Goal: Task Accomplishment & Management: Manage account settings

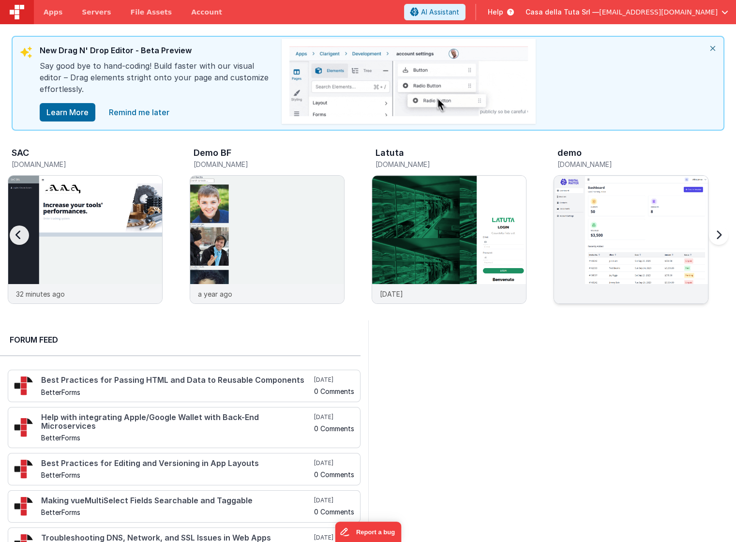
scroll to position [0, 0]
click at [606, 204] on img at bounding box center [631, 252] width 154 height 154
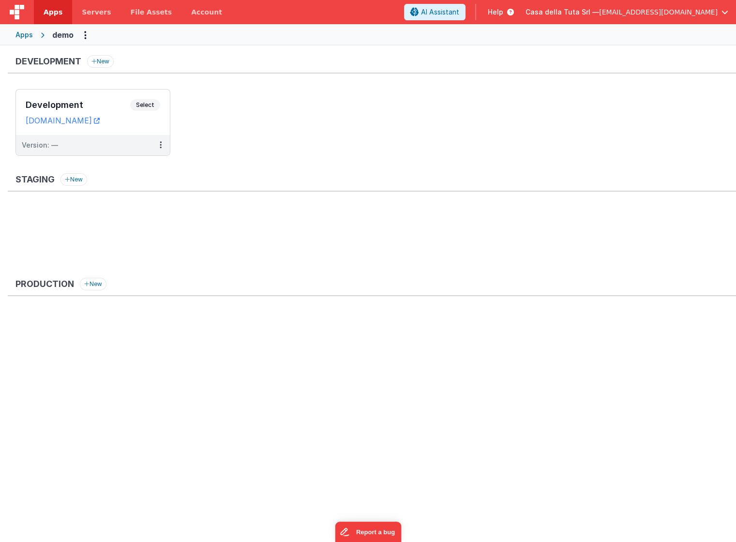
click at [51, 13] on span "Apps" at bounding box center [53, 12] width 19 height 10
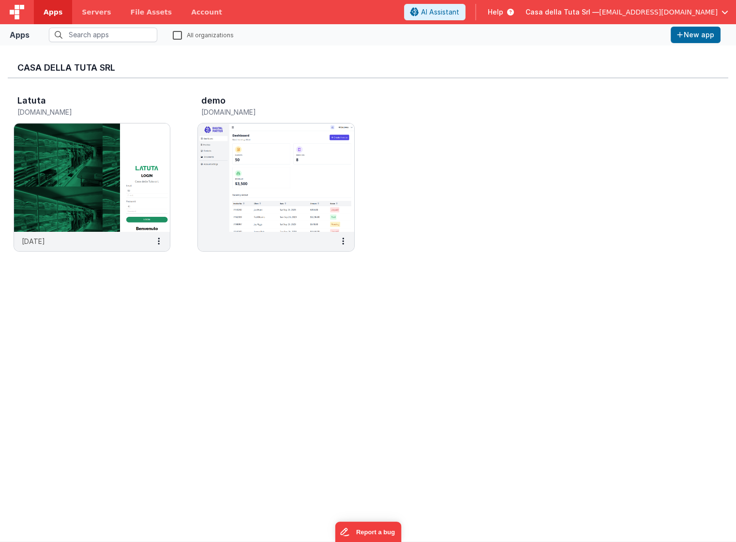
click at [724, 10] on span "button" at bounding box center [725, 12] width 7 height 7
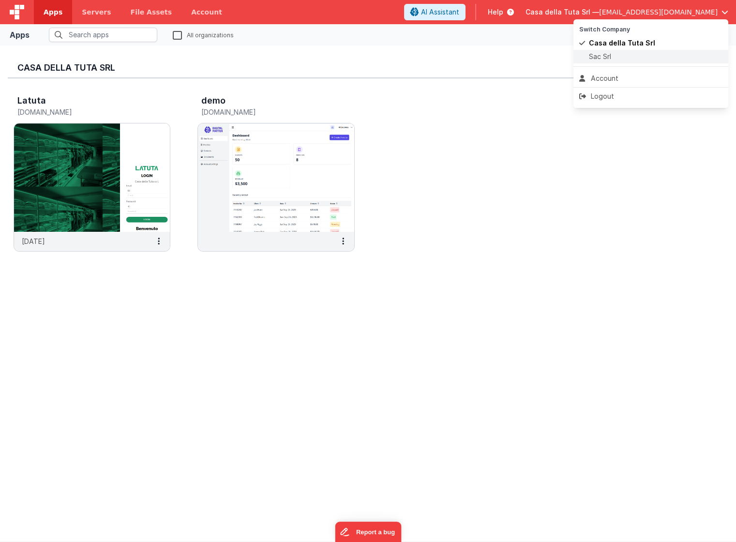
click at [610, 56] on span "Sac Srl" at bounding box center [600, 57] width 22 height 10
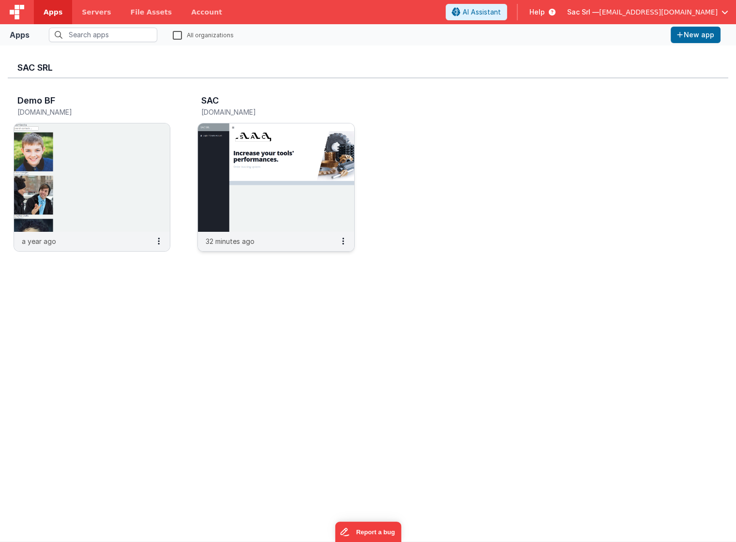
click at [315, 217] on img at bounding box center [276, 177] width 156 height 108
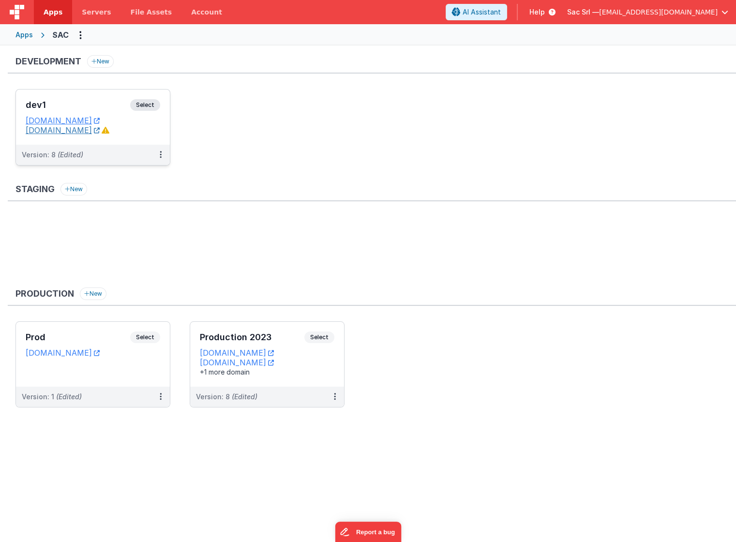
click at [100, 130] on icon at bounding box center [97, 130] width 6 height 0
click at [161, 154] on icon at bounding box center [161, 154] width 2 height 0
click at [158, 374] on div at bounding box center [368, 271] width 736 height 542
click at [162, 395] on button at bounding box center [161, 397] width 18 height 20
click at [147, 364] on div at bounding box center [368, 271] width 736 height 542
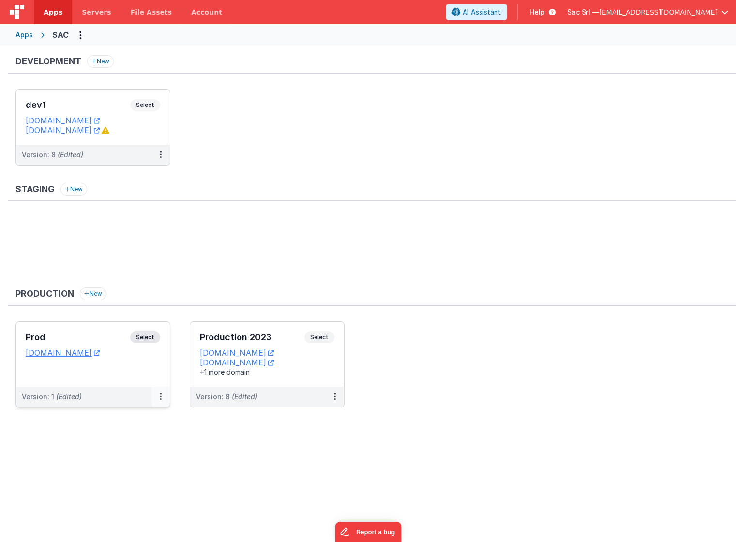
click at [161, 397] on icon at bounding box center [161, 397] width 2 height 0
click at [129, 419] on link "Edit" at bounding box center [127, 418] width 85 height 17
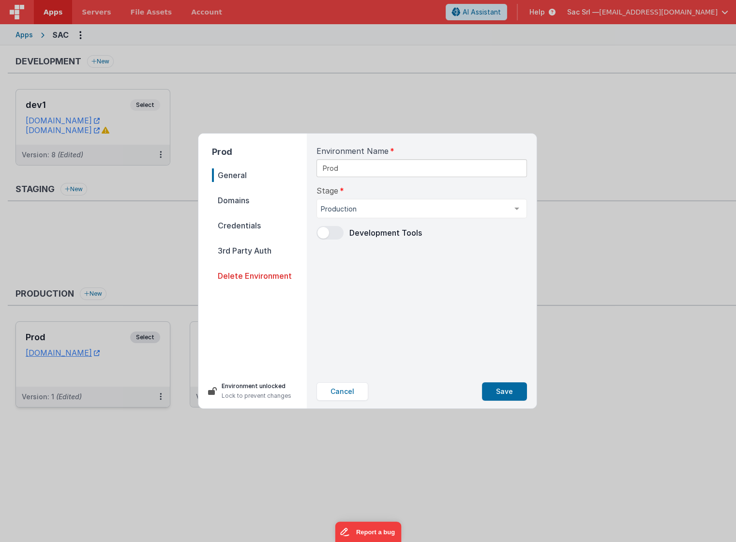
click at [283, 201] on span "Domains" at bounding box center [259, 201] width 95 height 14
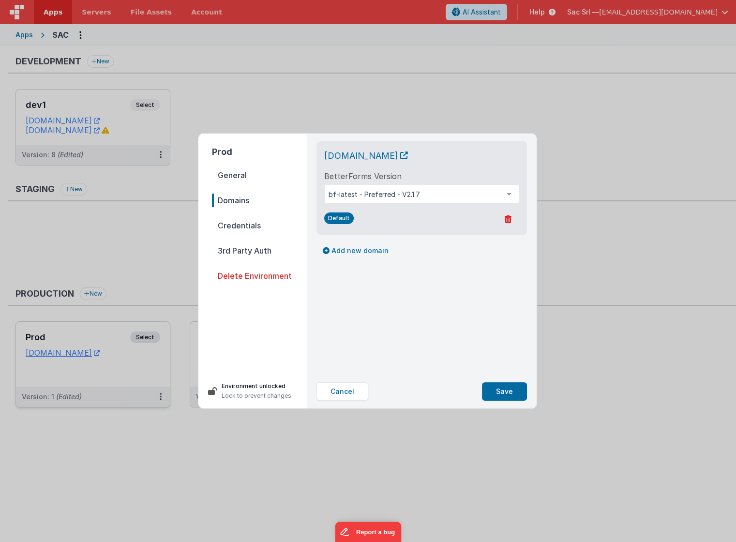
click at [259, 218] on nav "General Domains Credentials 3rd Party Auth Delete Environment" at bounding box center [259, 268] width 95 height 198
click at [271, 226] on span "Credentials" at bounding box center [259, 226] width 95 height 14
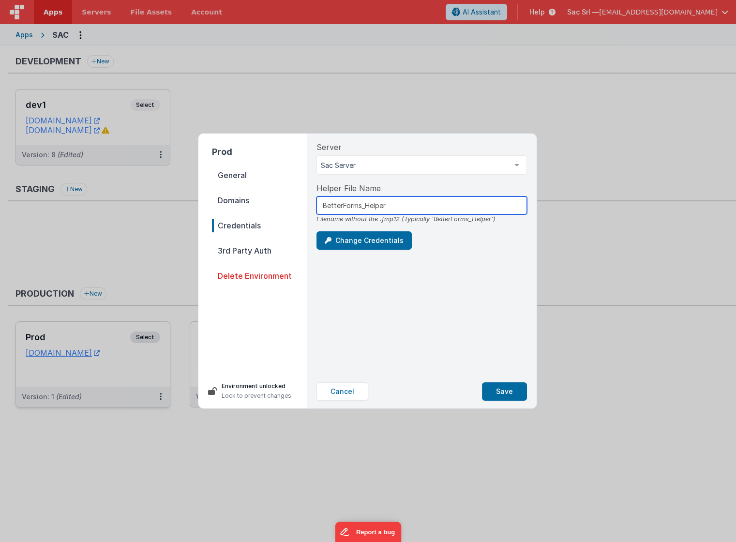
click at [417, 204] on input "BetterForms_Helper" at bounding box center [422, 206] width 211 height 18
type input "BetterForms_Helperv"
click at [384, 242] on button "Change Credentials" at bounding box center [364, 240] width 95 height 18
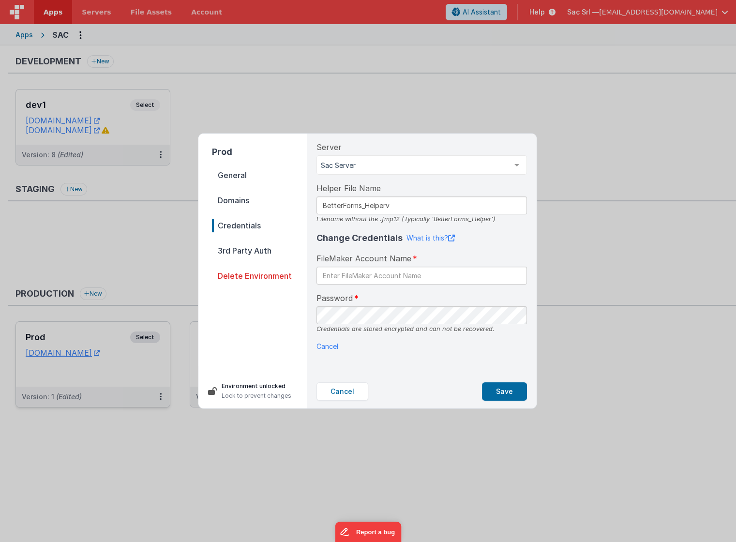
click at [474, 374] on div "Server Sac Server Sac Server List is empty. Helper File Name BetterForms_Helper…" at bounding box center [422, 254] width 226 height 241
click at [505, 394] on button "Save" at bounding box center [504, 392] width 45 height 18
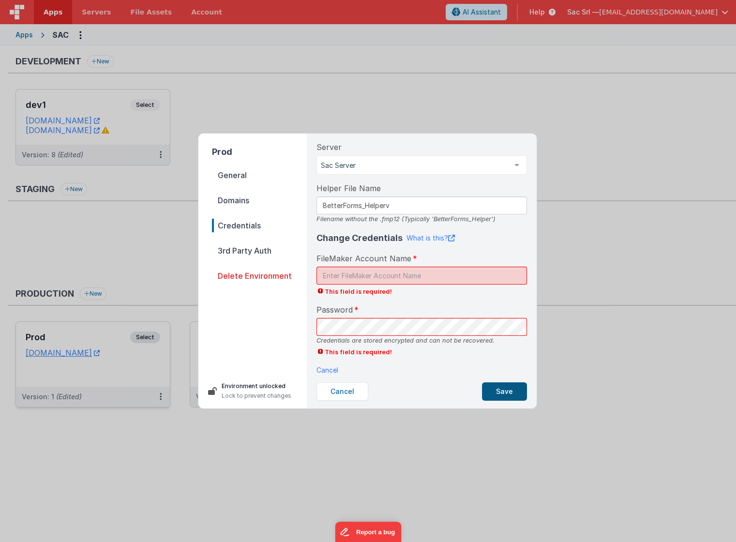
click at [505, 394] on button "Save" at bounding box center [504, 392] width 45 height 18
click at [453, 276] on input "text" at bounding box center [422, 276] width 211 height 18
type input "ds"
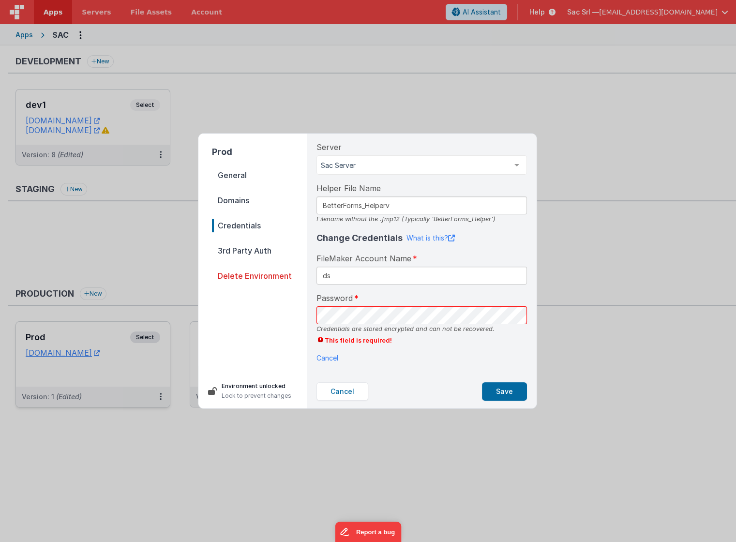
click at [484, 372] on div "Server Sac Server Sac Server List is empty. Helper File Name BetterForms_Helper…" at bounding box center [422, 254] width 226 height 241
click at [498, 389] on button "Save" at bounding box center [504, 392] width 45 height 18
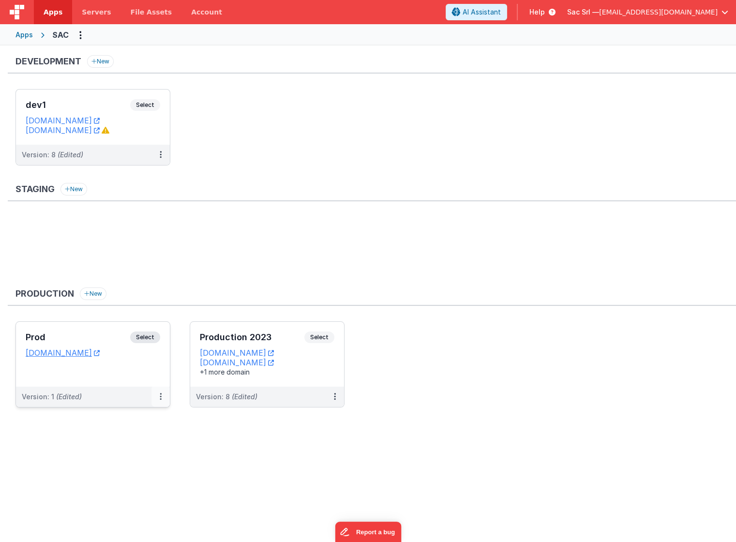
click at [158, 395] on button at bounding box center [161, 397] width 18 height 20
click at [141, 365] on div at bounding box center [368, 271] width 736 height 542
click at [151, 352] on dd "[DOMAIN_NAME]" at bounding box center [93, 353] width 135 height 10
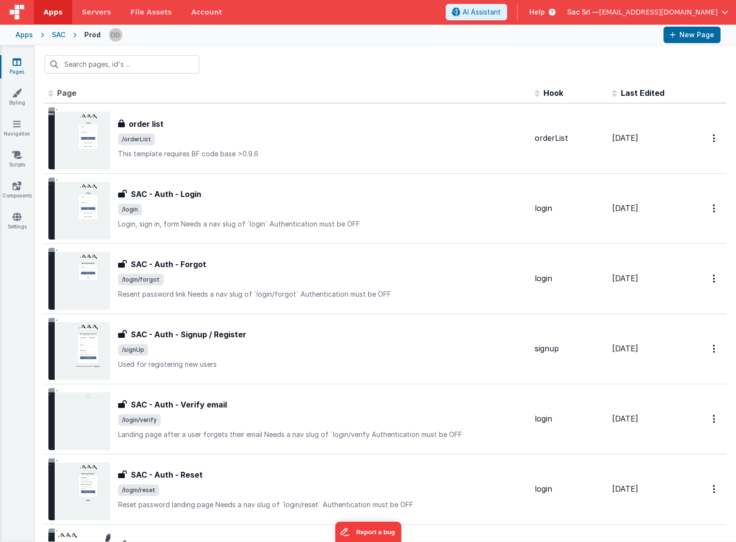
click at [58, 35] on div "SAC" at bounding box center [59, 35] width 14 height 10
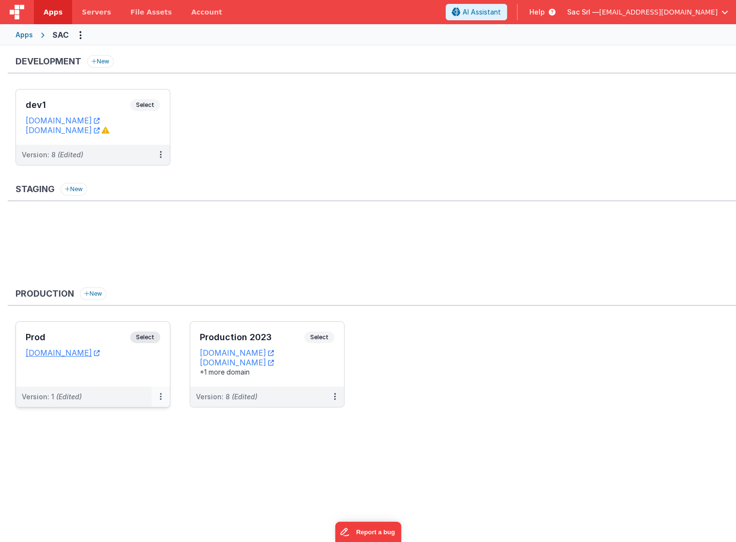
click at [160, 397] on icon at bounding box center [161, 397] width 2 height 0
click at [145, 431] on link "Open Helper" at bounding box center [127, 436] width 85 height 17
click at [112, 416] on link "Edit" at bounding box center [127, 418] width 85 height 17
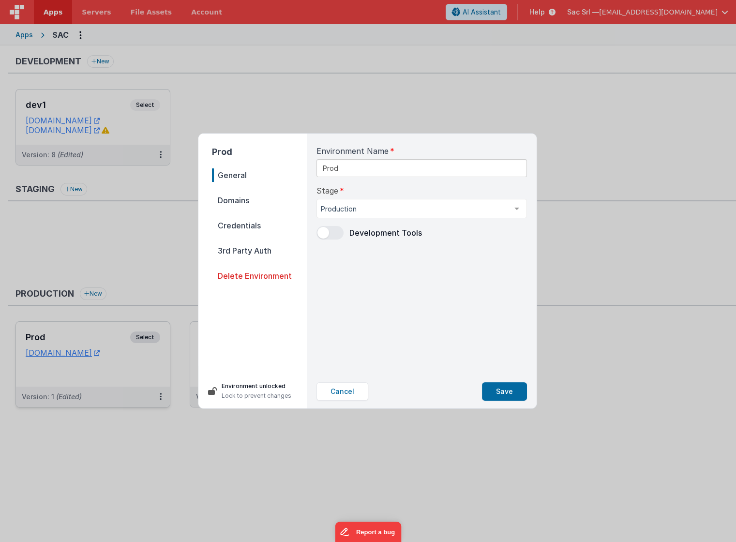
click at [245, 222] on span "Credentials" at bounding box center [259, 226] width 95 height 14
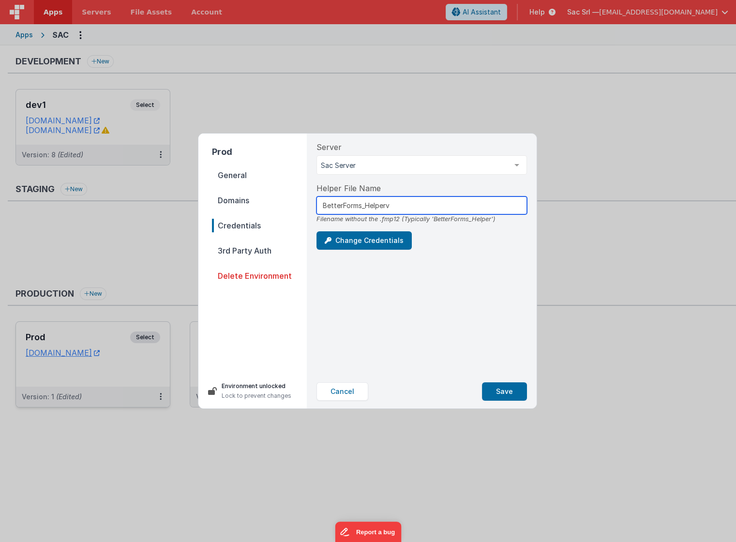
click at [415, 206] on input "BetterForms_Helperv" at bounding box center [422, 206] width 211 height 18
type input "BetterForms_Helper"
click at [500, 388] on button "Save" at bounding box center [504, 392] width 45 height 18
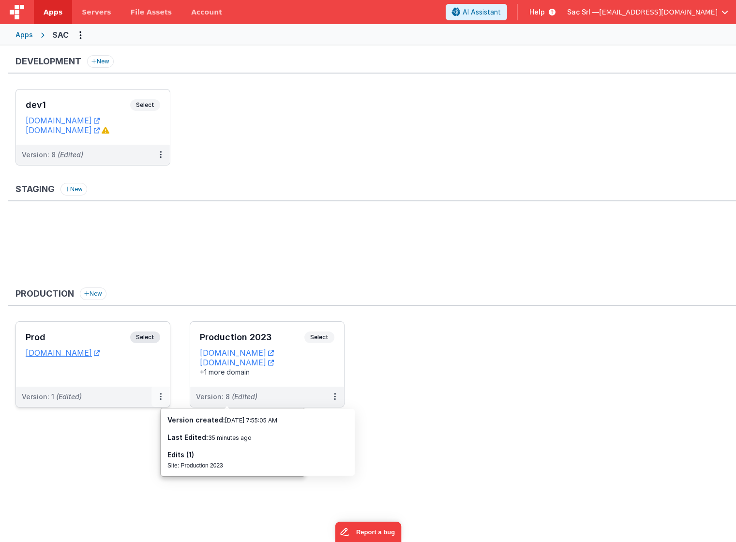
click at [158, 397] on button at bounding box center [161, 397] width 18 height 20
click at [160, 397] on icon at bounding box center [161, 397] width 2 height 0
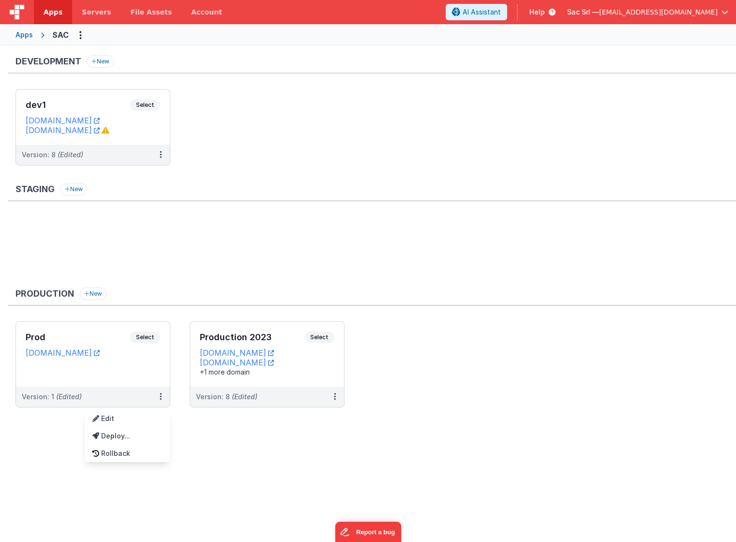
click at [150, 375] on div at bounding box center [368, 271] width 736 height 542
click at [159, 393] on button at bounding box center [161, 397] width 18 height 20
click at [192, 460] on div at bounding box center [368, 271] width 736 height 542
click at [174, 447] on div "Development New dev1 Select URLs sacdev.fmbetterforms.com sactools.nodisorder.a…" at bounding box center [368, 293] width 736 height 494
click at [162, 389] on button at bounding box center [161, 397] width 18 height 20
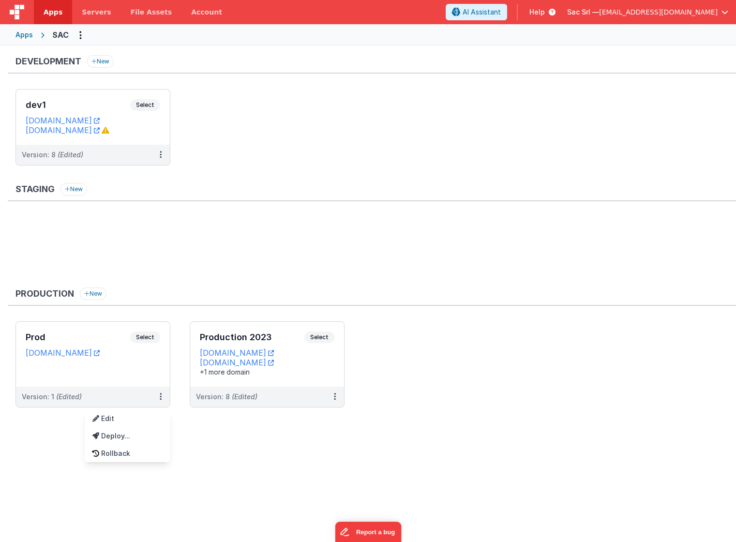
click at [147, 375] on div at bounding box center [368, 271] width 736 height 542
click at [145, 363] on div "Prod Select URLs [DOMAIN_NAME]" at bounding box center [93, 354] width 154 height 65
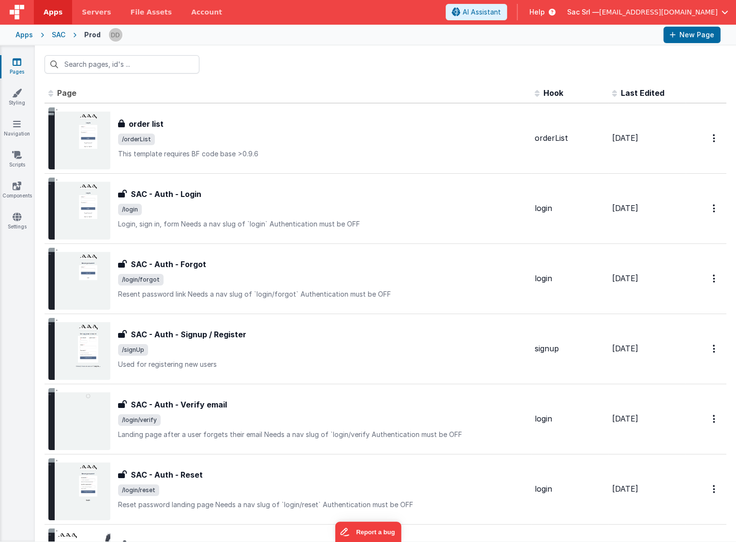
click at [61, 35] on div "SAC" at bounding box center [59, 35] width 14 height 10
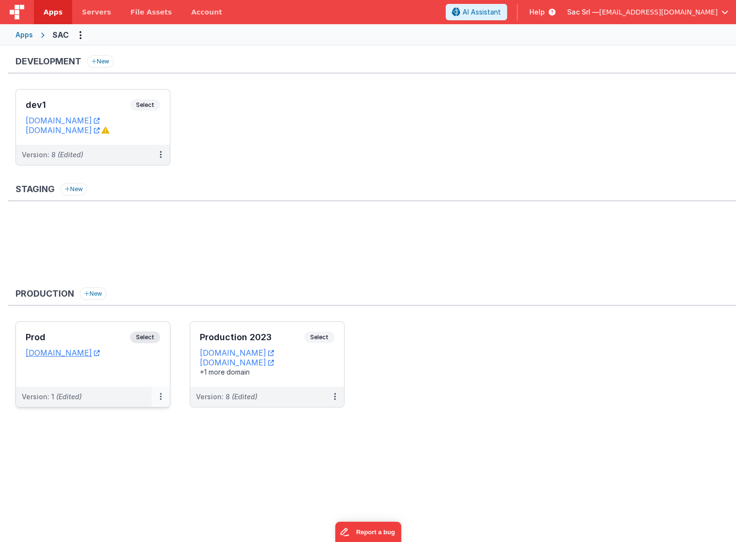
click at [161, 397] on icon at bounding box center [161, 397] width 2 height 0
click at [138, 432] on span "Open Helper" at bounding box center [125, 436] width 43 height 8
click at [152, 136] on div at bounding box center [368, 271] width 736 height 542
click at [135, 120] on dd "[DOMAIN_NAME]" at bounding box center [93, 121] width 135 height 10
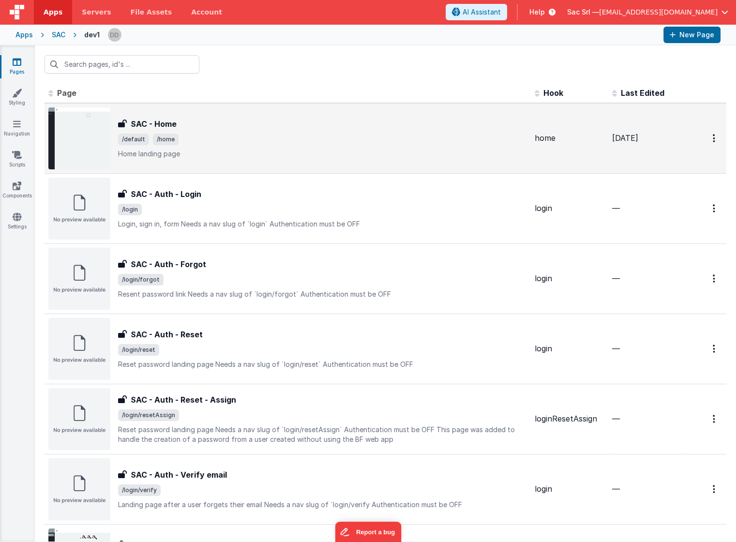
click at [284, 144] on span "/default /home" at bounding box center [322, 140] width 409 height 12
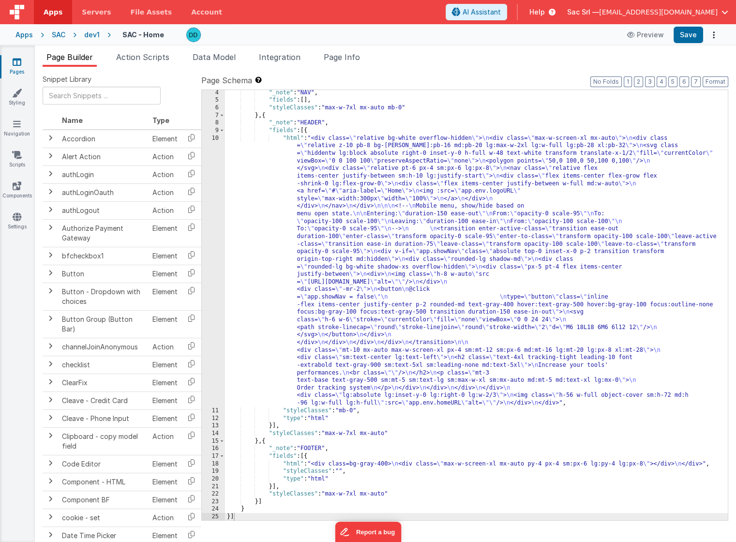
scroll to position [24, 0]
click at [216, 465] on div "18" at bounding box center [213, 464] width 23 height 8
click at [213, 461] on div "18" at bounding box center [213, 464] width 23 height 8
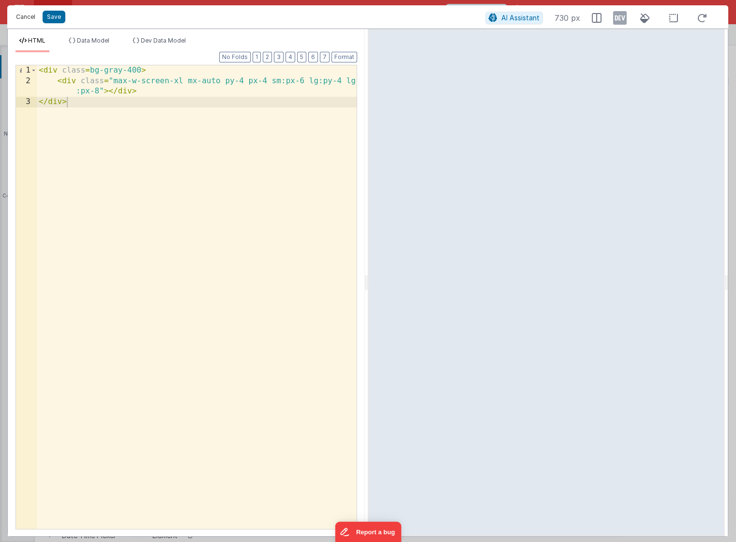
click at [25, 19] on button "Cancel" at bounding box center [25, 17] width 29 height 14
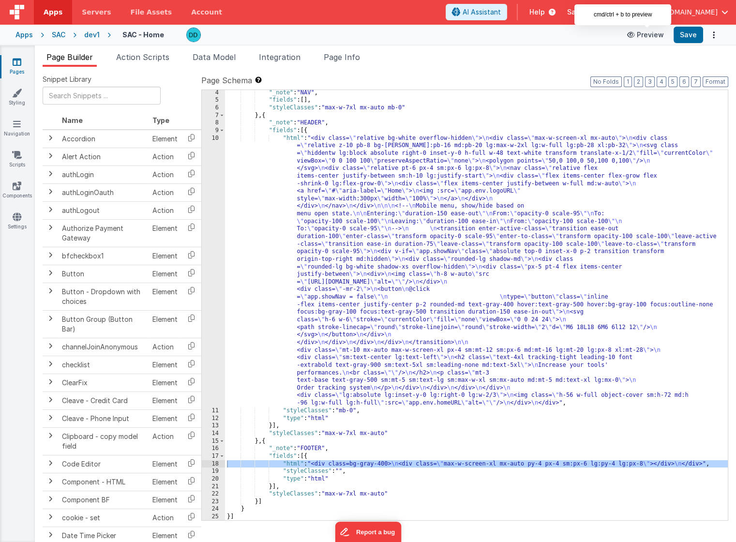
click at [640, 39] on button "Preview" at bounding box center [646, 34] width 48 height 15
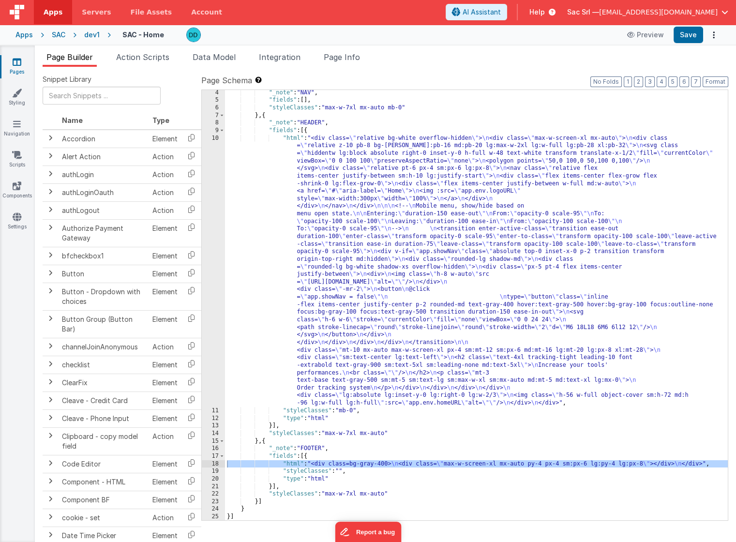
click at [61, 32] on div "SAC" at bounding box center [59, 35] width 14 height 10
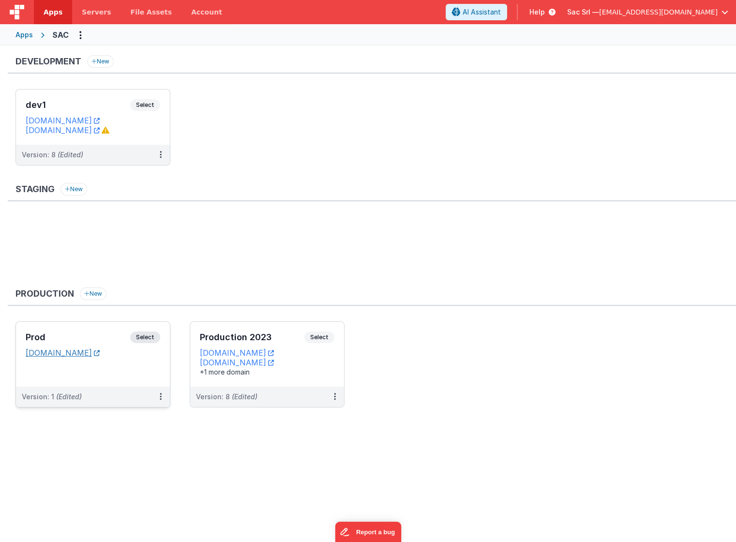
click at [100, 353] on icon at bounding box center [97, 353] width 6 height 0
click at [159, 132] on dd "[DOMAIN_NAME]" at bounding box center [93, 130] width 135 height 10
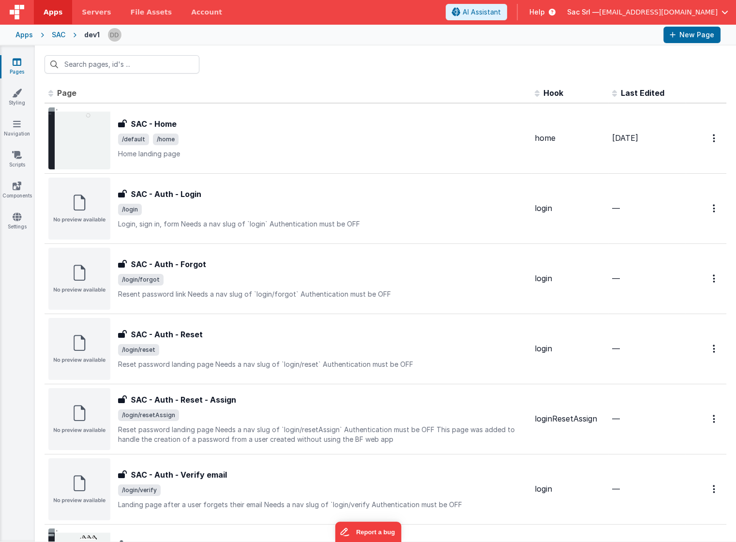
click at [17, 68] on link "Pages" at bounding box center [17, 66] width 35 height 19
click at [16, 216] on icon at bounding box center [17, 217] width 9 height 10
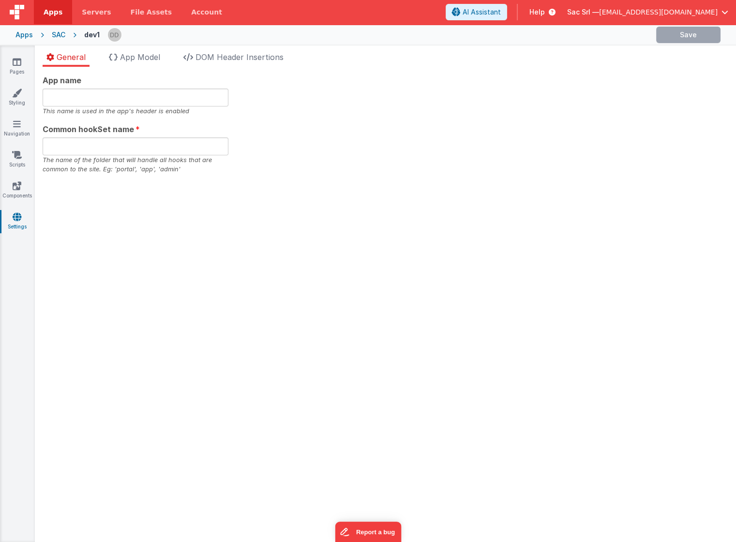
type input "SAC Srl"
type input "app"
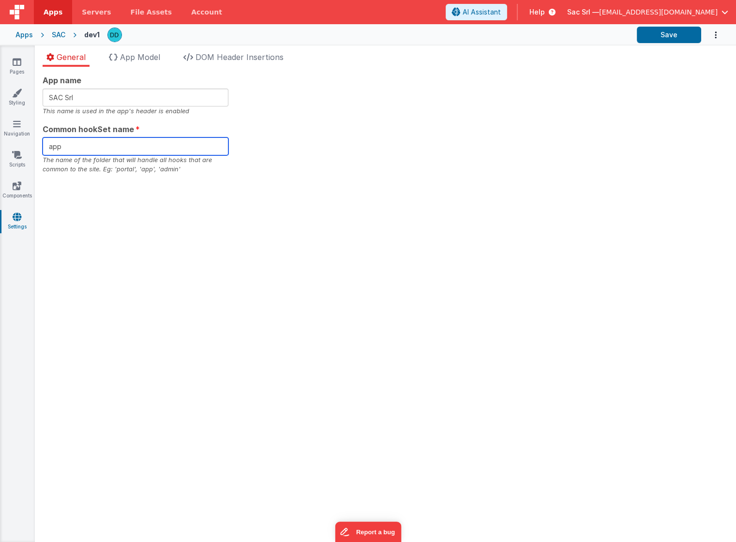
click at [84, 153] on input "app" at bounding box center [136, 147] width 186 height 18
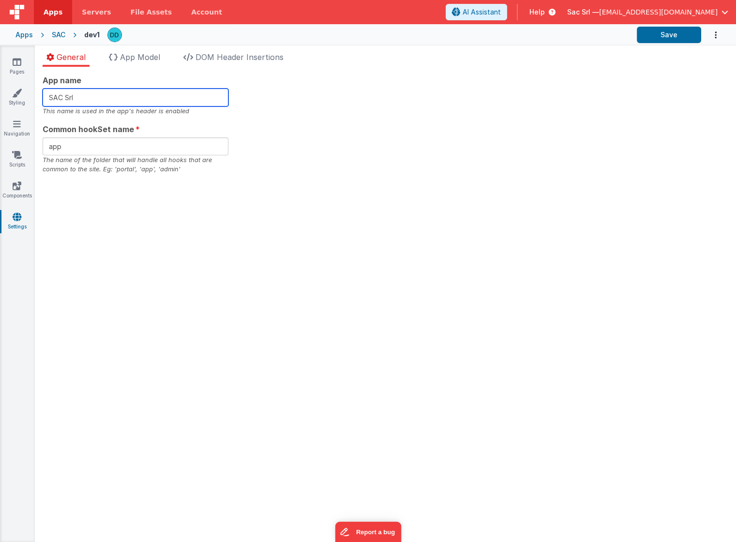
click at [107, 93] on input "SAC Srl" at bounding box center [136, 98] width 186 height 18
click at [136, 57] on span "App Model" at bounding box center [140, 57] width 40 height 10
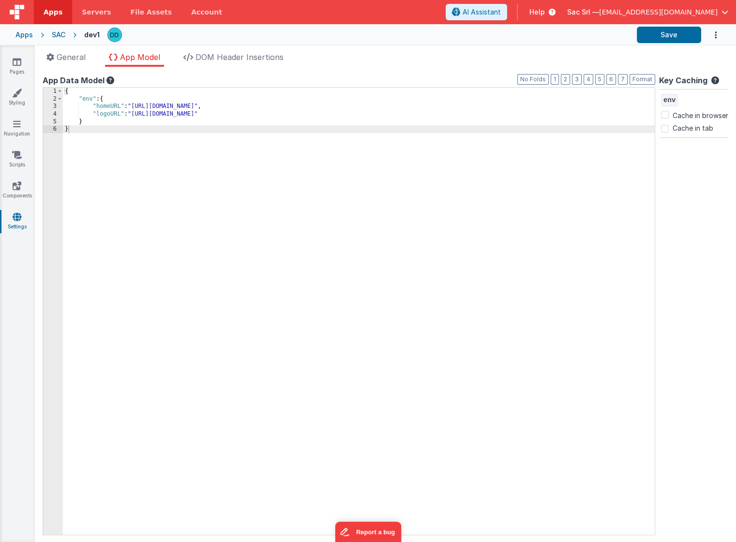
click at [714, 80] on icon at bounding box center [714, 83] width 12 height 13
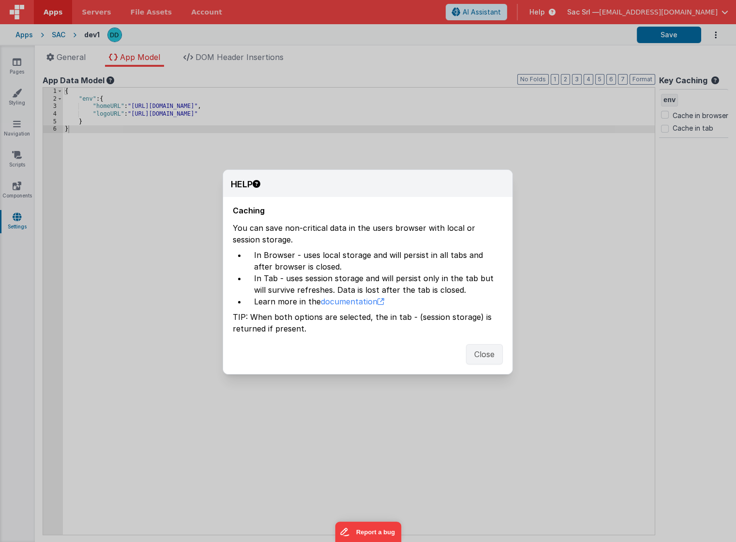
click at [482, 354] on button "Close" at bounding box center [484, 354] width 37 height 20
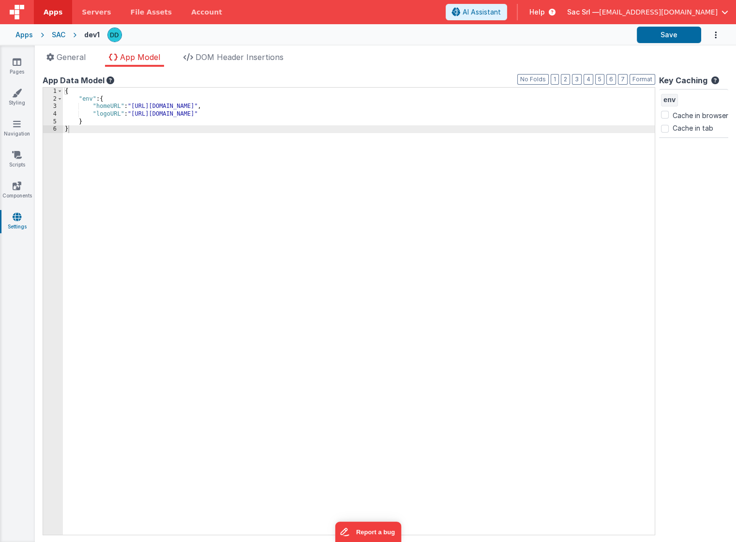
click at [55, 33] on div "SAC" at bounding box center [59, 35] width 14 height 10
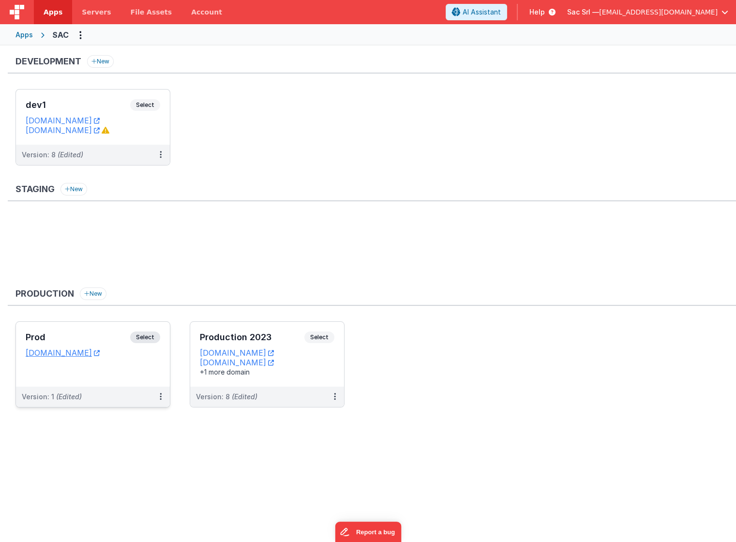
click at [145, 369] on div "Prod Select URLs [DOMAIN_NAME]" at bounding box center [93, 354] width 154 height 65
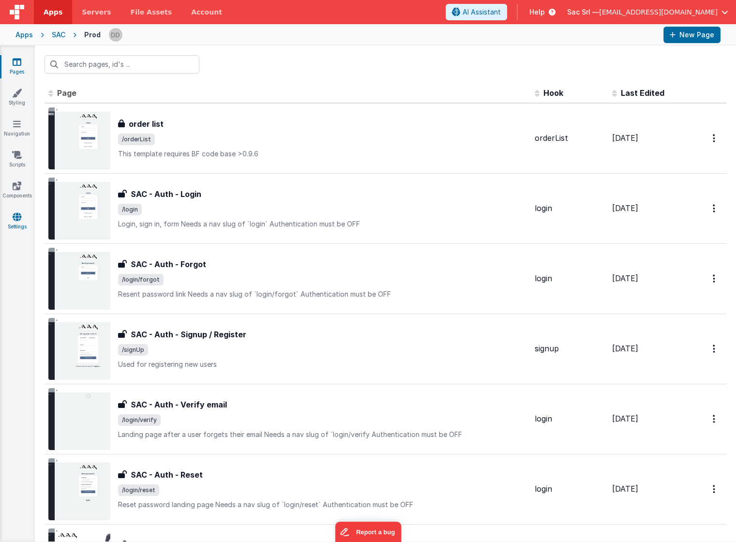
click at [10, 217] on link "Settings" at bounding box center [17, 221] width 35 height 19
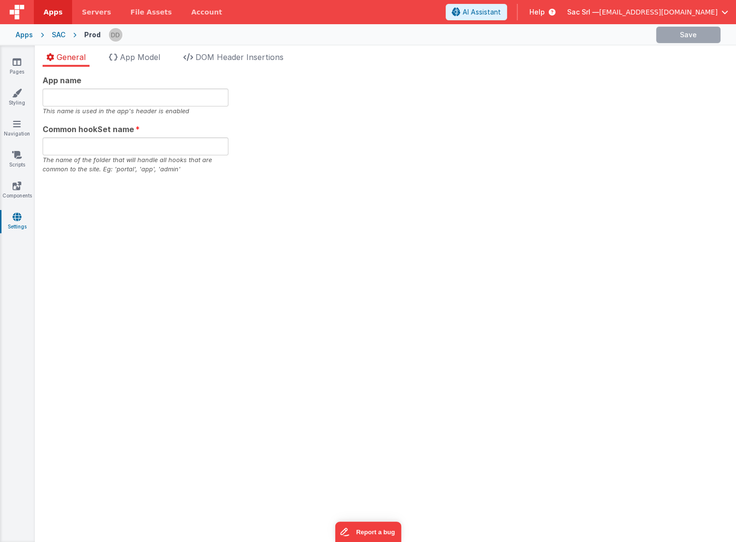
type input "SAC Srl"
type input "app"
click at [137, 56] on span "App Model" at bounding box center [140, 57] width 40 height 10
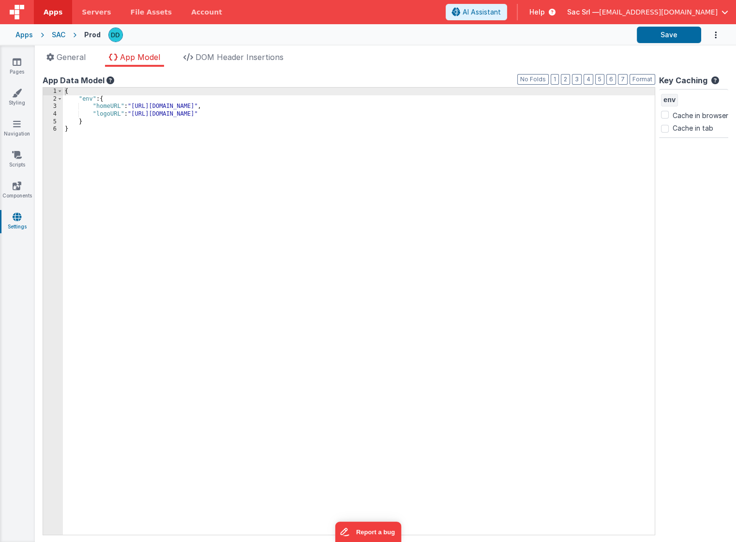
click at [221, 50] on div "General App Model DOM Header Insertions App name SAC Srl This name is used in t…" at bounding box center [386, 294] width 702 height 497
click at [226, 57] on span "DOM Header Insertions" at bounding box center [240, 57] width 88 height 10
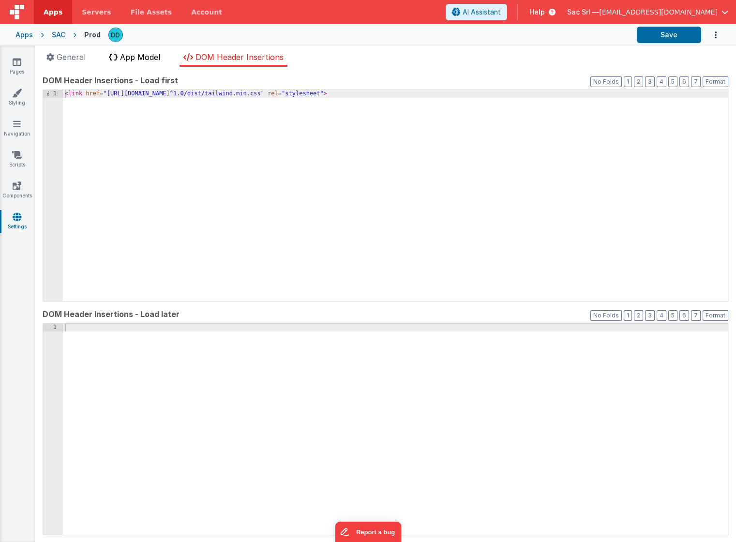
click at [138, 51] on li "App Model" at bounding box center [134, 58] width 59 height 15
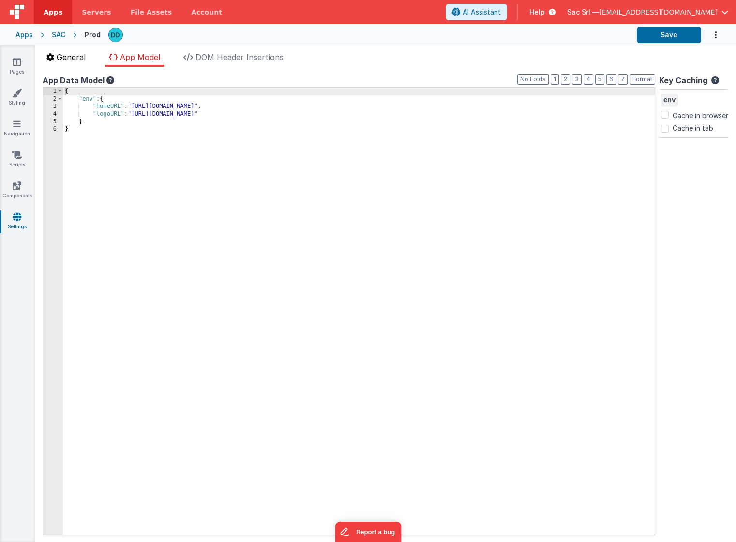
click at [74, 58] on span "General" at bounding box center [71, 57] width 29 height 10
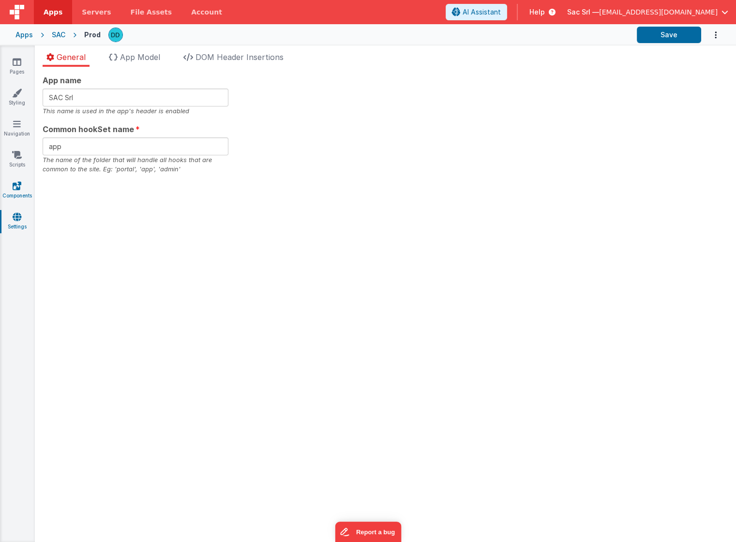
click at [21, 191] on link "Components" at bounding box center [17, 190] width 35 height 19
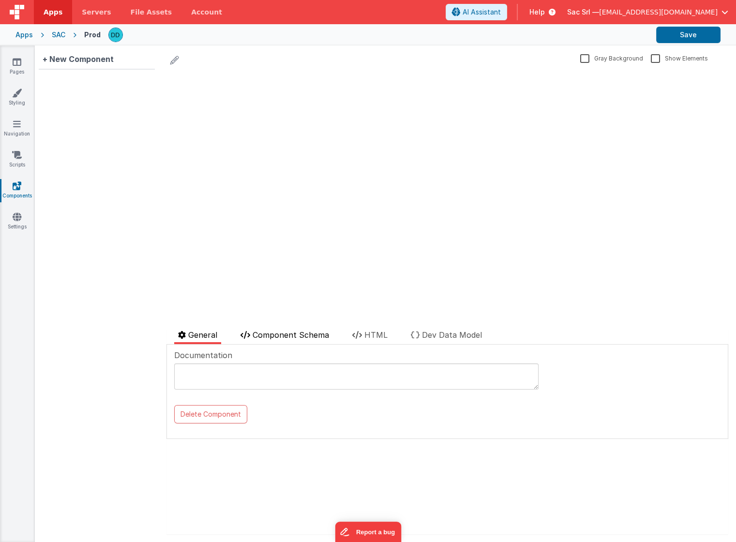
click at [294, 335] on span "Component Schema" at bounding box center [291, 335] width 77 height 10
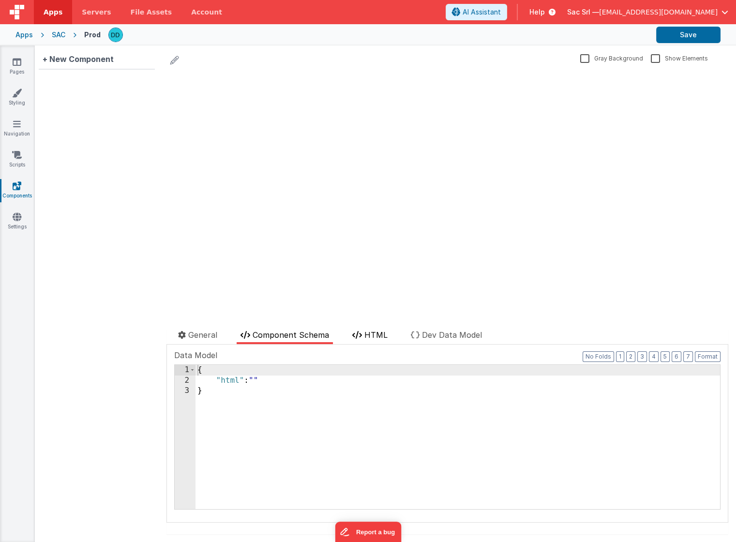
click at [385, 336] on span "HTML" at bounding box center [376, 335] width 23 height 10
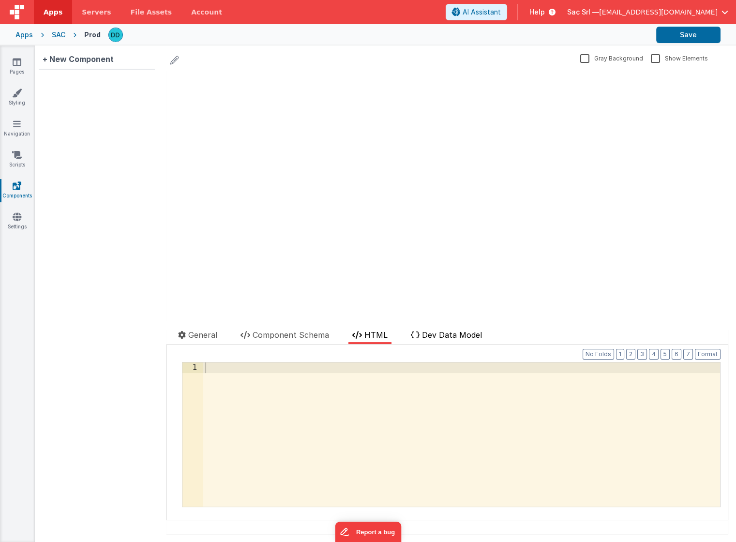
click at [444, 336] on span "Dev Data Model" at bounding box center [452, 335] width 60 height 10
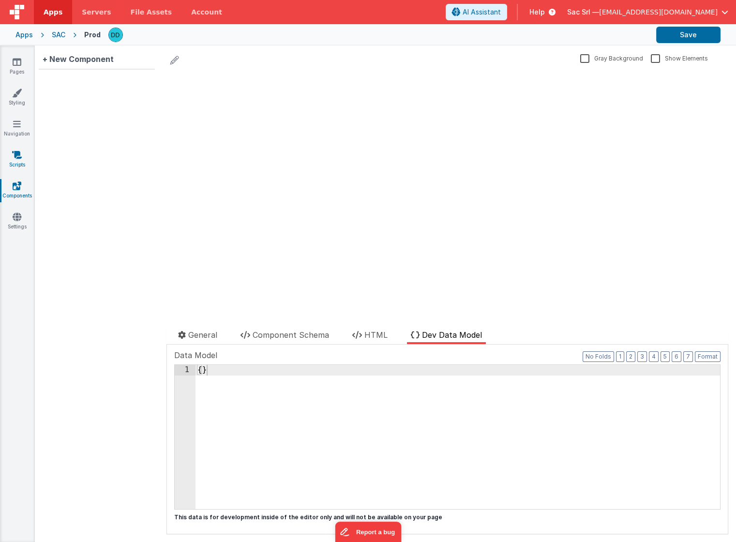
click at [19, 161] on link "Scripts" at bounding box center [17, 159] width 35 height 19
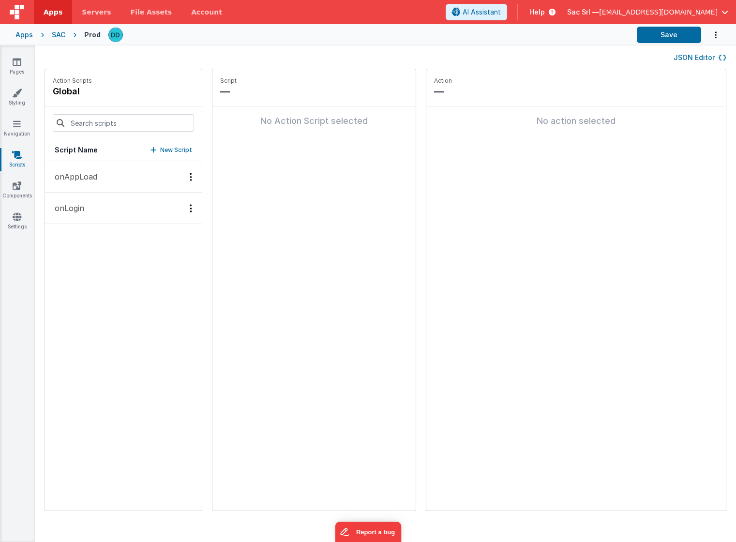
click at [79, 175] on p "onAppLoad" at bounding box center [73, 177] width 48 height 12
click at [112, 211] on button "onLogin" at bounding box center [123, 207] width 157 height 31
click at [13, 126] on icon at bounding box center [17, 124] width 8 height 10
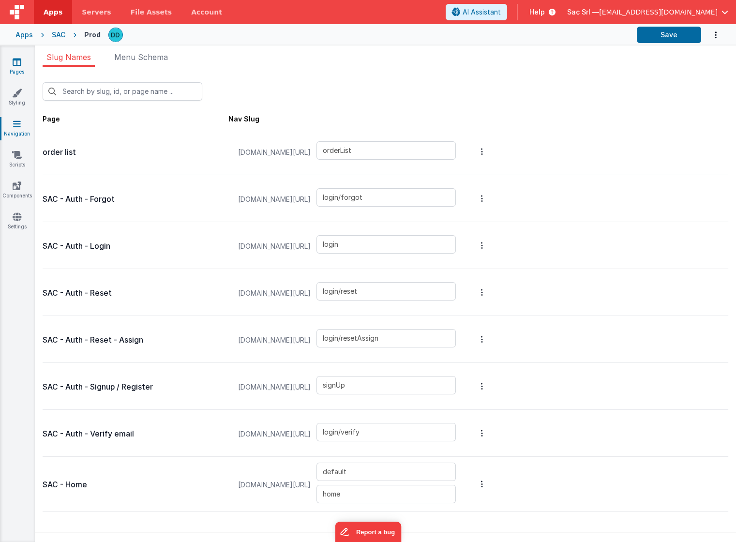
click at [18, 74] on link "Pages" at bounding box center [17, 66] width 35 height 19
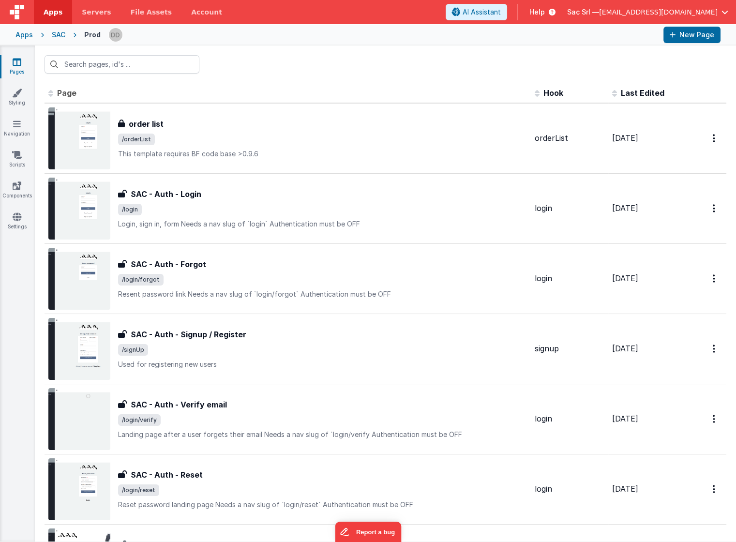
click at [56, 31] on div "SAC" at bounding box center [59, 35] width 14 height 10
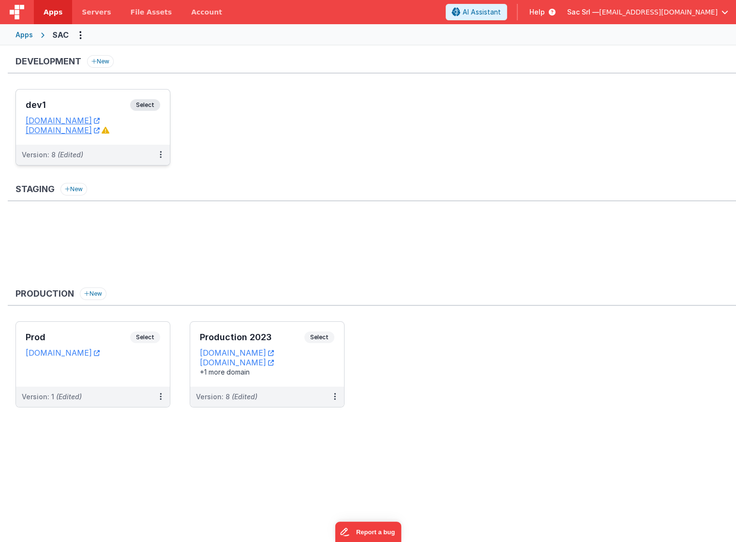
click at [150, 124] on dd "[DOMAIN_NAME]" at bounding box center [93, 121] width 135 height 10
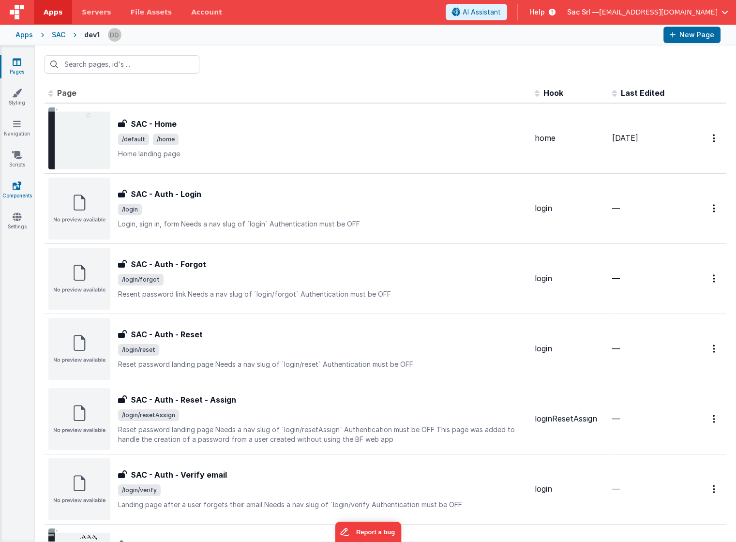
click at [15, 193] on link "Components" at bounding box center [17, 190] width 35 height 19
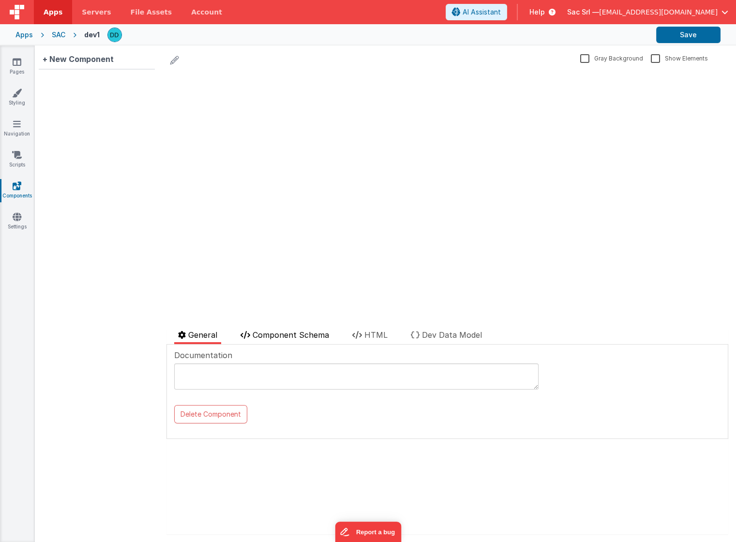
click at [324, 341] on li "Component Schema" at bounding box center [285, 336] width 96 height 15
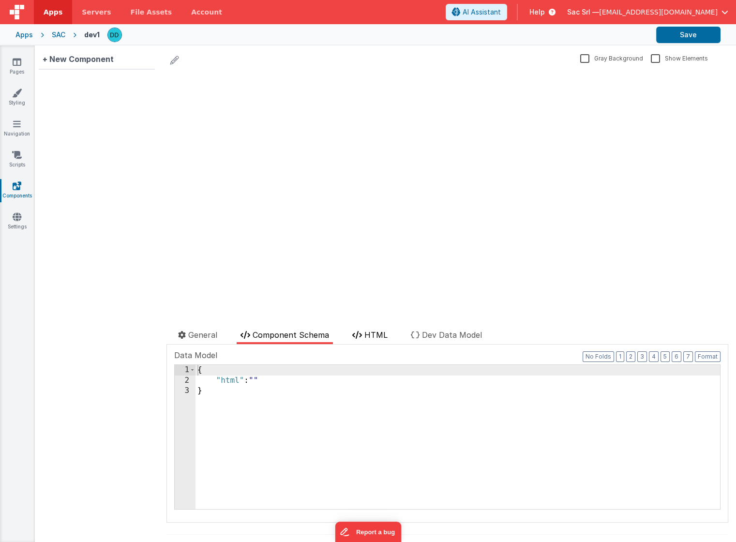
click at [380, 332] on span "HTML" at bounding box center [376, 335] width 23 height 10
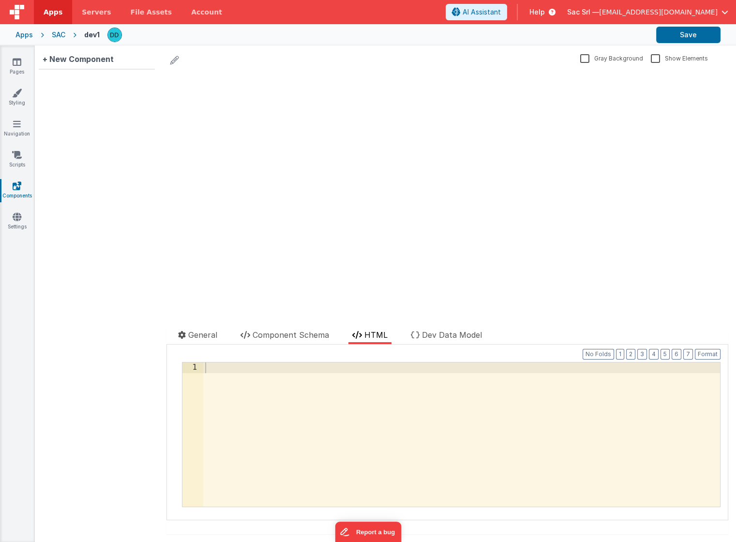
click at [408, 334] on ul "General Component Schema HTML Dev Data Model" at bounding box center [448, 336] width 562 height 15
click at [418, 333] on icon at bounding box center [415, 335] width 9 height 8
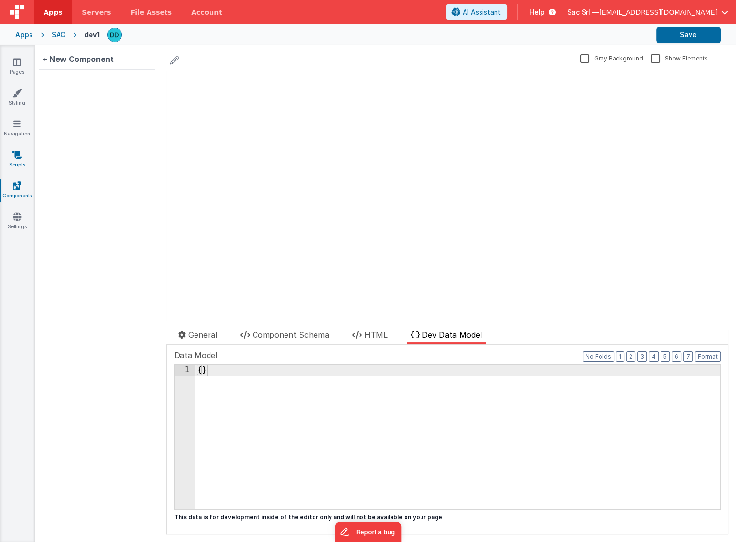
click at [24, 161] on link "Scripts" at bounding box center [17, 159] width 35 height 19
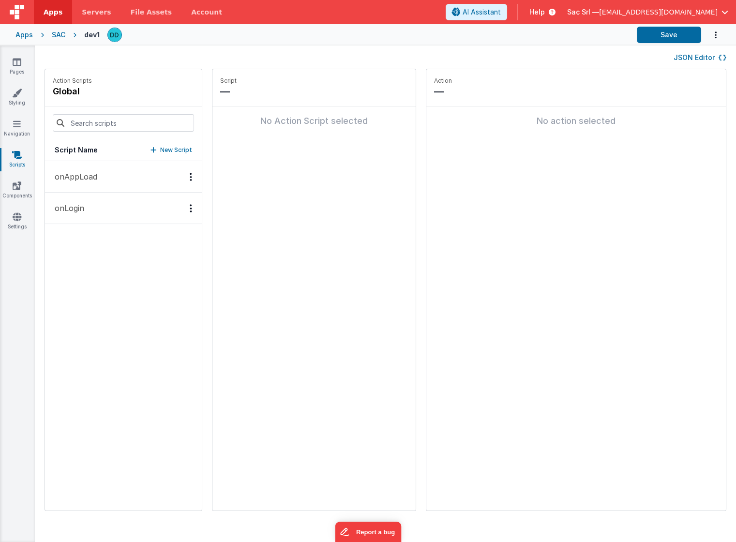
click at [110, 184] on button "onAppLoad" at bounding box center [123, 176] width 157 height 31
click at [110, 210] on button "onLogin" at bounding box center [123, 207] width 157 height 31
click at [22, 156] on link "Scripts" at bounding box center [17, 159] width 35 height 19
click at [18, 119] on icon at bounding box center [17, 124] width 8 height 10
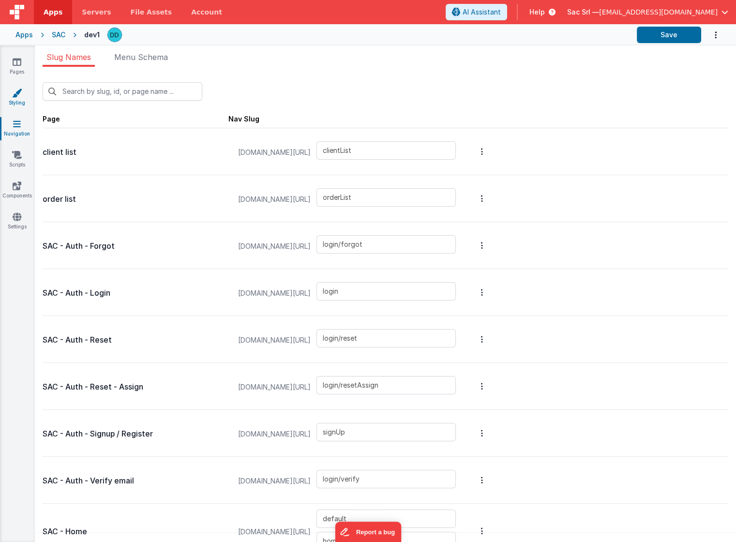
click at [14, 93] on icon at bounding box center [17, 93] width 10 height 10
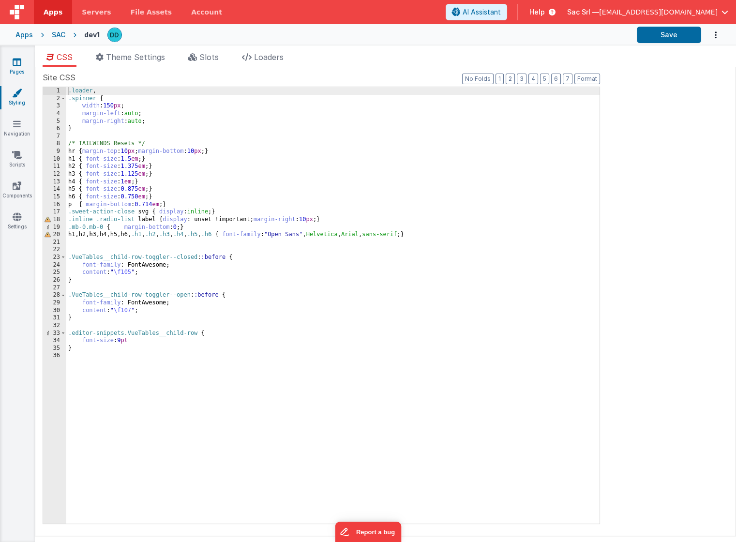
click at [19, 64] on icon at bounding box center [17, 62] width 9 height 10
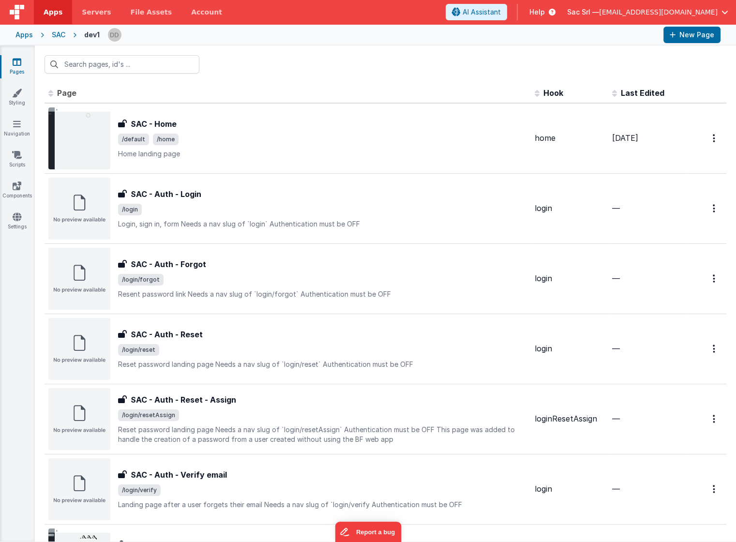
click at [59, 35] on div "SAC" at bounding box center [59, 35] width 14 height 10
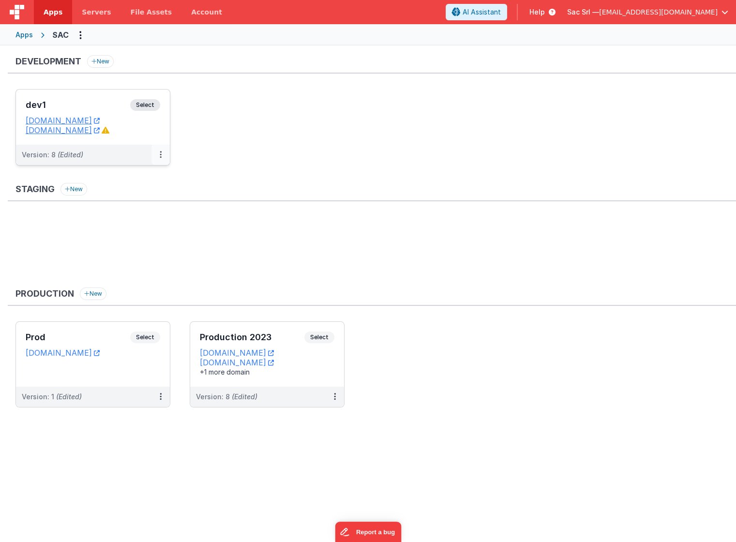
click at [159, 153] on button at bounding box center [161, 155] width 18 height 20
click at [138, 177] on link "Edit" at bounding box center [127, 176] width 85 height 17
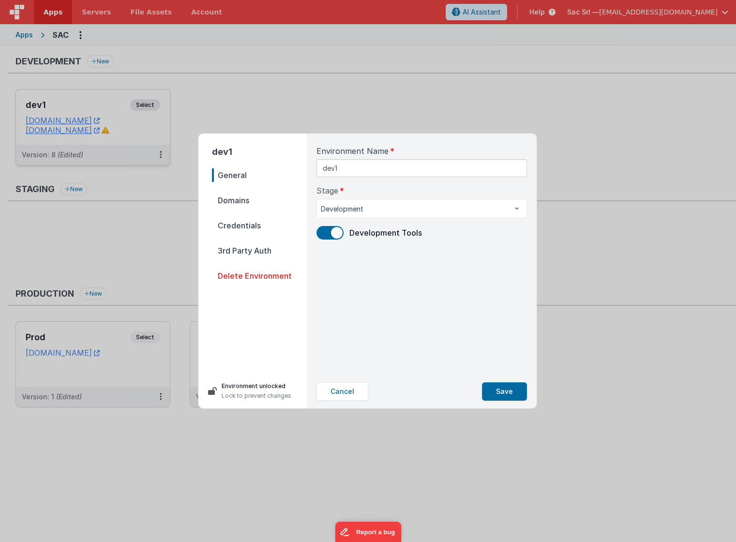
click at [272, 202] on span "Domains" at bounding box center [259, 201] width 95 height 14
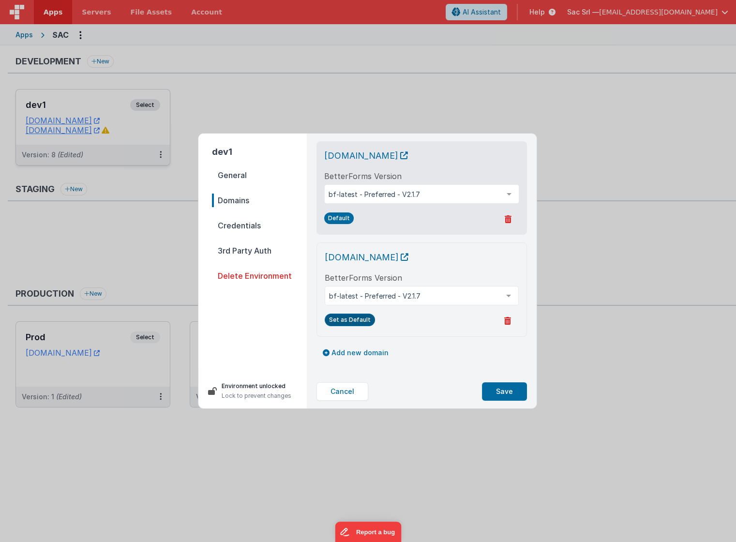
click at [358, 319] on button "Set as Default" at bounding box center [350, 320] width 50 height 13
click at [416, 326] on div "Set as Default" at bounding box center [422, 320] width 194 height 15
click at [510, 394] on button "Save" at bounding box center [504, 392] width 45 height 18
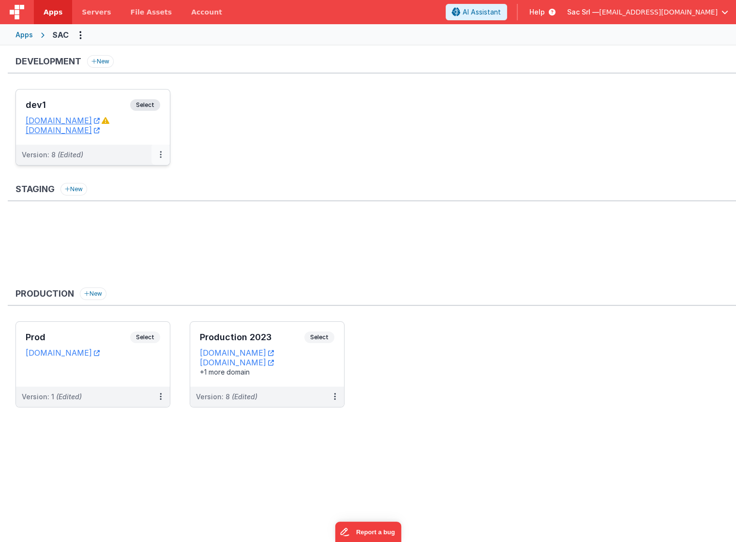
click at [160, 154] on icon at bounding box center [161, 154] width 2 height 0
click at [335, 141] on div at bounding box center [368, 271] width 736 height 542
click at [158, 122] on dd "[DOMAIN_NAME]" at bounding box center [93, 121] width 135 height 10
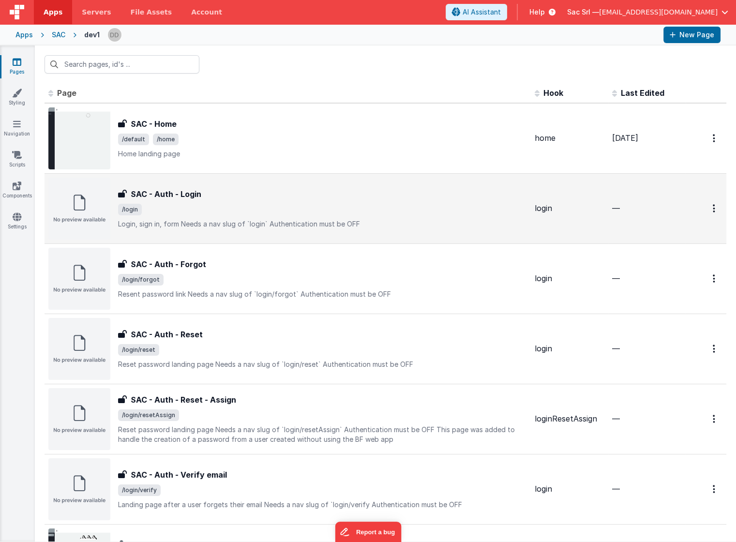
click at [215, 210] on span "/login" at bounding box center [322, 210] width 409 height 12
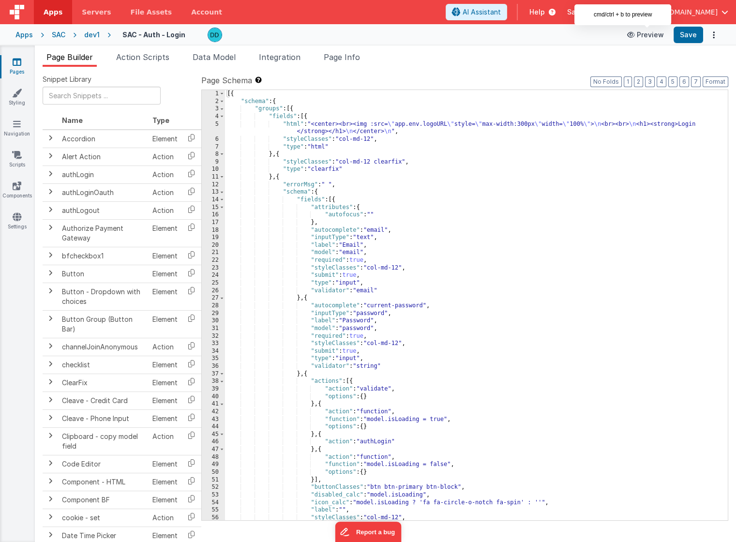
click at [649, 35] on button "Preview" at bounding box center [646, 34] width 48 height 15
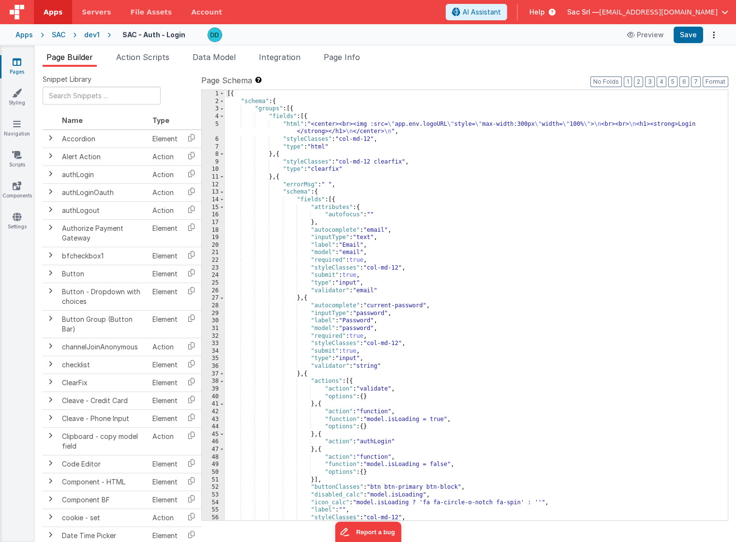
click at [61, 36] on div "SAC" at bounding box center [59, 35] width 14 height 10
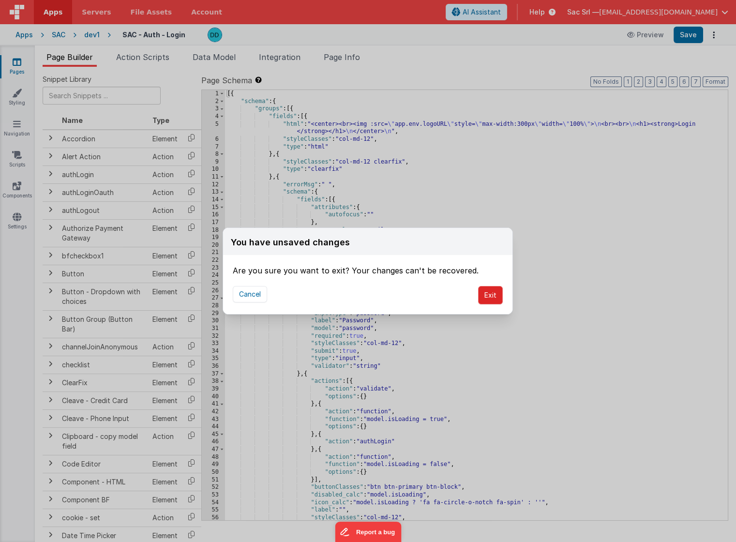
click at [490, 292] on button "Exit" at bounding box center [490, 295] width 25 height 18
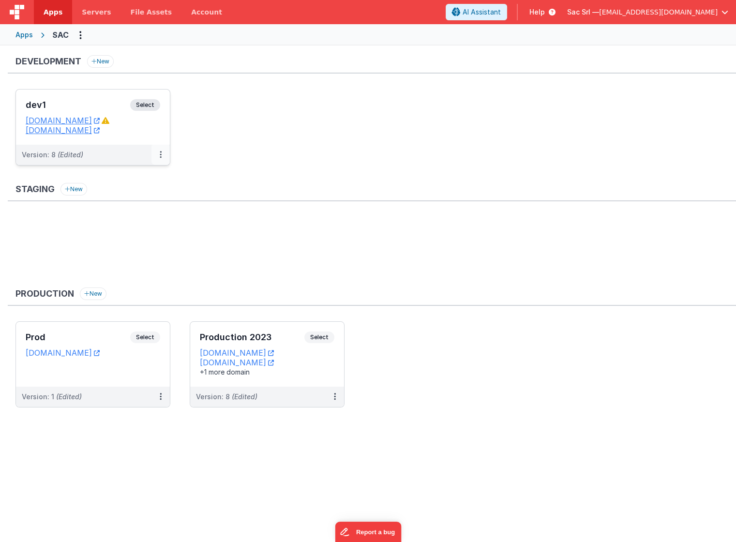
click at [160, 154] on icon at bounding box center [161, 154] width 2 height 0
click at [125, 177] on link "Edit" at bounding box center [127, 176] width 85 height 17
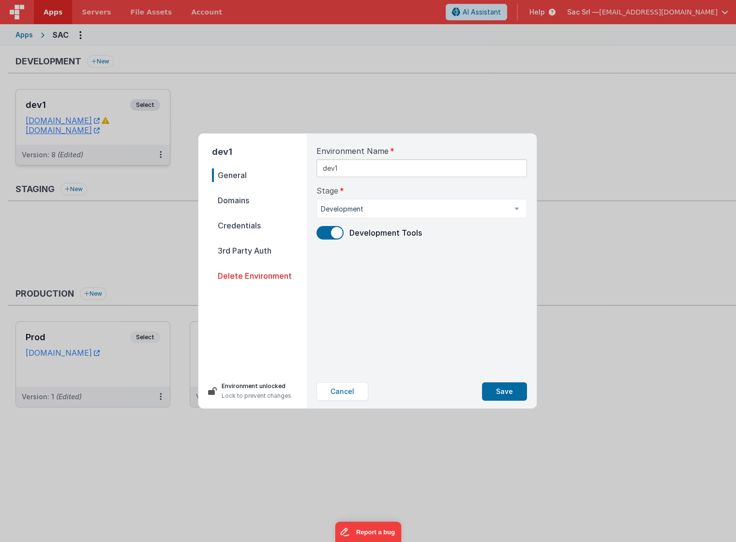
click at [331, 230] on span at bounding box center [330, 233] width 27 height 14
click at [332, 233] on span at bounding box center [330, 233] width 27 height 14
click at [243, 250] on span "3rd Party Auth" at bounding box center [259, 251] width 95 height 14
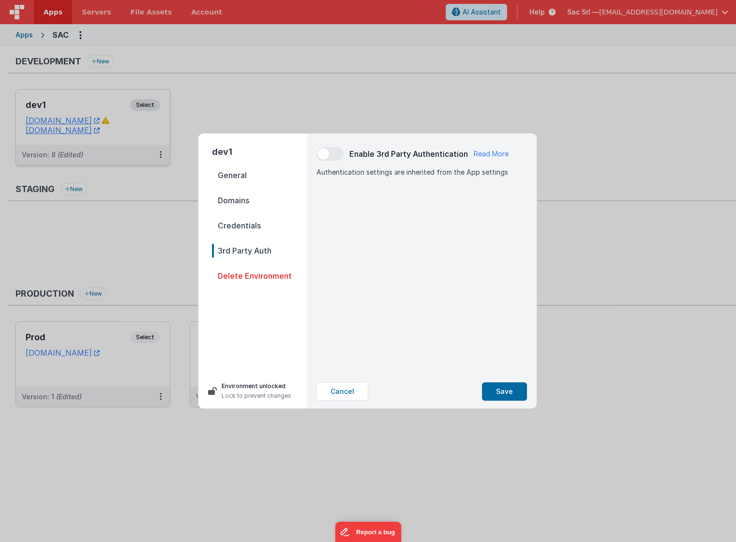
click at [251, 225] on span "Credentials" at bounding box center [259, 226] width 95 height 14
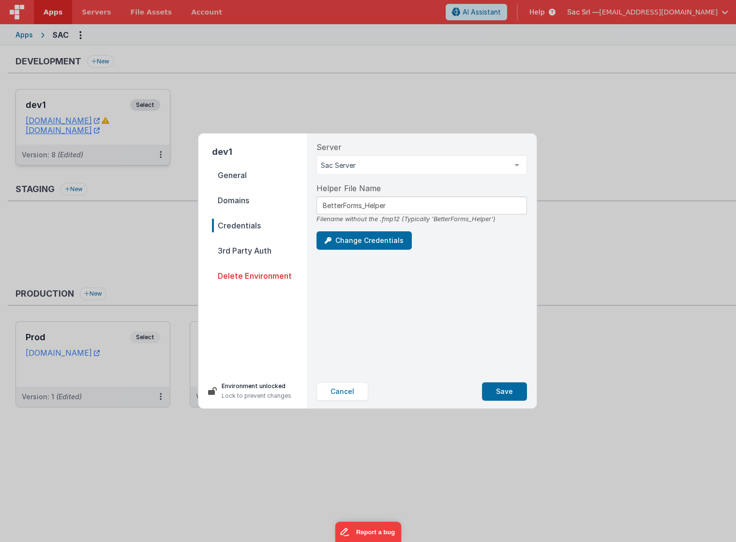
click at [248, 203] on span "Domains" at bounding box center [259, 201] width 95 height 14
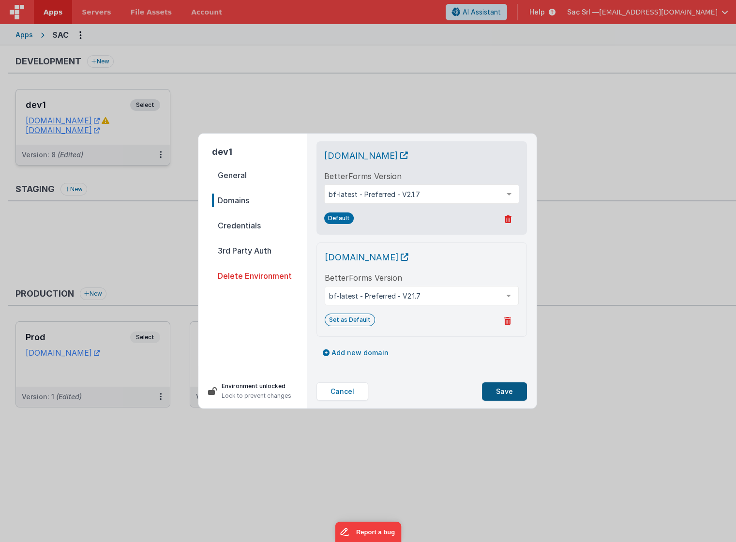
click at [507, 396] on button "Save" at bounding box center [504, 392] width 45 height 18
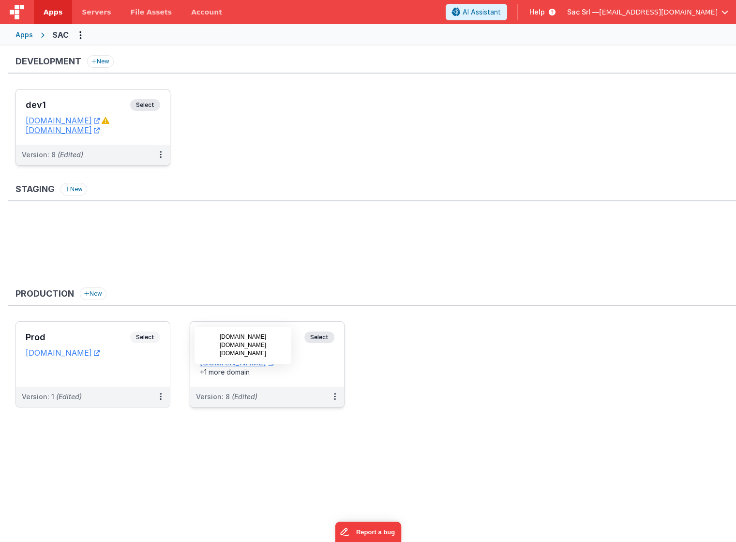
click at [322, 370] on div "+1 more domain" at bounding box center [267, 373] width 135 height 10
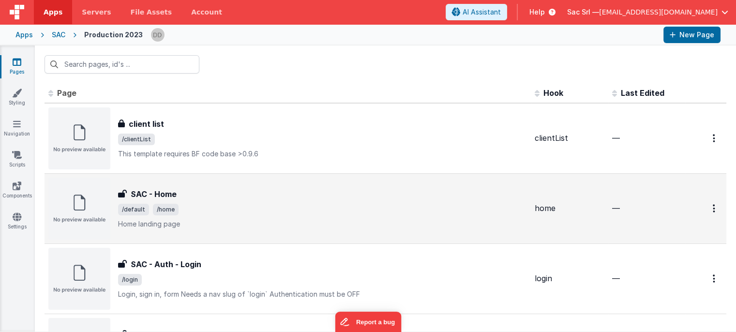
click at [81, 211] on img at bounding box center [79, 209] width 62 height 62
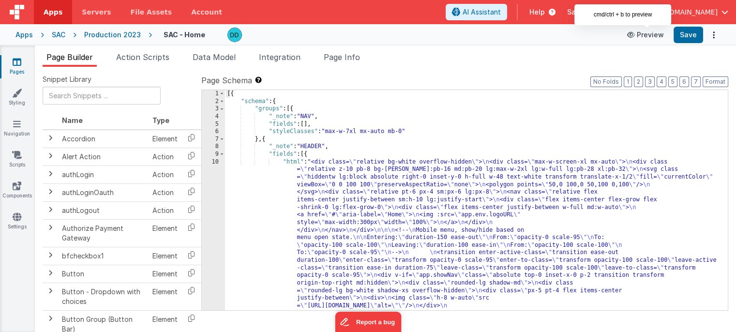
click at [648, 37] on button "Preview" at bounding box center [646, 34] width 48 height 15
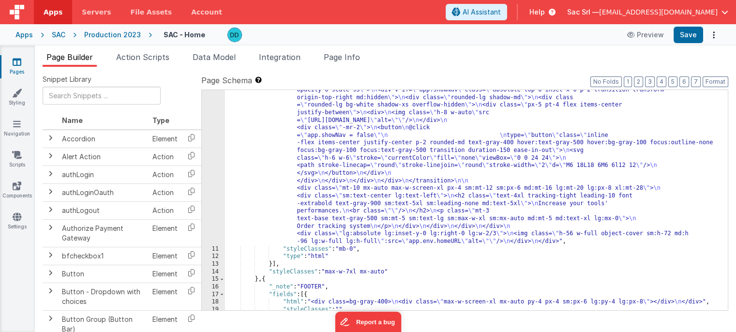
scroll to position [143, 0]
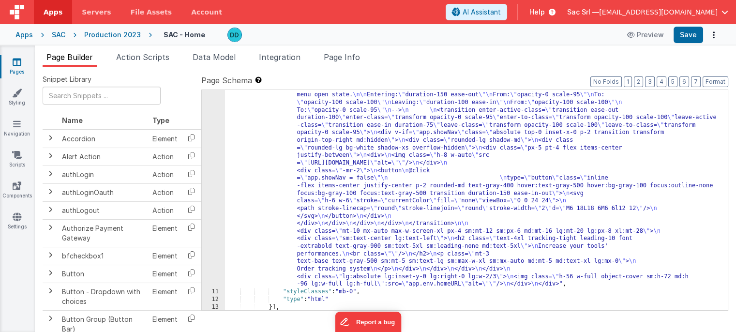
click at [304, 178] on div ""html" : "<div class= \" relative bg-white overflow-hidden \" > \n <div class= …" at bounding box center [476, 265] width 503 height 501
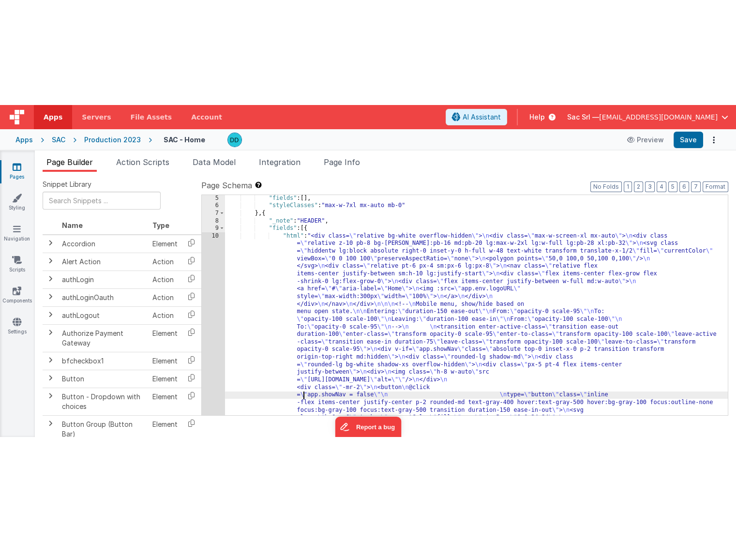
scroll to position [31, 0]
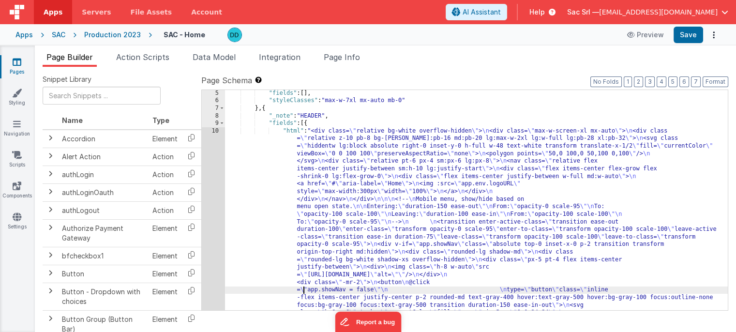
drag, startPoint x: 231, startPoint y: 131, endPoint x: 227, endPoint y: 131, distance: 4.9
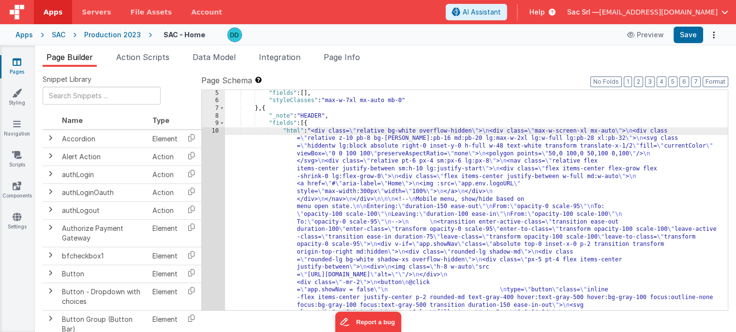
click at [214, 131] on div "10" at bounding box center [213, 263] width 23 height 273
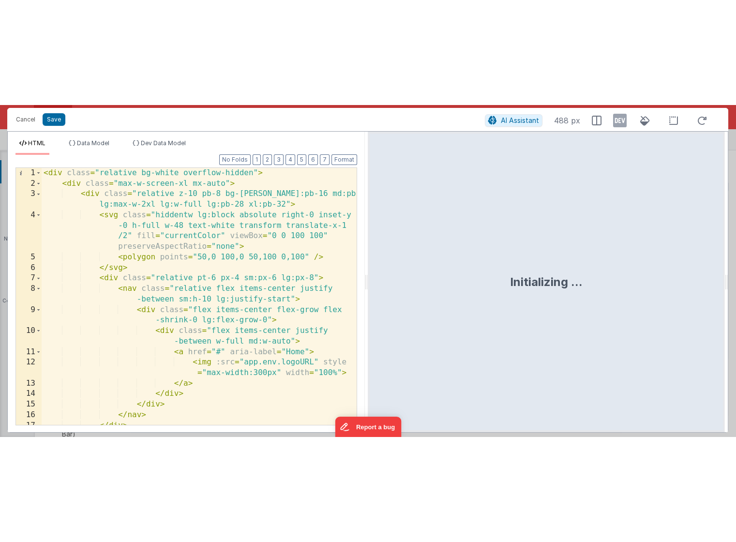
scroll to position [24, 0]
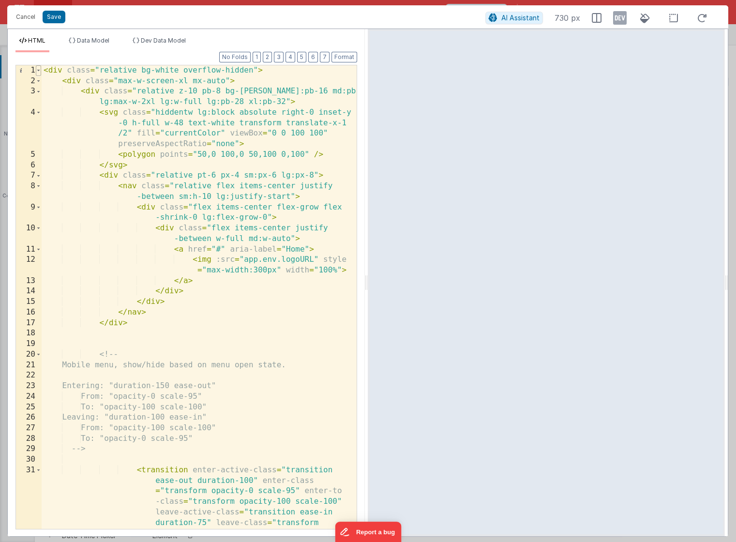
click at [37, 69] on span at bounding box center [38, 70] width 5 height 11
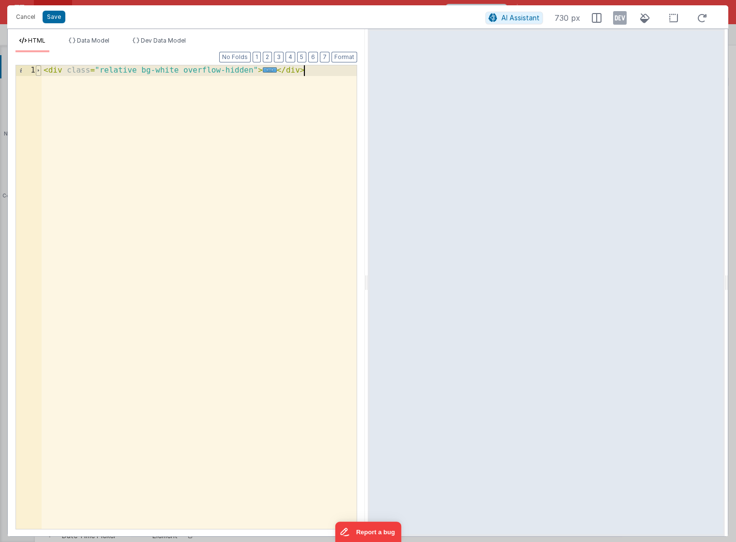
click at [37, 69] on span at bounding box center [38, 70] width 5 height 11
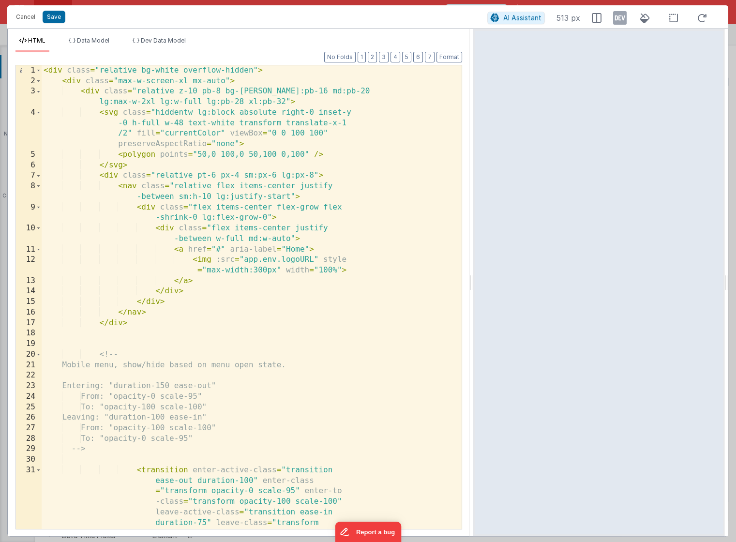
drag, startPoint x: 365, startPoint y: 281, endPoint x: 474, endPoint y: 274, distance: 108.7
click at [474, 274] on html "Cancel Save AI Assistant 513 px HTML Data Model Dev Data Model Format 7 6 5 4 3…" at bounding box center [368, 271] width 736 height 542
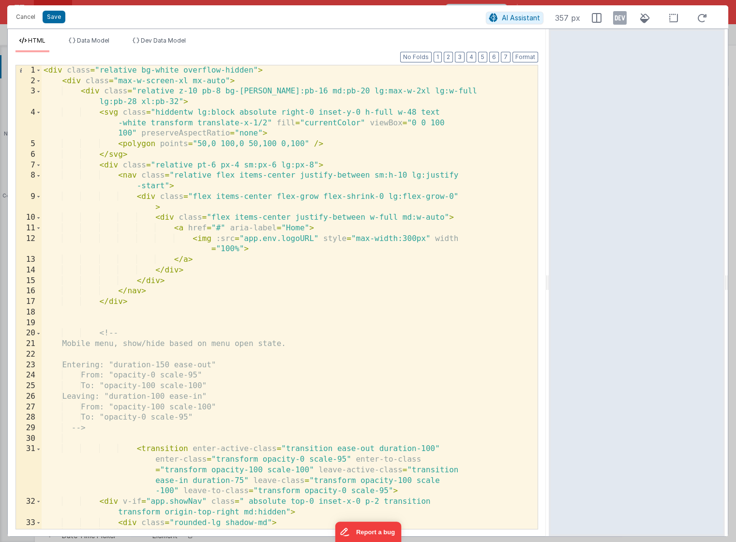
drag, startPoint x: 472, startPoint y: 279, endPoint x: 550, endPoint y: 278, distance: 78.5
click at [550, 278] on html "Cancel Save AI Assistant 357 px HTML Data Model Dev Data Model Format 7 6 5 4 3…" at bounding box center [368, 271] width 736 height 542
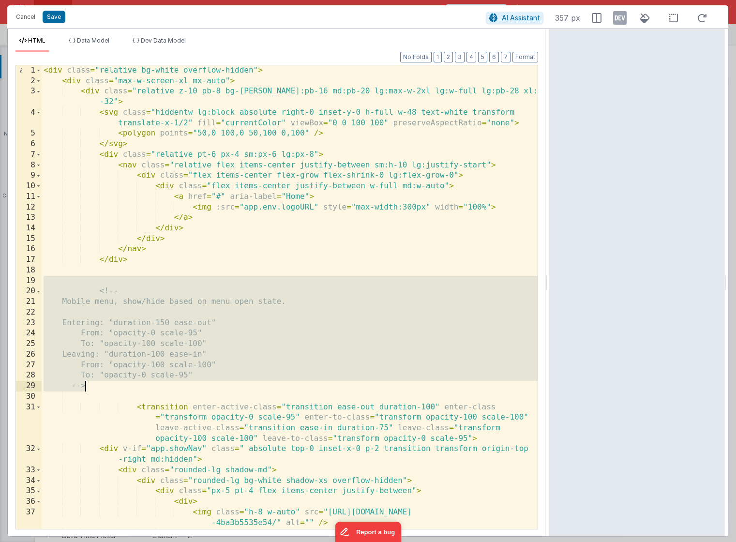
drag, startPoint x: 190, startPoint y: 282, endPoint x: 197, endPoint y: 390, distance: 108.7
click at [197, 390] on div "< div class = "relative bg-white overflow-hidden" > < div class = "max-w-screen…" at bounding box center [290, 307] width 496 height 485
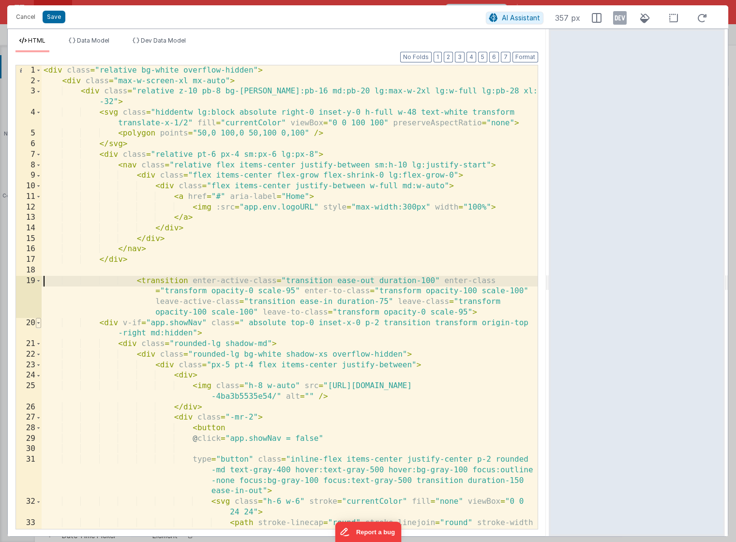
click at [39, 323] on span at bounding box center [38, 323] width 5 height 11
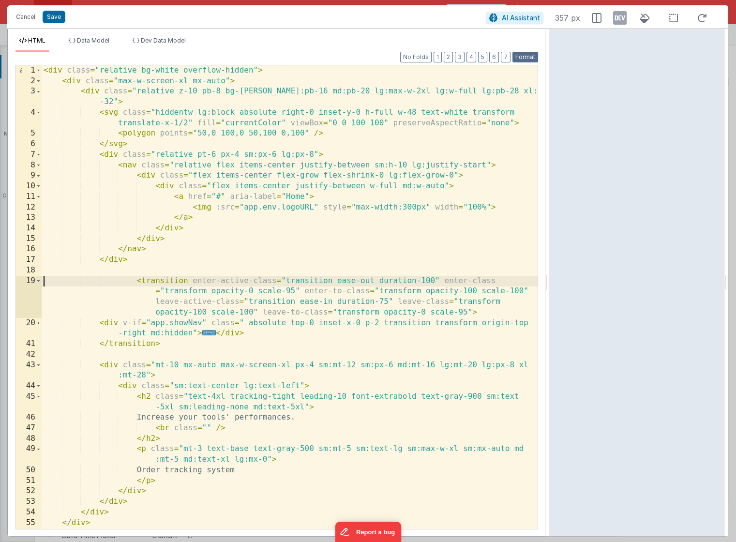
click at [523, 53] on button "Format" at bounding box center [526, 57] width 26 height 11
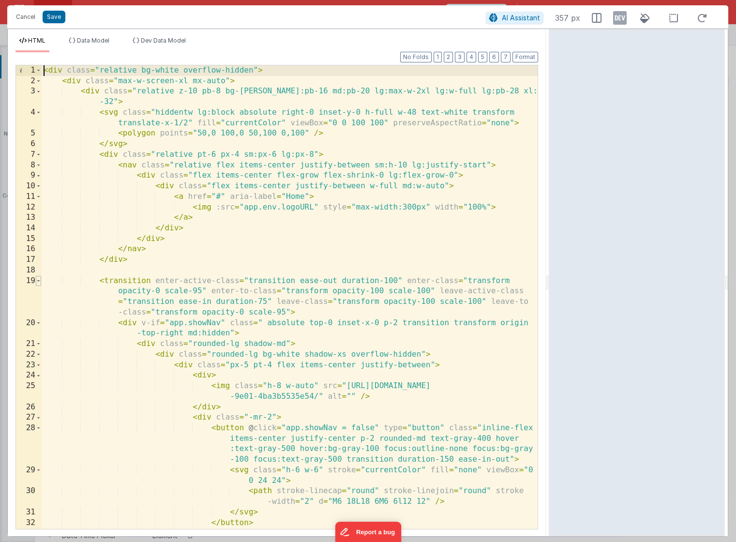
click at [38, 281] on span at bounding box center [38, 281] width 5 height 11
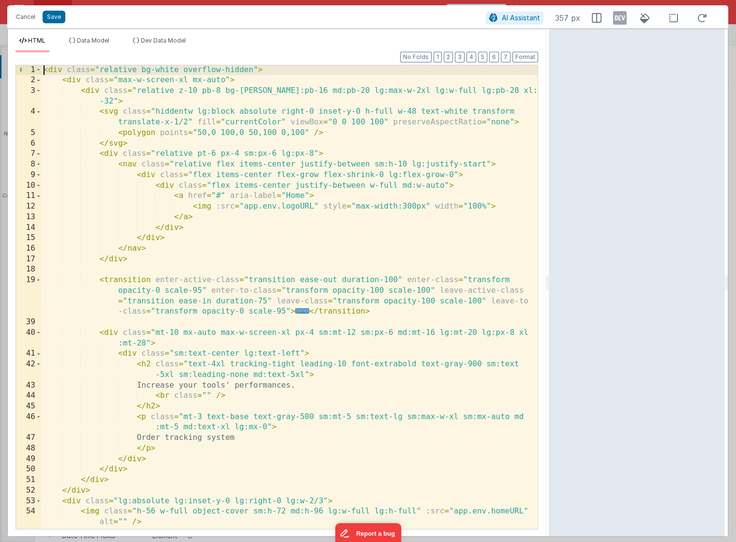
scroll to position [0, 0]
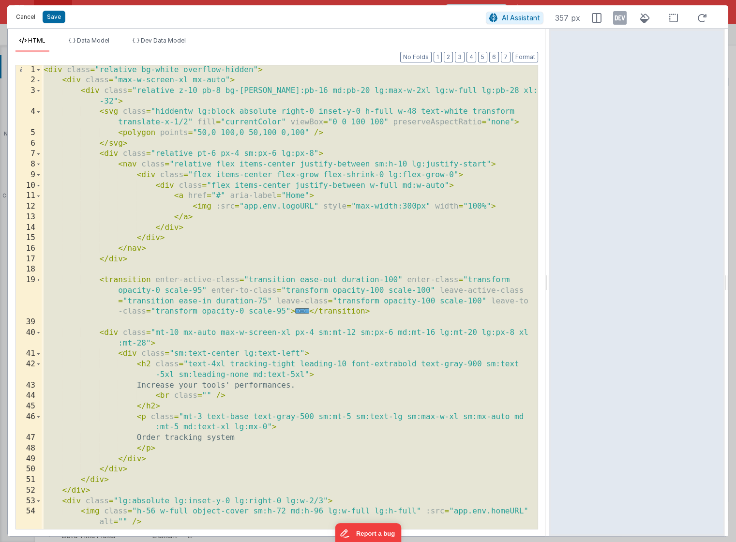
click at [26, 19] on button "Cancel" at bounding box center [25, 17] width 29 height 14
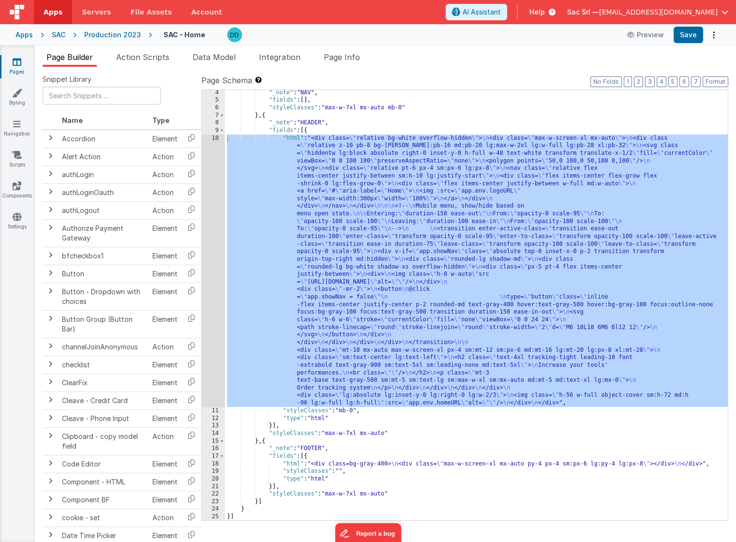
click at [26, 35] on div "Apps" at bounding box center [23, 35] width 17 height 10
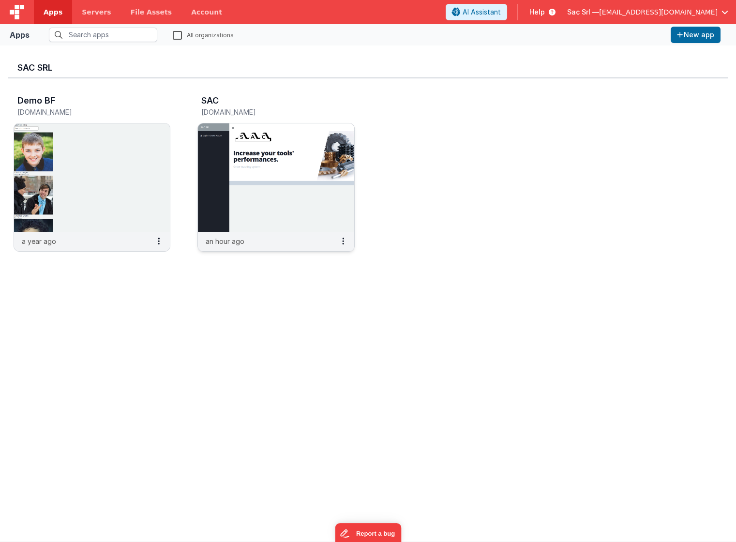
click at [255, 167] on img at bounding box center [276, 177] width 156 height 108
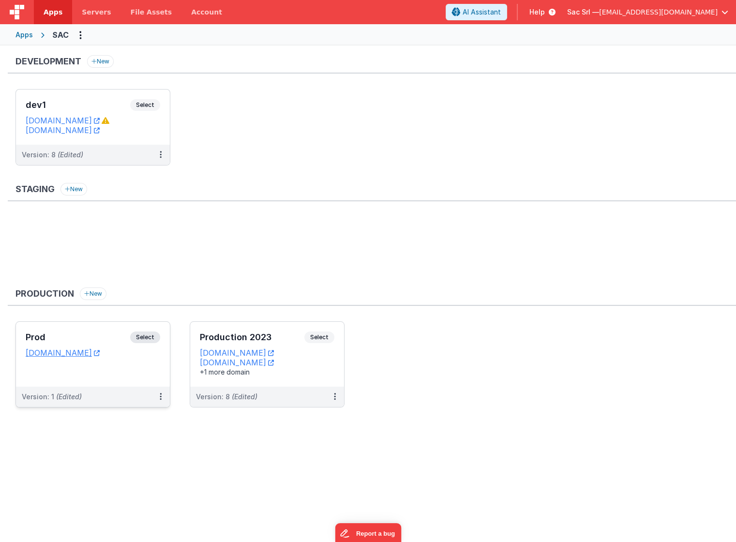
click at [136, 368] on div "Prod Select URLs [DOMAIN_NAME]" at bounding box center [93, 354] width 154 height 65
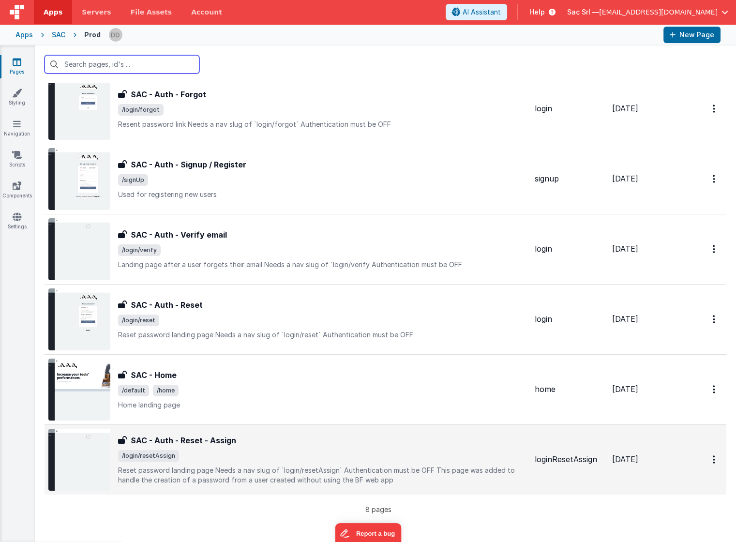
scroll to position [169, 0]
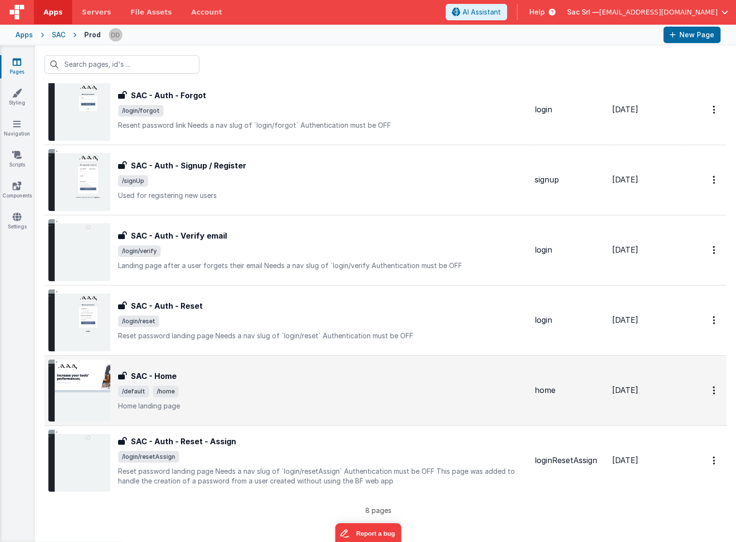
click at [332, 406] on p "Home landing page" at bounding box center [322, 406] width 409 height 10
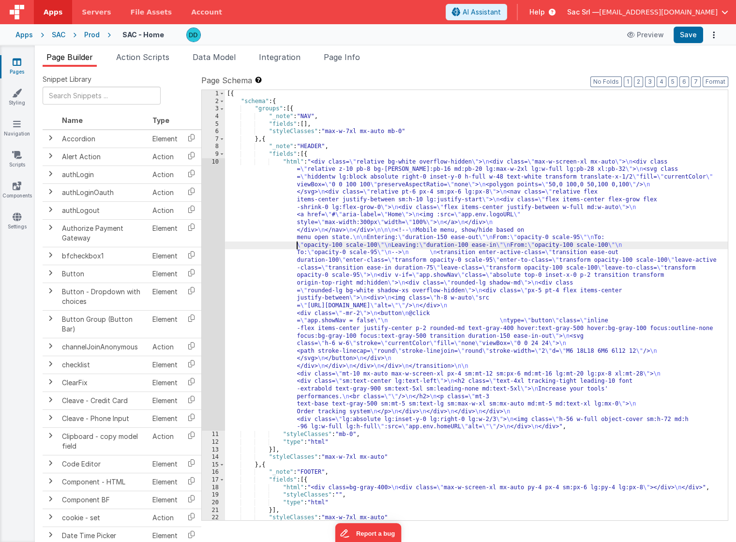
click at [259, 244] on div "[{ "schema" : { "groups" : [{ "_note" : "NAV" , "fields" : [ ] , "styleClasses"…" at bounding box center [476, 313] width 503 height 446
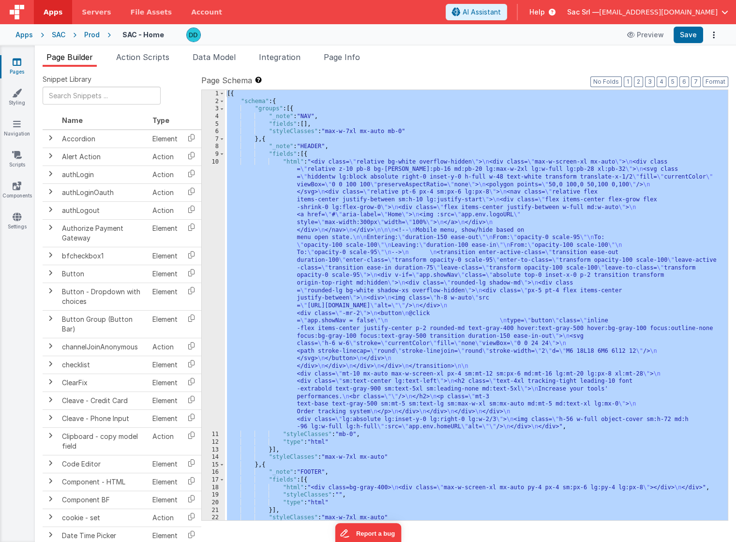
drag, startPoint x: 379, startPoint y: 170, endPoint x: 316, endPoint y: 165, distance: 62.7
click at [378, 170] on div "[{ "schema" : { "groups" : [{ "_note" : "NAV" , "fields" : [ ] , "styleClasses"…" at bounding box center [476, 313] width 503 height 446
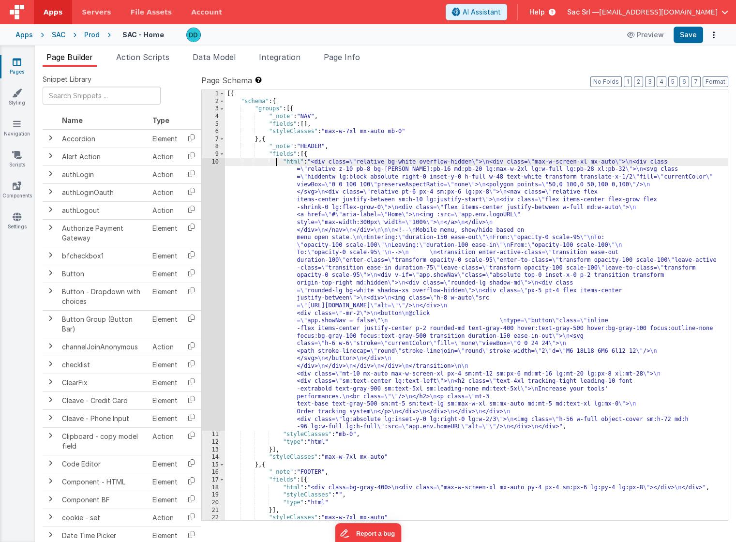
drag, startPoint x: 277, startPoint y: 160, endPoint x: 248, endPoint y: 164, distance: 29.7
click at [277, 160] on div "[{ "schema" : { "groups" : [{ "_note" : "NAV" , "fields" : [ ] , "styleClasses"…" at bounding box center [476, 313] width 503 height 446
click at [216, 161] on div "10" at bounding box center [213, 294] width 23 height 273
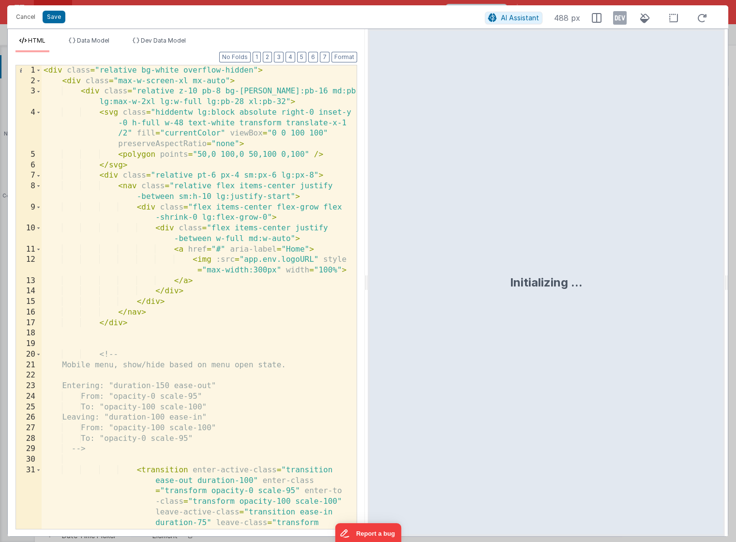
click at [273, 184] on div "< div class = "relative bg-white overflow-hidden" > < div class = "max-w-screen…" at bounding box center [199, 344] width 315 height 559
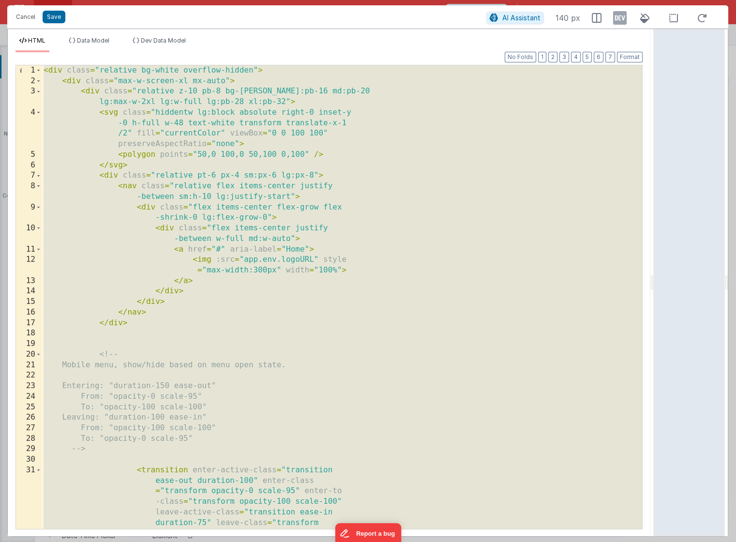
drag, startPoint x: 364, startPoint y: 283, endPoint x: 667, endPoint y: 269, distance: 302.9
click at [667, 269] on html "Cancel Save AI Assistant 140 px HTML Data Model Dev Data Model Format 7 6 5 4 3…" at bounding box center [368, 271] width 736 height 542
click at [506, 221] on div "< div class = "relative bg-white overflow-hidden" > < div class = "max-w-screen…" at bounding box center [342, 344] width 601 height 559
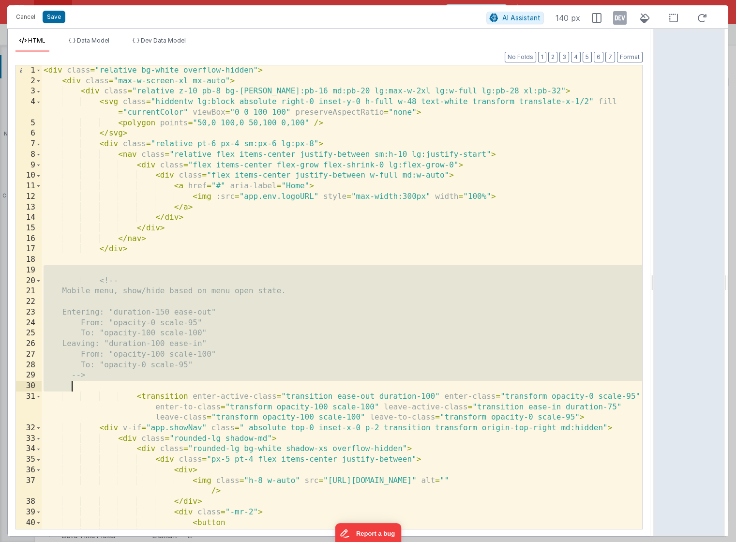
drag, startPoint x: 288, startPoint y: 365, endPoint x: 293, endPoint y: 381, distance: 17.3
click at [293, 381] on div "< div class = "relative bg-white overflow-hidden" > < div class = "max-w-screen…" at bounding box center [342, 307] width 601 height 485
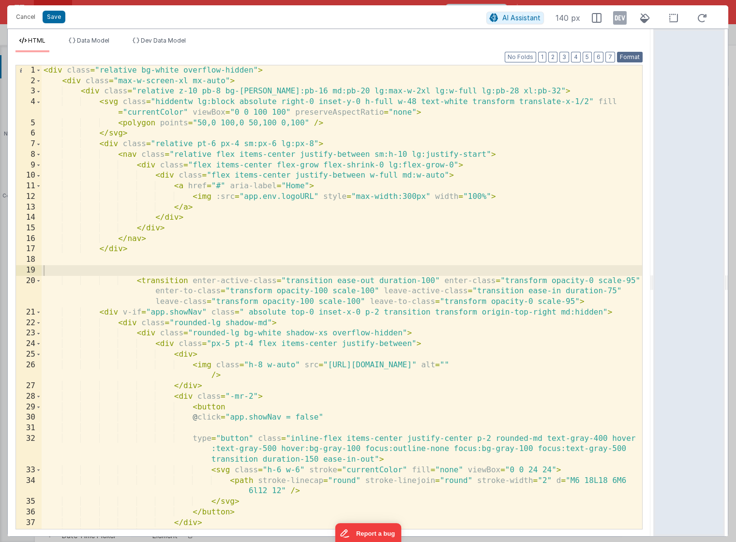
click at [639, 54] on button "Format" at bounding box center [630, 57] width 26 height 11
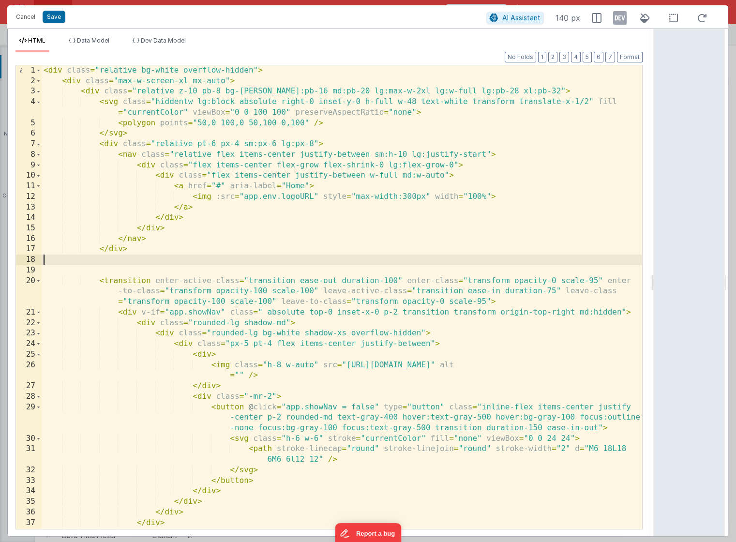
click at [216, 260] on div "< div class = "relative bg-white overflow-hidden" > < div class = "max-w-screen…" at bounding box center [342, 307] width 601 height 485
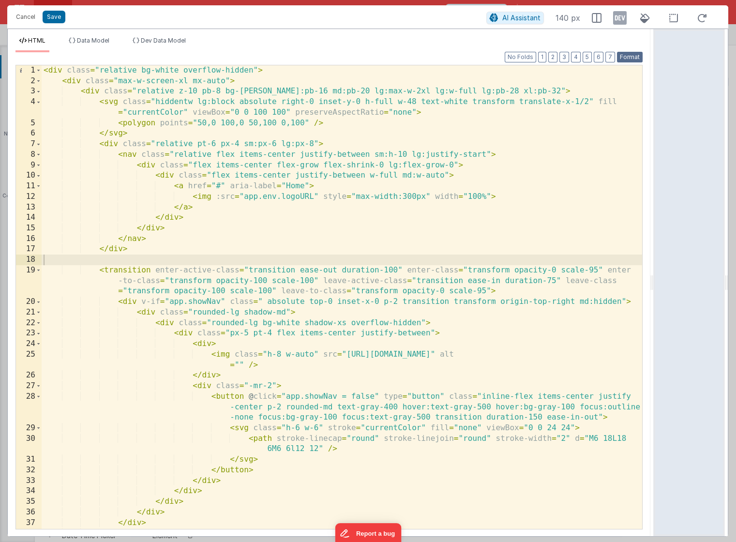
click at [636, 57] on button "Format" at bounding box center [630, 57] width 26 height 11
click at [38, 71] on span at bounding box center [38, 70] width 5 height 11
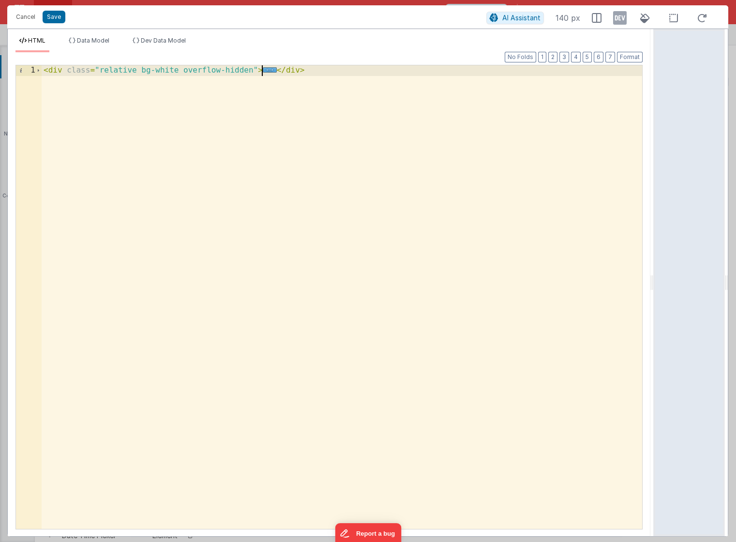
click at [234, 87] on div "< div class = "relative bg-white overflow-hidden" > ... </ div >" at bounding box center [342, 307] width 601 height 485
drag, startPoint x: 317, startPoint y: 71, endPoint x: 301, endPoint y: 51, distance: 25.5
click at [301, 51] on div "HTML Data Model Dev Data Model Format 7 6 5 4 3 2 1 No Folds 1 < div class = "r…" at bounding box center [329, 287] width 643 height 500
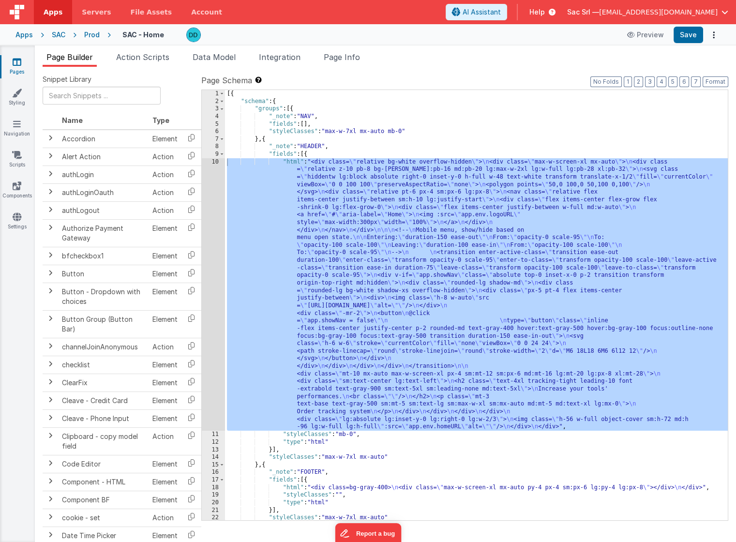
click at [50, 35] on icon at bounding box center [42, 35] width 19 height 0
click at [57, 34] on div "SAC" at bounding box center [59, 35] width 14 height 10
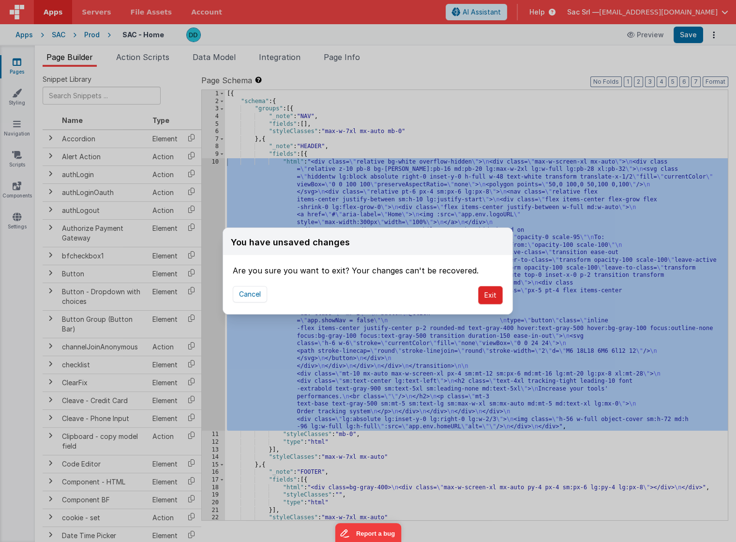
click at [496, 293] on button "Exit" at bounding box center [490, 295] width 25 height 18
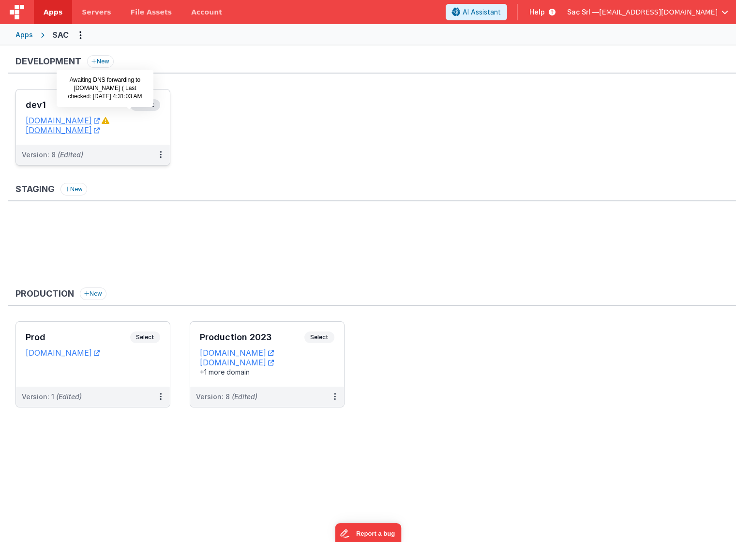
click at [109, 121] on icon at bounding box center [106, 121] width 8 height 8
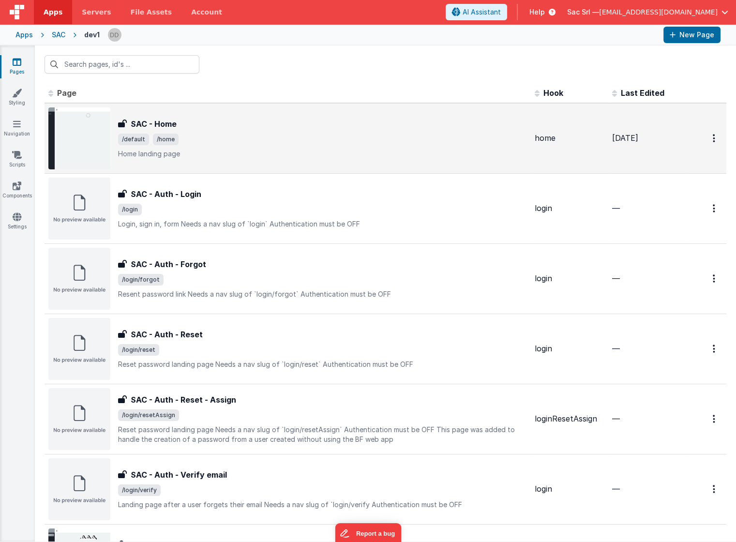
click at [385, 128] on div "SAC - Home" at bounding box center [322, 124] width 409 height 12
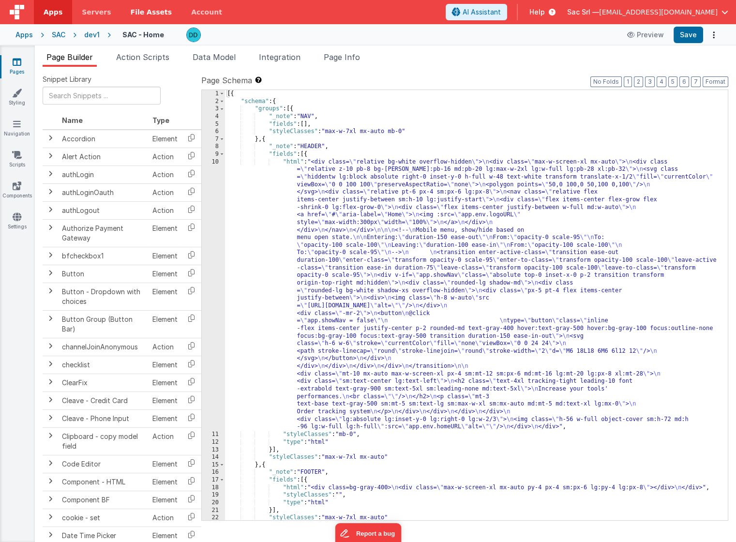
click at [155, 15] on span "File Assets" at bounding box center [152, 12] width 42 height 10
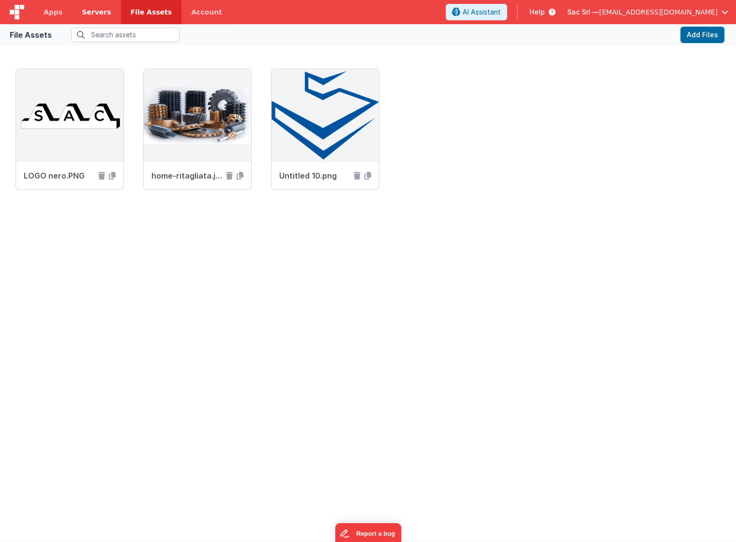
click at [90, 20] on link "Servers" at bounding box center [96, 12] width 48 height 24
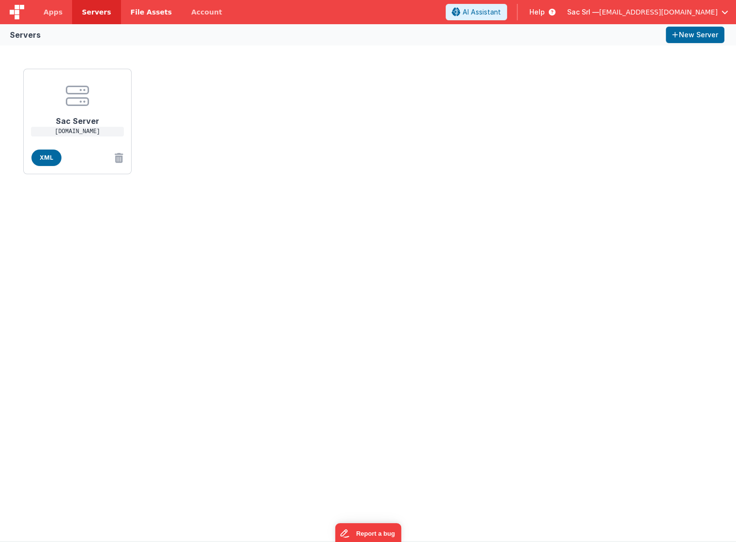
click at [140, 13] on span "File Assets" at bounding box center [152, 12] width 42 height 10
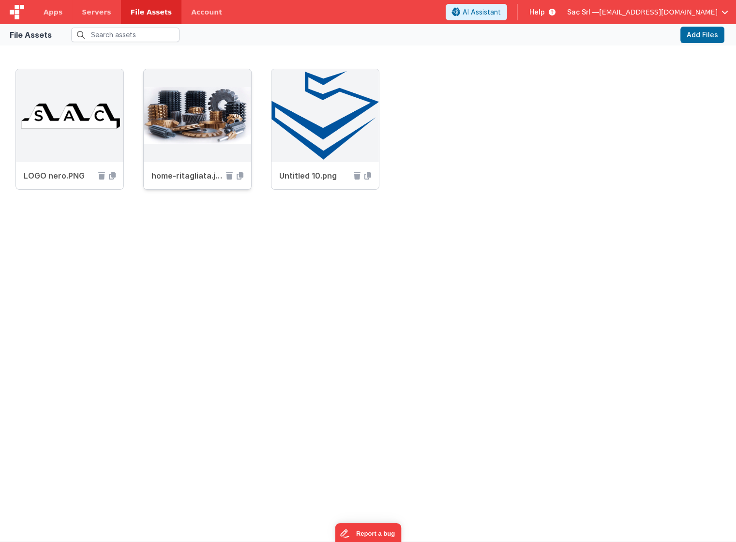
click at [226, 149] on img at bounding box center [197, 115] width 107 height 93
click at [240, 175] on icon at bounding box center [240, 176] width 7 height 8
click at [91, 13] on span "Servers" at bounding box center [96, 12] width 29 height 10
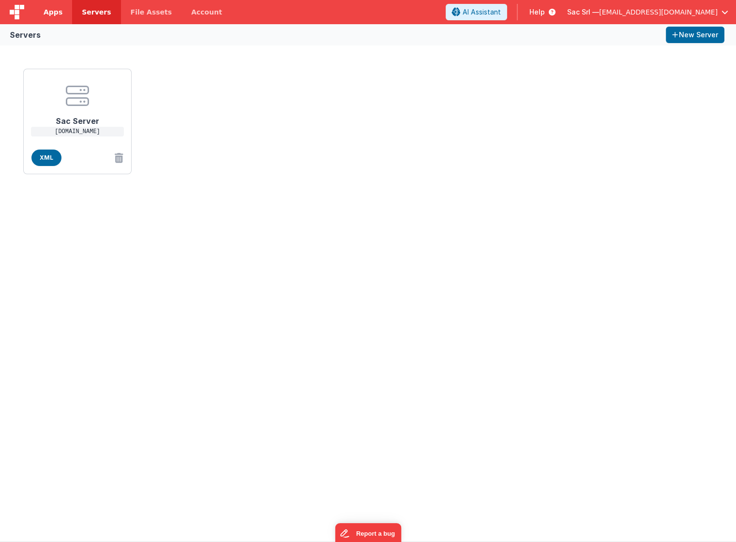
click at [46, 11] on span "Apps" at bounding box center [53, 12] width 19 height 10
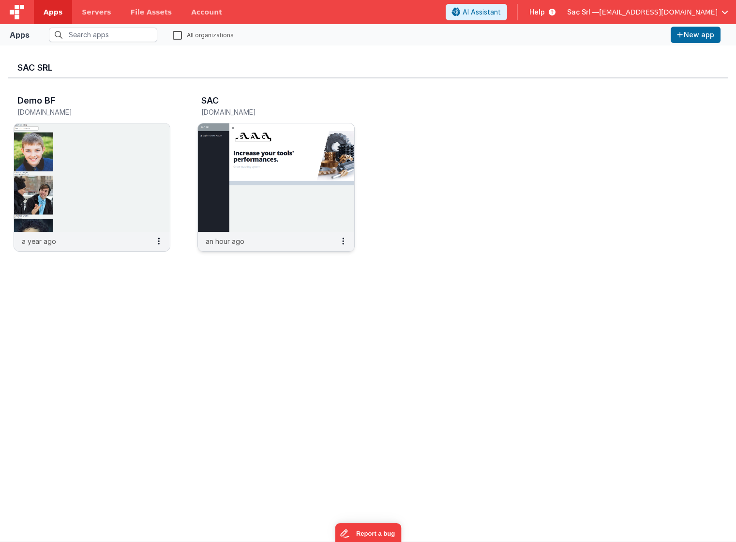
click at [244, 214] on img at bounding box center [276, 177] width 156 height 108
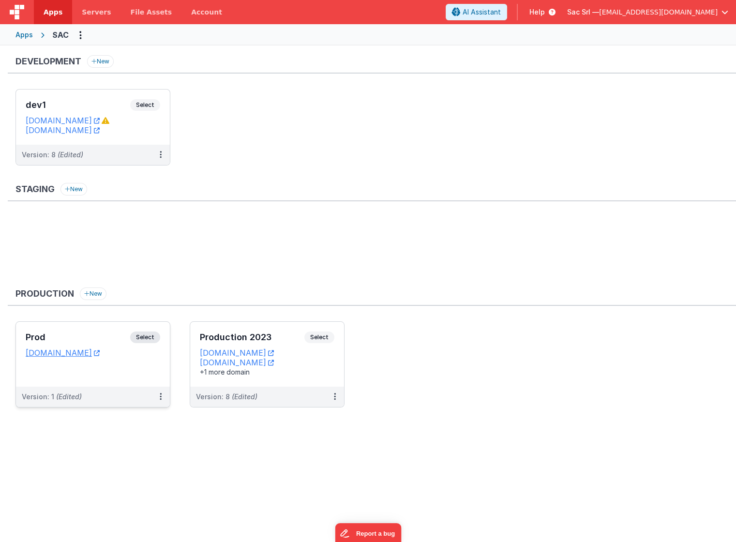
click at [155, 368] on div "Prod Select URLs [DOMAIN_NAME]" at bounding box center [93, 354] width 154 height 65
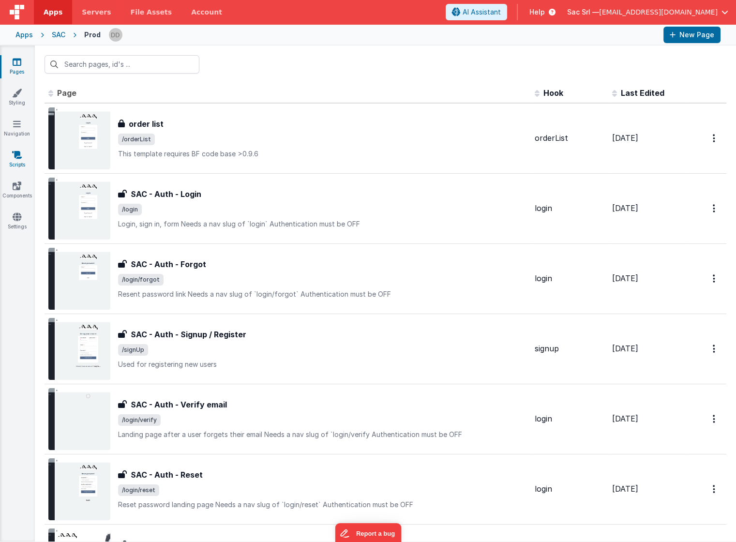
click at [22, 159] on link "Scripts" at bounding box center [17, 159] width 35 height 19
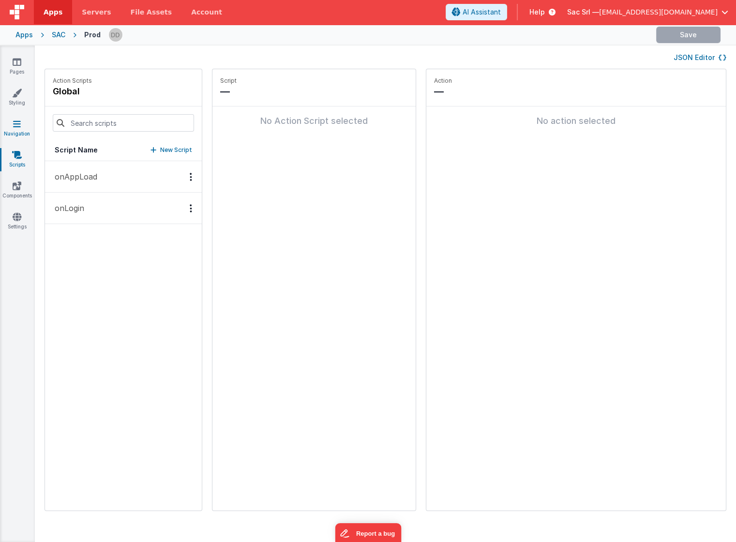
click at [25, 124] on link "Navigation" at bounding box center [17, 128] width 35 height 19
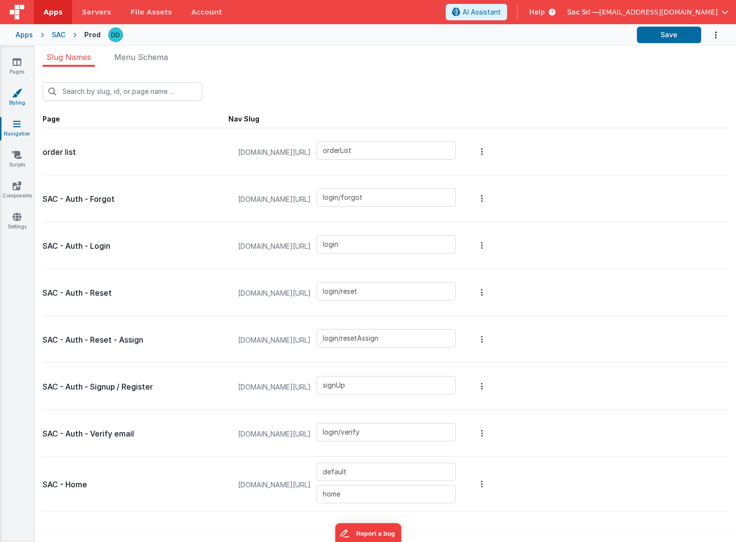
click at [16, 100] on link "Styling" at bounding box center [17, 97] width 35 height 19
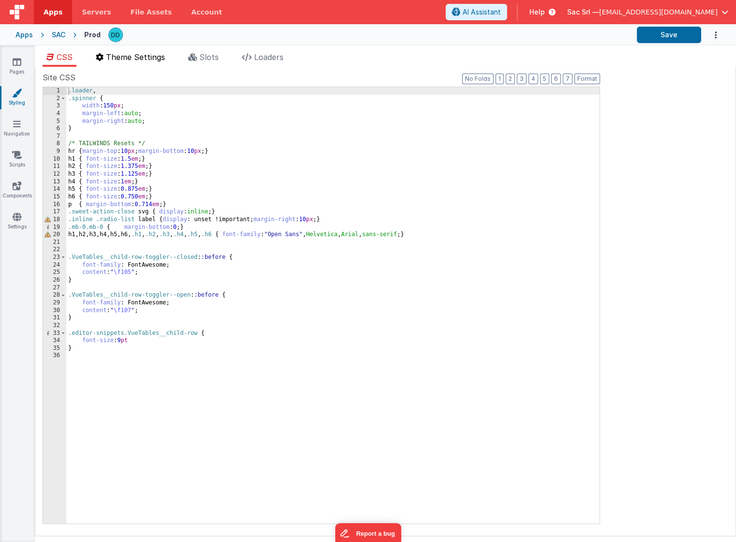
click at [140, 62] on li "Theme Settings" at bounding box center [130, 58] width 77 height 15
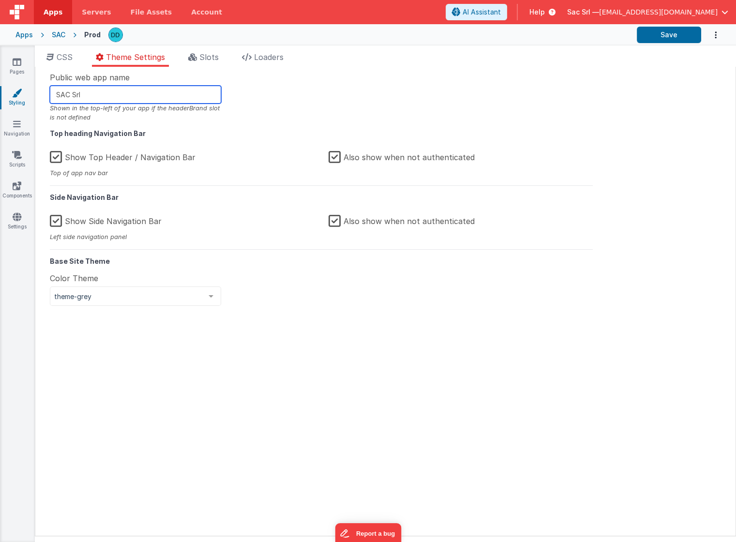
click at [143, 101] on input "SAC Srl" at bounding box center [135, 95] width 171 height 18
click at [203, 65] on li "Slots" at bounding box center [203, 58] width 38 height 15
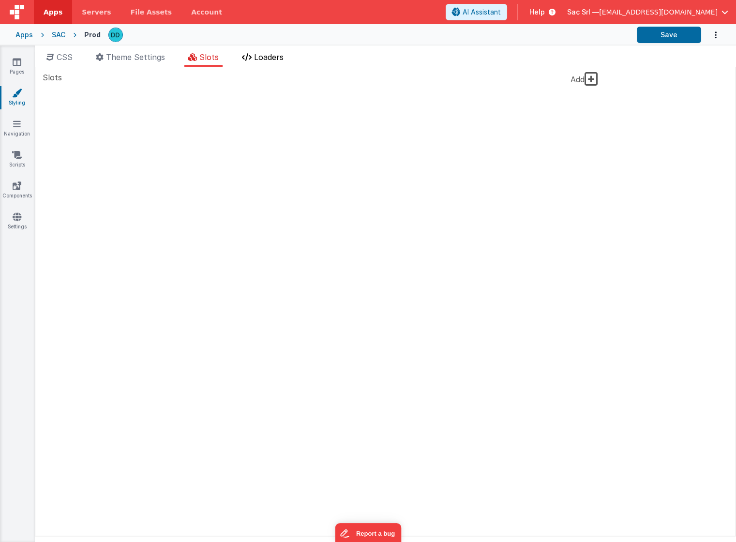
click at [267, 57] on span "Loaders" at bounding box center [269, 57] width 30 height 10
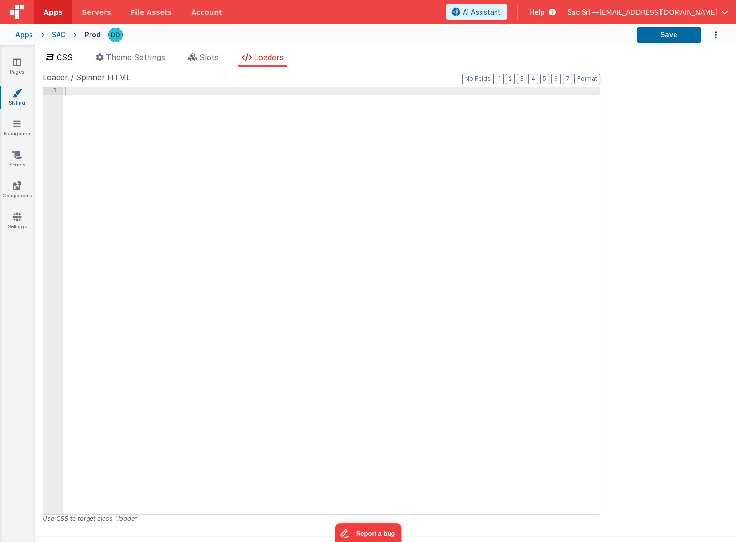
click at [71, 61] on span "CSS" at bounding box center [65, 57] width 16 height 10
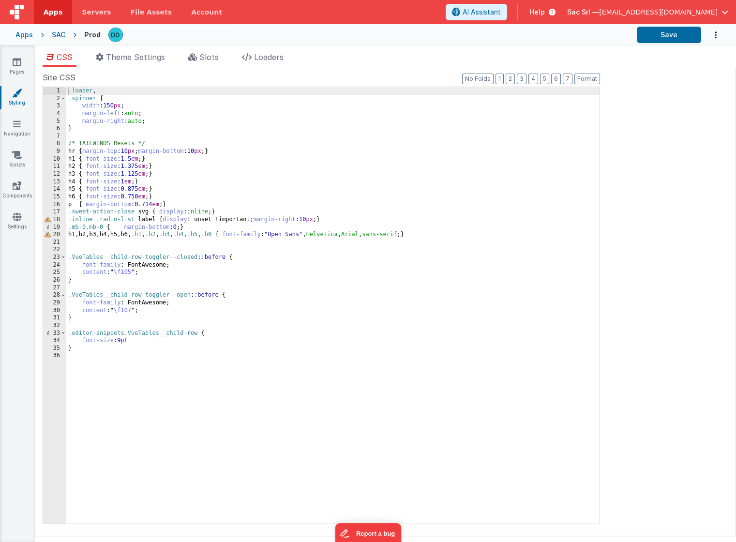
click at [64, 34] on div "SAC" at bounding box center [59, 35] width 14 height 10
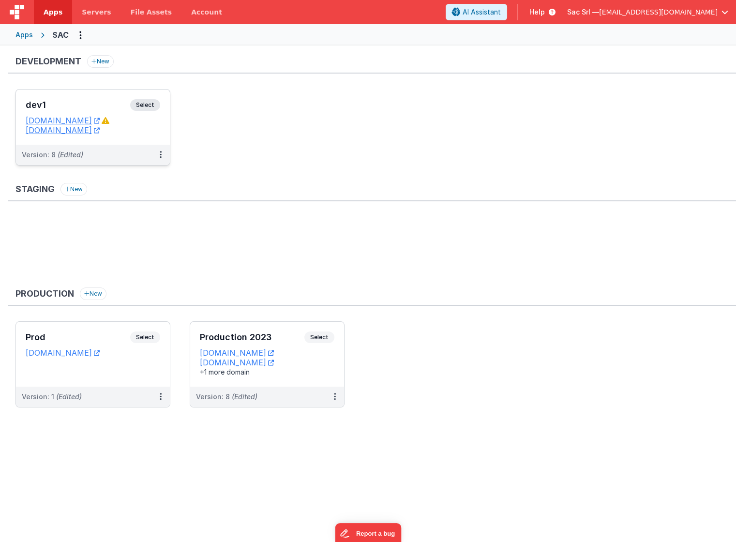
click at [145, 122] on dd "[DOMAIN_NAME]" at bounding box center [93, 121] width 135 height 10
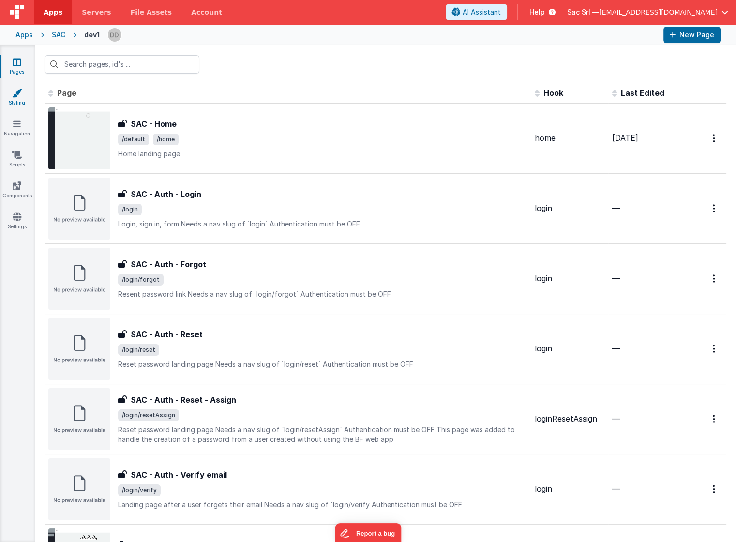
click at [17, 92] on icon at bounding box center [17, 93] width 10 height 10
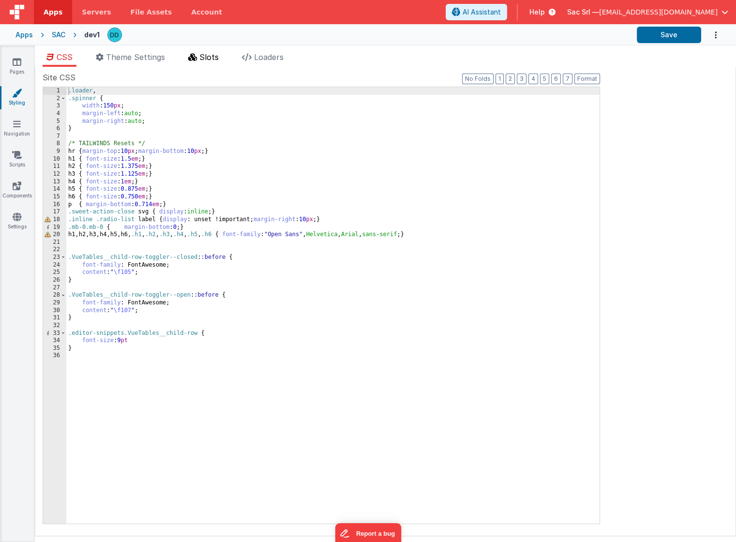
drag, startPoint x: 150, startPoint y: 59, endPoint x: 187, endPoint y: 57, distance: 37.3
click at [150, 58] on span "Theme Settings" at bounding box center [135, 57] width 59 height 10
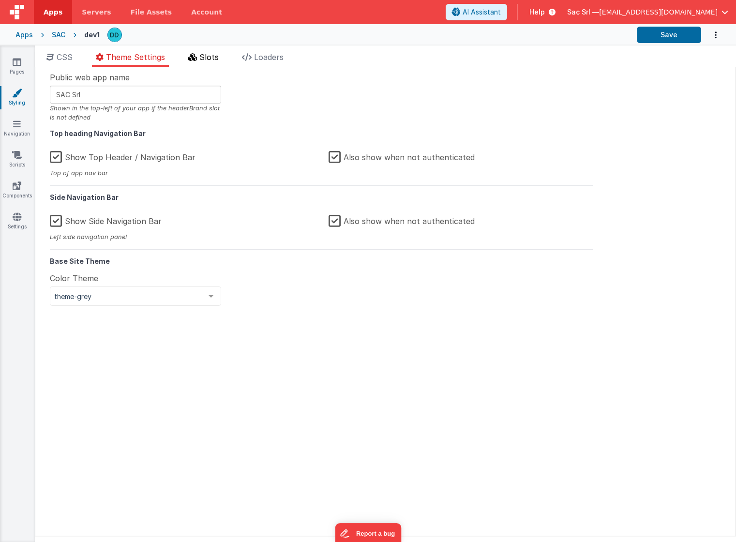
click at [208, 57] on span "Slots" at bounding box center [208, 57] width 19 height 10
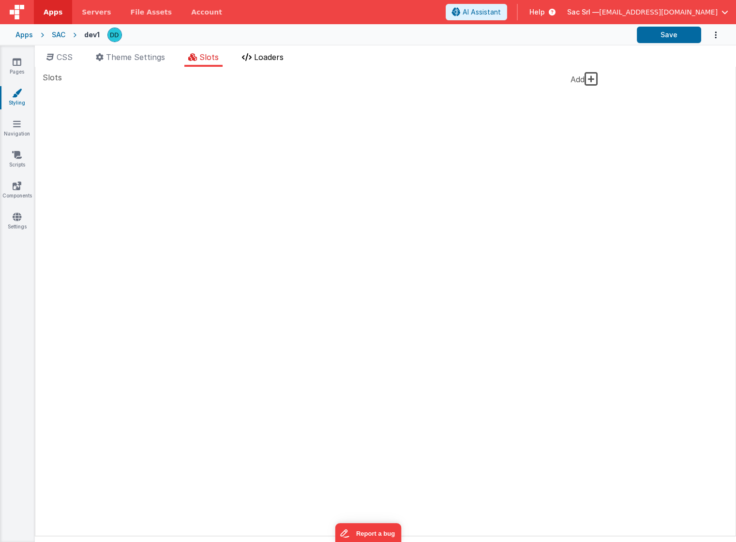
click at [247, 56] on icon at bounding box center [247, 57] width 10 height 8
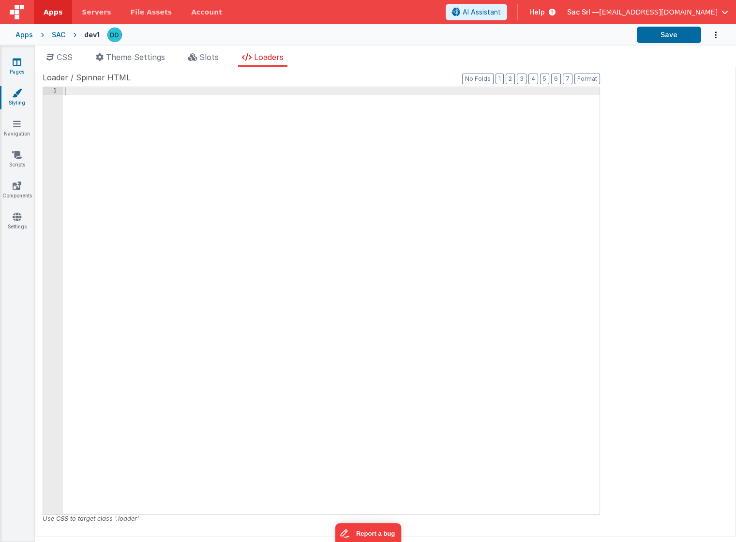
click at [22, 67] on link "Pages" at bounding box center [17, 66] width 35 height 19
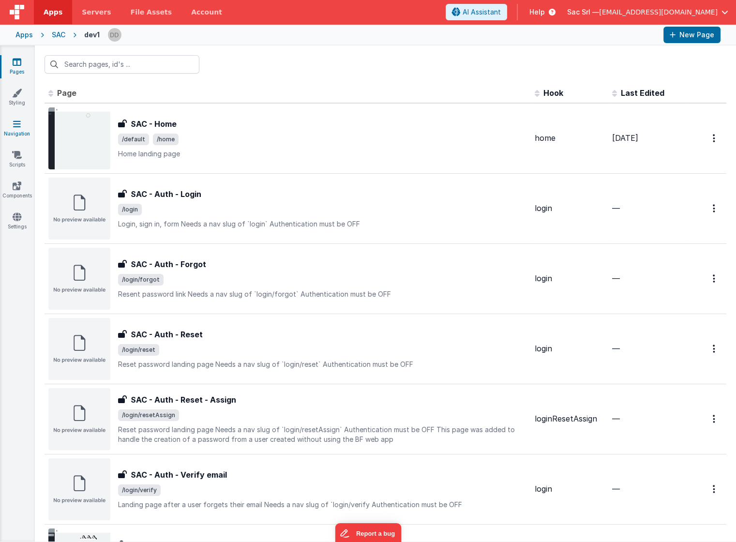
click at [15, 123] on icon at bounding box center [17, 124] width 8 height 10
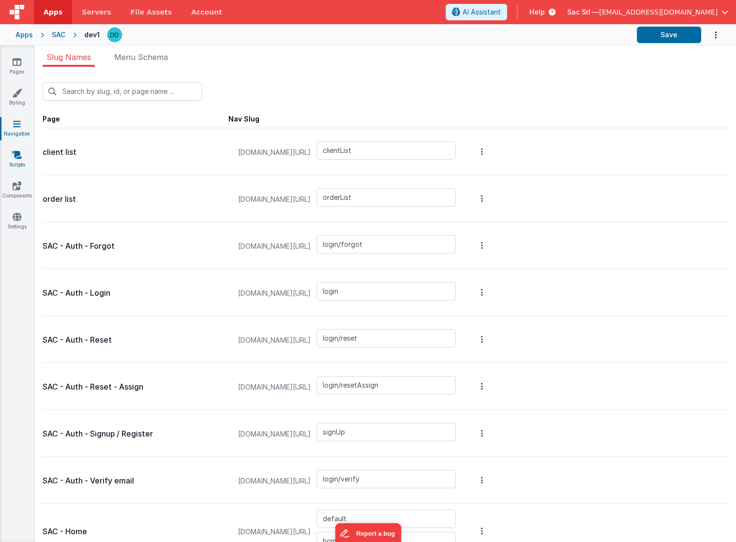
click at [19, 154] on icon at bounding box center [17, 155] width 10 height 10
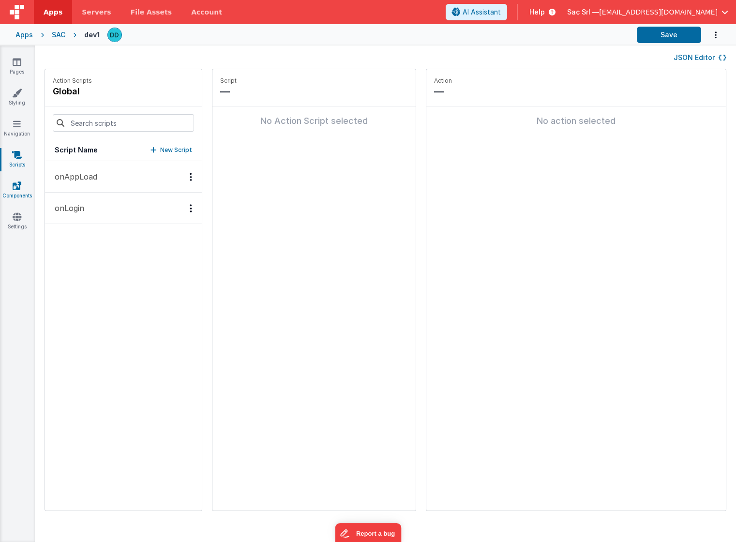
click at [18, 182] on icon at bounding box center [17, 186] width 9 height 10
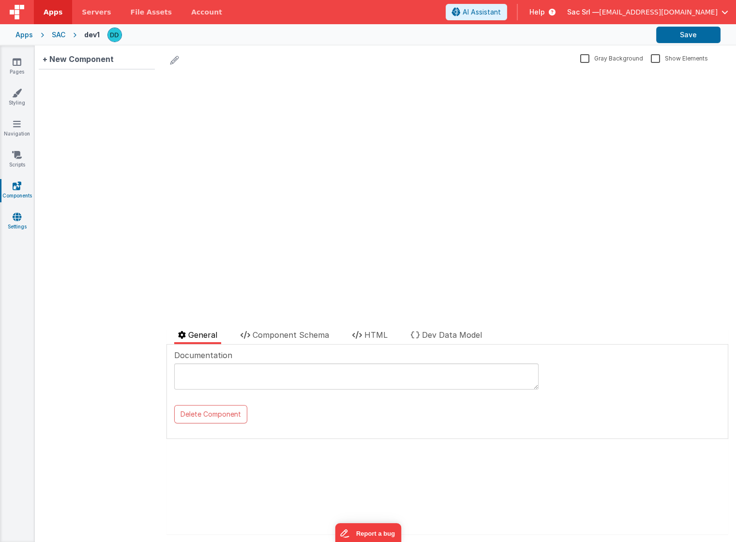
click at [18, 216] on icon at bounding box center [17, 217] width 9 height 10
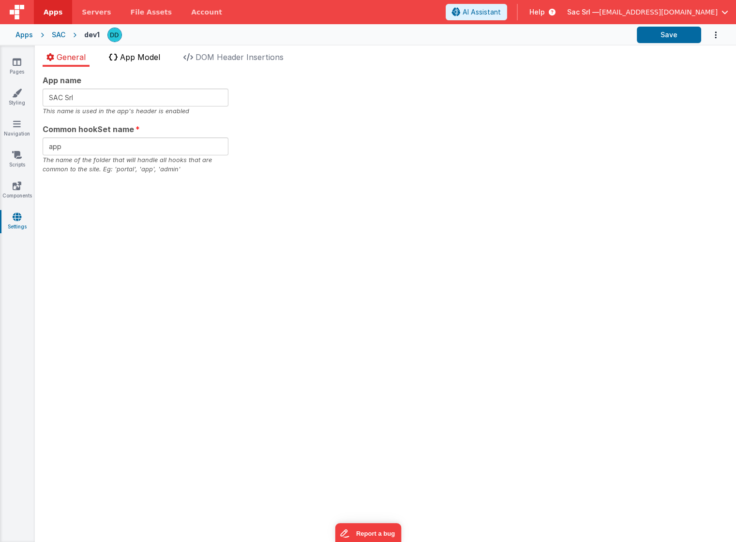
click at [152, 59] on span "App Model" at bounding box center [140, 57] width 40 height 10
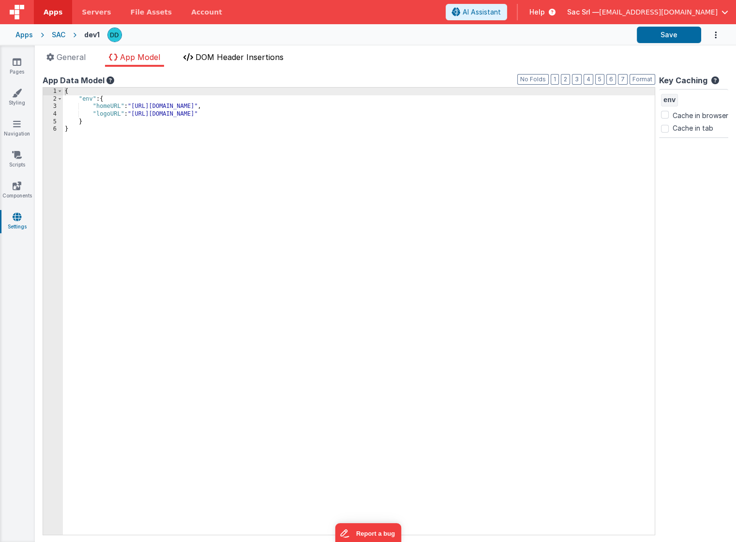
click at [227, 65] on li "DOM Header Insertions" at bounding box center [234, 58] width 108 height 15
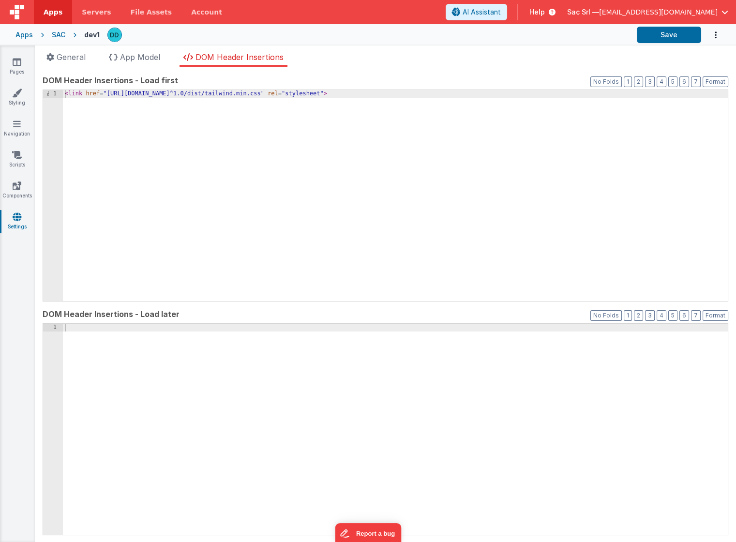
click at [32, 42] on div "Apps SAC dev1 Save" at bounding box center [368, 34] width 736 height 21
click at [32, 36] on div "Apps" at bounding box center [23, 35] width 17 height 10
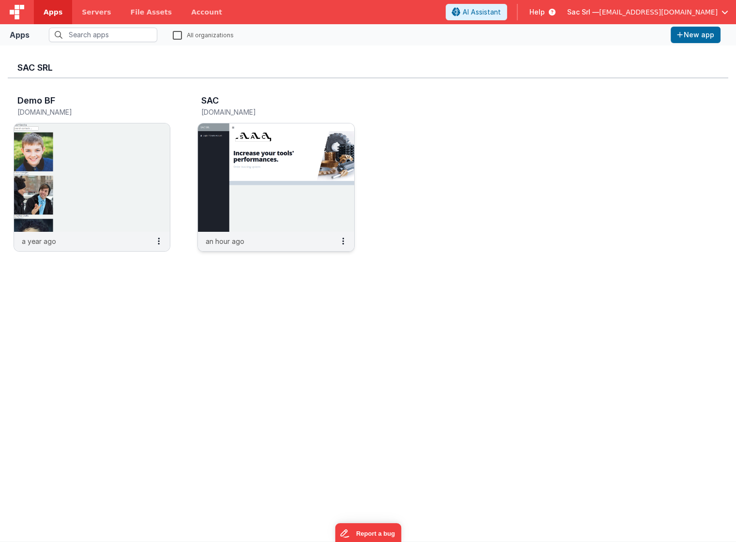
click at [287, 187] on img at bounding box center [276, 177] width 156 height 108
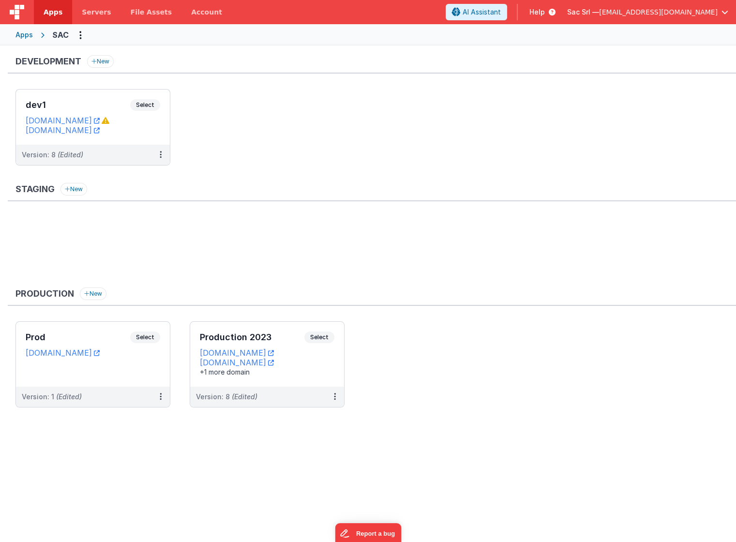
click at [58, 31] on div "SAC" at bounding box center [60, 35] width 16 height 12
click at [30, 32] on div "Apps" at bounding box center [23, 35] width 17 height 10
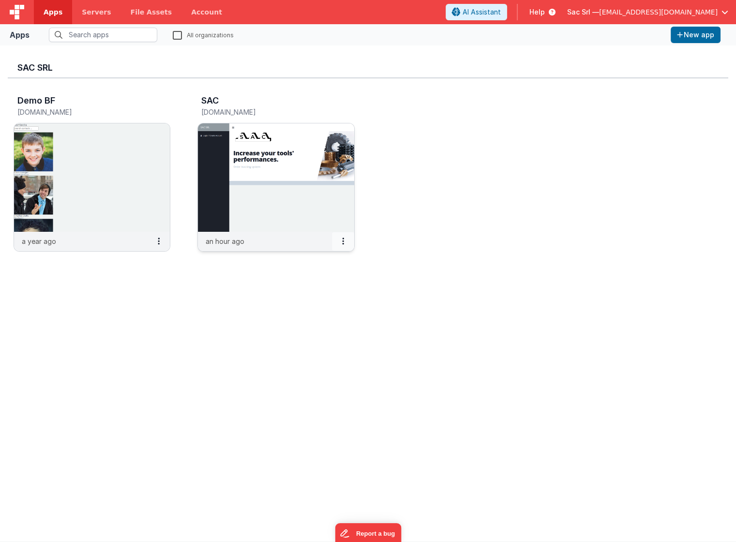
click at [340, 238] on button at bounding box center [343, 241] width 22 height 18
click at [337, 262] on link "Settings" at bounding box center [321, 260] width 67 height 17
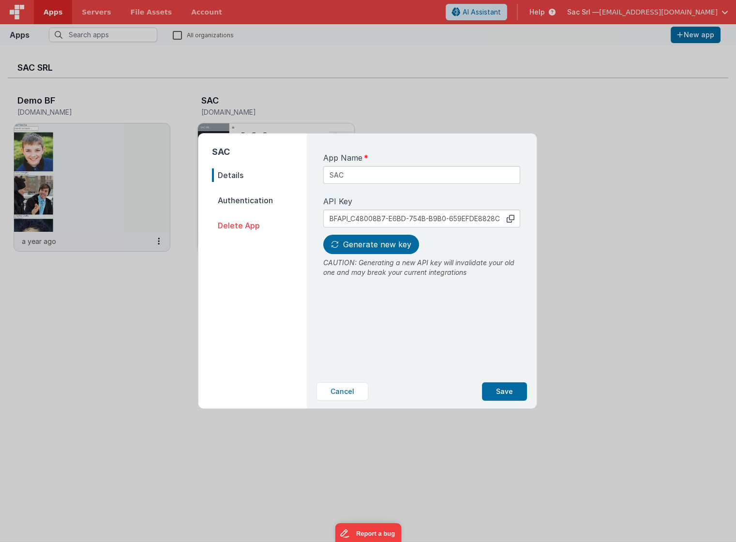
click at [270, 199] on span "Authentication" at bounding box center [259, 201] width 95 height 14
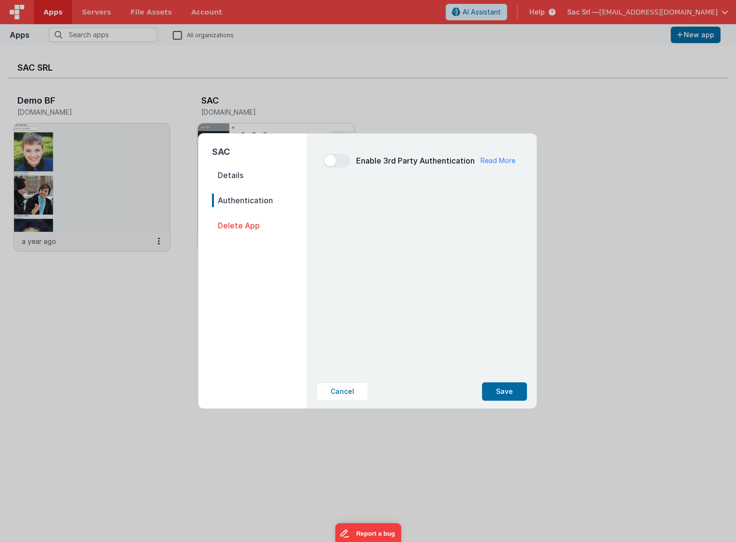
click at [235, 175] on span "Details" at bounding box center [259, 176] width 95 height 14
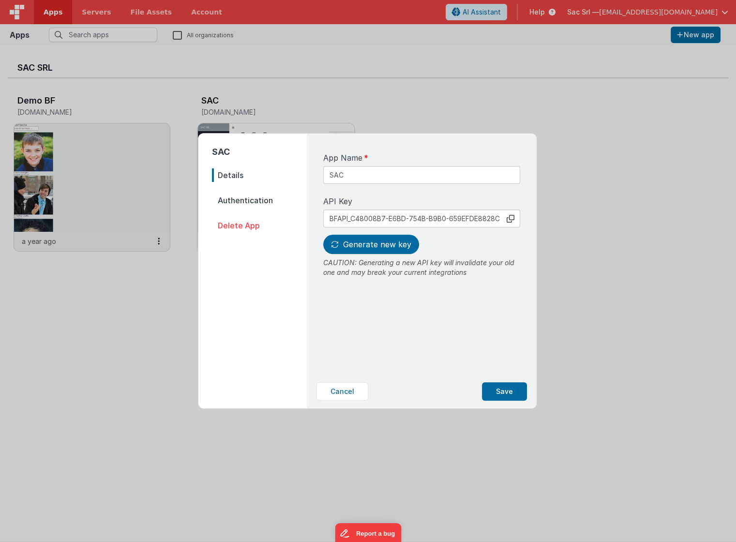
click at [230, 159] on div "SAC Details Authentication Delete App" at bounding box center [253, 267] width 108 height 267
click at [350, 378] on div "Cancel Save" at bounding box center [422, 392] width 226 height 34
click at [351, 387] on button "Cancel" at bounding box center [343, 392] width 52 height 18
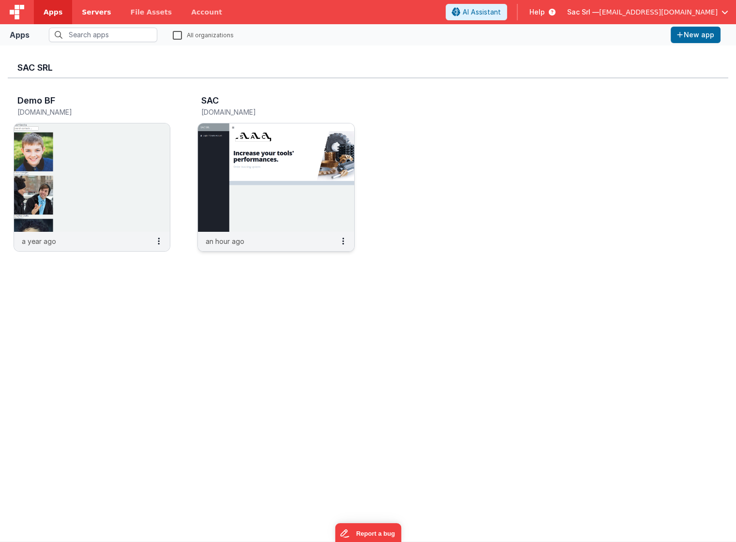
click at [89, 16] on span "Servers" at bounding box center [96, 12] width 29 height 10
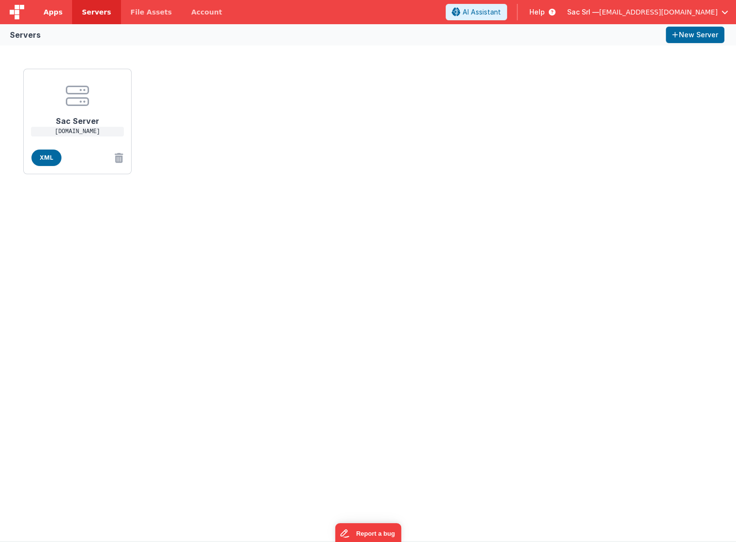
click at [54, 14] on span "Apps" at bounding box center [53, 12] width 19 height 10
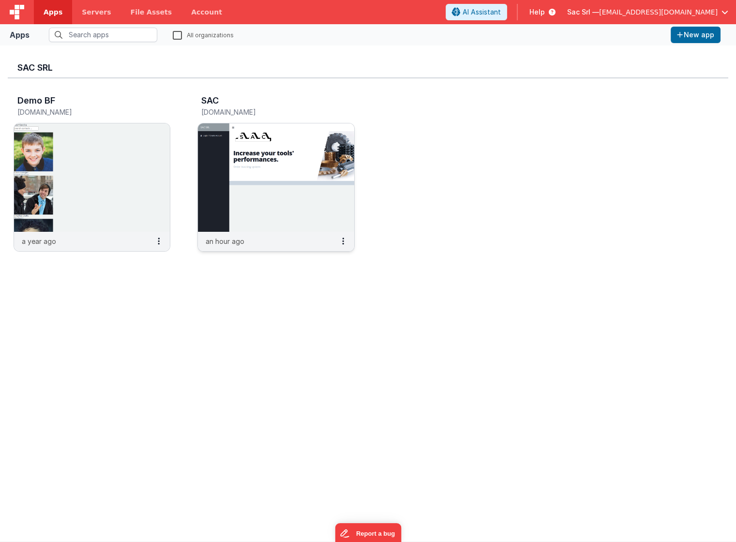
click at [306, 210] on img at bounding box center [276, 177] width 156 height 108
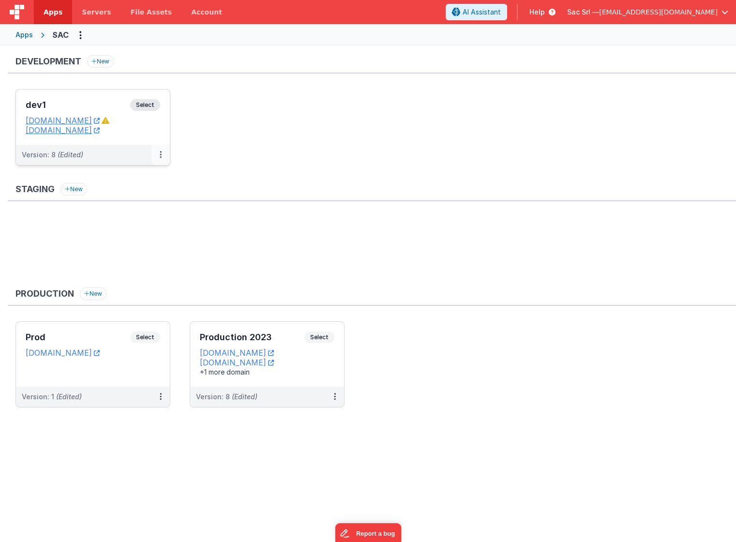
click at [158, 152] on button at bounding box center [161, 155] width 18 height 20
click at [117, 176] on link "Edit" at bounding box center [127, 176] width 85 height 17
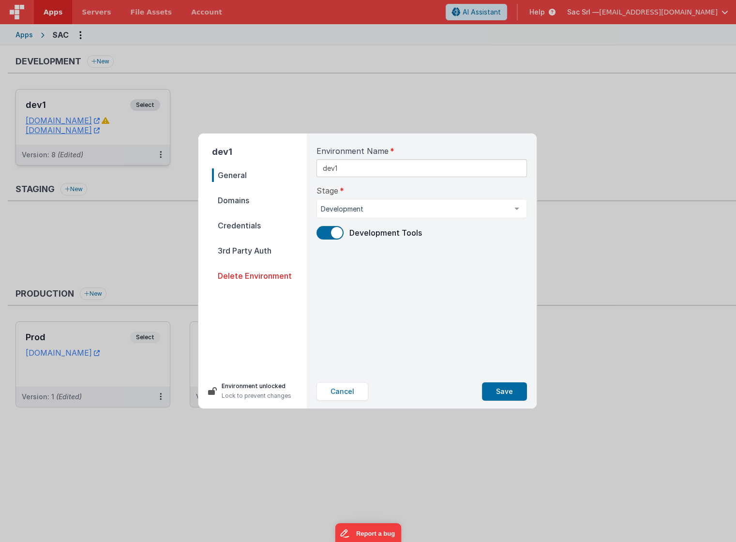
click at [258, 179] on span "General" at bounding box center [259, 176] width 95 height 14
click at [253, 194] on span "Domains" at bounding box center [259, 201] width 95 height 14
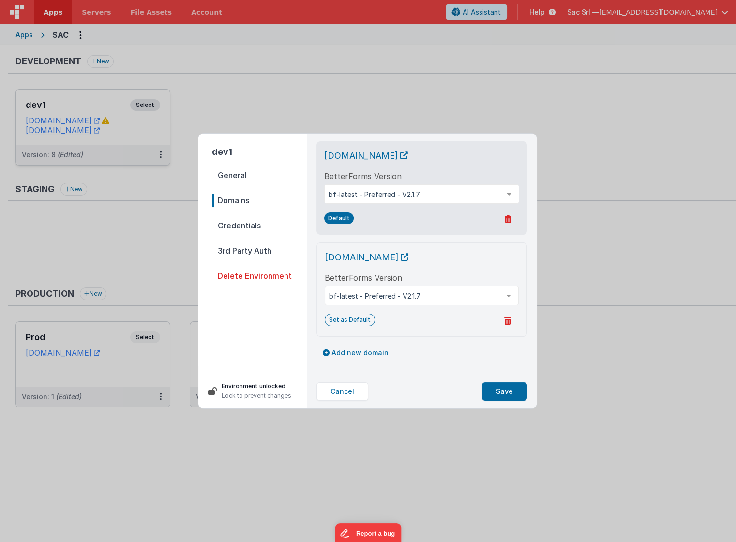
click at [260, 219] on span "Credentials" at bounding box center [259, 226] width 95 height 14
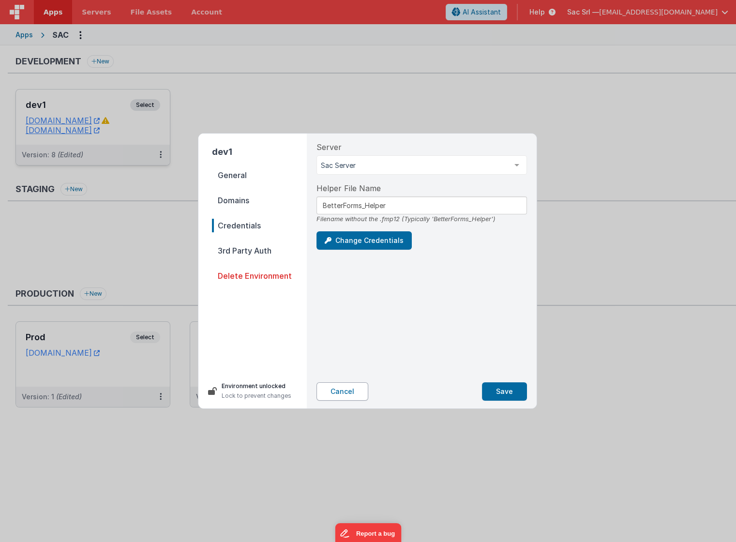
click at [352, 389] on button "Cancel" at bounding box center [343, 392] width 52 height 18
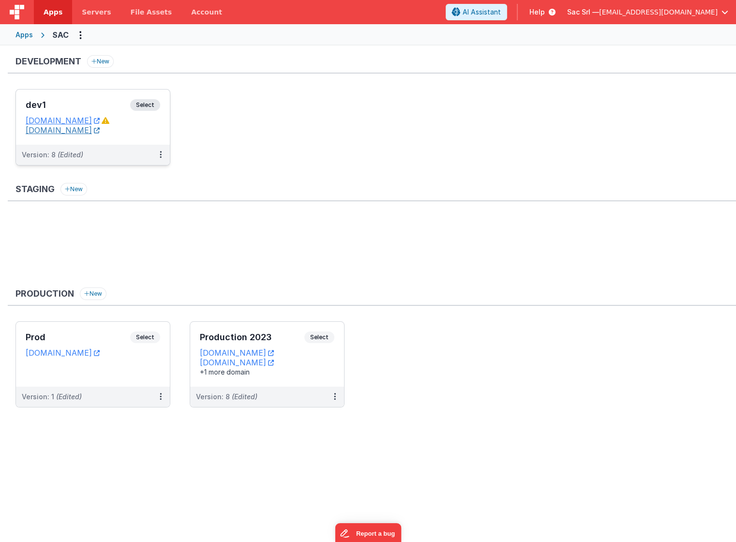
click at [100, 130] on icon at bounding box center [97, 130] width 6 height 0
click at [100, 353] on icon at bounding box center [97, 353] width 6 height 0
click at [152, 130] on dd "[DOMAIN_NAME]" at bounding box center [93, 130] width 135 height 10
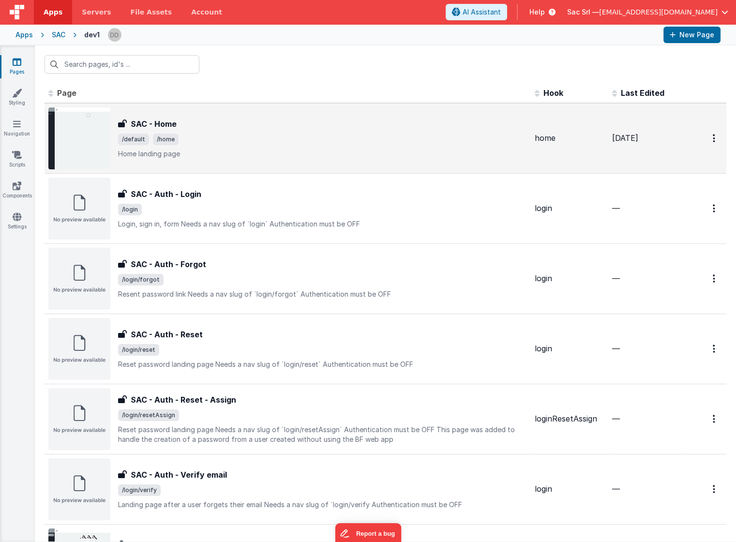
click at [228, 129] on div "SAC - Home SAC - Home /default /home Home landing page" at bounding box center [322, 138] width 409 height 41
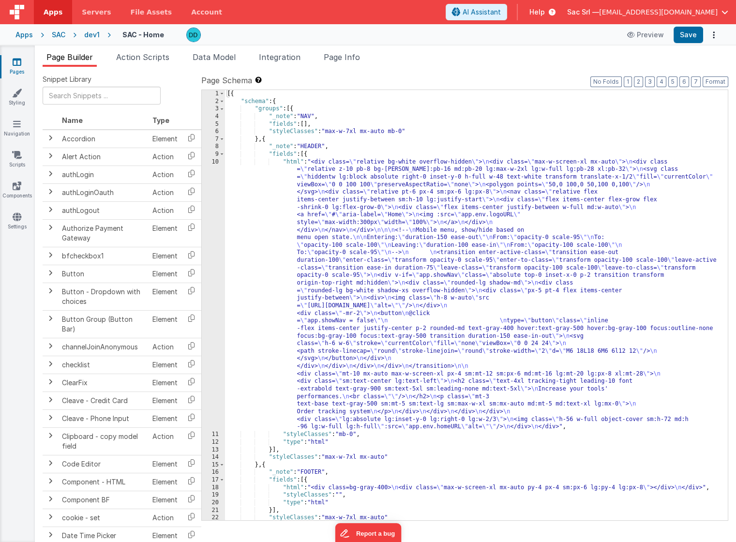
click at [415, 153] on div "[{ "schema" : { "groups" : [{ "_note" : "NAV" , "fields" : [ ] , "styleClasses"…" at bounding box center [476, 313] width 503 height 446
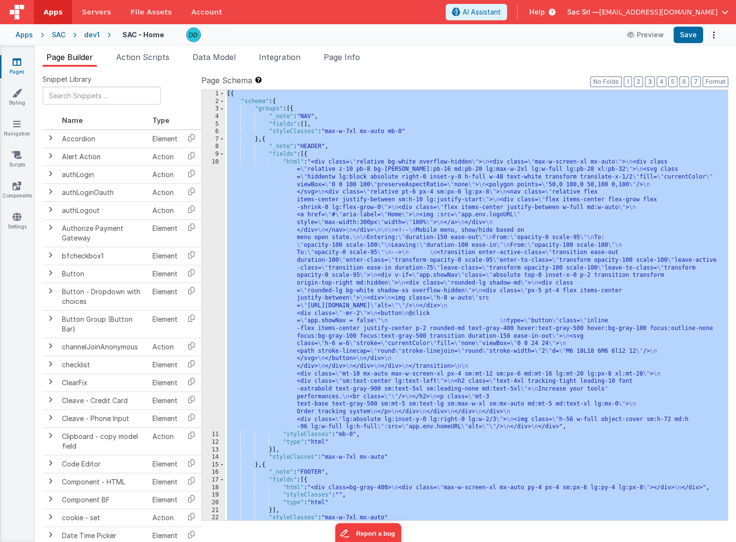
click at [55, 34] on div "SAC" at bounding box center [59, 35] width 14 height 10
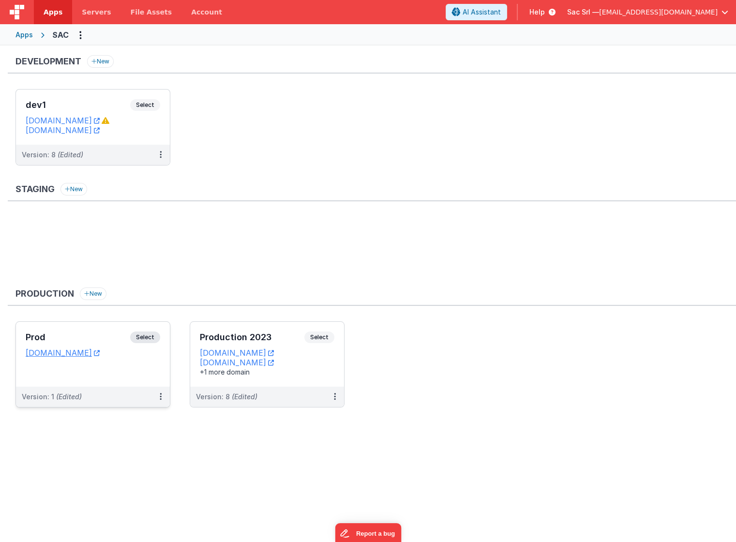
click at [142, 368] on div "Prod Select URLs [DOMAIN_NAME]" at bounding box center [93, 354] width 154 height 65
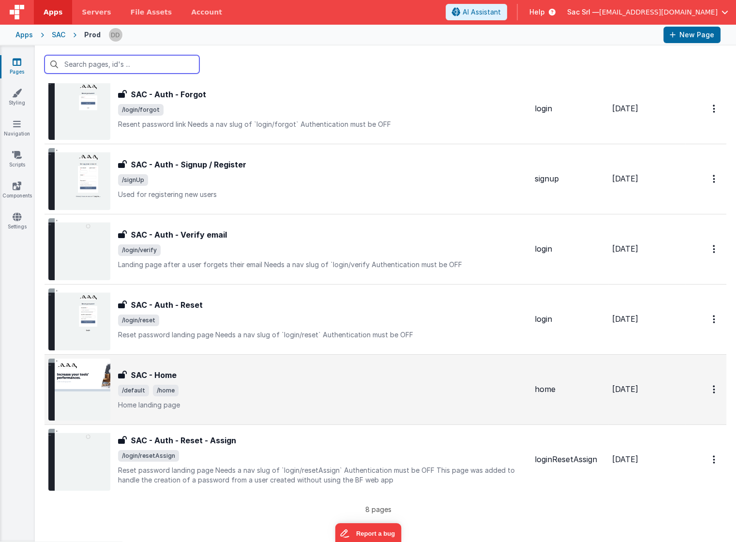
scroll to position [169, 0]
click at [320, 393] on span "/default /home" at bounding box center [322, 392] width 409 height 12
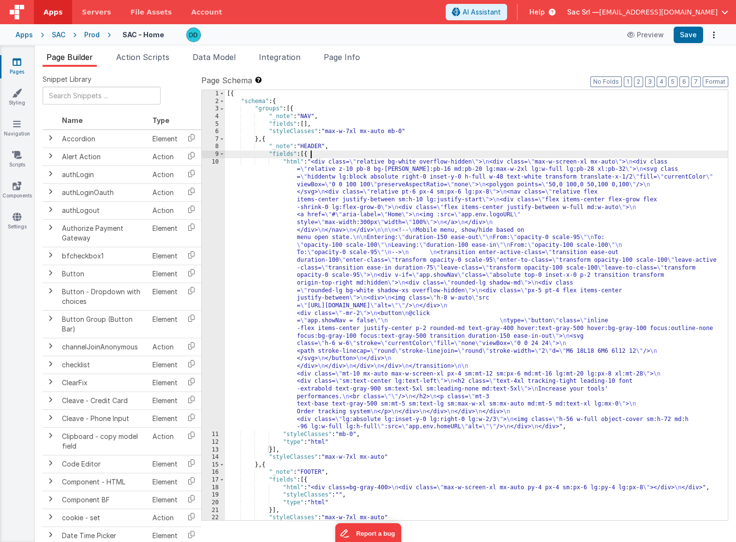
click at [368, 151] on div "[{ "schema" : { "groups" : [{ "_note" : "NAV" , "fields" : [ ] , "styleClasses"…" at bounding box center [476, 313] width 503 height 446
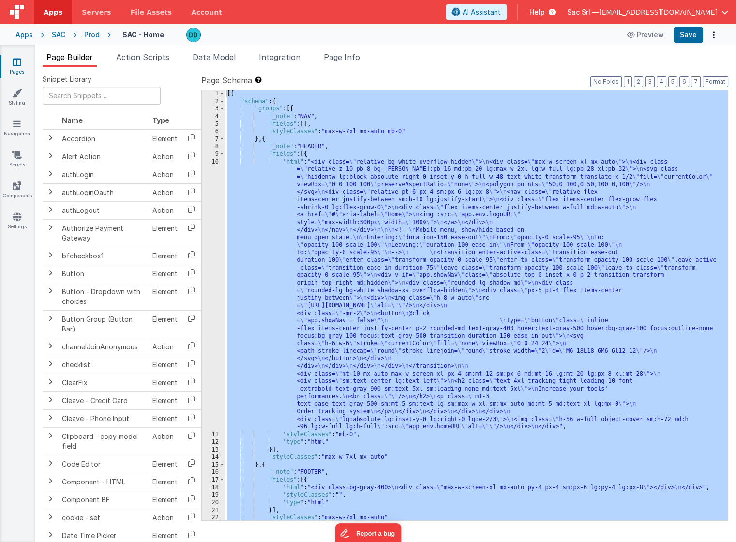
click at [60, 36] on div "SAC" at bounding box center [59, 35] width 14 height 10
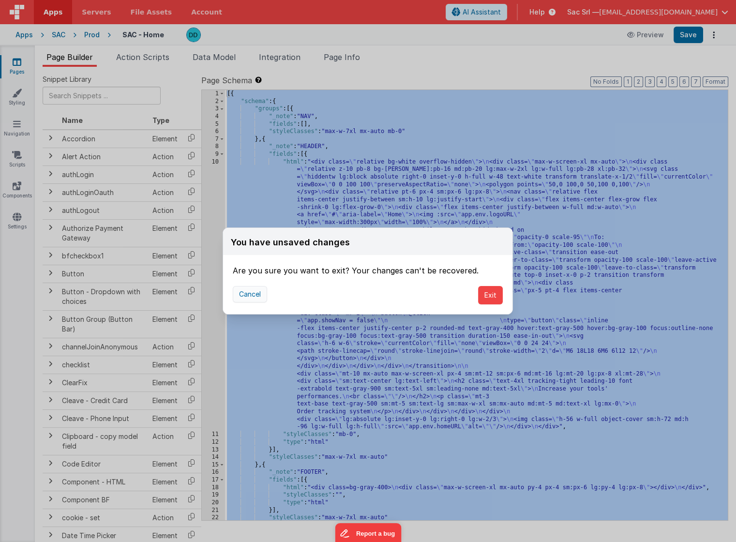
click at [250, 294] on button "Cancel" at bounding box center [250, 294] width 34 height 16
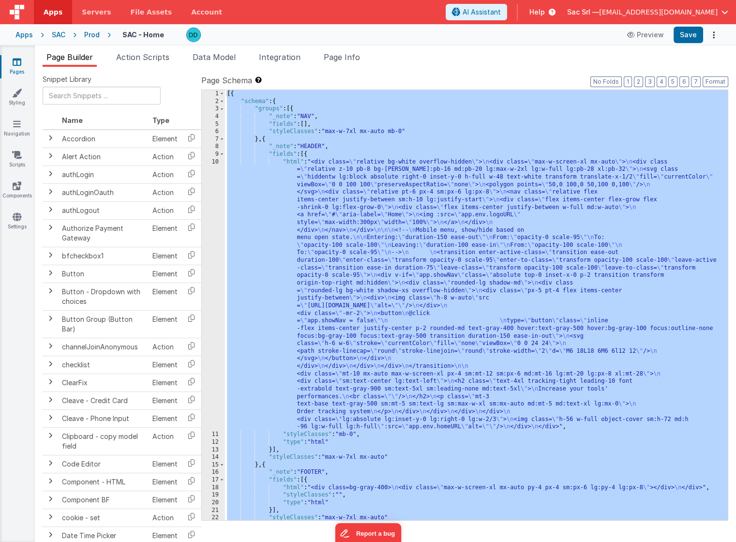
click at [62, 34] on div "SAC" at bounding box center [59, 35] width 14 height 10
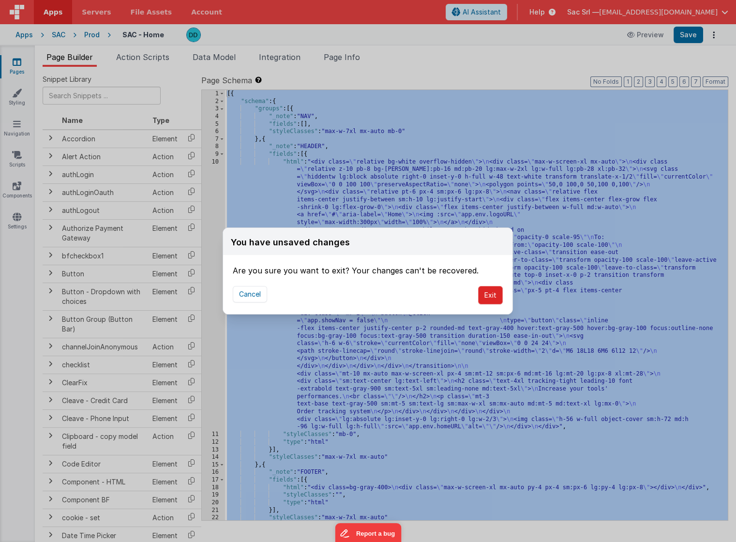
click at [489, 292] on button "Exit" at bounding box center [490, 295] width 25 height 18
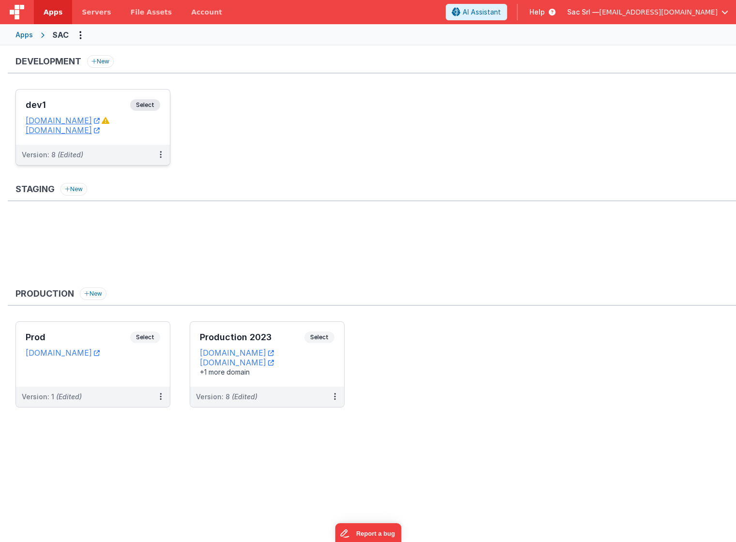
click at [151, 126] on dd "[DOMAIN_NAME]" at bounding box center [93, 130] width 135 height 10
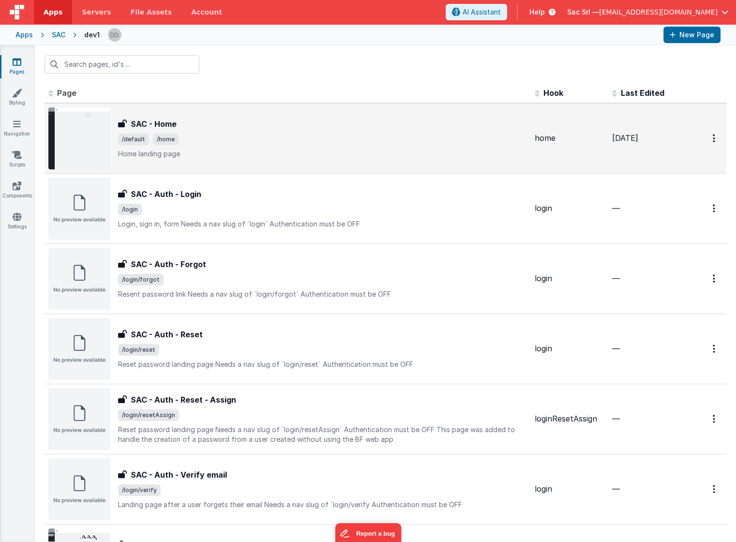
click at [256, 150] on p "Home landing page" at bounding box center [322, 154] width 409 height 10
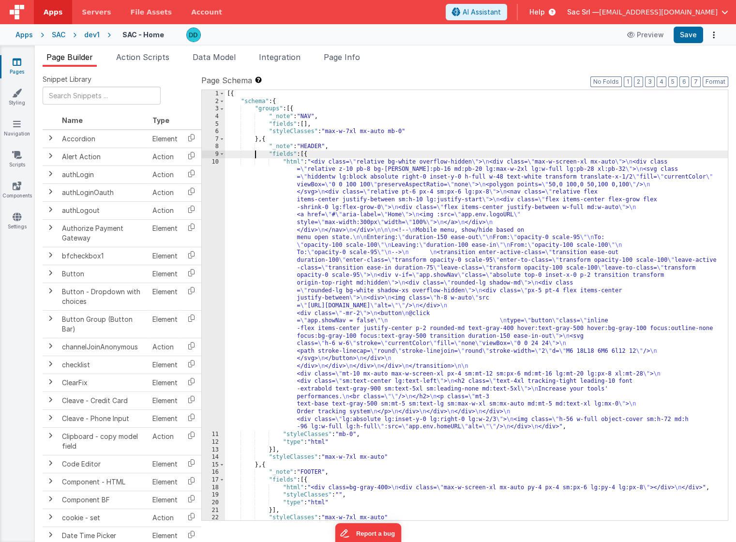
click at [256, 150] on div "[{ "schema" : { "groups" : [{ "_note" : "NAV" , "fields" : [ ] , "styleClasses"…" at bounding box center [476, 313] width 503 height 446
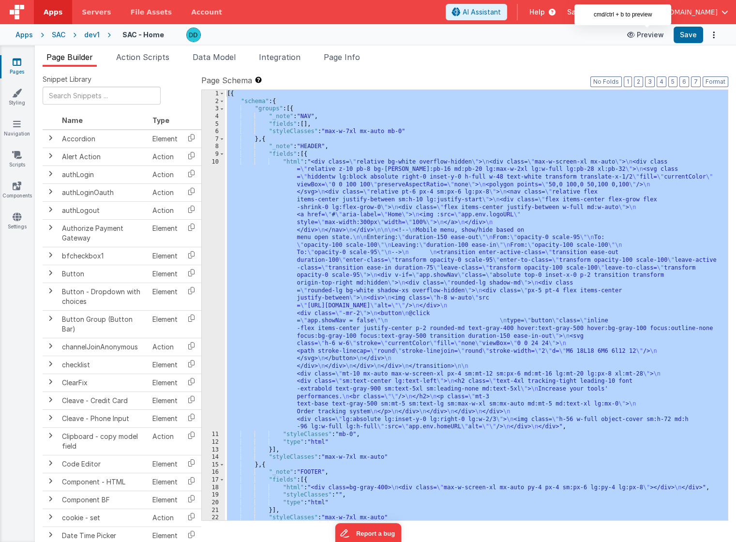
click at [649, 34] on button "Preview" at bounding box center [646, 34] width 48 height 15
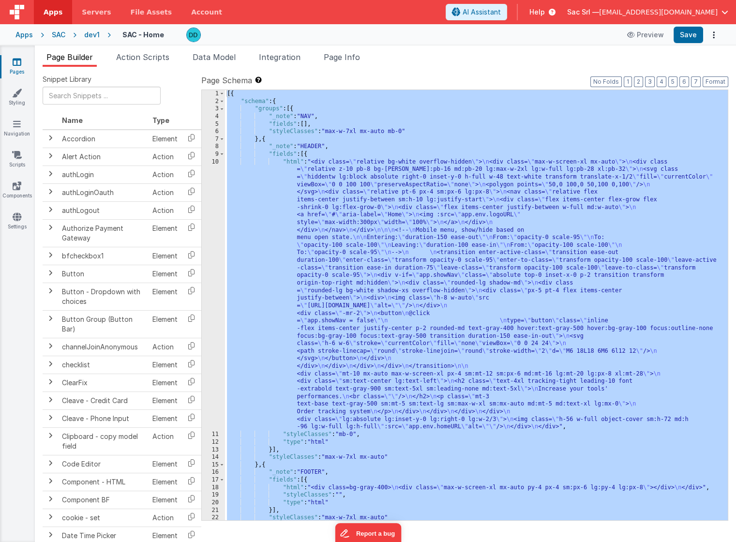
click at [61, 32] on div "SAC" at bounding box center [59, 35] width 14 height 10
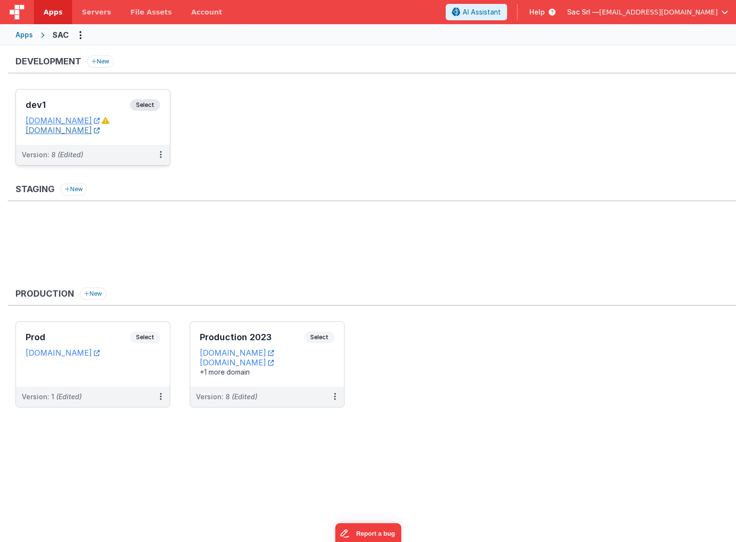
click at [100, 131] on icon at bounding box center [97, 130] width 6 height 0
click at [153, 373] on div "Prod Select URLs [DOMAIN_NAME]" at bounding box center [93, 354] width 154 height 65
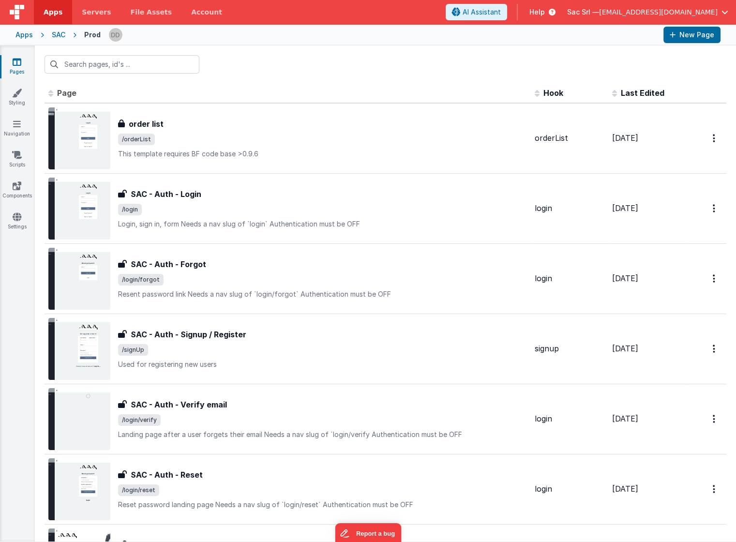
click at [58, 39] on div "SAC" at bounding box center [59, 35] width 14 height 10
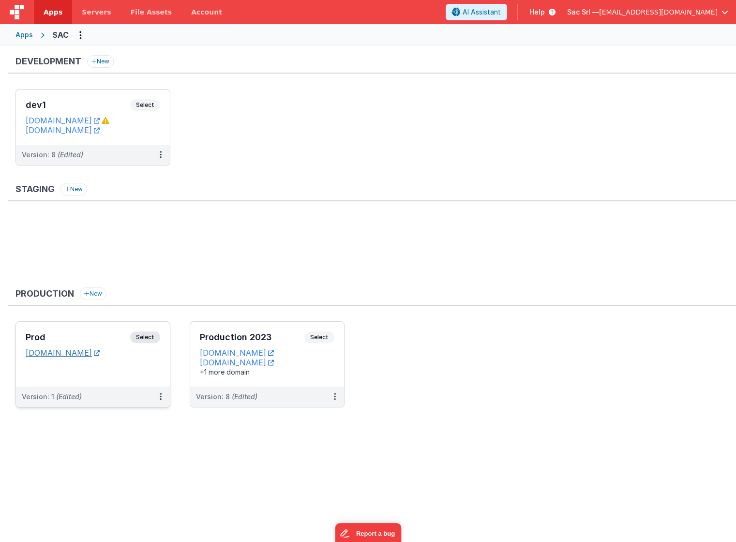
click at [100, 353] on icon at bounding box center [97, 353] width 6 height 0
click at [160, 397] on icon at bounding box center [161, 397] width 2 height 0
click at [126, 416] on link "Edit" at bounding box center [127, 418] width 85 height 17
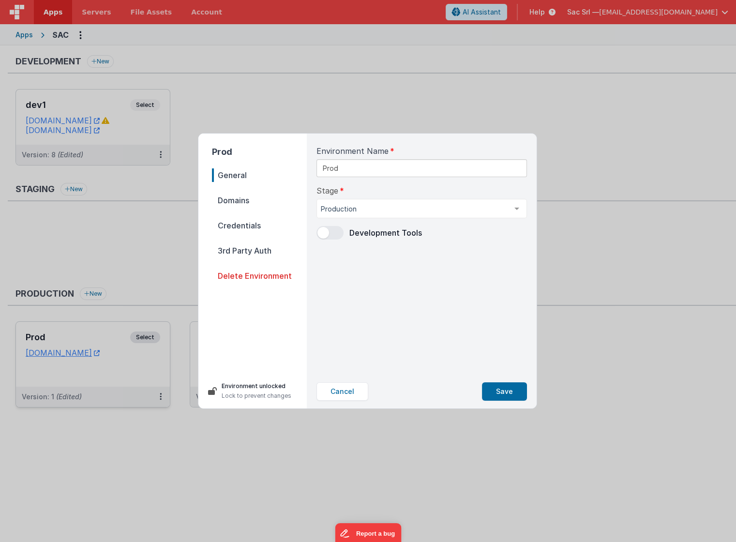
click at [332, 233] on span at bounding box center [330, 233] width 27 height 14
click at [505, 391] on button "Save" at bounding box center [504, 392] width 45 height 18
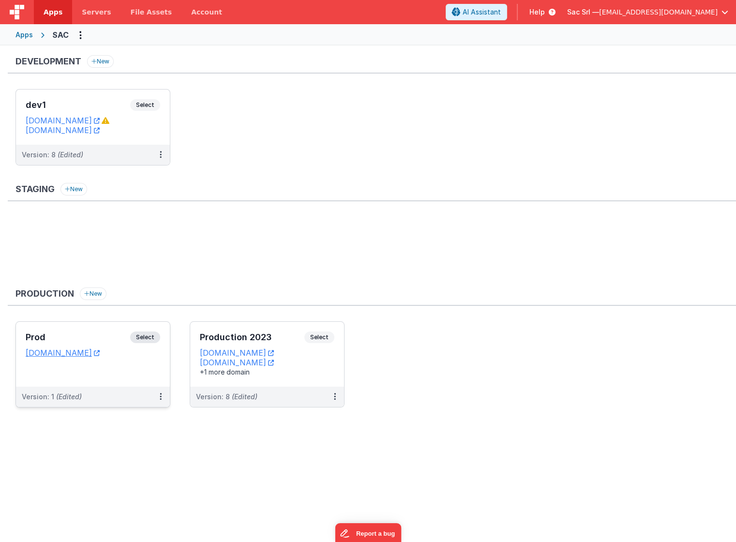
click at [21, 35] on div "Apps" at bounding box center [23, 35] width 17 height 10
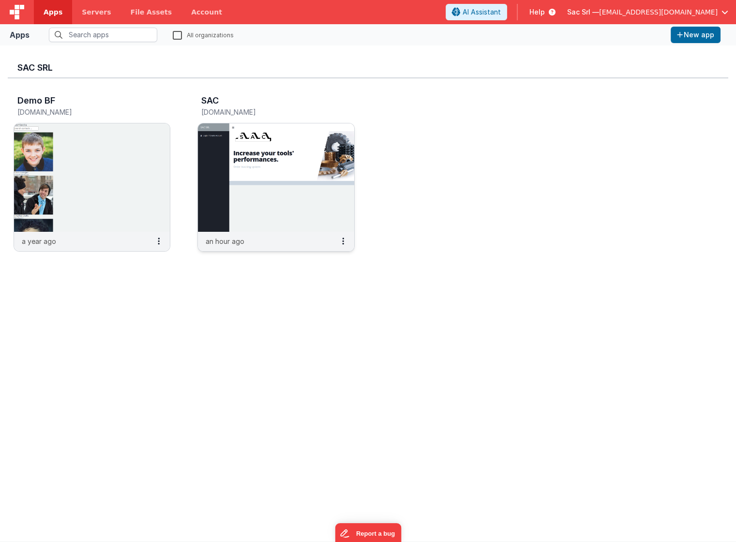
click at [312, 215] on img at bounding box center [276, 177] width 156 height 108
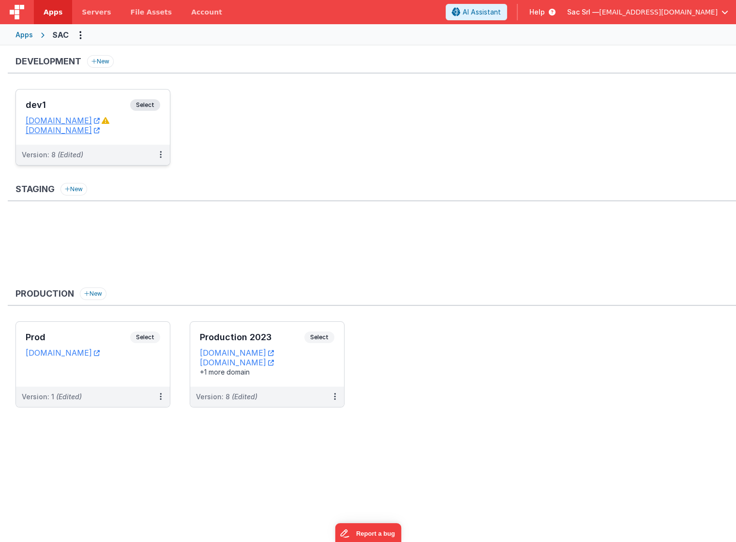
click at [158, 135] on div "dev1 Select URLs [DOMAIN_NAME] [DOMAIN_NAME]" at bounding box center [93, 117] width 154 height 55
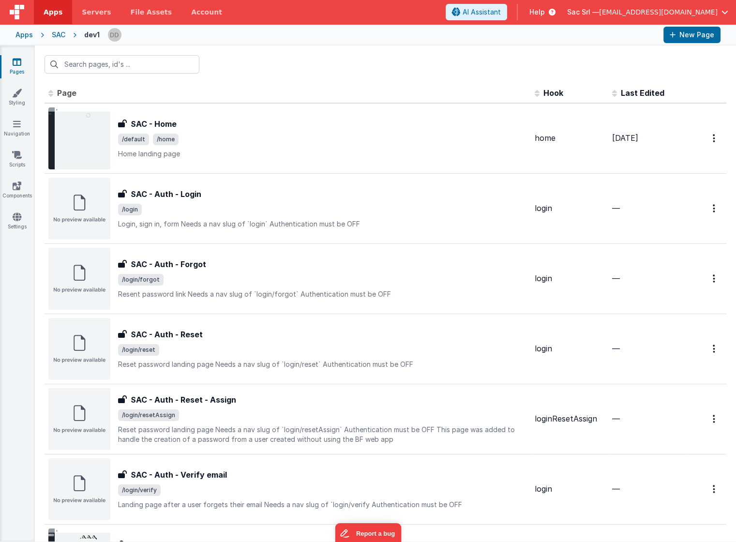
drag, startPoint x: 15, startPoint y: 224, endPoint x: 6, endPoint y: 242, distance: 20.6
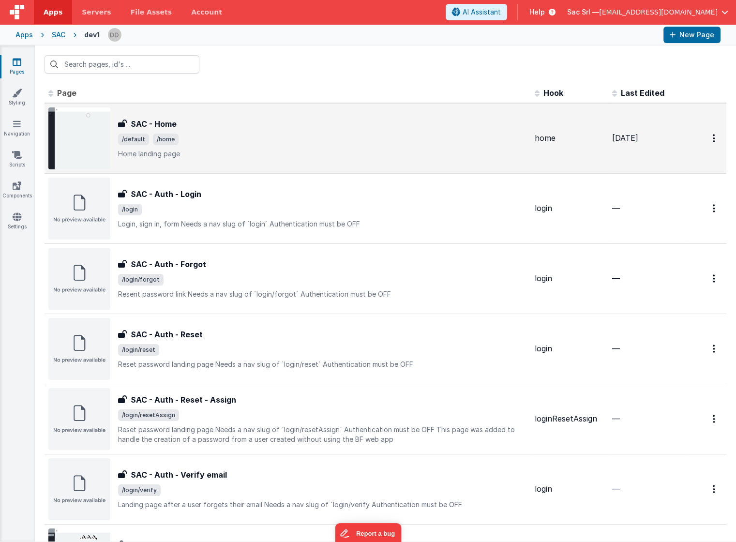
click at [271, 130] on div "SAC - Home SAC - Home /default /home Home landing page" at bounding box center [322, 138] width 409 height 41
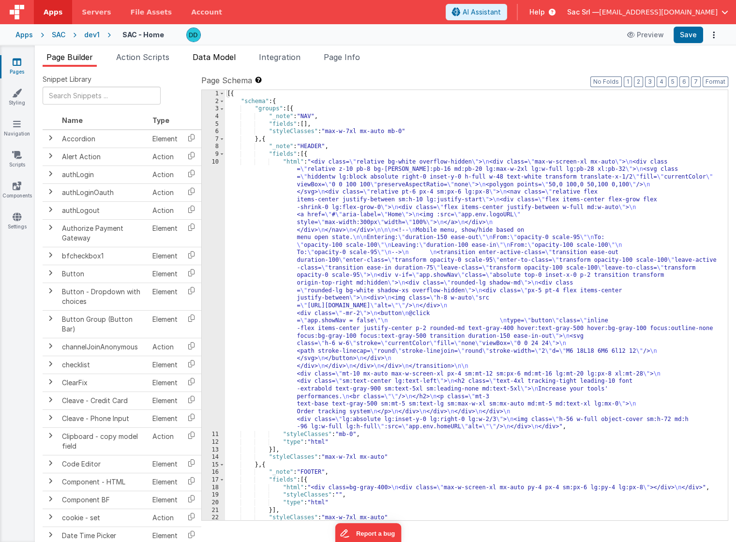
click at [232, 57] on span "Data Model" at bounding box center [214, 57] width 43 height 10
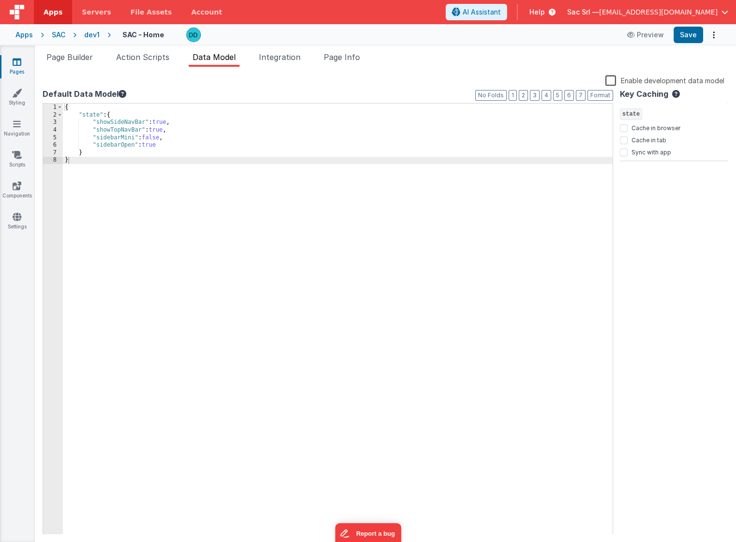
click at [632, 113] on span "state" at bounding box center [631, 114] width 22 height 12
click at [299, 168] on div "{ "state" : { "showSideNavBar" : true , "showTopNavBar" : true , "sidebarMini" …" at bounding box center [338, 327] width 550 height 446
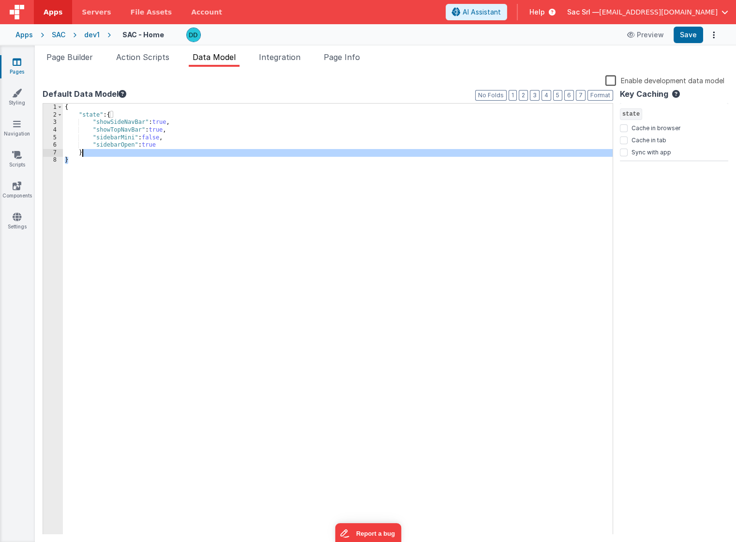
drag, startPoint x: 300, startPoint y: 163, endPoint x: 250, endPoint y: 155, distance: 50.9
click at [250, 155] on div "{ "state" : { "showSideNavBar" : true , "showTopNavBar" : true , "sidebarMini" …" at bounding box center [338, 327] width 550 height 446
click at [63, 33] on div "SAC" at bounding box center [59, 35] width 14 height 10
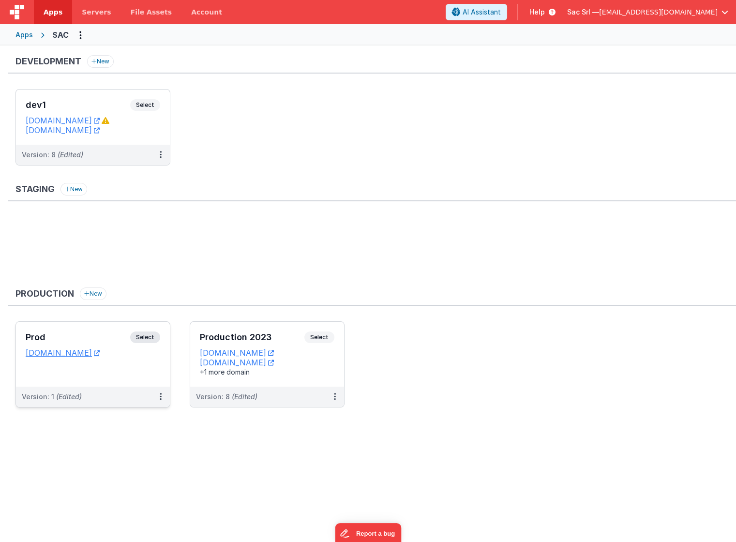
click at [141, 371] on div "Prod Select URLs [DOMAIN_NAME]" at bounding box center [93, 354] width 154 height 65
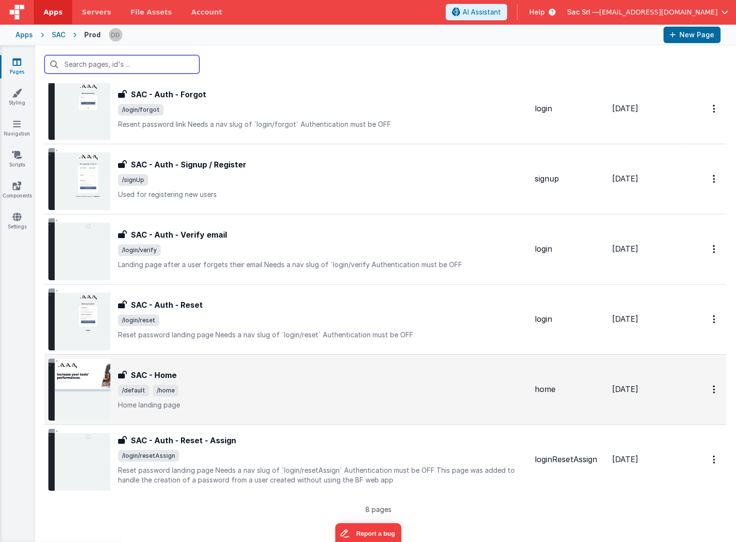
scroll to position [169, 0]
click at [351, 401] on p "Home landing page" at bounding box center [322, 406] width 409 height 10
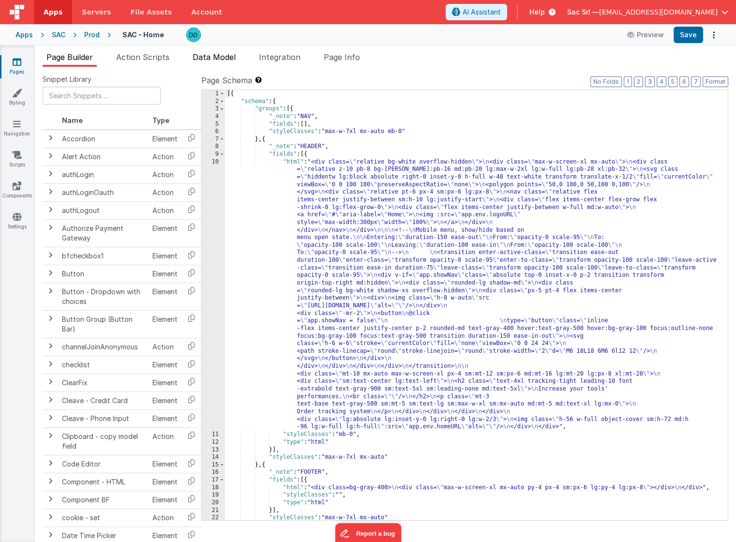
click at [232, 58] on span "Data Model" at bounding box center [214, 57] width 43 height 10
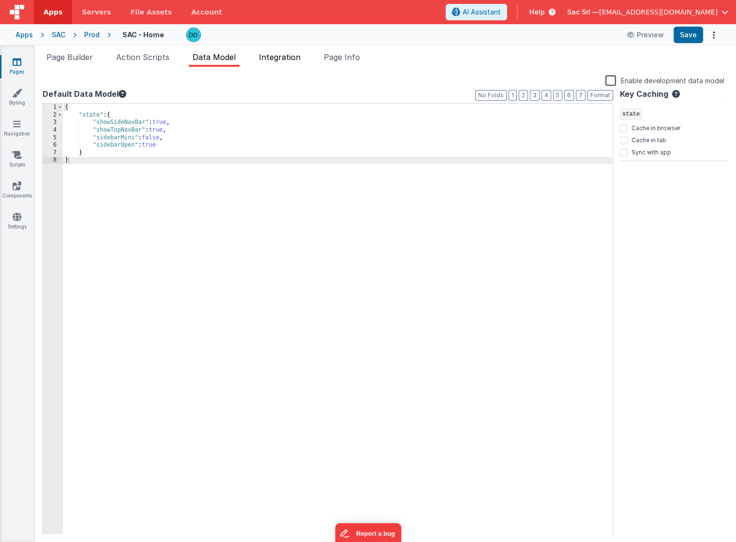
click at [295, 60] on span "Integration" at bounding box center [280, 57] width 42 height 10
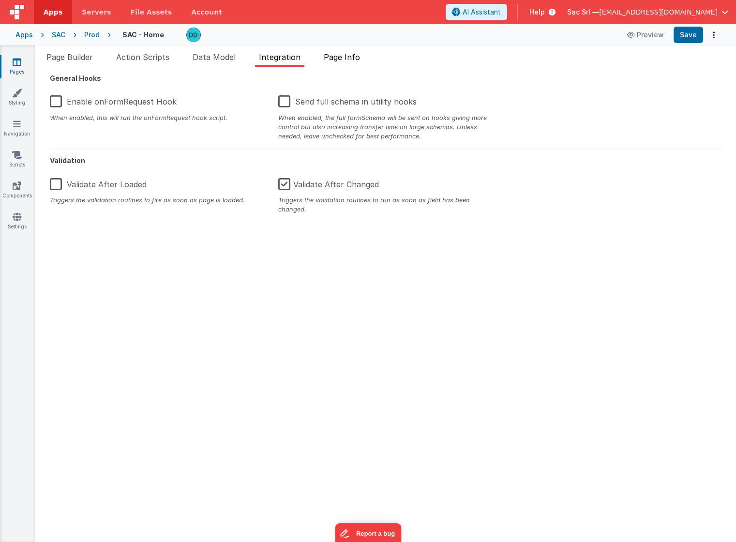
click at [346, 59] on span "Page Info" at bounding box center [342, 57] width 36 height 10
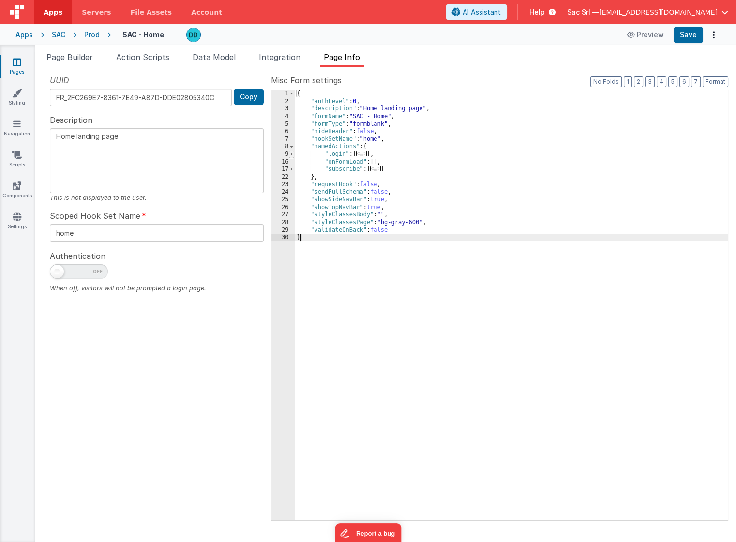
click at [292, 152] on span at bounding box center [291, 155] width 5 height 8
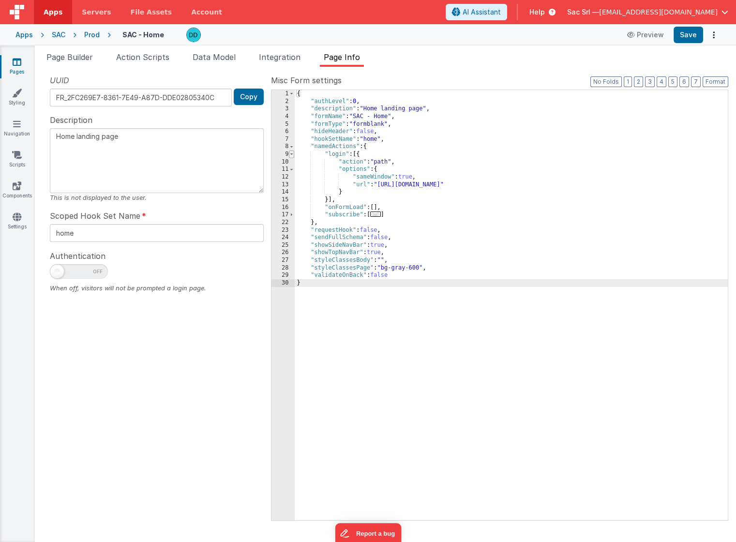
click at [292, 152] on span at bounding box center [291, 155] width 5 height 8
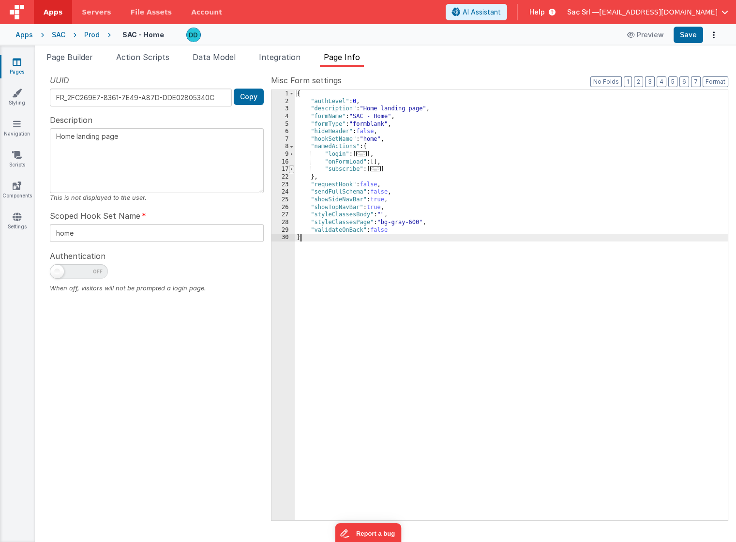
click at [292, 169] on span at bounding box center [291, 170] width 5 height 8
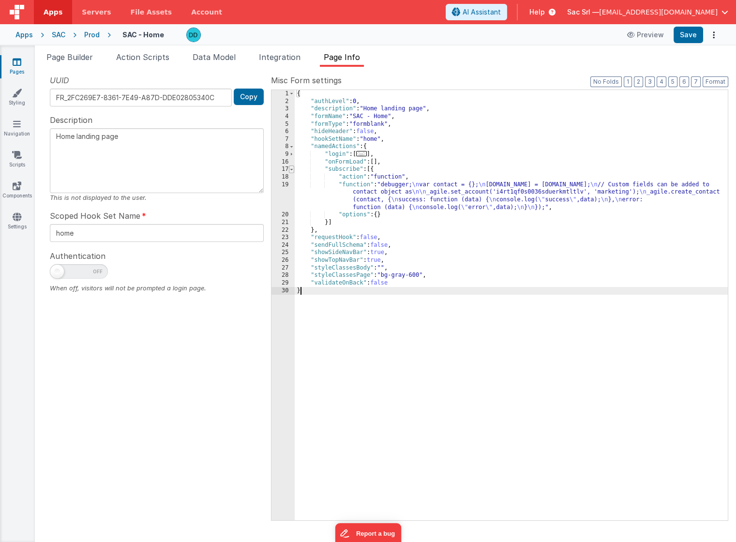
click at [293, 168] on span at bounding box center [291, 170] width 5 height 8
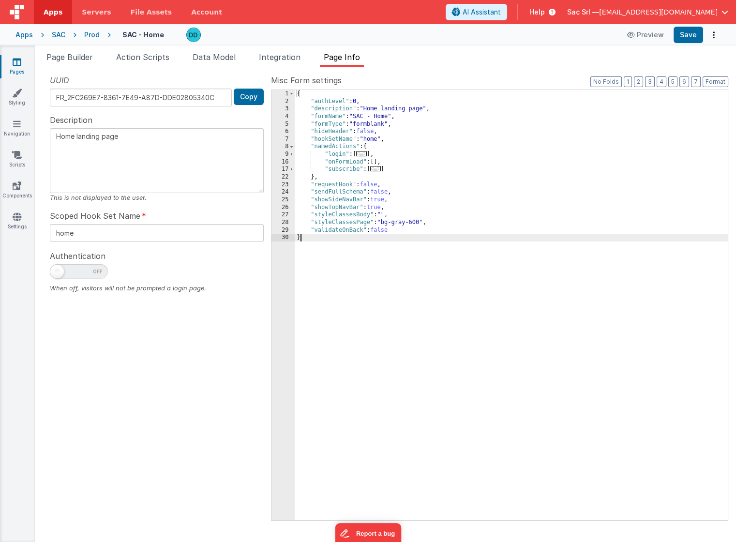
click at [484, 246] on div "{ "authLevel" : 0 , "description" : "Home landing page" , "formName" : "SAC - H…" at bounding box center [511, 313] width 433 height 446
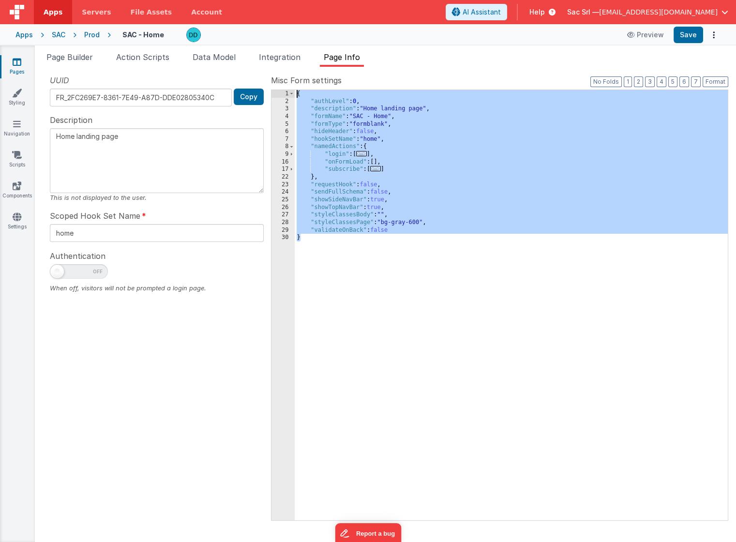
drag, startPoint x: 484, startPoint y: 246, endPoint x: 378, endPoint y: 77, distance: 200.3
click at [378, 77] on div "Misc Form settings Format 7 6 5 4 3 2 1 No Folds 1 2 3 4 5 6 7 8 9 16 17 22 23 …" at bounding box center [500, 297] width 458 height 445
click at [79, 63] on li "Page Builder" at bounding box center [70, 58] width 54 height 15
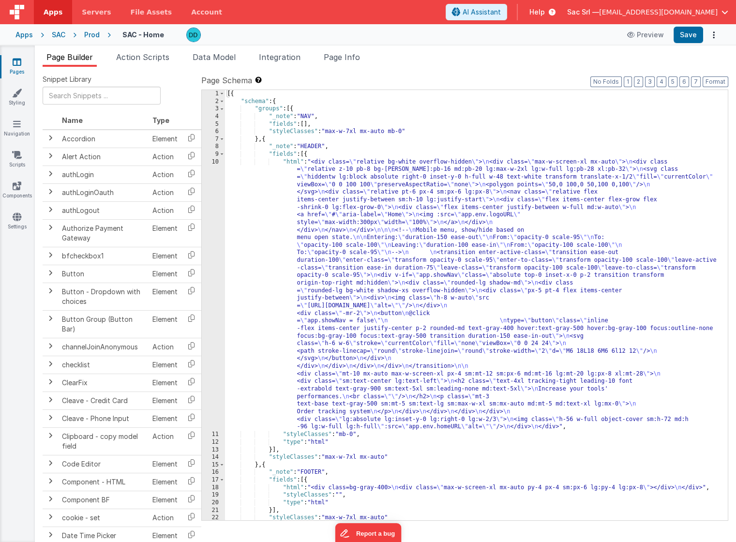
click at [57, 34] on div "SAC" at bounding box center [59, 35] width 14 height 10
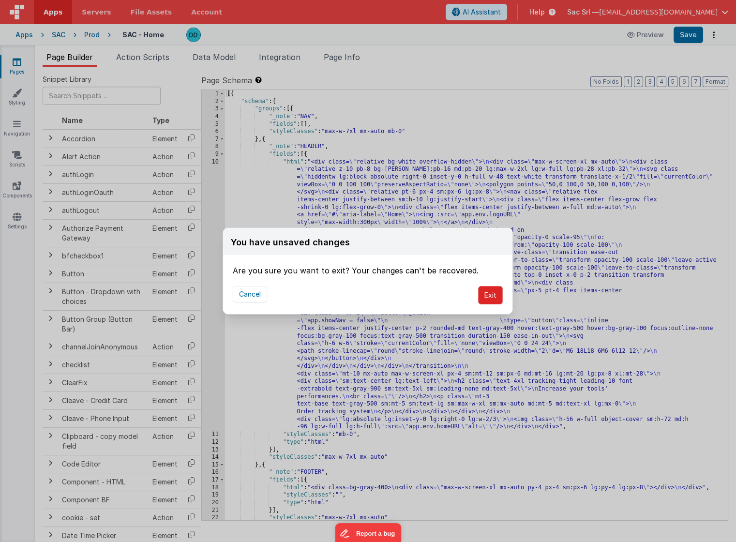
click at [495, 296] on button "Exit" at bounding box center [490, 295] width 25 height 18
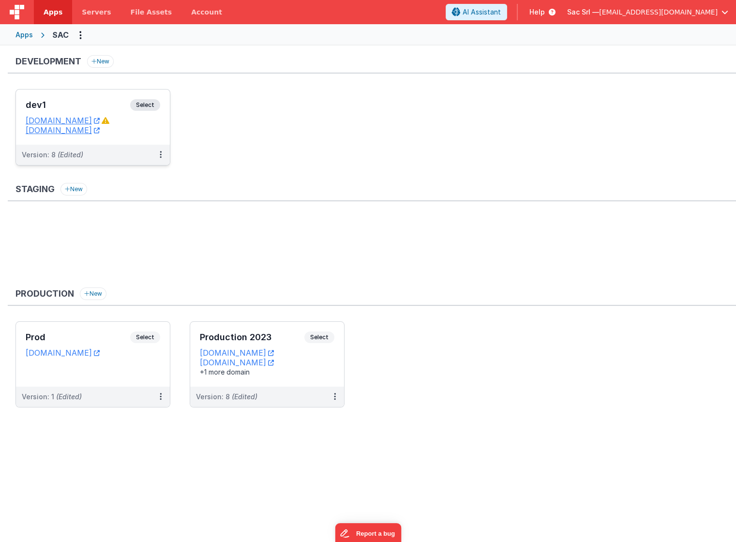
click at [152, 129] on dd "[DOMAIN_NAME]" at bounding box center [93, 130] width 135 height 10
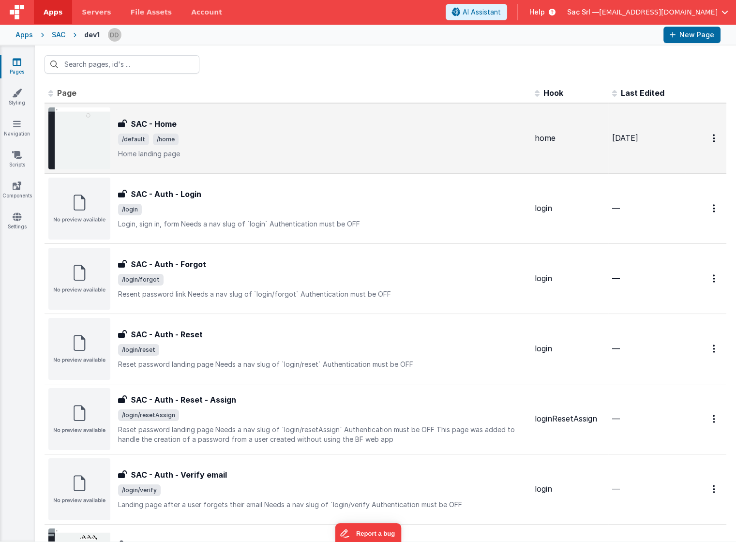
click at [231, 134] on span "/default /home" at bounding box center [322, 140] width 409 height 12
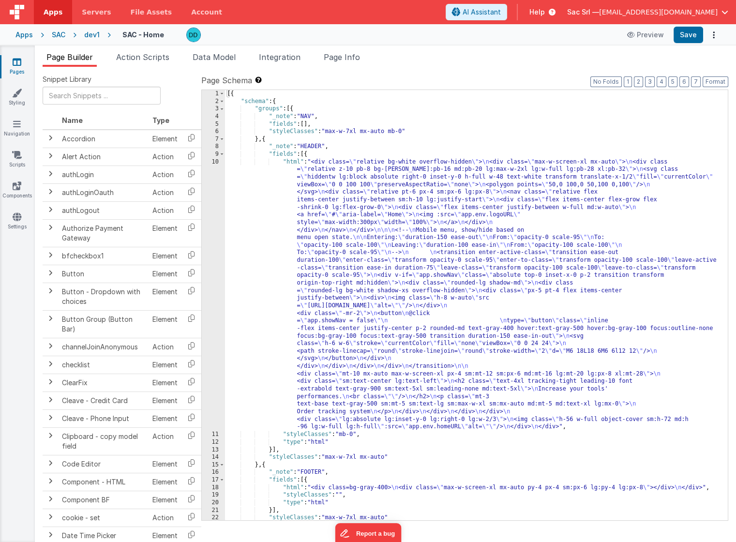
click at [354, 60] on span "Page Info" at bounding box center [342, 57] width 36 height 10
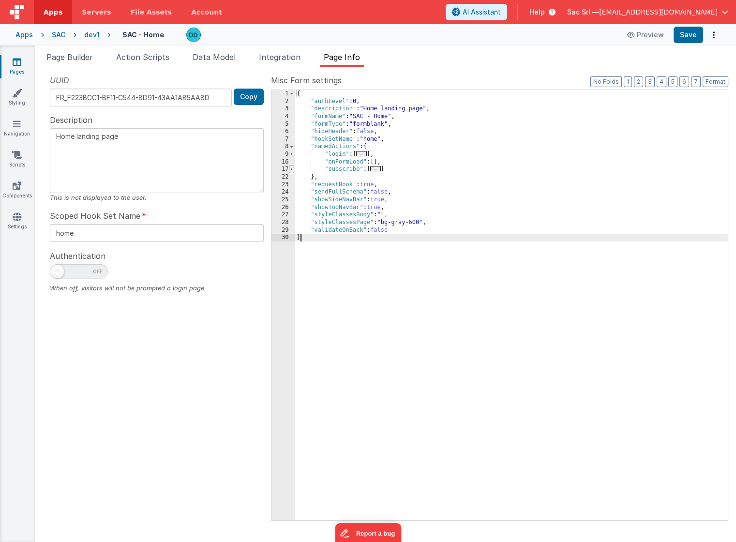
click at [291, 166] on span at bounding box center [291, 170] width 5 height 8
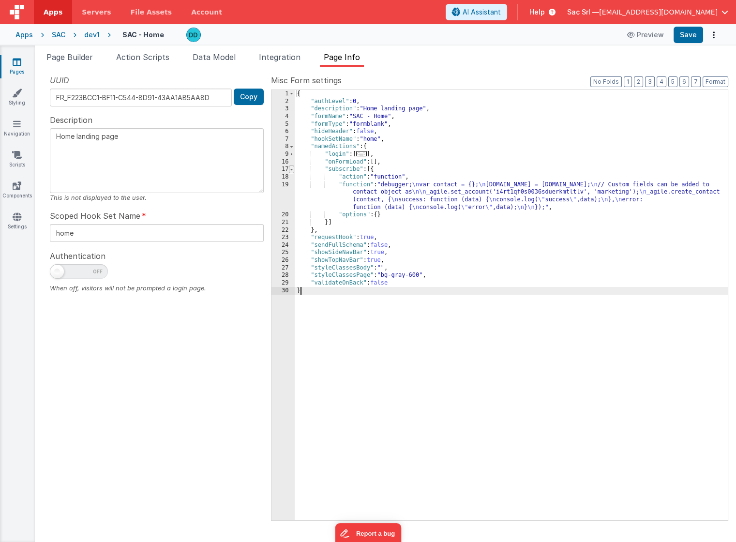
click at [291, 166] on span at bounding box center [291, 170] width 5 height 8
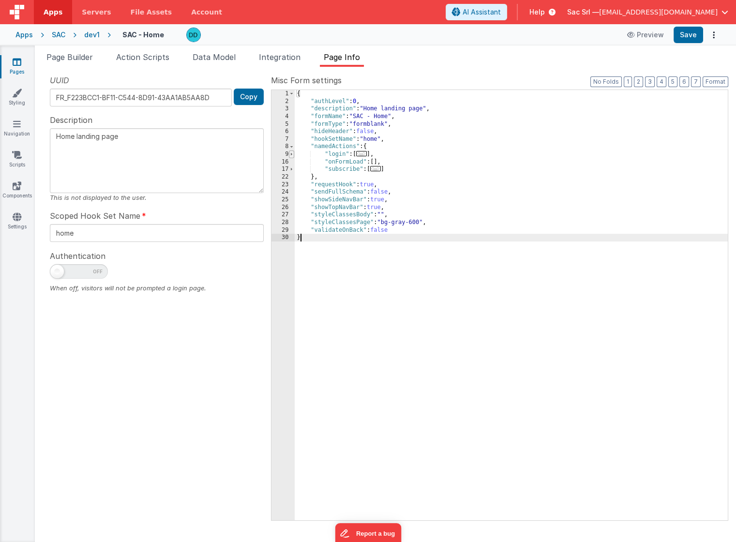
click at [293, 153] on span at bounding box center [291, 155] width 5 height 8
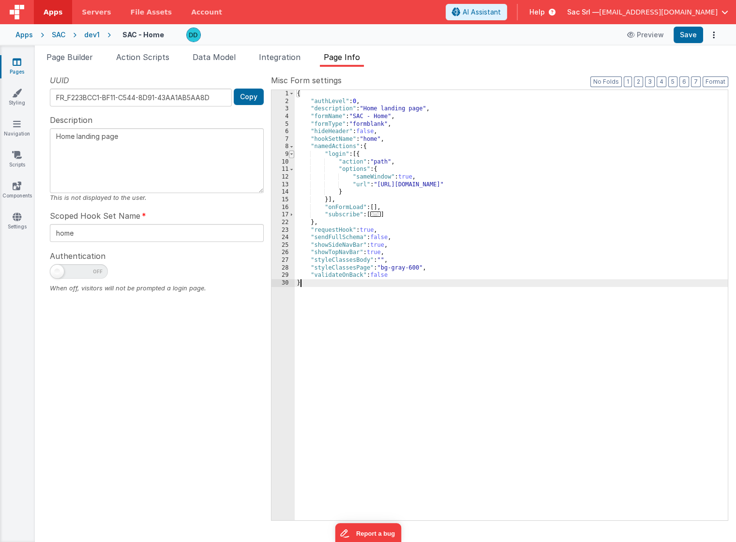
click at [293, 153] on span at bounding box center [291, 155] width 5 height 8
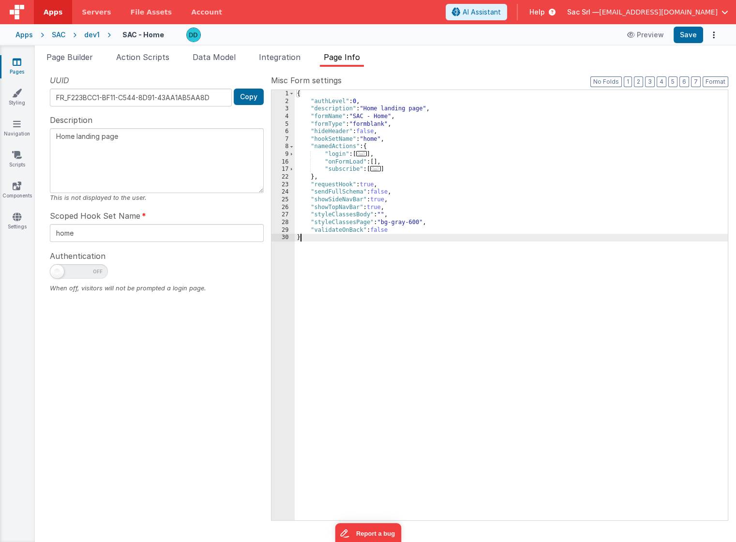
click at [498, 339] on div "{ "authLevel" : 0 , "description" : "Home landing page" , "formName" : "SAC - H…" at bounding box center [511, 313] width 433 height 446
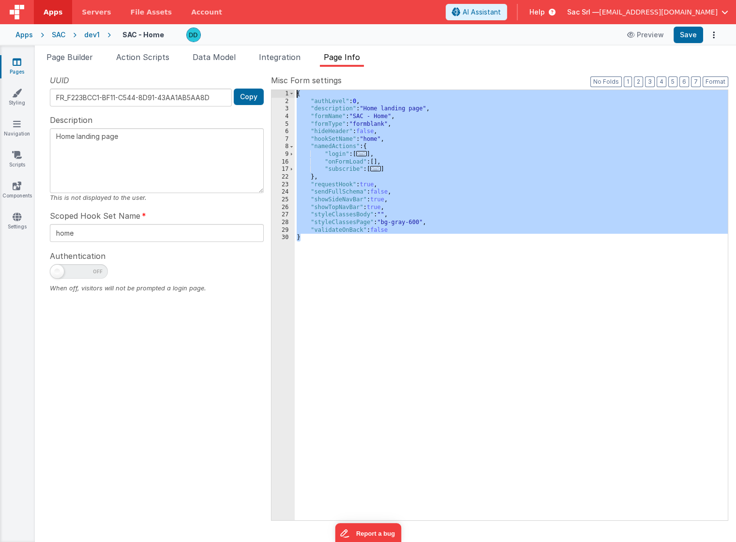
drag, startPoint x: 440, startPoint y: 272, endPoint x: 287, endPoint y: 80, distance: 245.6
click at [287, 80] on div "Misc Form settings Format 7 6 5 4 3 2 1 No Folds 1 2 3 4 5 6 7 8 9 16 17 22 23 …" at bounding box center [500, 297] width 458 height 445
click at [374, 184] on div "{ "authLevel" : 0 , "description" : "Home landing page" , "formName" : "SAC - H…" at bounding box center [511, 313] width 433 height 446
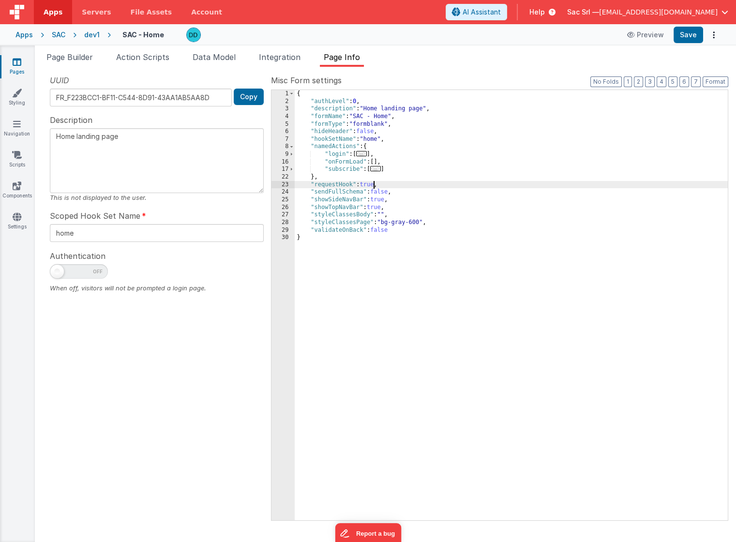
click at [369, 184] on div "{ "authLevel" : 0 , "description" : "Home landing page" , "formName" : "SAC - H…" at bounding box center [511, 313] width 433 height 446
click at [689, 31] on button "Save" at bounding box center [689, 35] width 30 height 16
click at [62, 37] on div "SAC" at bounding box center [59, 35] width 14 height 10
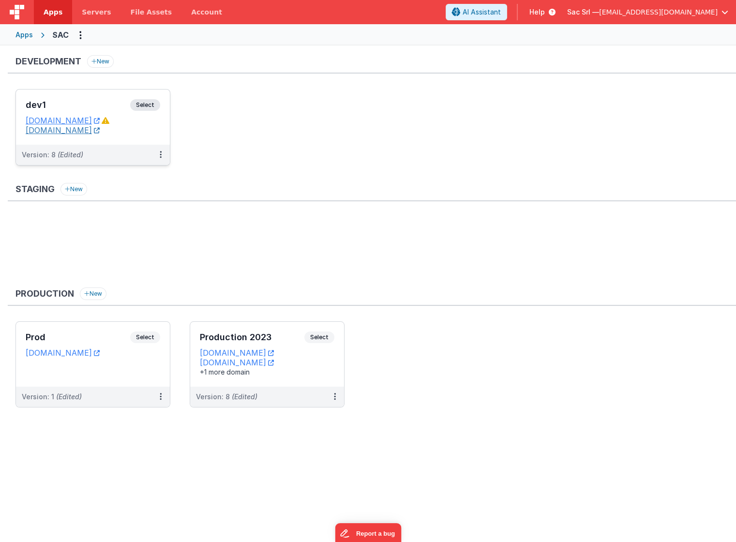
click at [100, 130] on icon at bounding box center [97, 130] width 6 height 0
click at [148, 130] on dd "[DOMAIN_NAME]" at bounding box center [93, 130] width 135 height 10
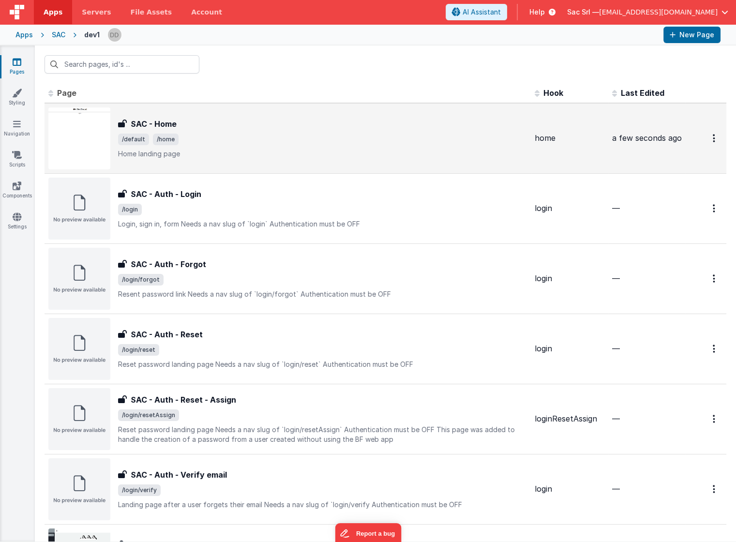
click at [407, 152] on p "Home landing page" at bounding box center [322, 154] width 409 height 10
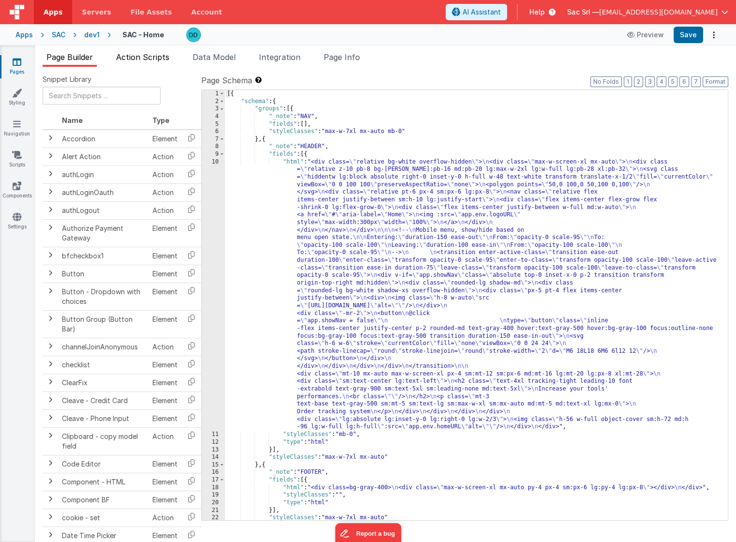
click at [148, 57] on span "Action Scripts" at bounding box center [142, 57] width 53 height 10
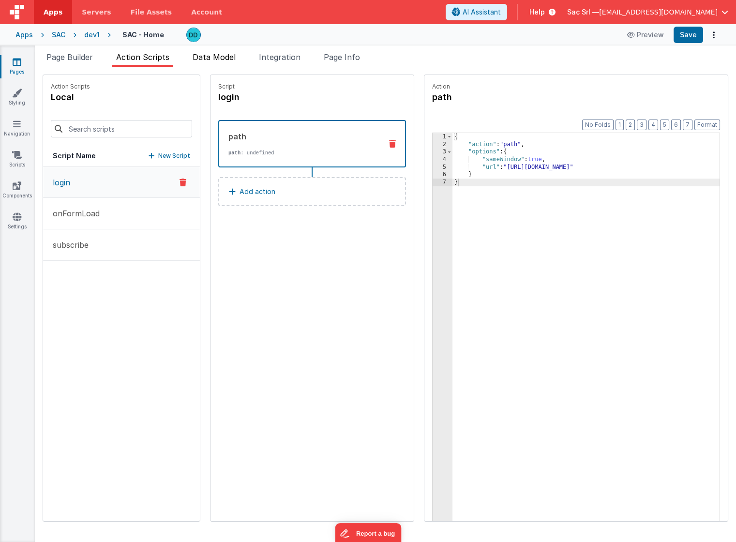
click at [223, 58] on span "Data Model" at bounding box center [214, 57] width 43 height 10
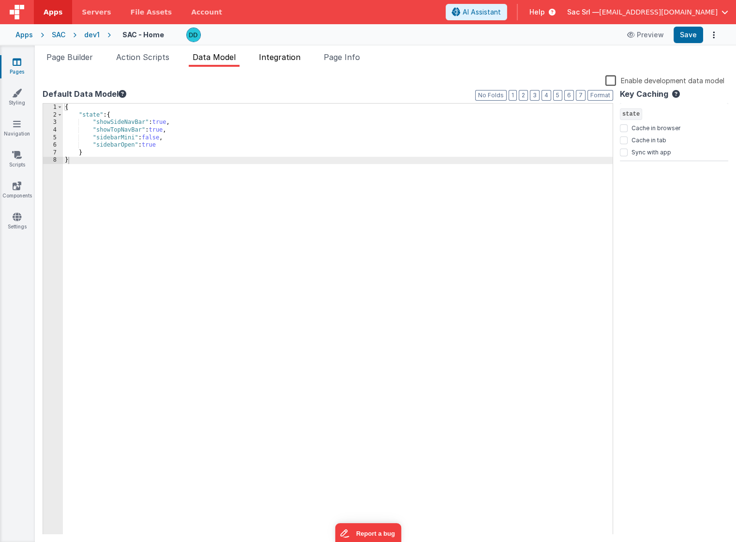
click at [287, 58] on span "Integration" at bounding box center [280, 57] width 42 height 10
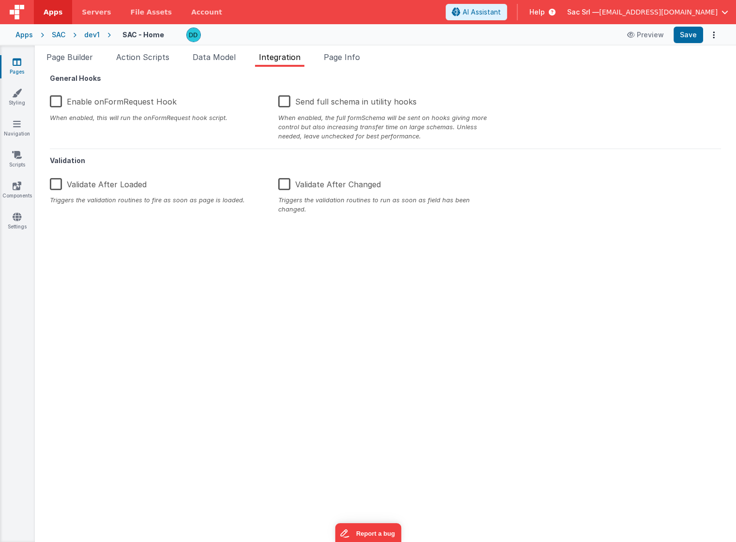
click at [88, 36] on div "dev1" at bounding box center [91, 35] width 15 height 10
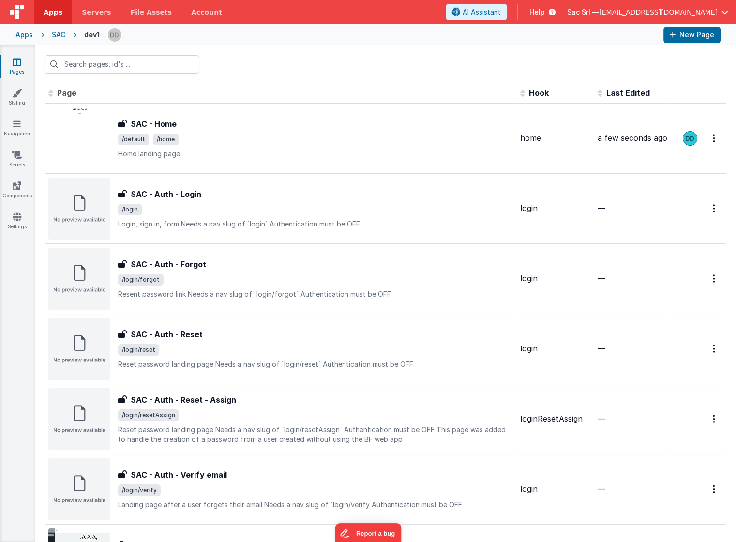
click at [58, 34] on div "SAC" at bounding box center [59, 35] width 14 height 10
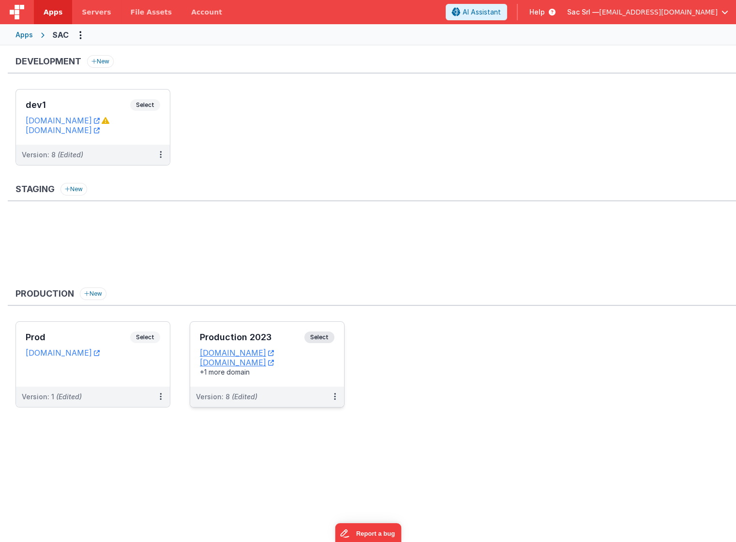
click at [322, 368] on div "+1 more domain" at bounding box center [267, 373] width 135 height 10
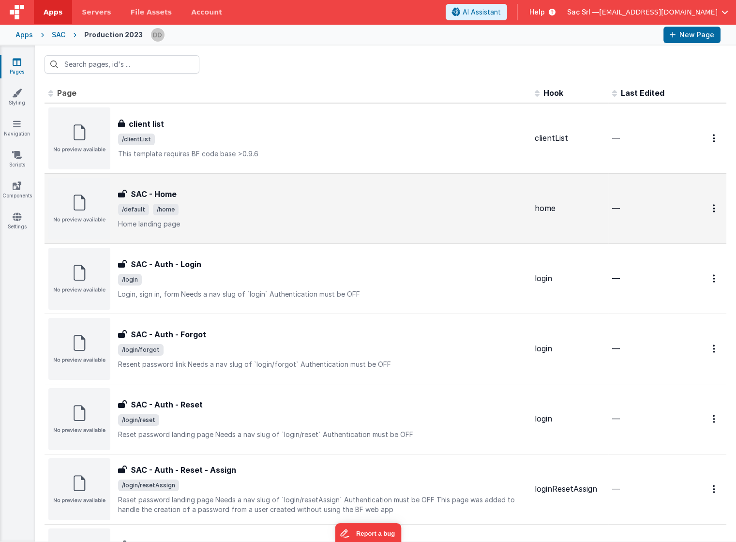
click at [341, 204] on span "/default /home" at bounding box center [322, 210] width 409 height 12
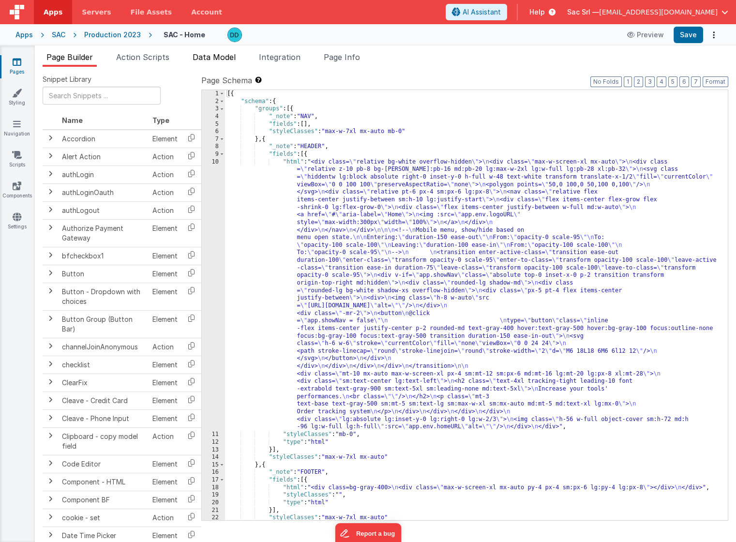
click at [197, 58] on span "Data Model" at bounding box center [214, 57] width 43 height 10
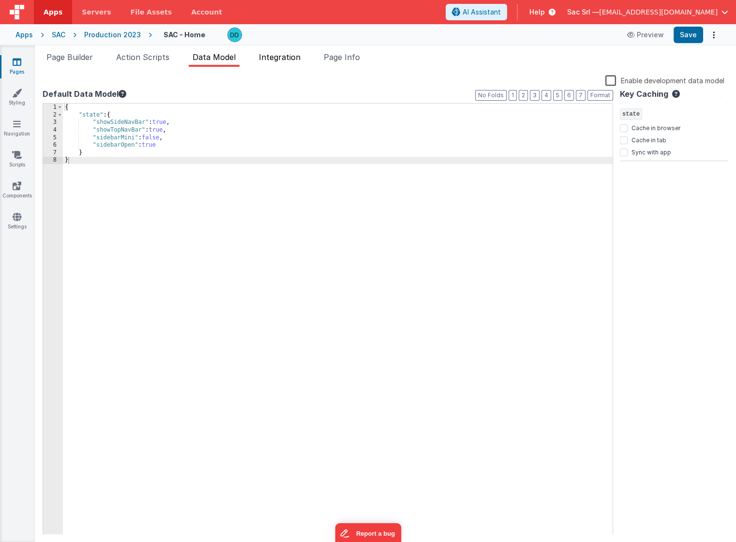
click at [294, 55] on span "Integration" at bounding box center [280, 57] width 42 height 10
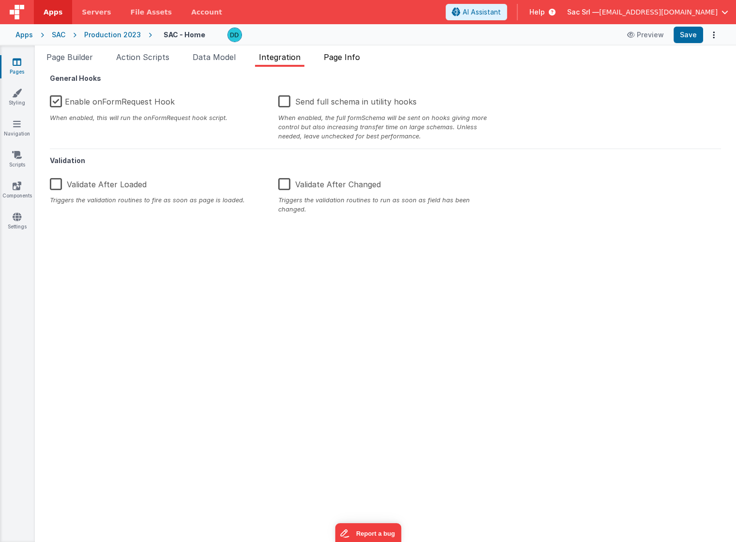
click at [346, 56] on span "Page Info" at bounding box center [342, 57] width 36 height 10
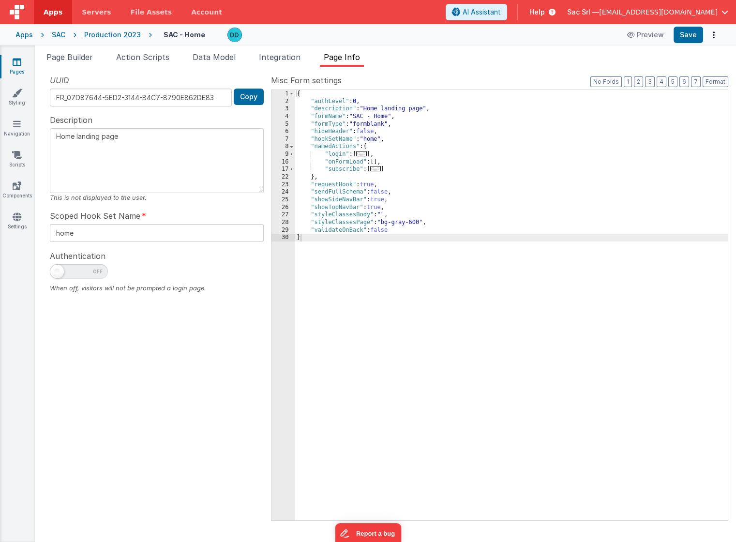
click at [368, 184] on div "{ "authLevel" : 0 , "description" : "Home landing page" , "formName" : "SAC - H…" at bounding box center [511, 313] width 433 height 446
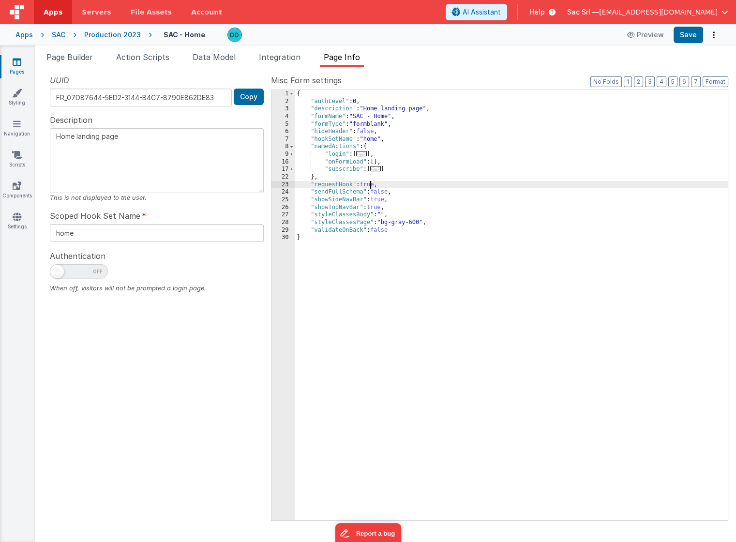
click at [368, 184] on div "{ "authLevel" : 0 , "description" : "Home landing page" , "formName" : "SAC - H…" at bounding box center [511, 313] width 433 height 446
click at [686, 34] on button "Save" at bounding box center [689, 35] width 30 height 16
click at [53, 34] on div "SAC" at bounding box center [59, 35] width 14 height 10
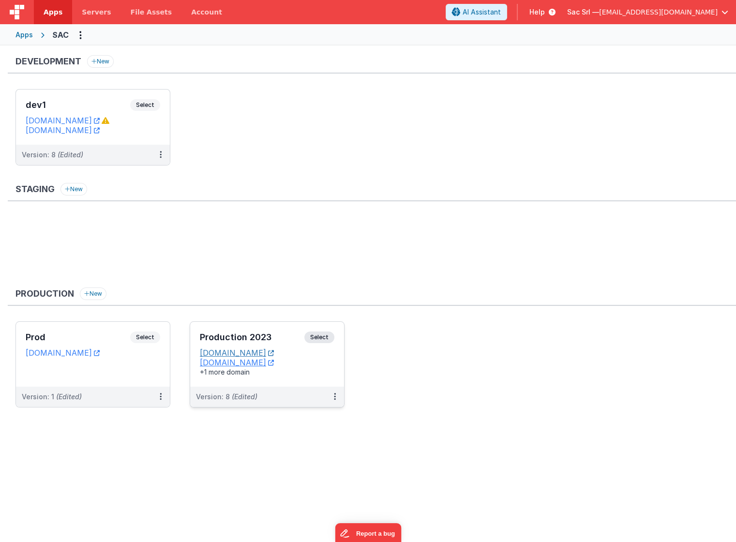
click at [274, 353] on icon at bounding box center [271, 353] width 6 height 0
click at [336, 397] on icon at bounding box center [335, 397] width 2 height 0
click at [308, 417] on link "Edit" at bounding box center [301, 418] width 85 height 17
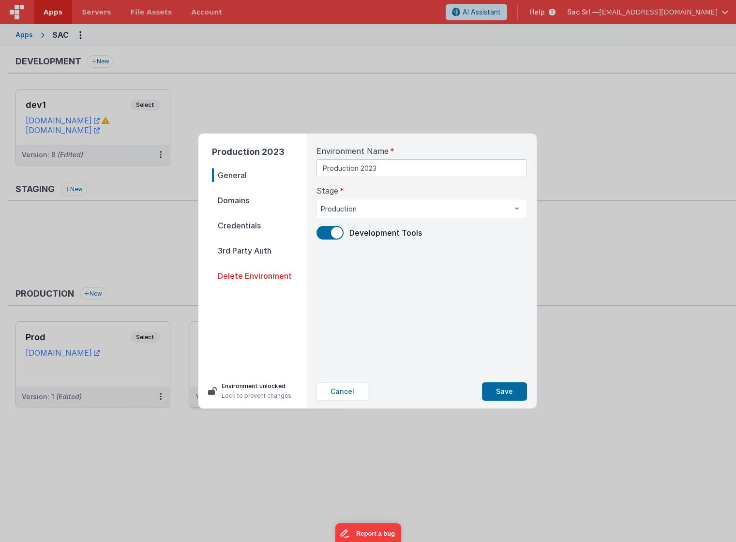
click at [266, 226] on span "Credentials" at bounding box center [259, 226] width 95 height 14
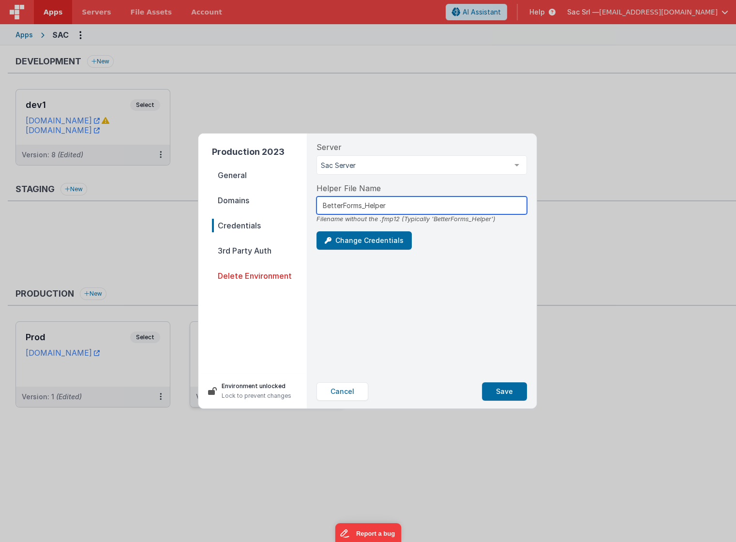
click at [474, 205] on input "BetterForms_Helper" at bounding box center [422, 206] width 211 height 18
drag, startPoint x: 465, startPoint y: 236, endPoint x: 381, endPoint y: 239, distance: 83.8
click at [460, 236] on div "Change Credentials" at bounding box center [422, 240] width 211 height 18
click at [381, 239] on button "Change Credentials" at bounding box center [364, 240] width 95 height 18
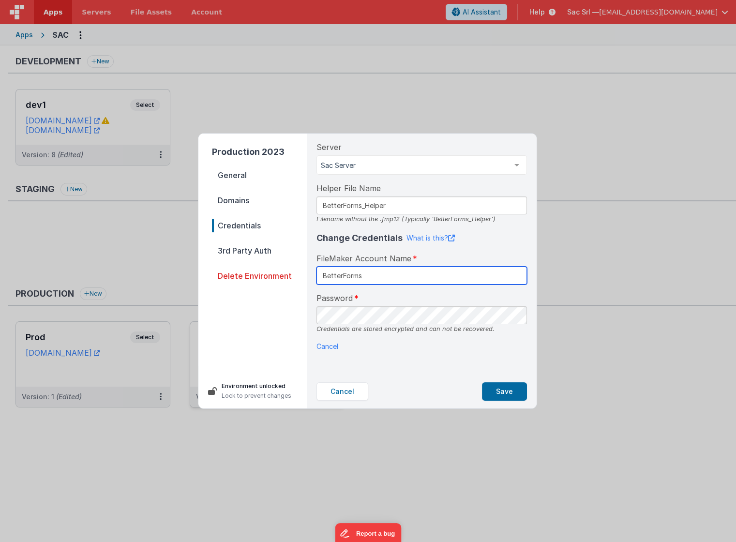
type input "BetterForms"
click at [506, 391] on button "Save" at bounding box center [504, 392] width 45 height 18
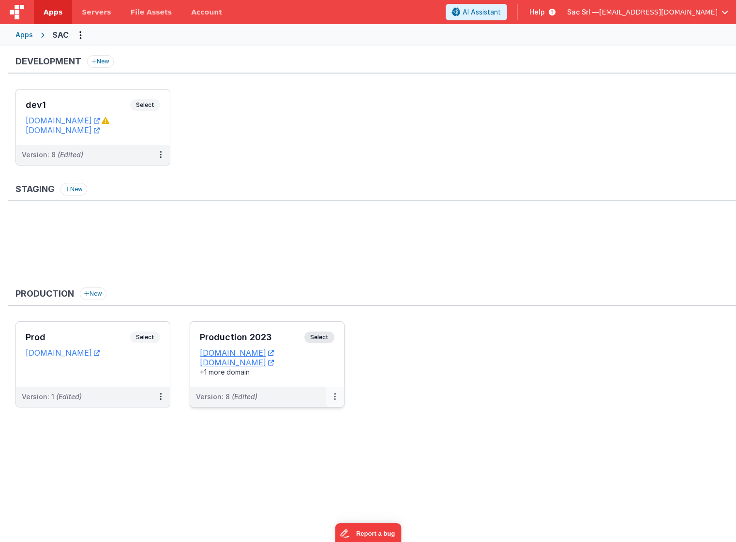
click at [337, 397] on button at bounding box center [335, 397] width 18 height 20
click at [301, 419] on link "Edit" at bounding box center [301, 418] width 85 height 17
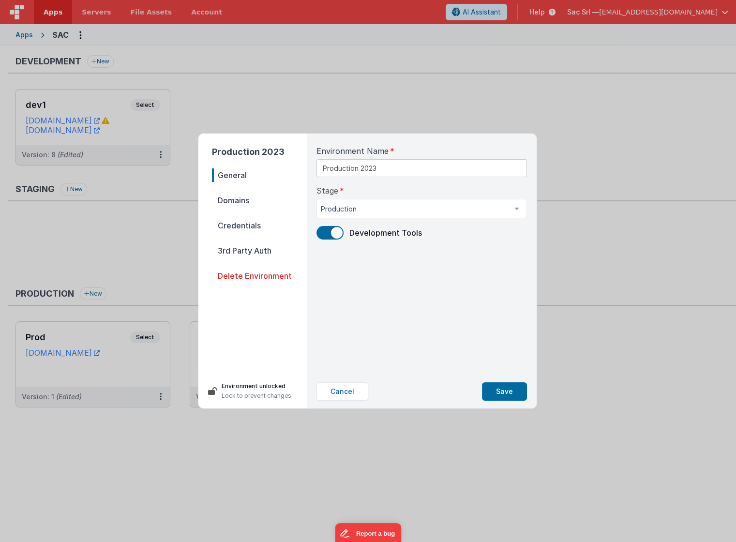
click at [244, 199] on span "Domains" at bounding box center [259, 201] width 95 height 14
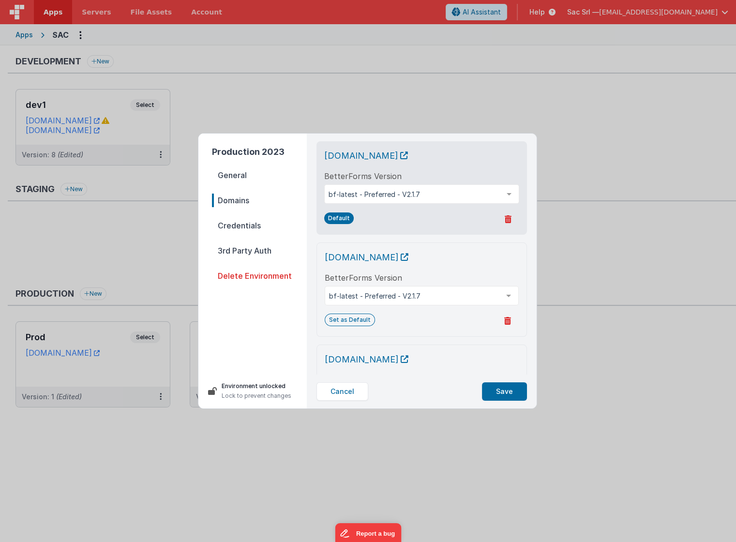
click at [256, 226] on span "Credentials" at bounding box center [259, 226] width 95 height 14
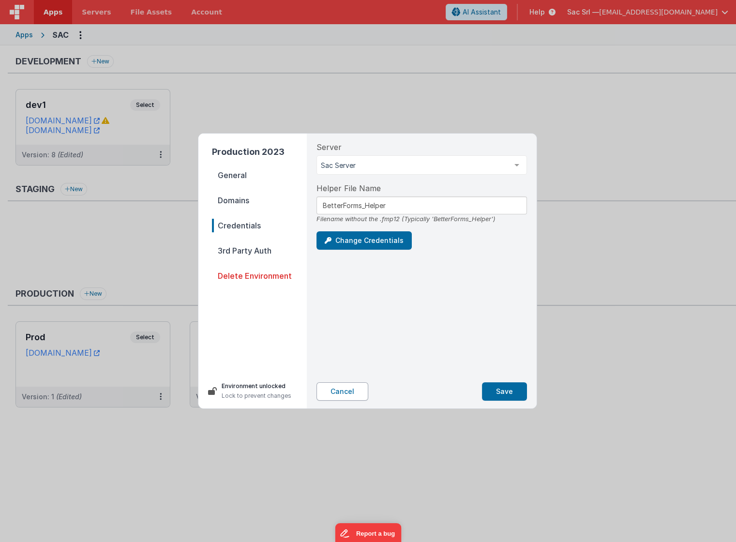
click at [341, 389] on button "Cancel" at bounding box center [343, 392] width 52 height 18
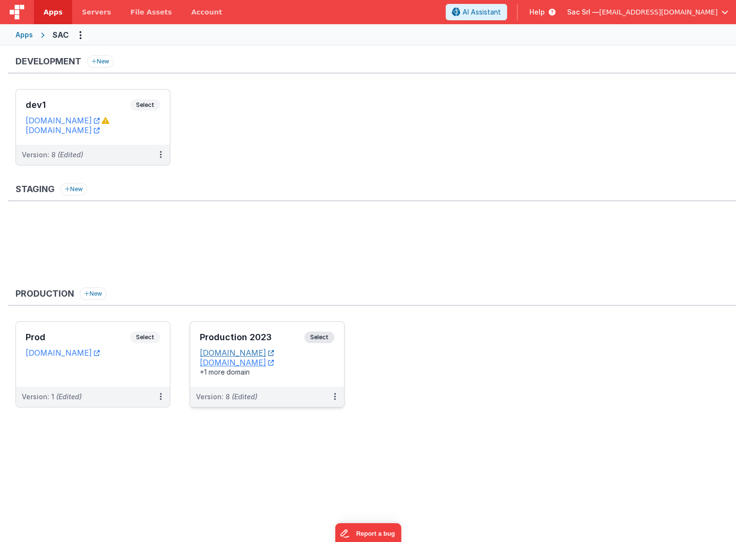
click at [274, 353] on icon at bounding box center [271, 353] width 6 height 0
click at [339, 396] on button at bounding box center [335, 397] width 18 height 20
click at [327, 373] on div at bounding box center [368, 271] width 736 height 542
click at [320, 376] on div "Production 2023 Select URLs [DOMAIN_NAME] [DOMAIN_NAME] +1 more domain" at bounding box center [267, 354] width 154 height 65
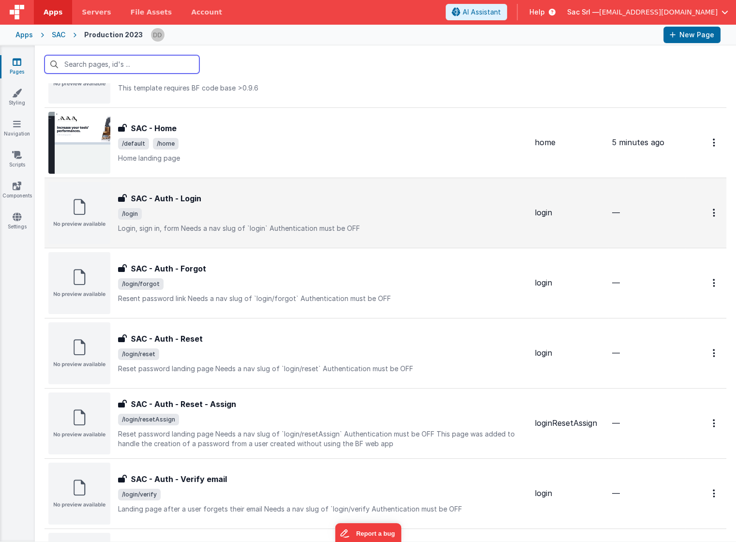
scroll to position [66, 0]
click at [708, 207] on button "Options" at bounding box center [714, 212] width 15 height 20
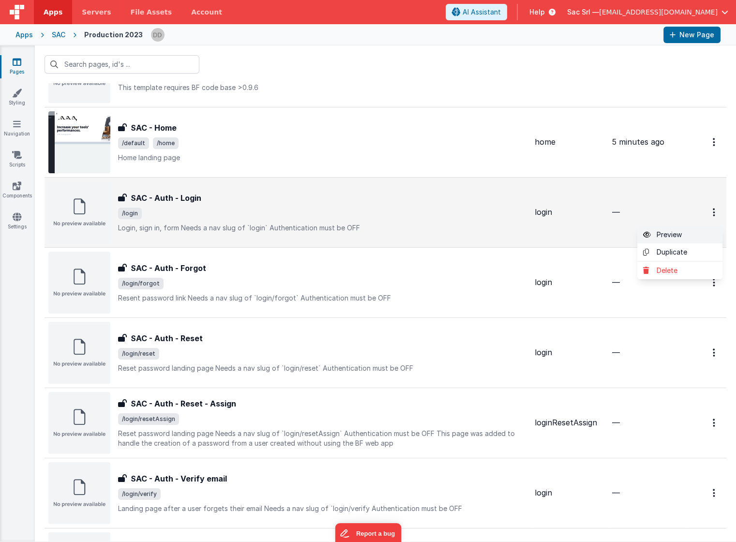
click at [665, 233] on link "Preview" at bounding box center [680, 234] width 85 height 17
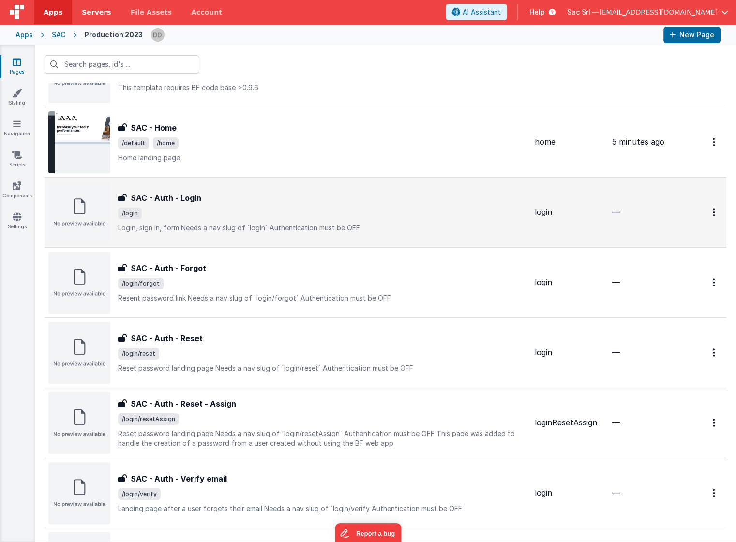
click at [96, 16] on span "Servers" at bounding box center [96, 12] width 29 height 10
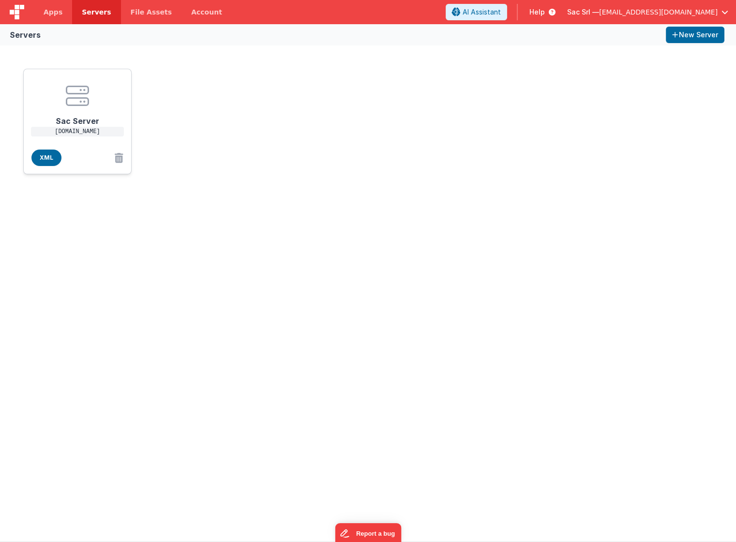
click at [80, 94] on icon at bounding box center [77, 95] width 23 height 23
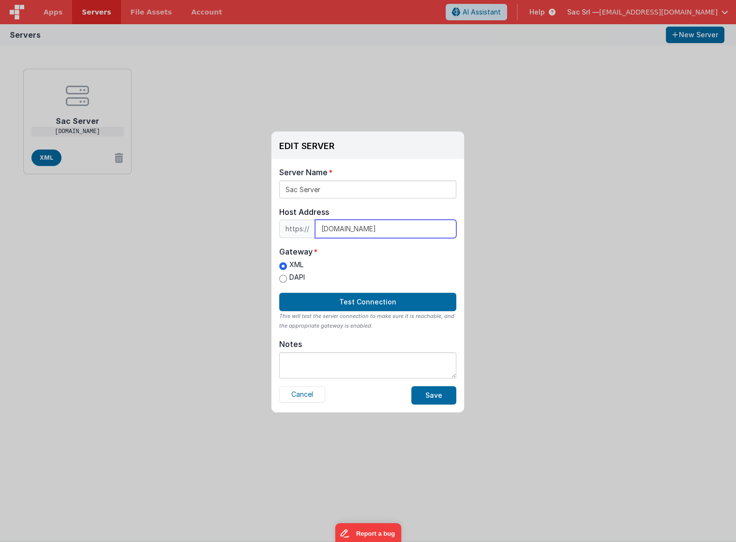
drag, startPoint x: 440, startPoint y: 231, endPoint x: 305, endPoint y: 224, distance: 134.8
click at [316, 396] on button "Cancel" at bounding box center [302, 394] width 46 height 16
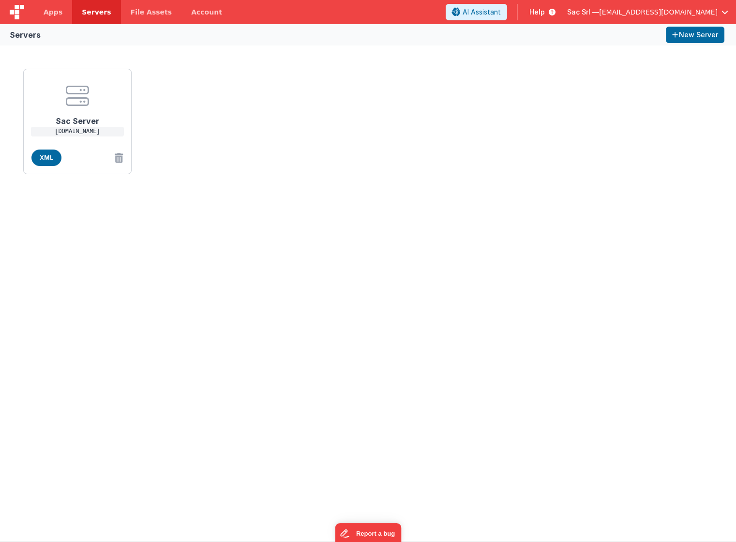
click at [237, 215] on div "Sac Server [DOMAIN_NAME] XML" at bounding box center [368, 294] width 736 height 496
click at [51, 10] on span "Apps" at bounding box center [53, 12] width 19 height 10
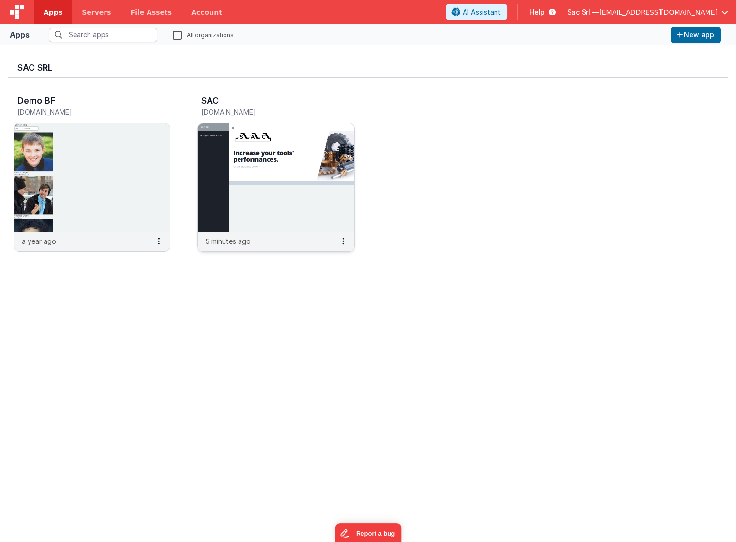
click at [271, 200] on img at bounding box center [276, 177] width 156 height 108
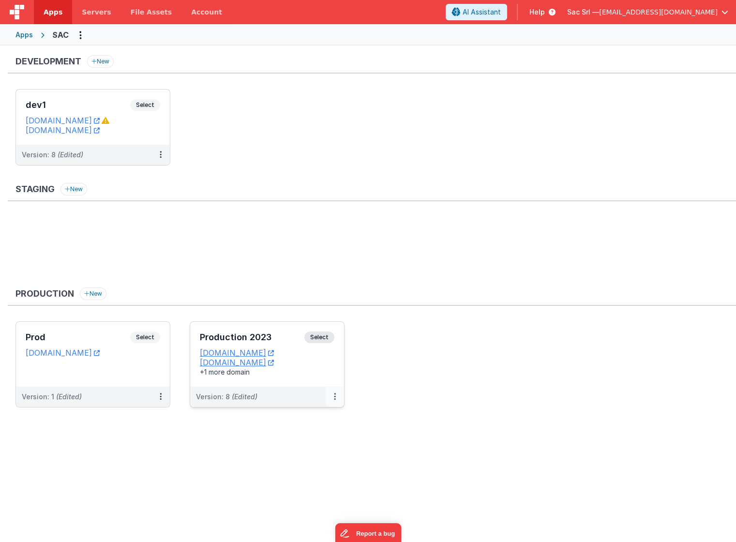
click at [334, 397] on icon at bounding box center [335, 397] width 2 height 0
click at [316, 434] on span "Open Helper" at bounding box center [299, 436] width 43 height 8
click at [311, 437] on span "Open Helper" at bounding box center [299, 436] width 43 height 8
click at [296, 433] on span "Open Helper" at bounding box center [299, 436] width 43 height 8
click at [500, 132] on div at bounding box center [368, 271] width 736 height 542
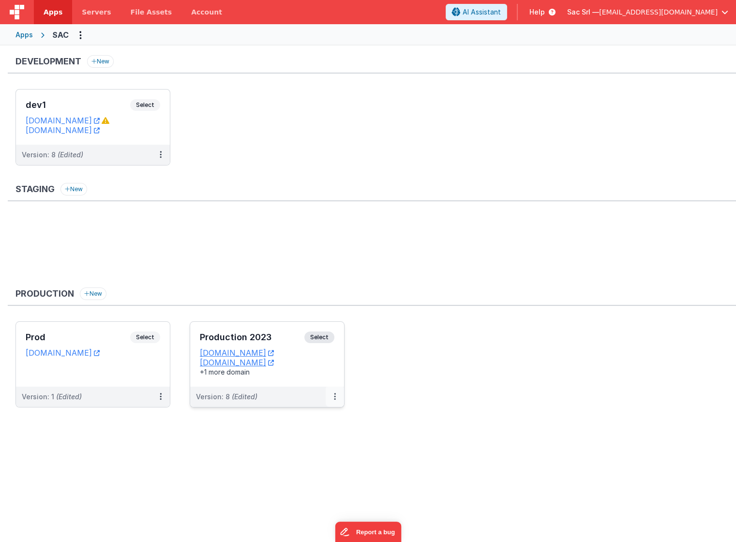
click at [333, 390] on button at bounding box center [335, 397] width 18 height 20
click at [313, 418] on link "Edit" at bounding box center [301, 418] width 85 height 17
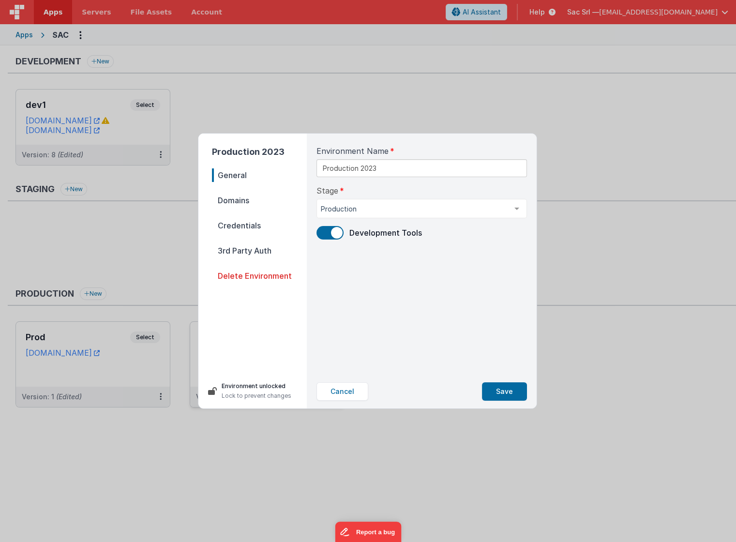
click at [261, 188] on nav "General Domains Credentials 3rd Party Auth Delete Environment" at bounding box center [259, 268] width 95 height 198
click at [255, 197] on span "Domains" at bounding box center [259, 201] width 95 height 14
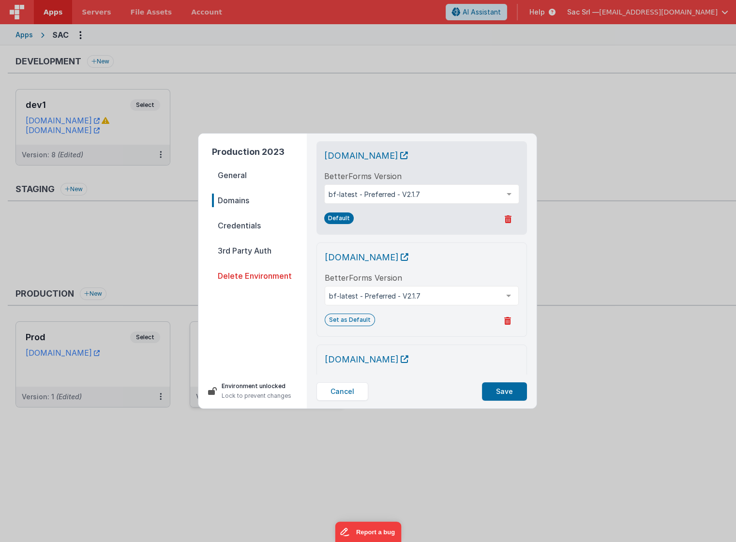
click at [232, 227] on span "Credentials" at bounding box center [259, 226] width 95 height 14
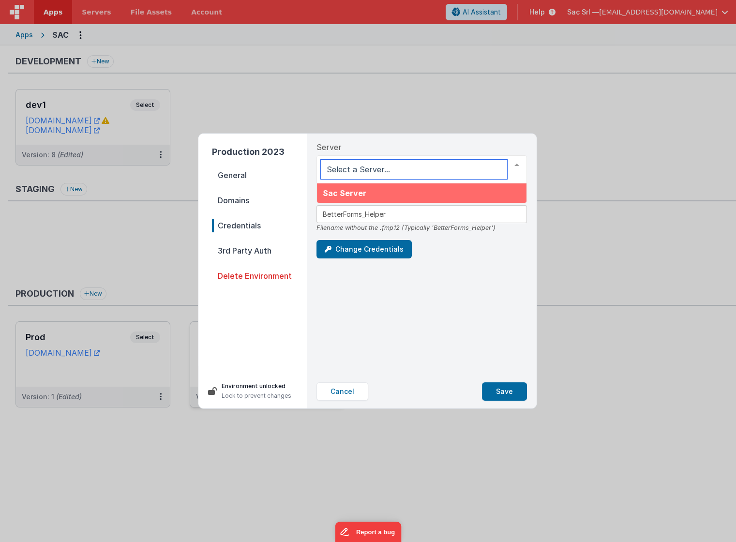
click at [519, 165] on div at bounding box center [516, 165] width 19 height 18
click at [349, 192] on span "Sac Server" at bounding box center [345, 193] width 44 height 10
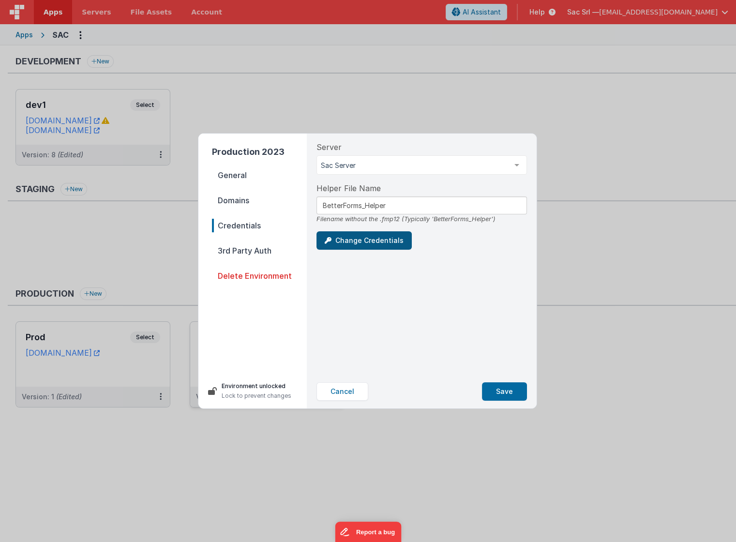
click at [376, 236] on button "Change Credentials" at bounding box center [364, 240] width 95 height 18
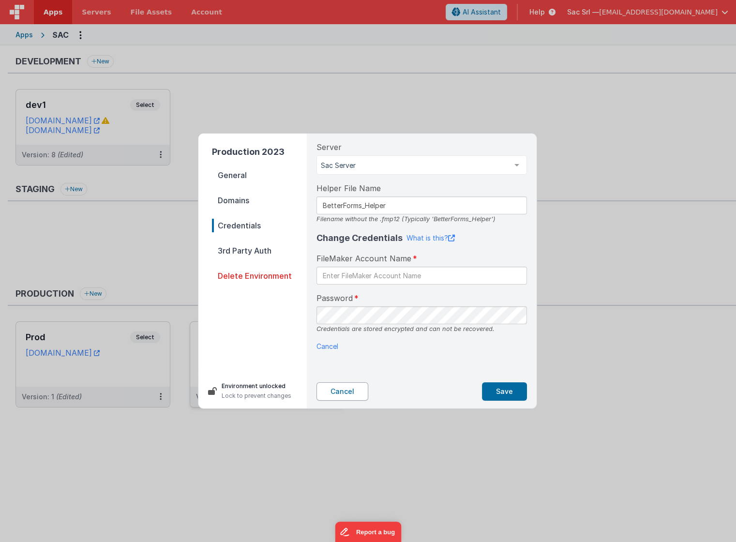
click at [345, 394] on button "Cancel" at bounding box center [343, 392] width 52 height 18
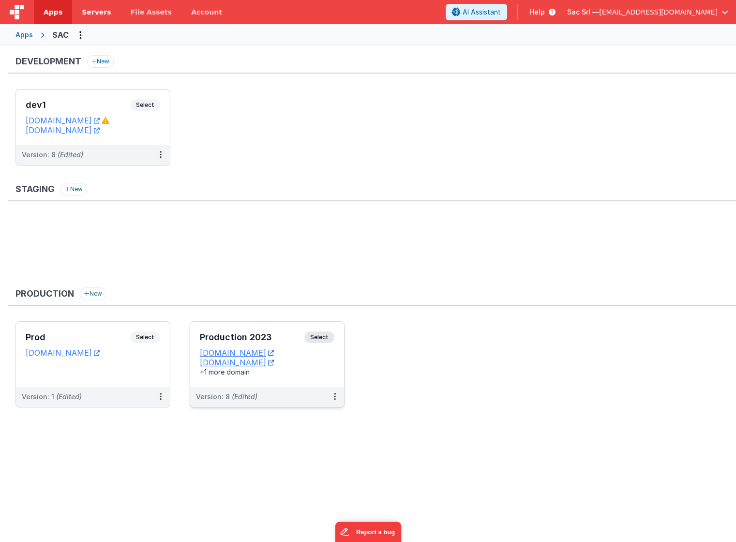
click at [106, 15] on link "Servers" at bounding box center [96, 12] width 48 height 24
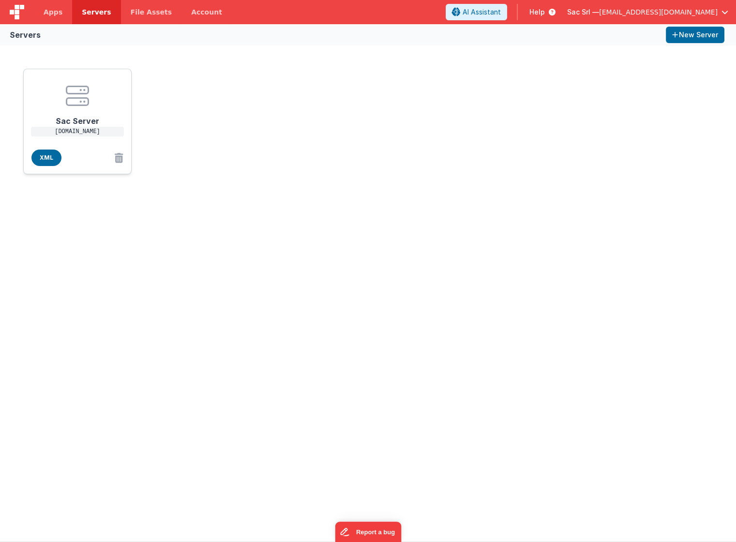
click at [92, 106] on center at bounding box center [77, 95] width 77 height 23
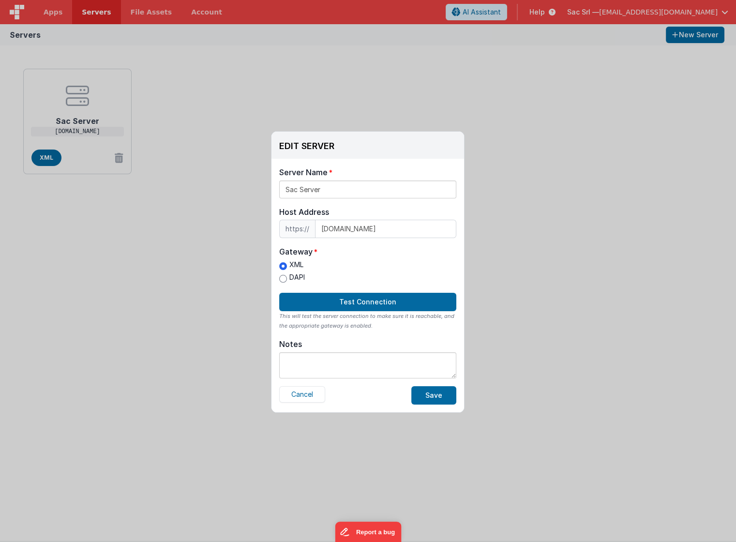
click at [299, 276] on label "DAPI" at bounding box center [292, 278] width 26 height 10
click at [287, 276] on input "DAPI" at bounding box center [283, 279] width 8 height 8
radio input "true"
click at [355, 306] on button "Test Connection" at bounding box center [367, 302] width 177 height 18
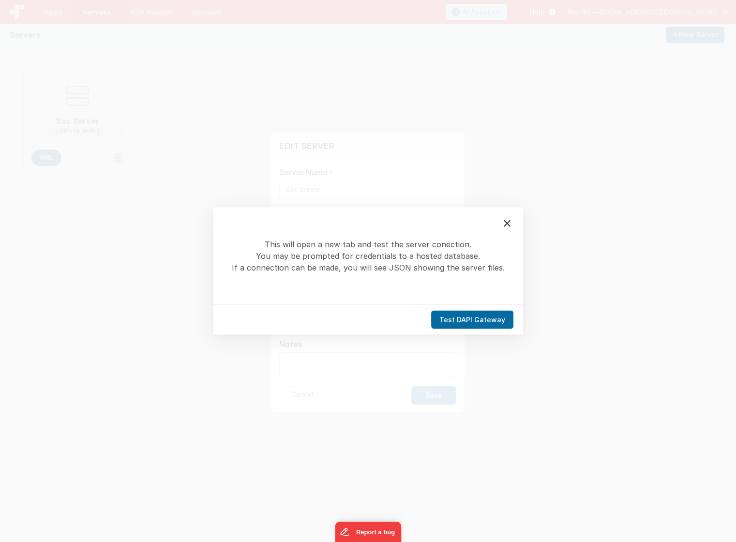
click at [494, 306] on div "Test DAPI Gateway" at bounding box center [369, 320] width 310 height 31
click at [489, 316] on button "Test DAPI Gateway" at bounding box center [472, 320] width 82 height 18
click at [506, 226] on icon at bounding box center [508, 224] width 12 height 12
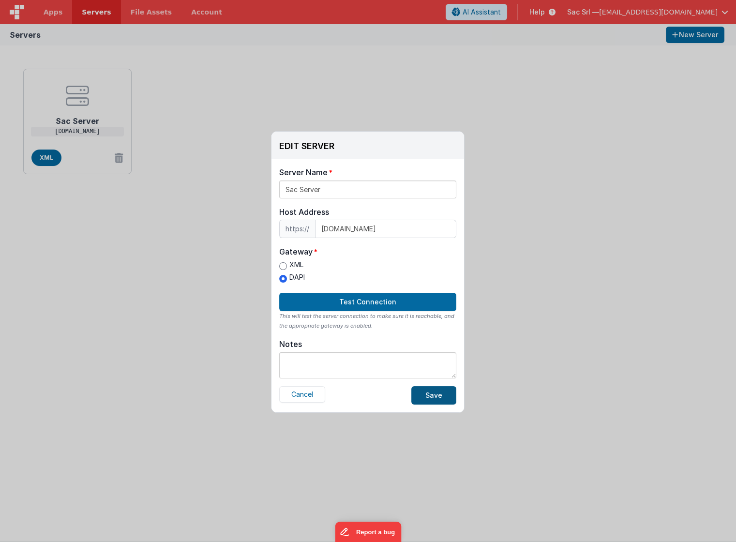
click at [441, 395] on button "Save" at bounding box center [434, 395] width 45 height 18
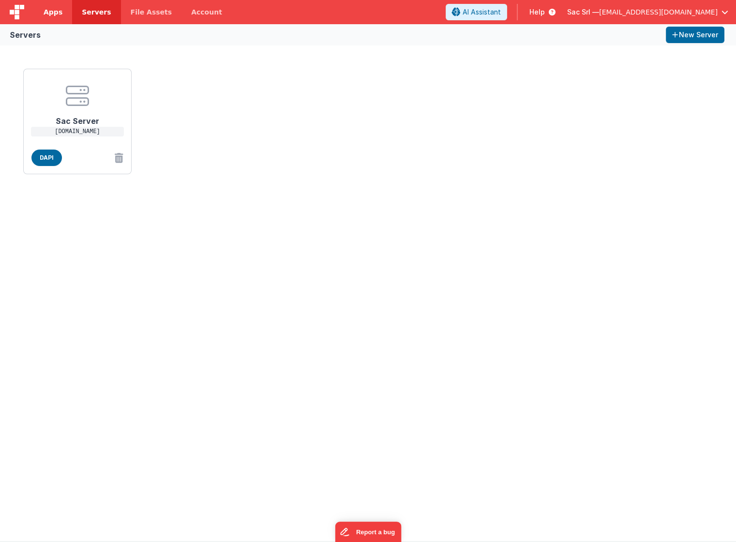
click at [59, 13] on span "Apps" at bounding box center [53, 12] width 19 height 10
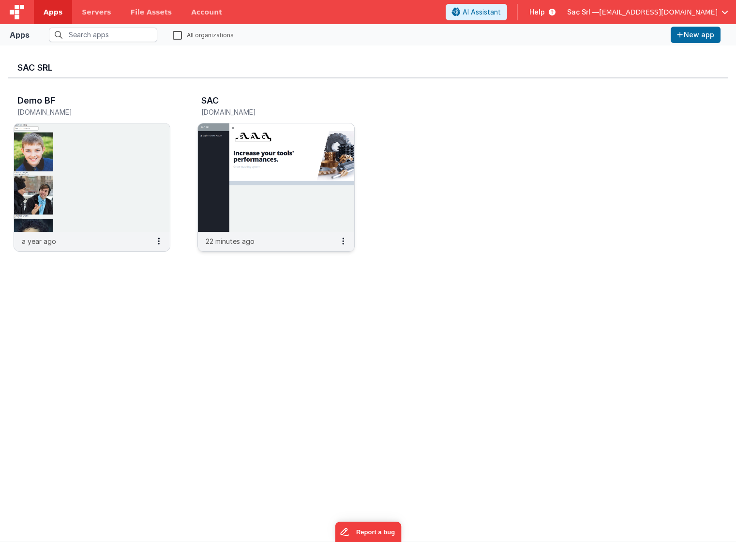
click at [278, 186] on img at bounding box center [276, 177] width 156 height 108
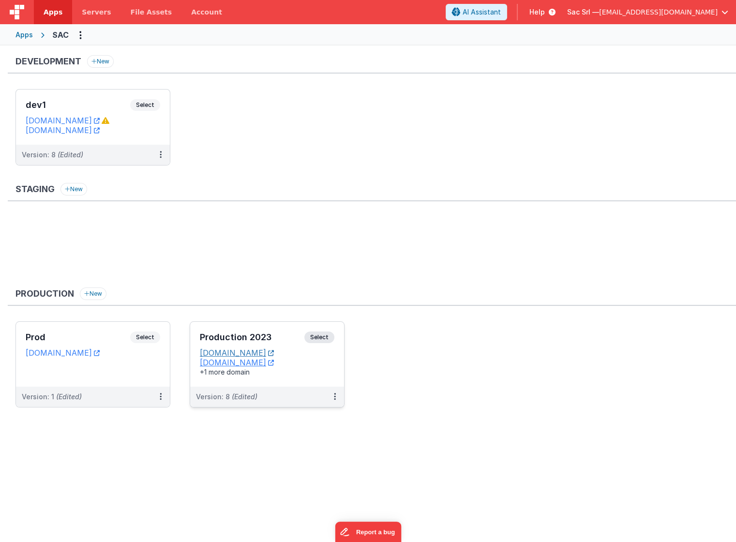
click at [274, 353] on icon at bounding box center [271, 353] width 6 height 0
click at [87, 8] on span "Servers" at bounding box center [96, 12] width 29 height 10
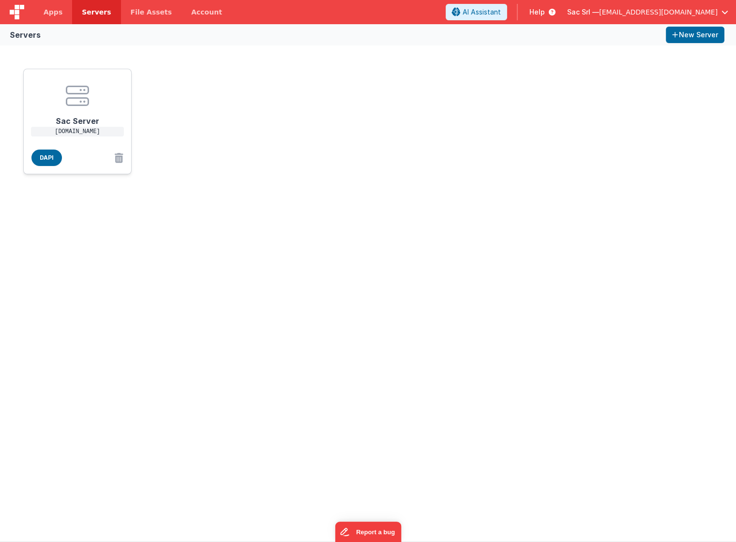
click at [88, 118] on h1 "Sac Server" at bounding box center [77, 116] width 77 height 19
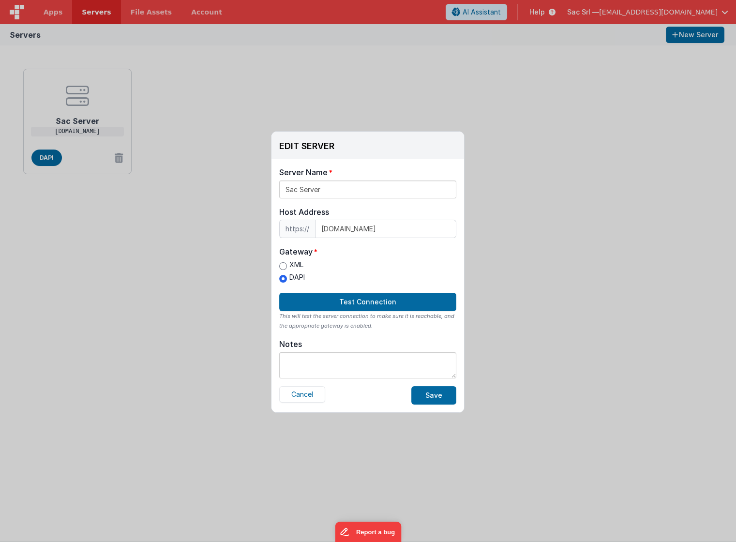
click at [279, 260] on label "XML" at bounding box center [292, 265] width 26 height 10
click at [279, 262] on input "XML" at bounding box center [283, 266] width 8 height 8
radio input "true"
click at [341, 304] on button "Test Connection" at bounding box center [367, 302] width 177 height 18
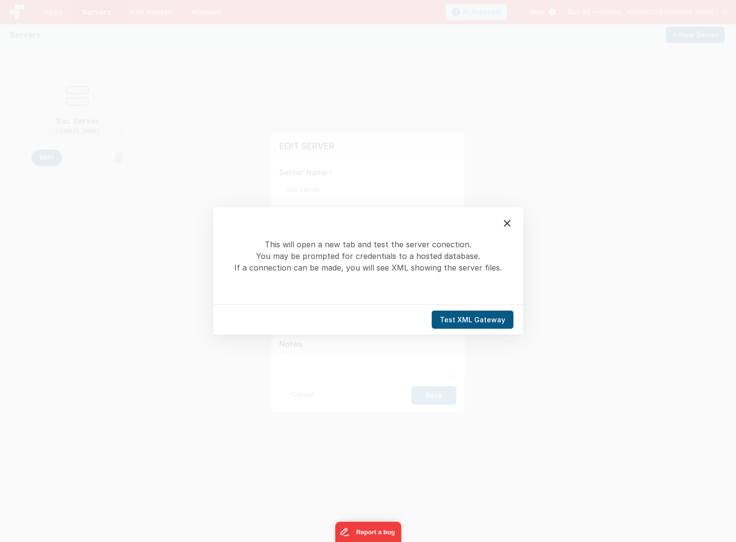
click at [480, 323] on button "Test XML Gateway" at bounding box center [473, 320] width 82 height 18
click at [504, 216] on div at bounding box center [507, 224] width 20 height 20
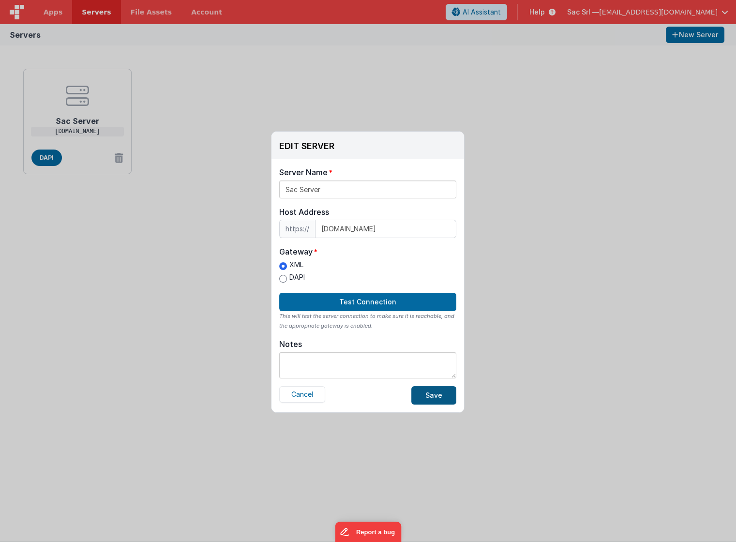
click at [436, 390] on button "Save" at bounding box center [434, 395] width 45 height 18
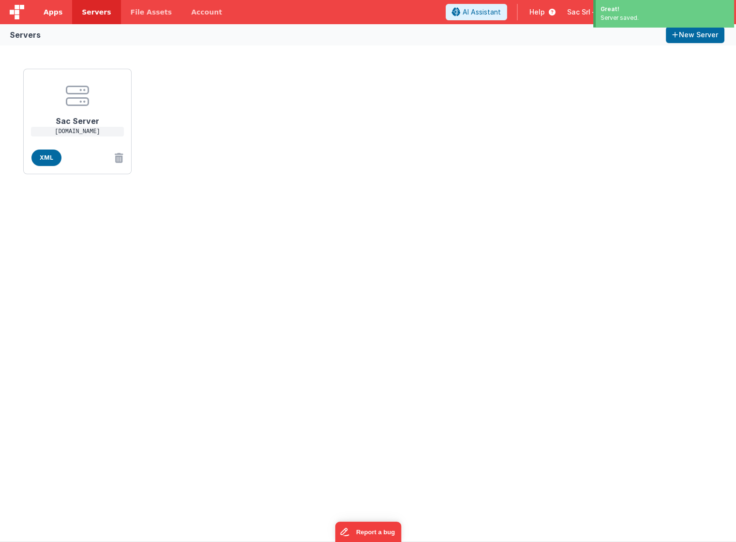
click at [55, 15] on span "Apps" at bounding box center [53, 12] width 19 height 10
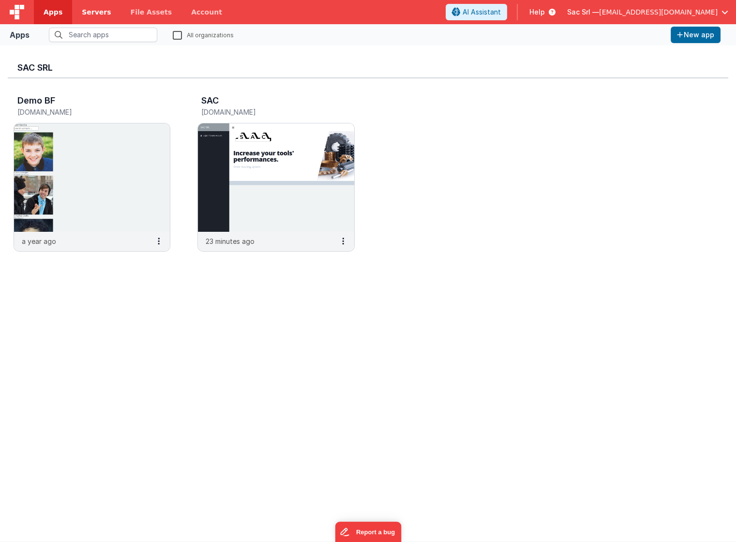
click at [97, 13] on span "Servers" at bounding box center [96, 12] width 29 height 10
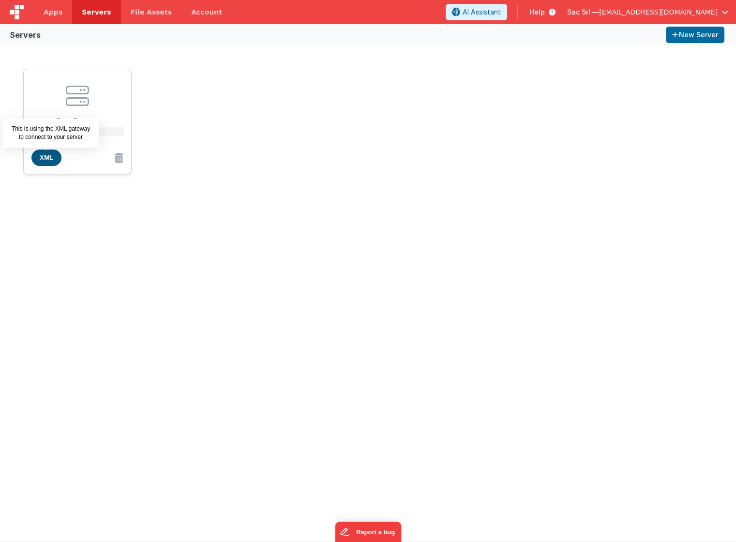
click at [50, 155] on span "XML" at bounding box center [46, 158] width 30 height 16
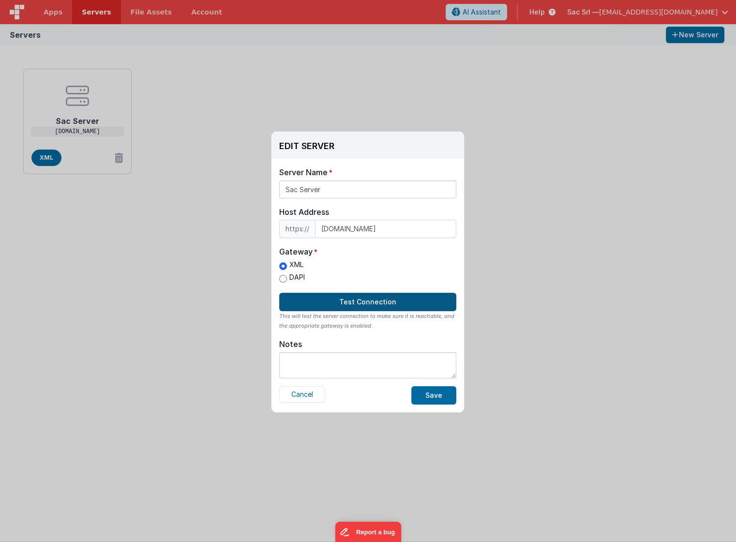
click at [365, 295] on button "Test Connection" at bounding box center [367, 302] width 177 height 18
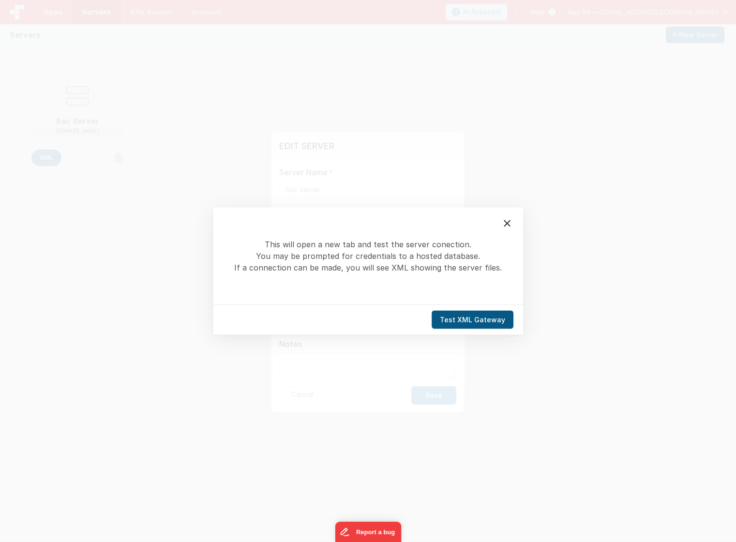
click at [466, 320] on button "Test XML Gateway" at bounding box center [473, 320] width 82 height 18
click at [506, 222] on icon at bounding box center [508, 224] width 12 height 12
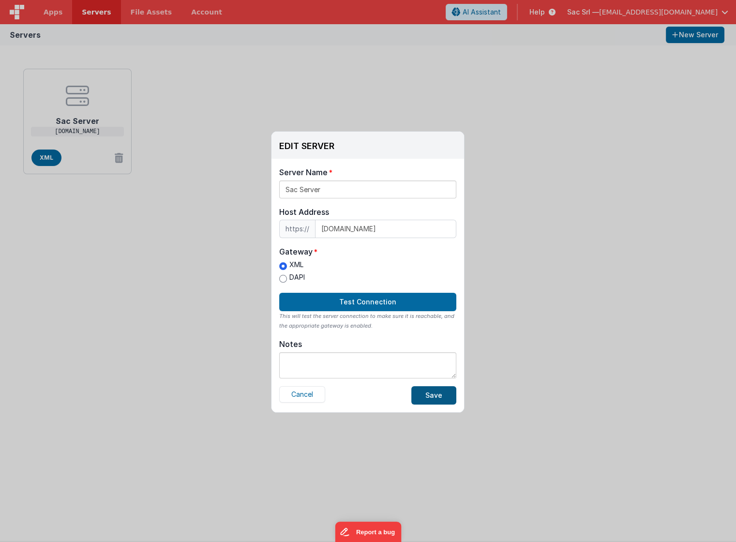
click at [432, 390] on button "Save" at bounding box center [434, 395] width 45 height 18
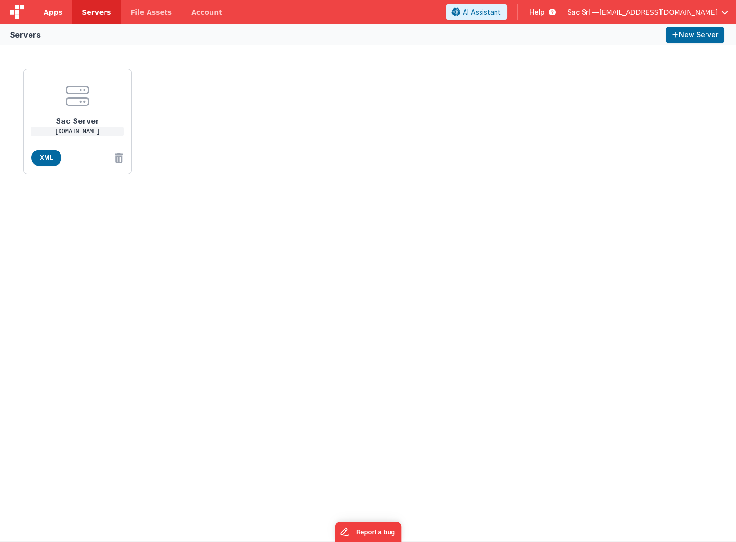
click at [57, 15] on span "Apps" at bounding box center [53, 12] width 19 height 10
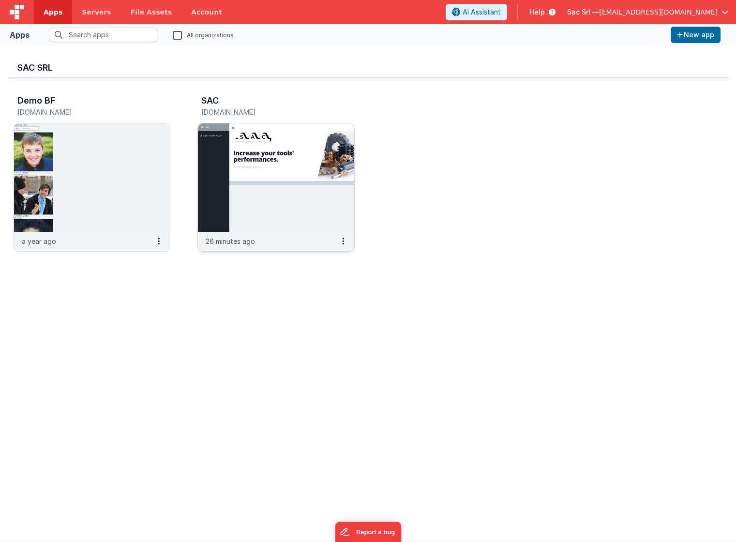
click at [283, 182] on img at bounding box center [276, 177] width 156 height 108
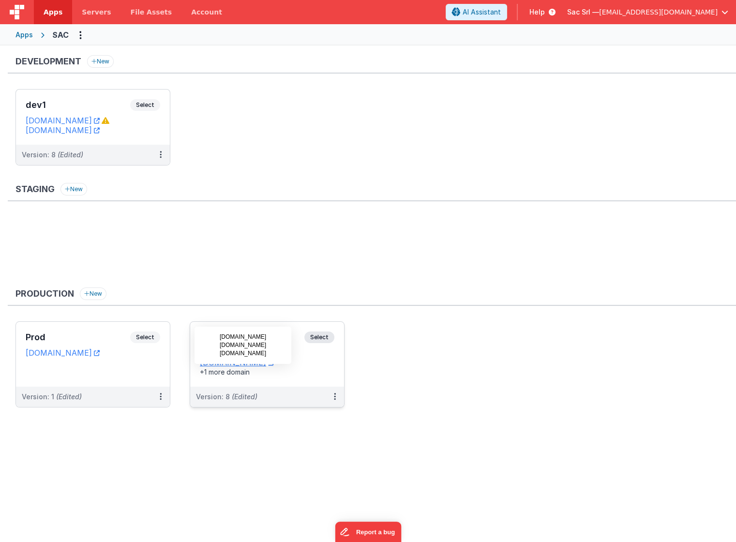
click at [327, 371] on div "+1 more domain" at bounding box center [267, 373] width 135 height 10
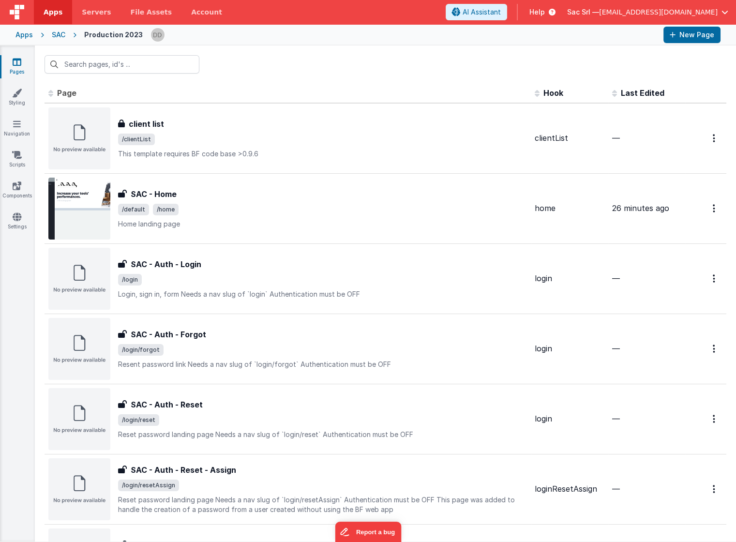
click at [17, 69] on link "Pages" at bounding box center [17, 66] width 35 height 19
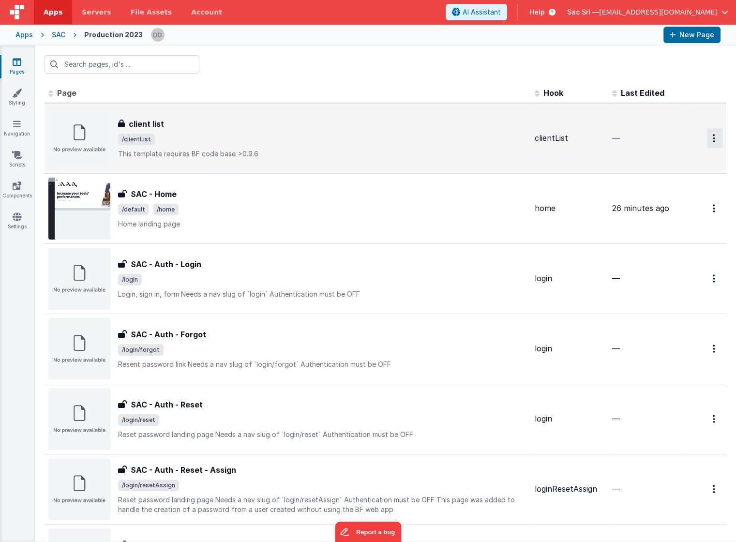
click at [709, 138] on button "Options" at bounding box center [714, 138] width 15 height 20
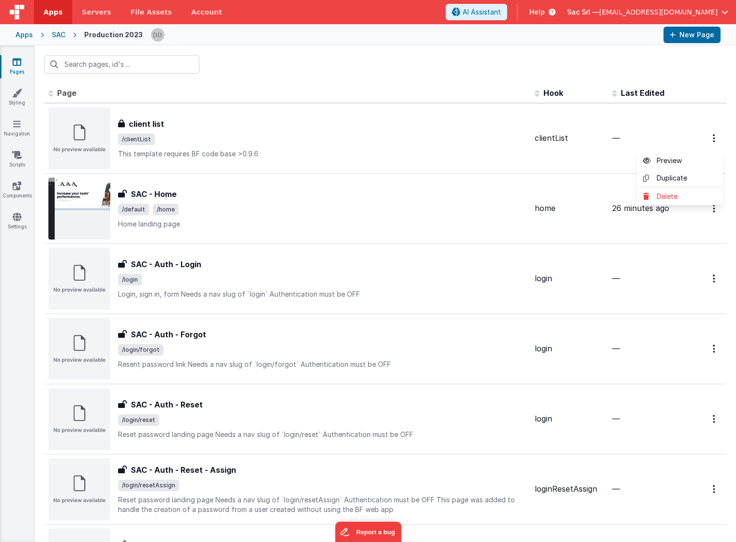
click at [453, 142] on button at bounding box center [368, 271] width 736 height 542
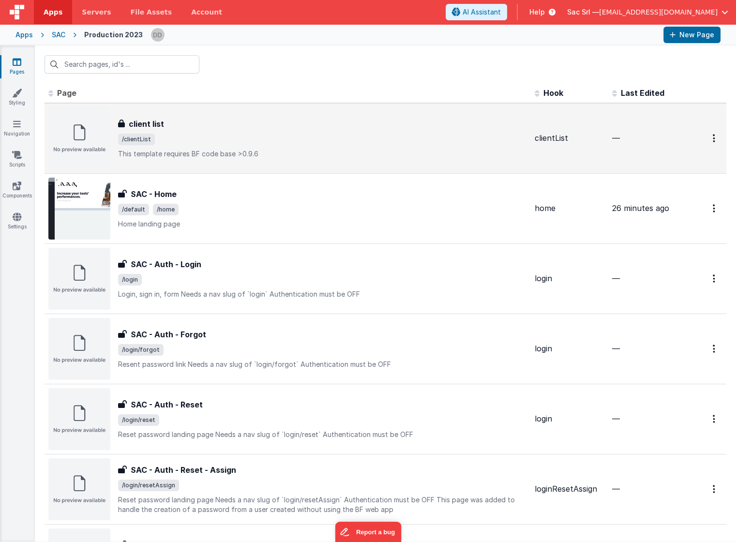
click at [335, 137] on span "/clientList" at bounding box center [322, 140] width 409 height 12
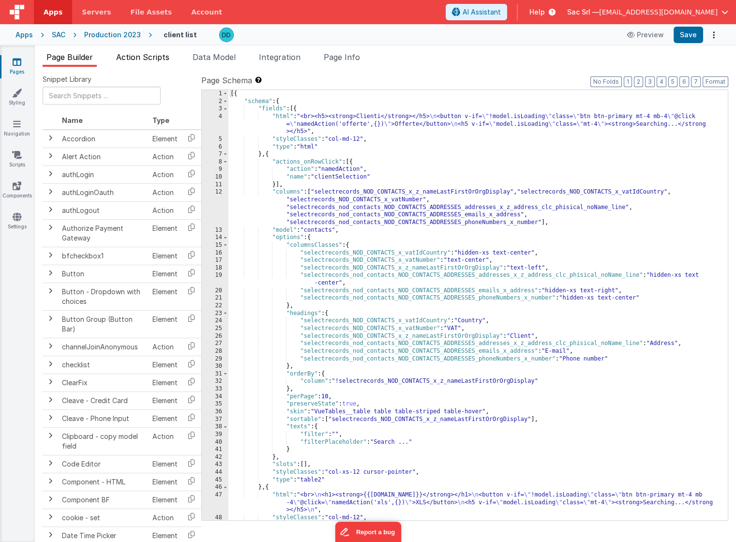
click at [157, 60] on span "Action Scripts" at bounding box center [142, 57] width 53 height 10
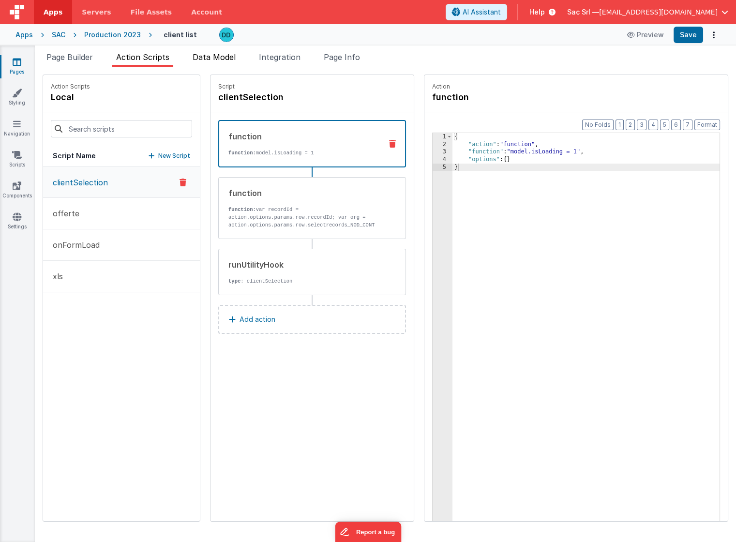
click at [236, 60] on span "Data Model" at bounding box center [214, 57] width 43 height 10
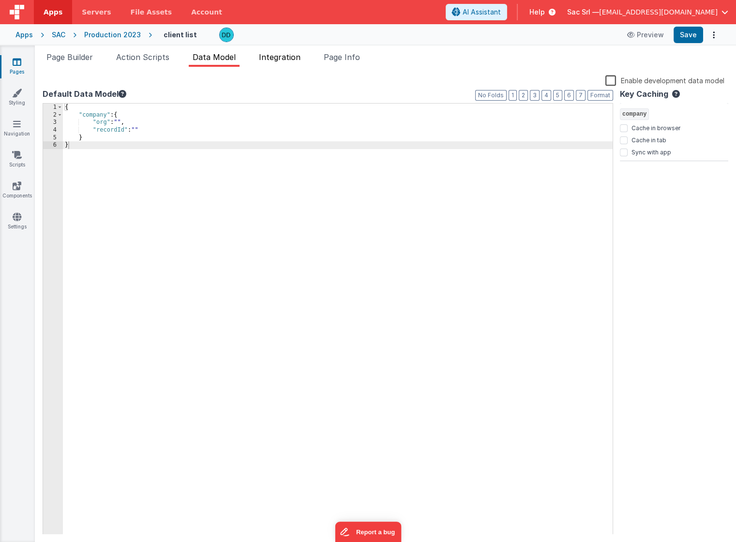
click at [279, 60] on span "Integration" at bounding box center [280, 57] width 42 height 10
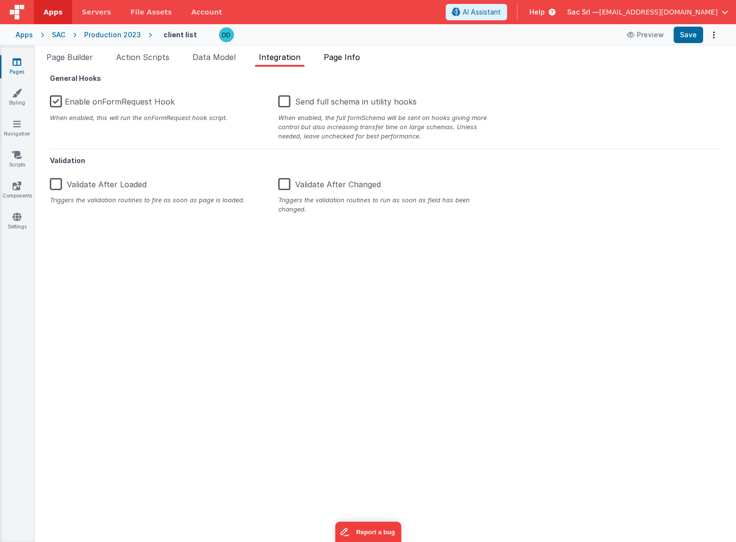
click at [351, 60] on span "Page Info" at bounding box center [342, 57] width 36 height 10
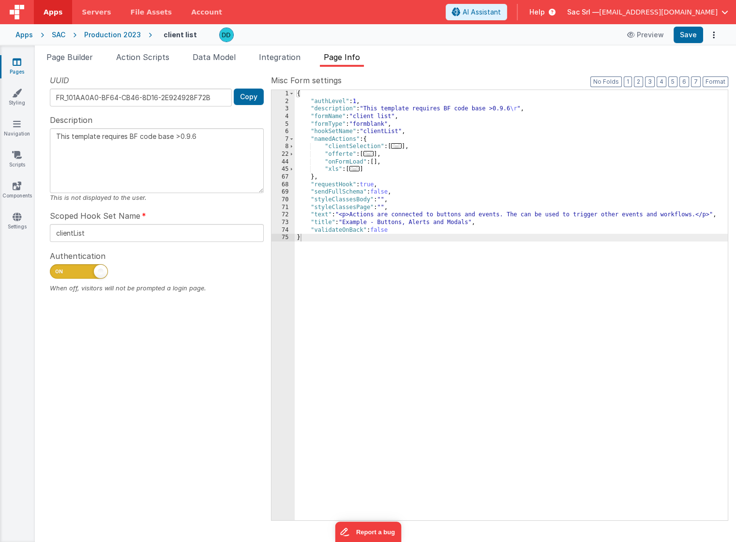
click at [61, 276] on span at bounding box center [79, 271] width 58 height 15
click at [58, 274] on input "checkbox" at bounding box center [54, 270] width 8 height 8
checkbox input "false"
type textarea "This template requires BF code base >0.9.6"
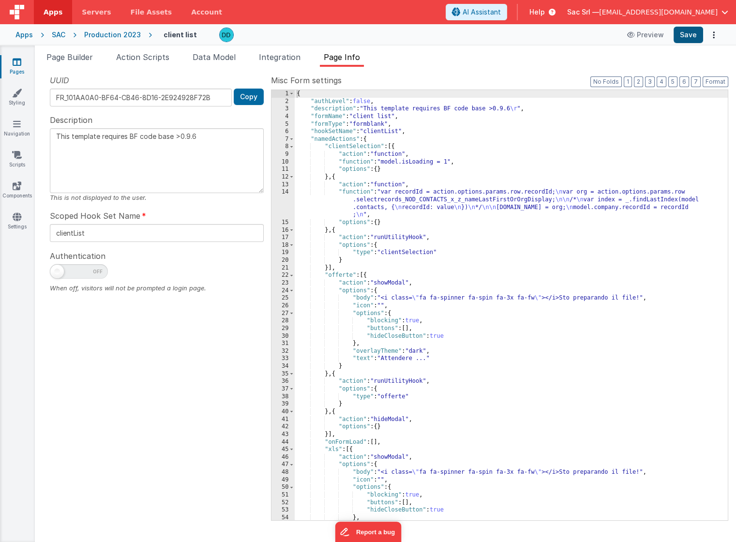
click at [689, 35] on button "Save" at bounding box center [689, 35] width 30 height 16
click at [653, 33] on button "Preview" at bounding box center [646, 34] width 48 height 15
click at [80, 274] on span at bounding box center [79, 271] width 58 height 15
click at [58, 274] on input "checkbox" at bounding box center [54, 270] width 8 height 8
checkbox input "true"
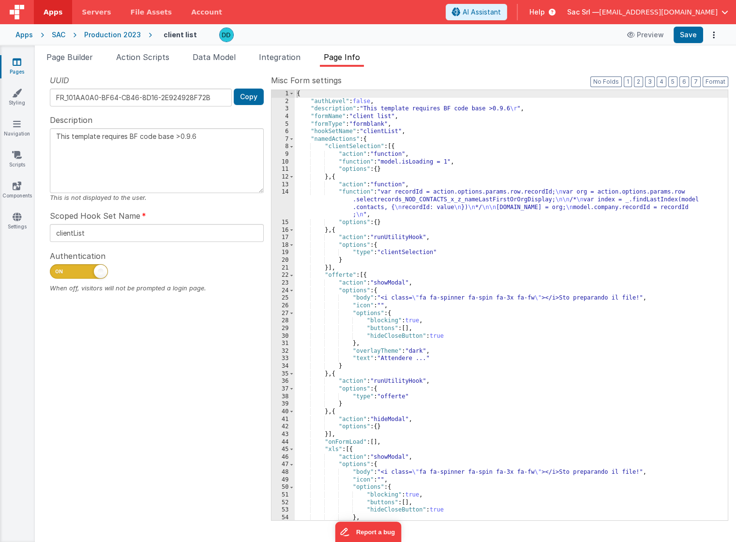
type textarea "This template requires BF code base >0.9.6"
click at [693, 34] on button "Save" at bounding box center [689, 35] width 30 height 16
click at [92, 52] on span "Page Builder" at bounding box center [69, 57] width 46 height 10
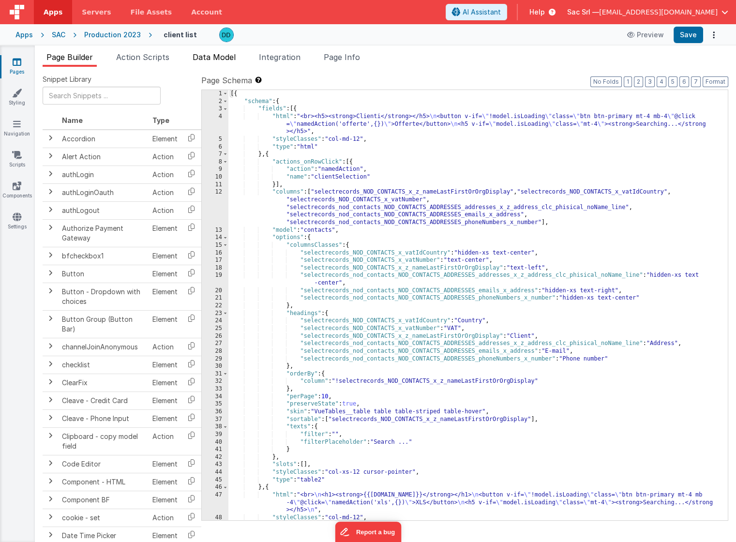
click at [229, 57] on span "Data Model" at bounding box center [214, 57] width 43 height 10
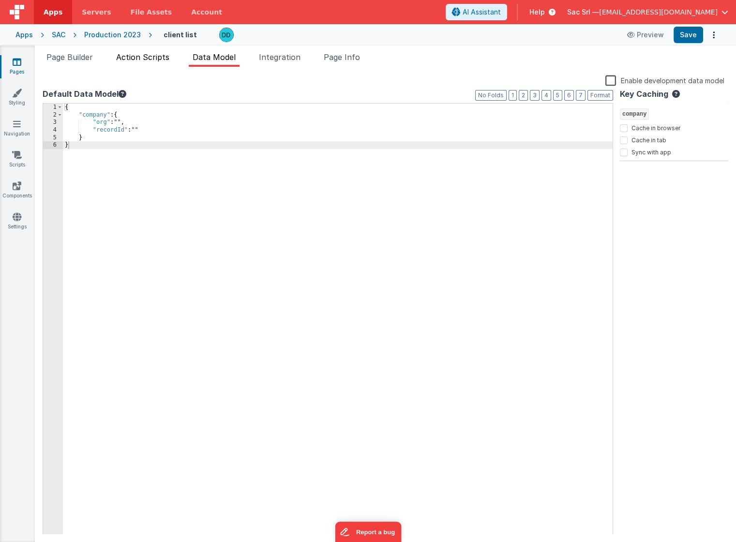
click at [158, 56] on span "Action Scripts" at bounding box center [142, 57] width 53 height 10
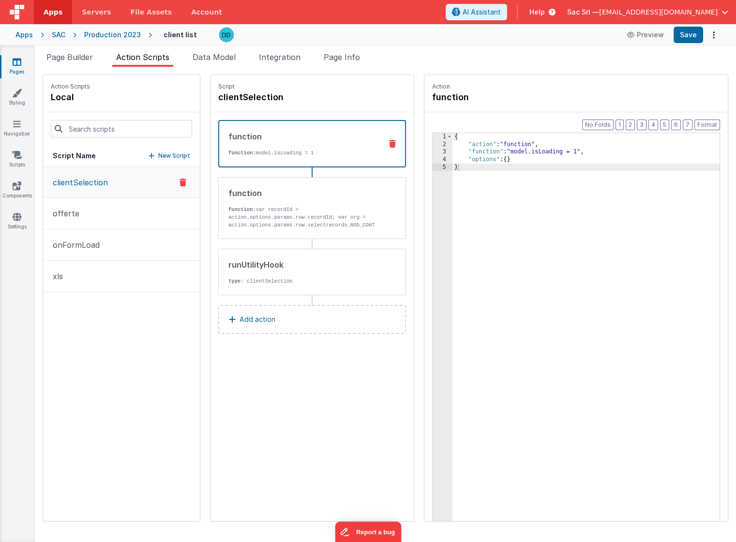
click at [119, 35] on div "Production 2023" at bounding box center [112, 35] width 57 height 10
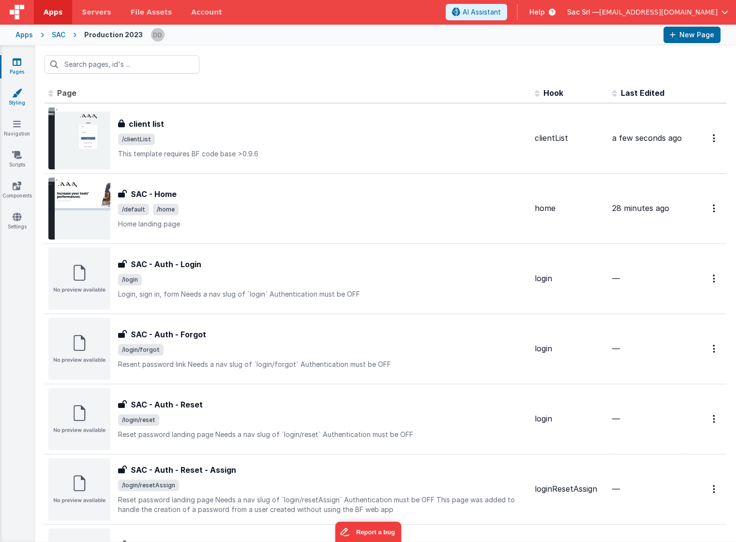
click at [6, 90] on link "Styling" at bounding box center [17, 97] width 35 height 19
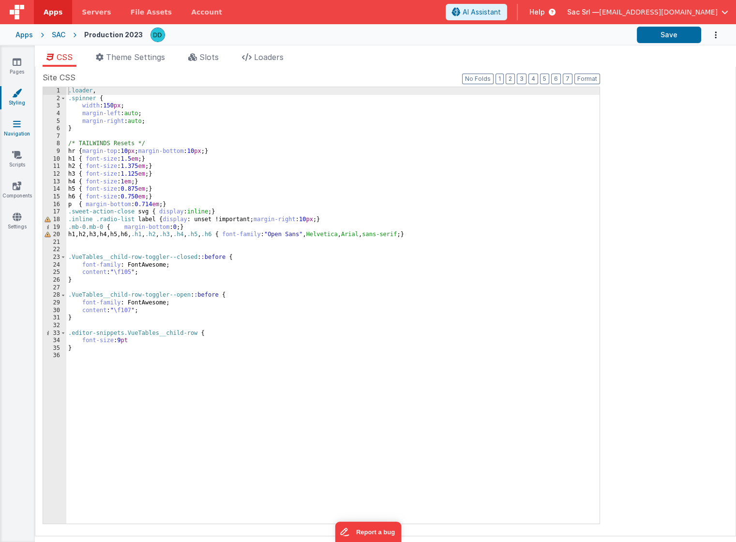
click at [16, 128] on icon at bounding box center [17, 124] width 8 height 10
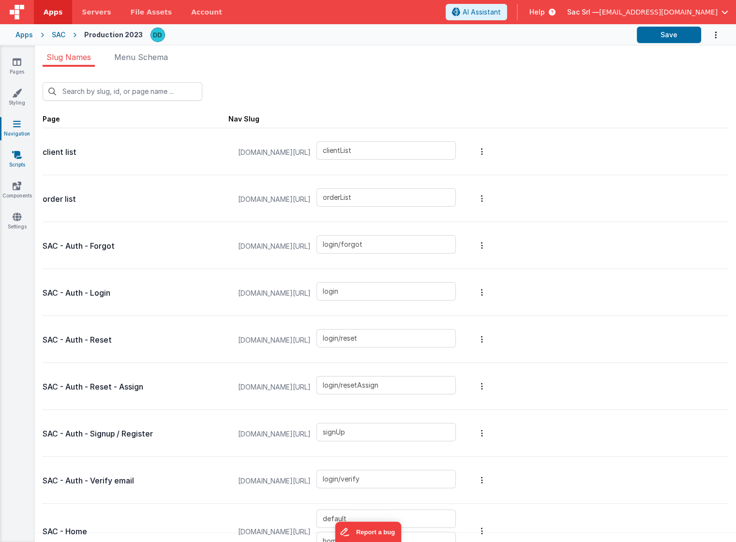
click at [16, 153] on icon at bounding box center [17, 155] width 10 height 10
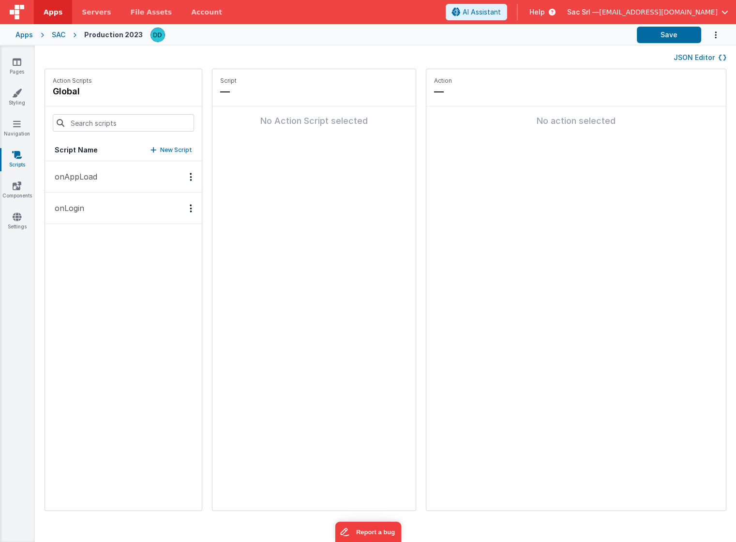
click at [102, 170] on button "onAppLoad" at bounding box center [123, 176] width 157 height 31
click at [73, 202] on p "onLogin" at bounding box center [66, 208] width 35 height 12
click at [7, 217] on link "Settings" at bounding box center [17, 221] width 35 height 19
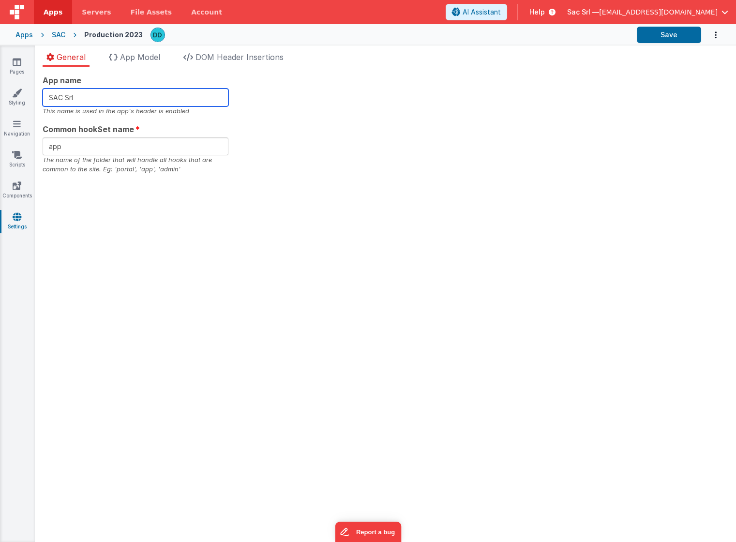
click at [123, 106] on input "SAC Srl" at bounding box center [136, 98] width 186 height 18
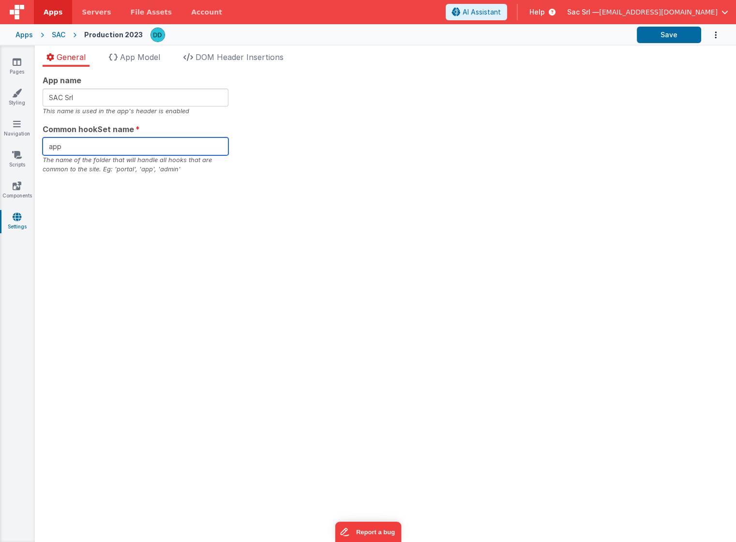
click at [126, 144] on input "app" at bounding box center [136, 147] width 186 height 18
click at [146, 61] on span "App Model" at bounding box center [140, 57] width 40 height 10
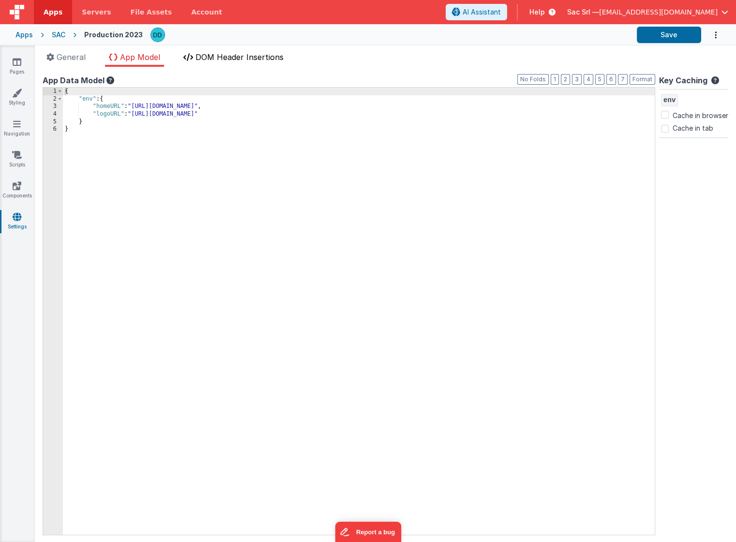
click at [236, 63] on li "DOM Header Insertions" at bounding box center [234, 58] width 108 height 15
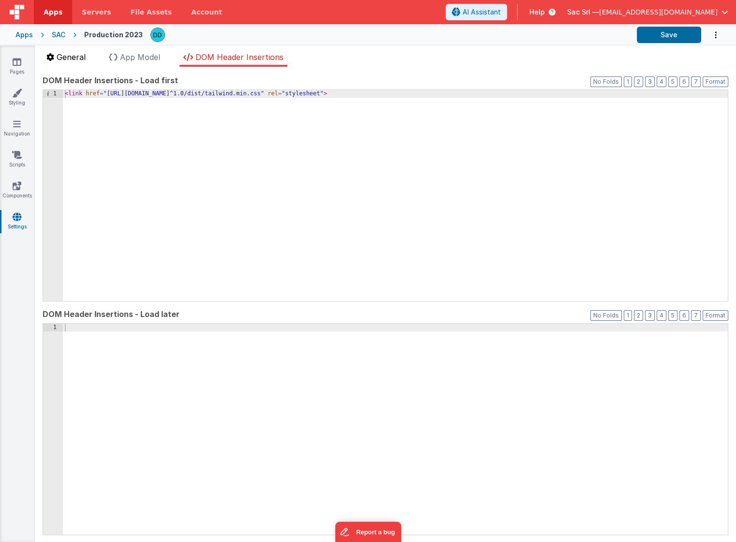
click at [87, 61] on li "General" at bounding box center [66, 58] width 47 height 15
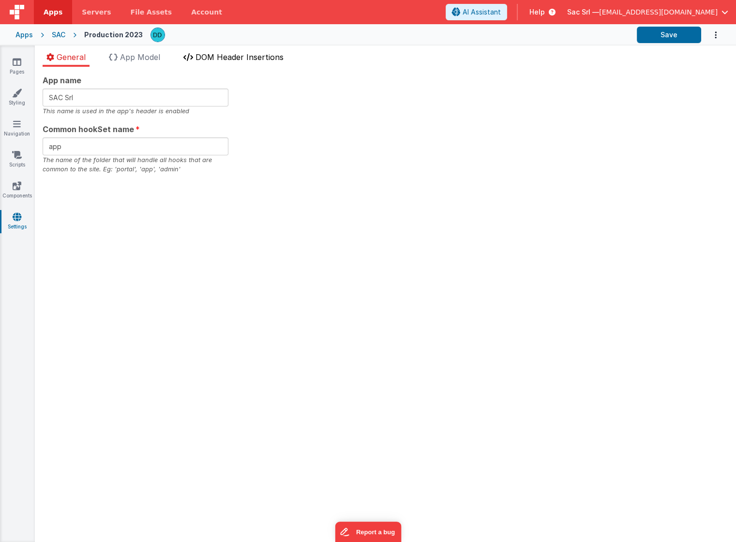
click at [239, 66] on li "DOM Header Insertions" at bounding box center [234, 58] width 108 height 15
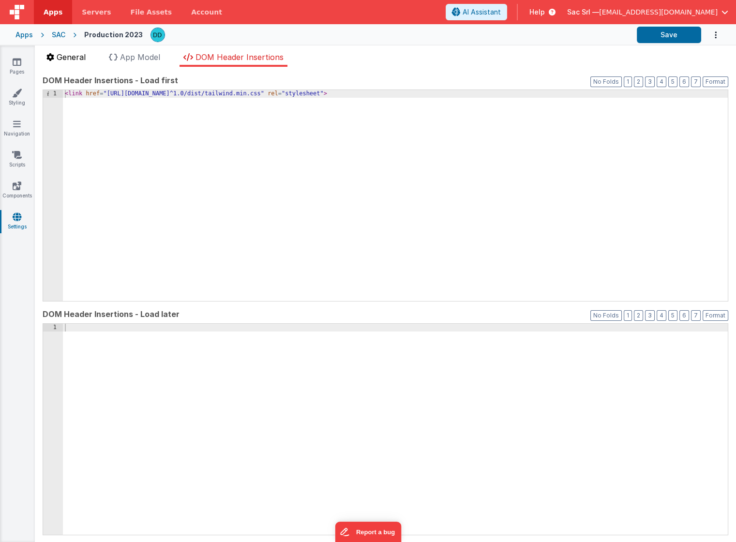
click at [68, 58] on span "General" at bounding box center [71, 57] width 29 height 10
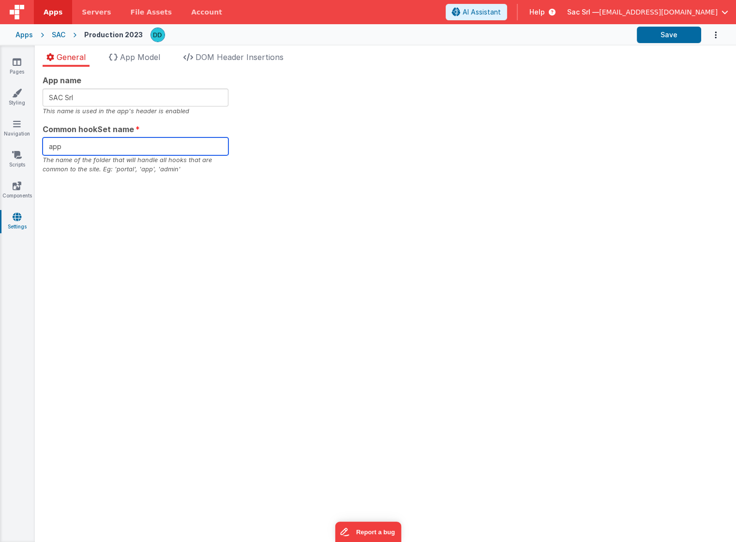
click at [92, 151] on input "app" at bounding box center [136, 147] width 186 height 18
click at [18, 59] on icon at bounding box center [17, 62] width 9 height 10
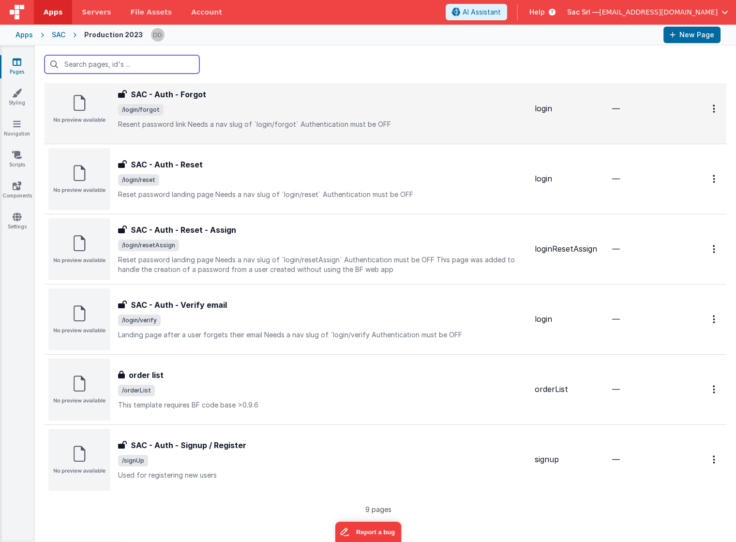
scroll to position [239, 0]
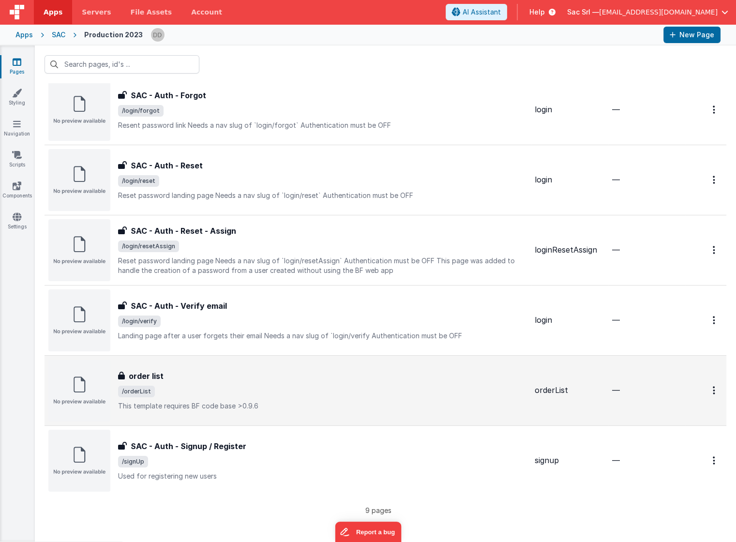
click at [304, 387] on span "/orderList" at bounding box center [322, 392] width 409 height 12
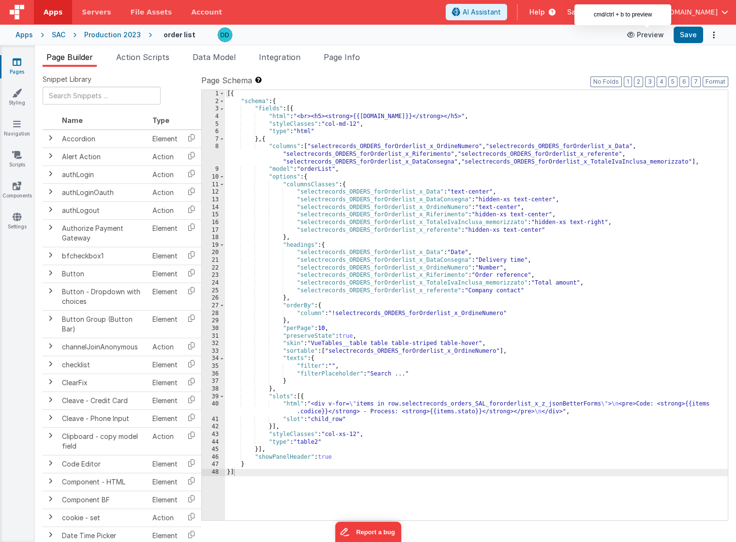
click at [647, 34] on button "Preview" at bounding box center [646, 34] width 48 height 15
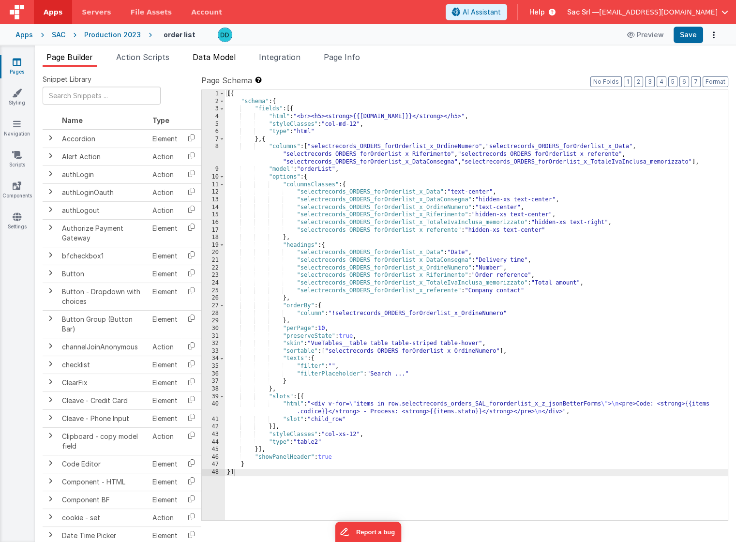
click at [221, 55] on span "Data Model" at bounding box center [214, 57] width 43 height 10
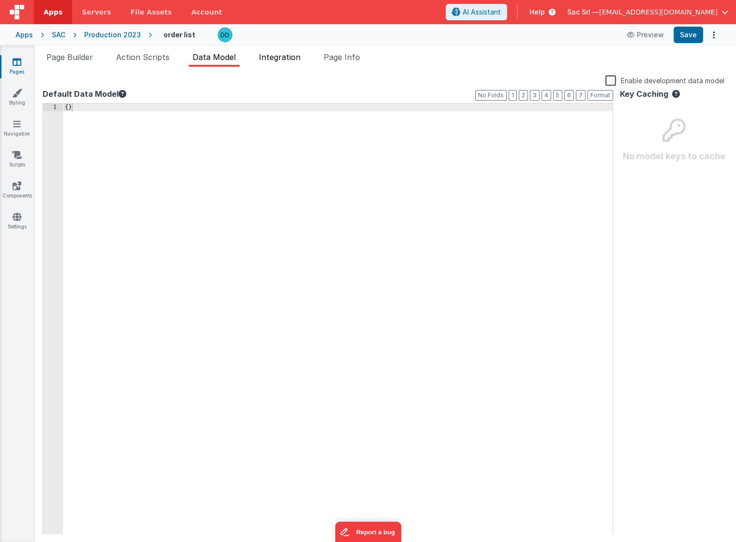
click at [272, 56] on span "Integration" at bounding box center [280, 57] width 42 height 10
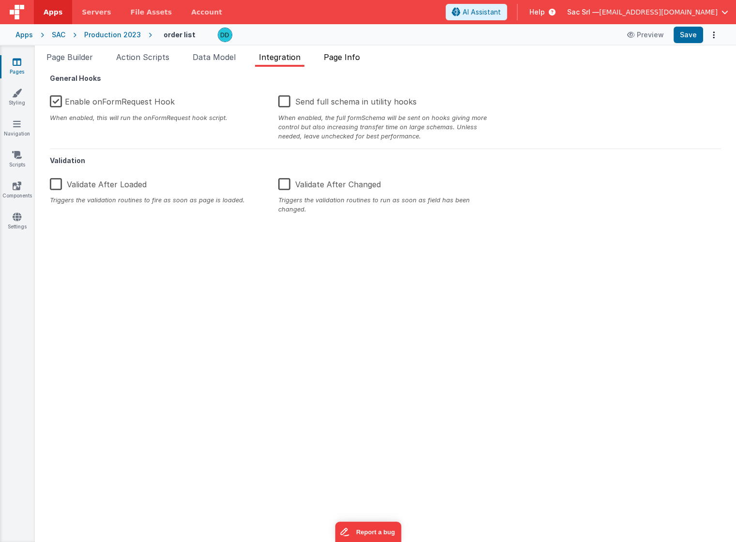
click at [339, 61] on li "Page Info" at bounding box center [342, 58] width 44 height 15
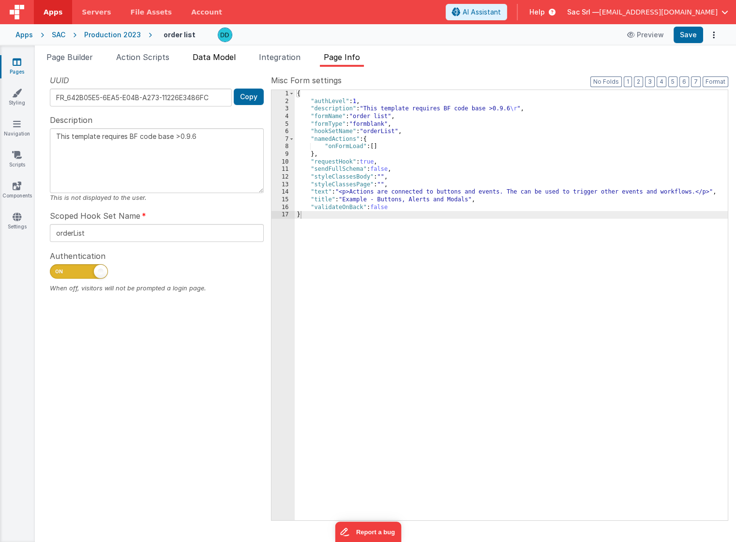
click at [235, 58] on span "Data Model" at bounding box center [214, 57] width 43 height 10
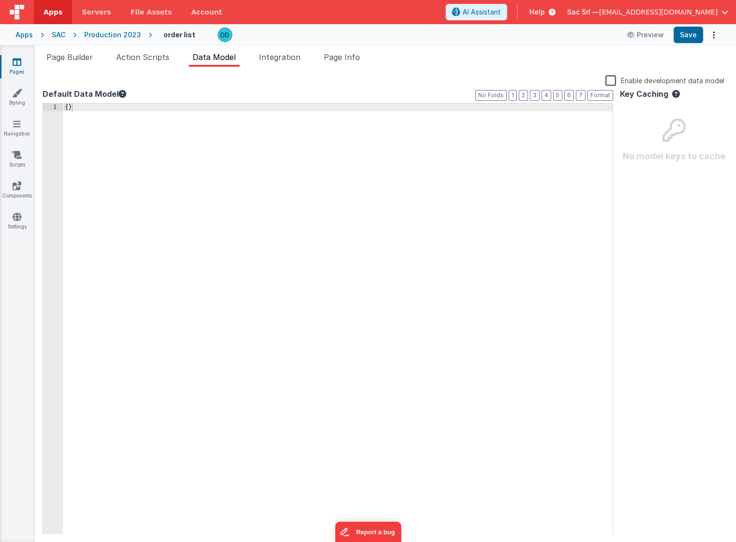
drag, startPoint x: 266, startPoint y: 57, endPoint x: 254, endPoint y: 61, distance: 12.7
click at [265, 57] on span "Integration" at bounding box center [280, 57] width 42 height 10
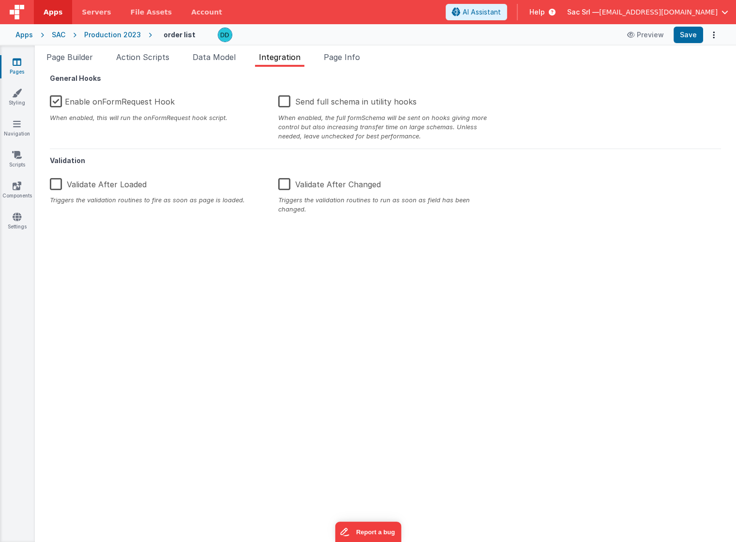
click at [60, 104] on label "Enable onFormRequest Hook" at bounding box center [112, 100] width 125 height 21
click at [0, 0] on input "Enable onFormRequest Hook" at bounding box center [0, 0] width 0 height 0
type textarea "This template requires BF code base >0.9.6"
click at [374, 51] on ul "Page Builder Action Scripts Data Model Integration Page Info" at bounding box center [386, 58] width 702 height 15
click at [356, 58] on span "Page Info" at bounding box center [342, 57] width 36 height 10
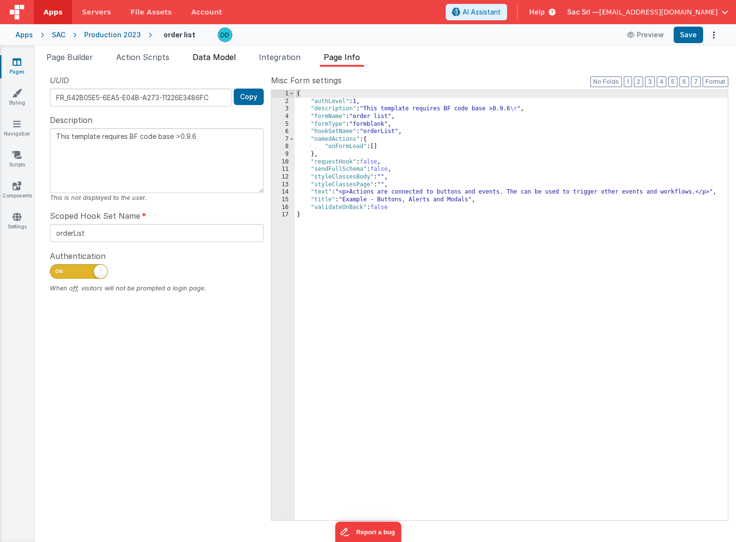
click at [221, 58] on span "Data Model" at bounding box center [214, 57] width 43 height 10
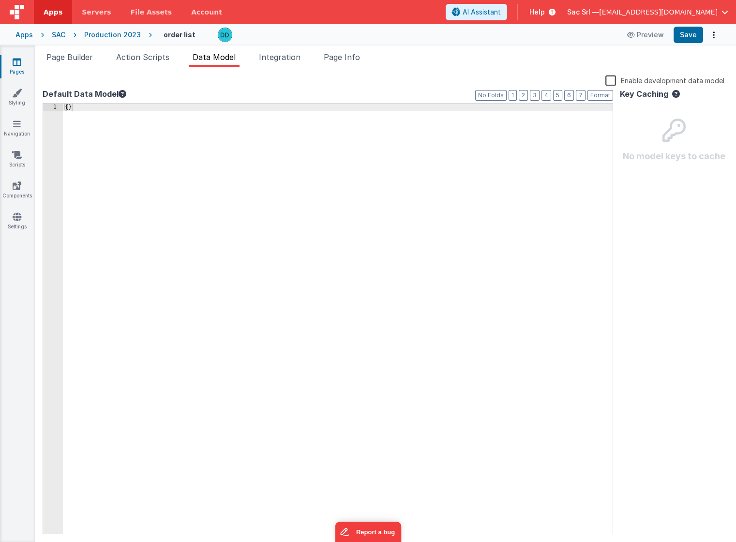
drag, startPoint x: 272, startPoint y: 56, endPoint x: 229, endPoint y: 69, distance: 45.2
click at [271, 56] on span "Integration" at bounding box center [280, 57] width 42 height 10
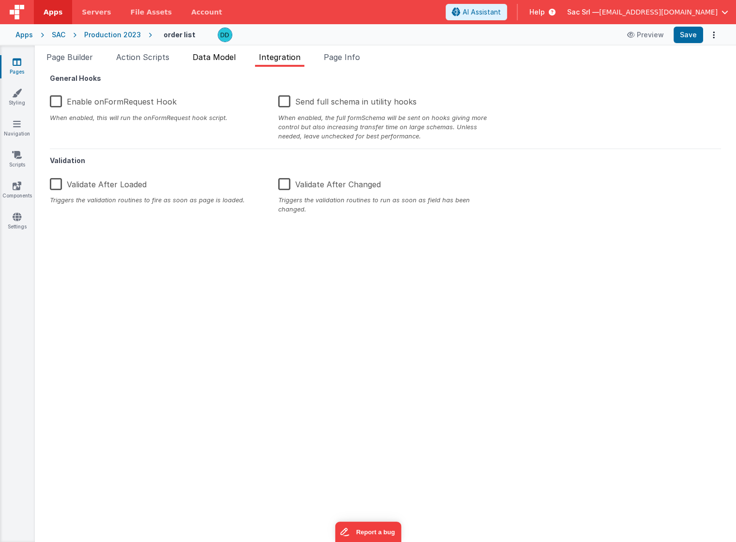
click at [215, 57] on span "Data Model" at bounding box center [214, 57] width 43 height 10
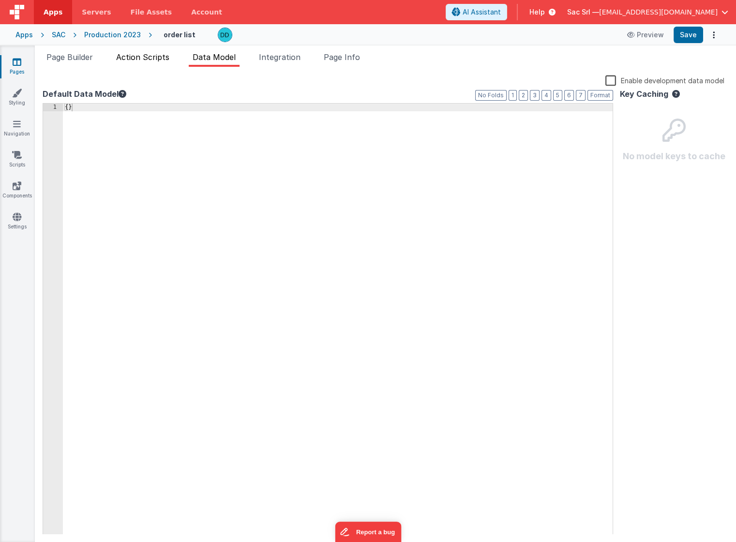
click at [173, 58] on li "Action Scripts" at bounding box center [142, 58] width 61 height 15
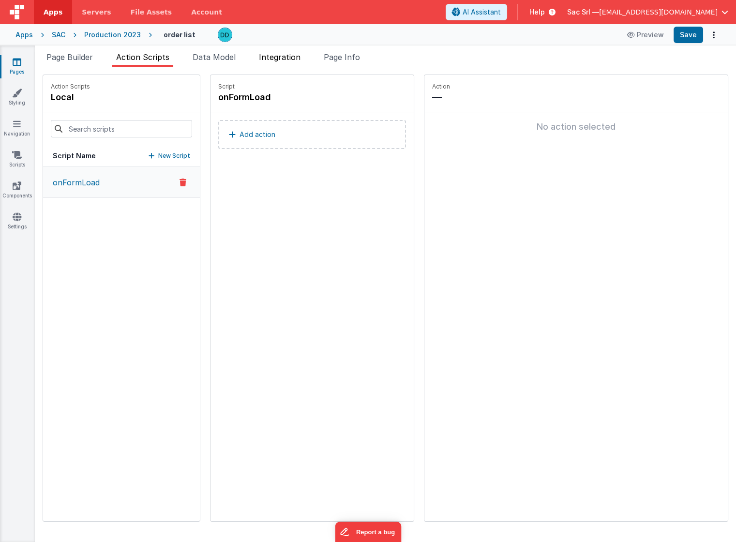
click at [271, 60] on span "Integration" at bounding box center [280, 57] width 42 height 10
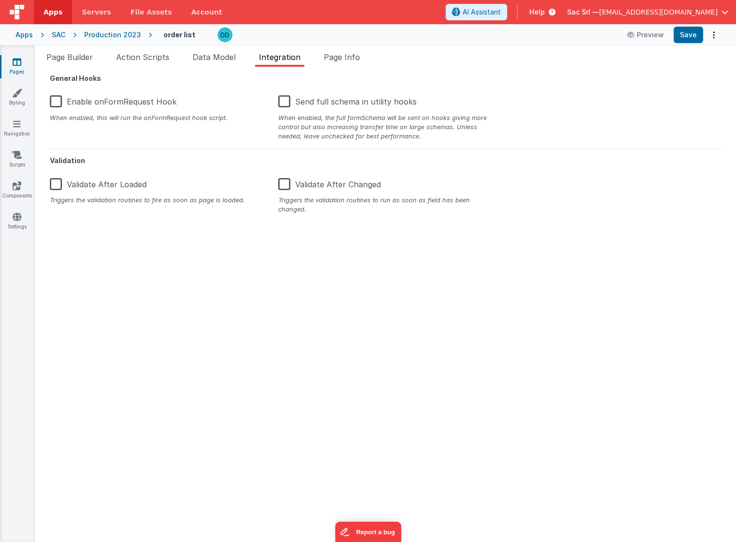
click at [55, 101] on label "Enable onFormRequest Hook" at bounding box center [113, 100] width 127 height 21
click at [0, 0] on input "Enable onFormRequest Hook" at bounding box center [0, 0] width 0 height 0
click at [697, 35] on button "Save" at bounding box center [689, 35] width 30 height 16
click at [689, 36] on button "Save" at bounding box center [689, 35] width 30 height 16
click at [100, 29] on div "Apps SAC Production 2023 order list Preview Saving" at bounding box center [368, 34] width 736 height 21
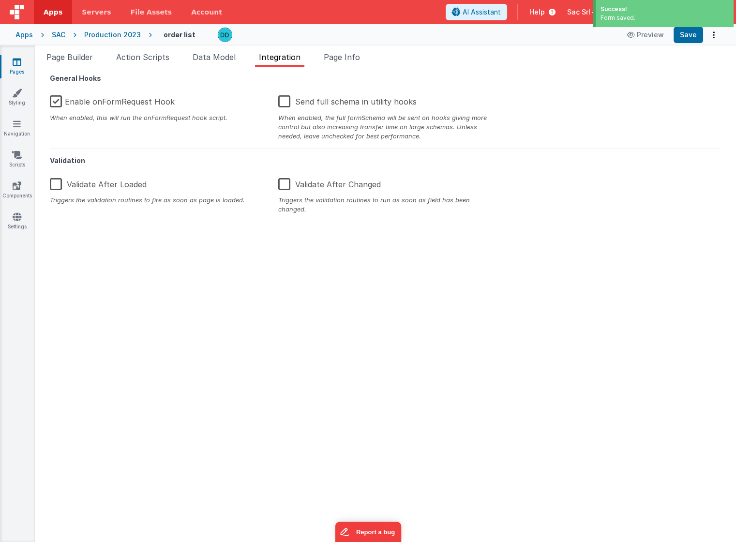
click at [103, 33] on div "Production 2023" at bounding box center [112, 35] width 57 height 10
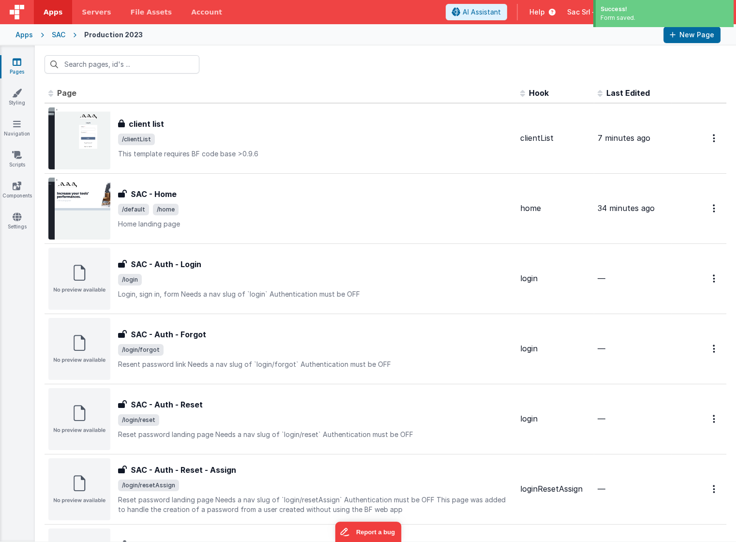
click at [56, 33] on div "SAC" at bounding box center [59, 35] width 14 height 10
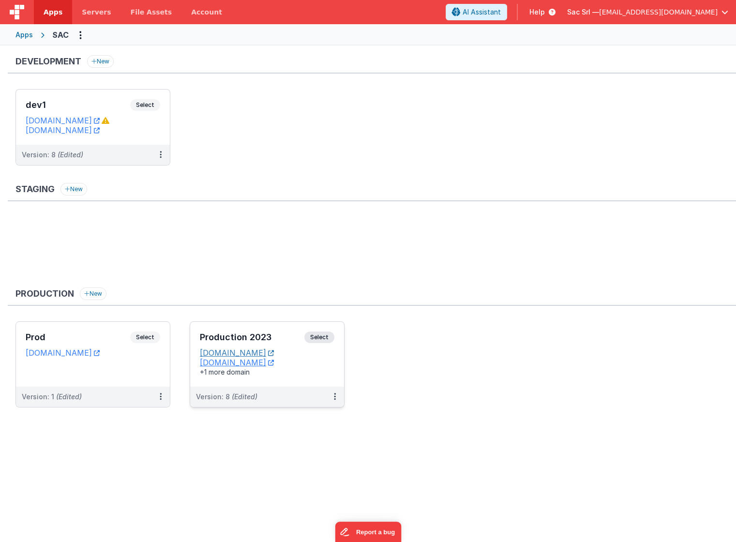
click at [274, 353] on icon at bounding box center [271, 353] width 6 height 0
click at [100, 121] on icon at bounding box center [97, 121] width 6 height 0
click at [208, 368] on div "+1 more domain" at bounding box center [267, 373] width 135 height 10
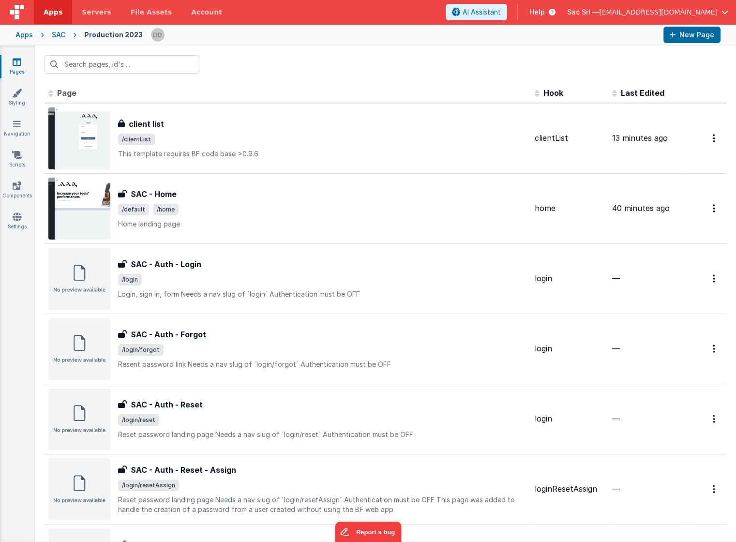
click at [21, 31] on div "Apps" at bounding box center [23, 35] width 17 height 10
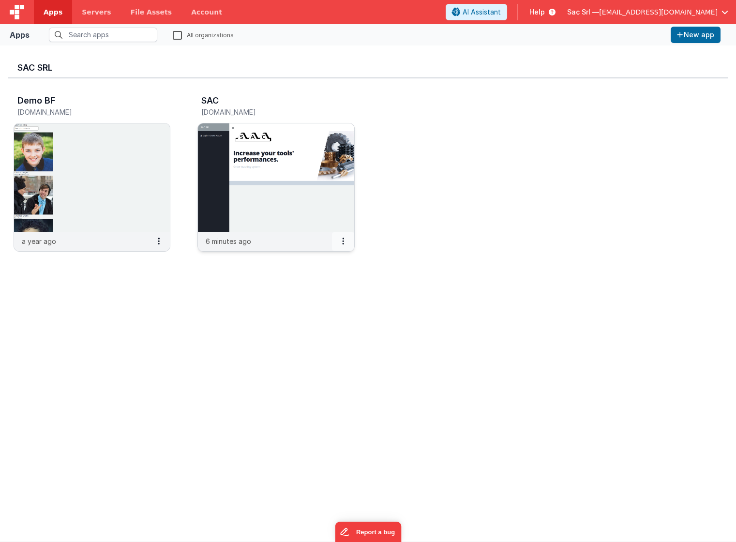
click at [344, 241] on button at bounding box center [343, 241] width 22 height 18
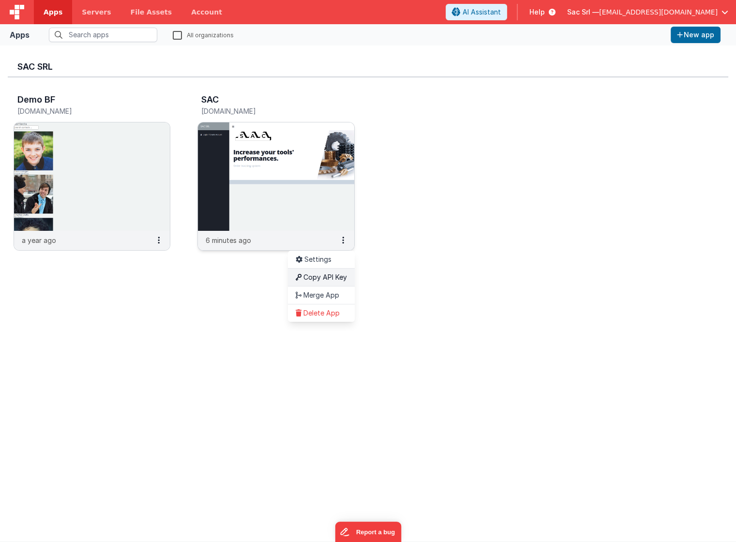
click at [329, 274] on link "Copy API Key" at bounding box center [321, 277] width 67 height 18
click at [97, 14] on span "Servers" at bounding box center [96, 12] width 29 height 10
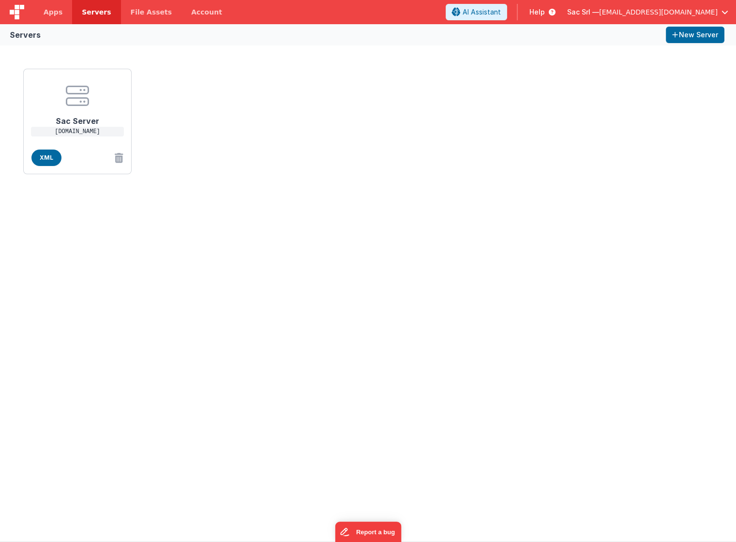
click at [255, 83] on div "Sac Server [DOMAIN_NAME] XML" at bounding box center [368, 121] width 698 height 113
click at [687, 31] on button "New Server" at bounding box center [695, 35] width 59 height 16
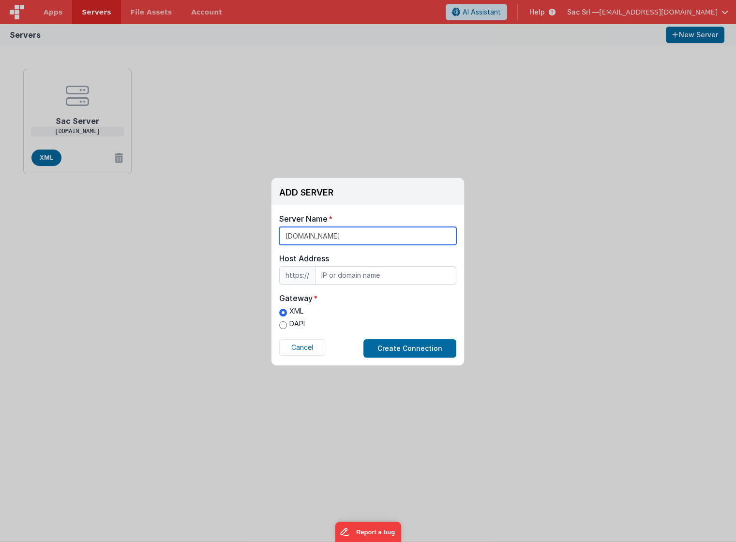
type input "[DOMAIN_NAME]"
click at [282, 324] on input "DAPI" at bounding box center [283, 326] width 8 height 8
radio input "true"
drag, startPoint x: 377, startPoint y: 237, endPoint x: 274, endPoint y: 221, distance: 104.3
click at [274, 221] on div "Server Name internosac.nodisorder.app Host Address https:// Host Address Gatewa…" at bounding box center [368, 285] width 193 height 160
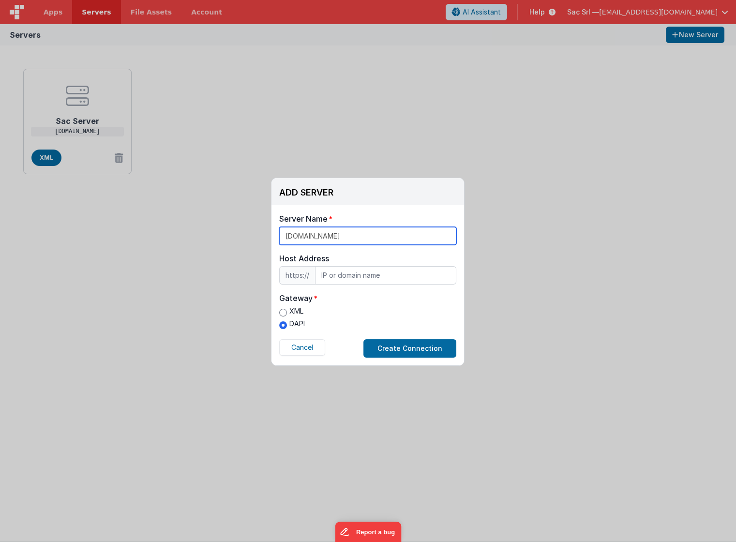
drag, startPoint x: 380, startPoint y: 239, endPoint x: 276, endPoint y: 232, distance: 103.3
click at [276, 232] on div "Server Name internosac.nodisorder.app Host Address https:// Host Address Gatewa…" at bounding box center [368, 285] width 193 height 160
paste input "[DOMAIN_NAME]"
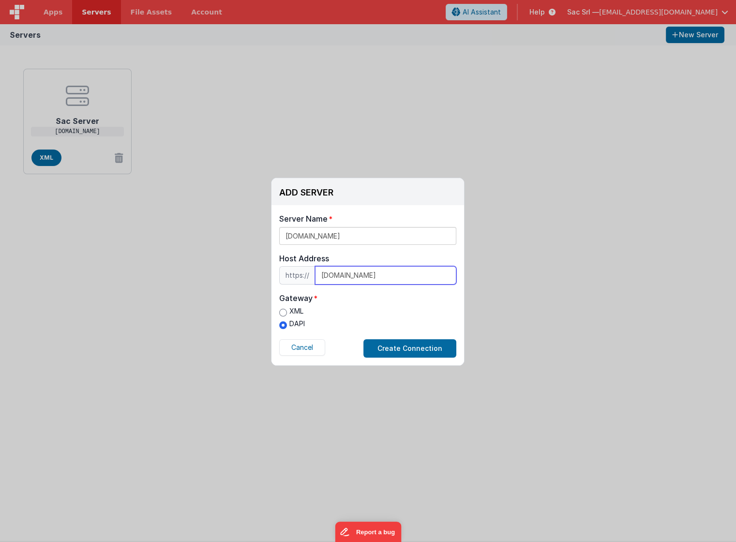
type input "[DOMAIN_NAME]"
click at [295, 313] on label "XML" at bounding box center [292, 311] width 26 height 10
click at [287, 313] on input "XML" at bounding box center [283, 313] width 8 height 8
radio input "true"
click at [417, 352] on button "Create Connection" at bounding box center [410, 348] width 93 height 18
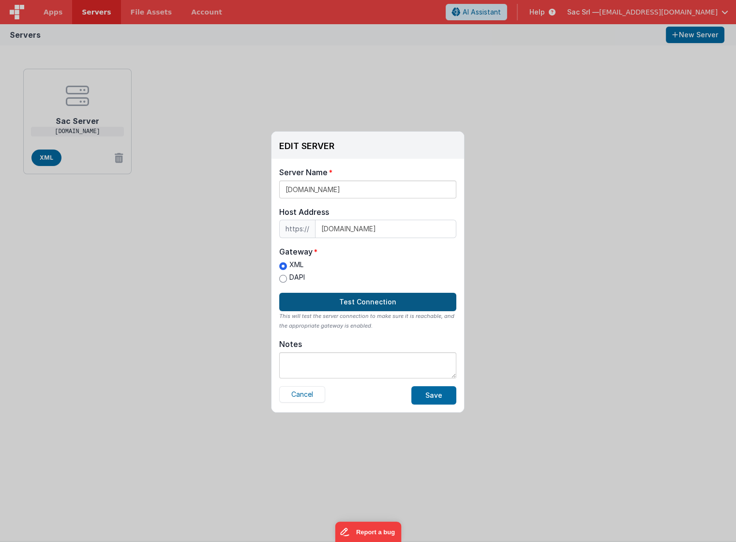
click at [361, 296] on button "Test Connection" at bounding box center [367, 302] width 177 height 18
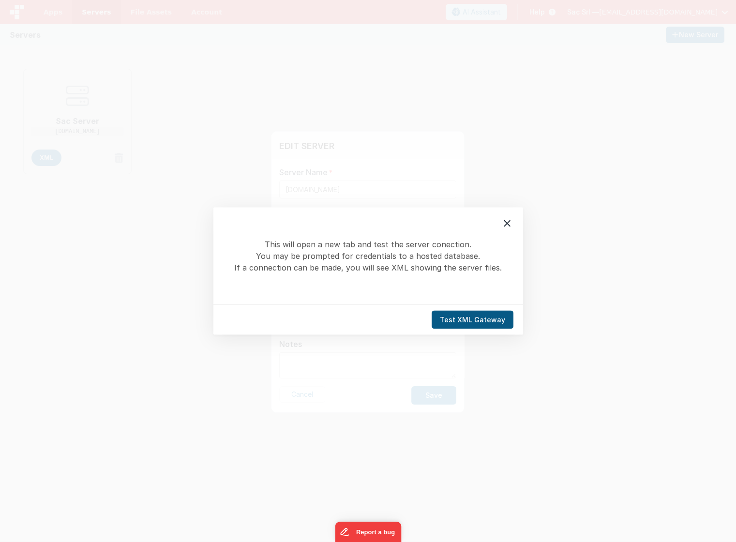
click at [481, 320] on button "Test XML Gateway" at bounding box center [473, 320] width 82 height 18
click at [512, 222] on icon at bounding box center [508, 224] width 12 height 12
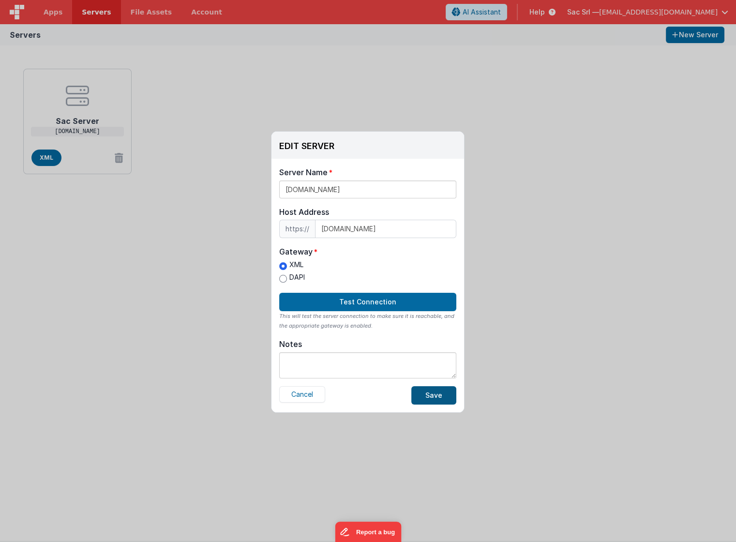
click at [423, 393] on button "Save" at bounding box center [434, 395] width 45 height 18
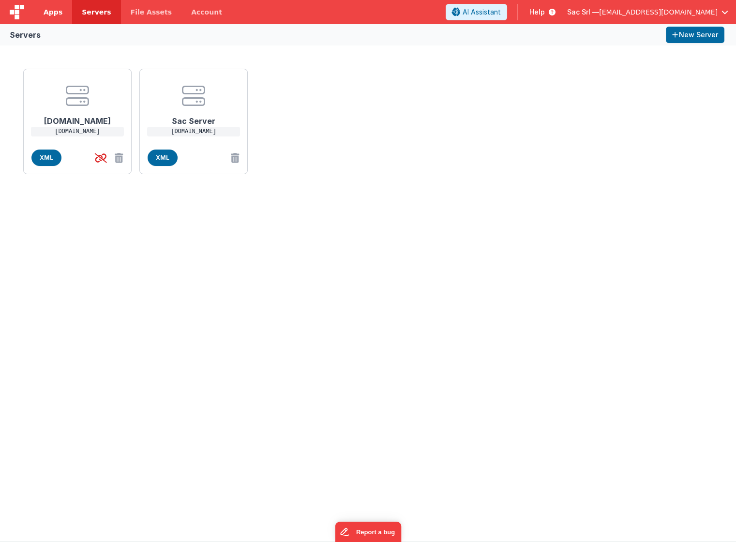
click at [56, 16] on span "Apps" at bounding box center [53, 12] width 19 height 10
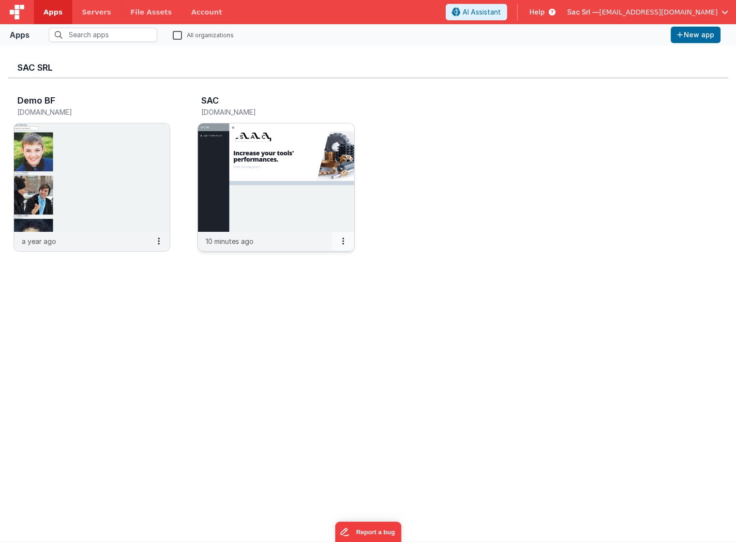
click at [344, 243] on button at bounding box center [343, 241] width 22 height 18
click at [330, 260] on link "Settings" at bounding box center [321, 260] width 67 height 17
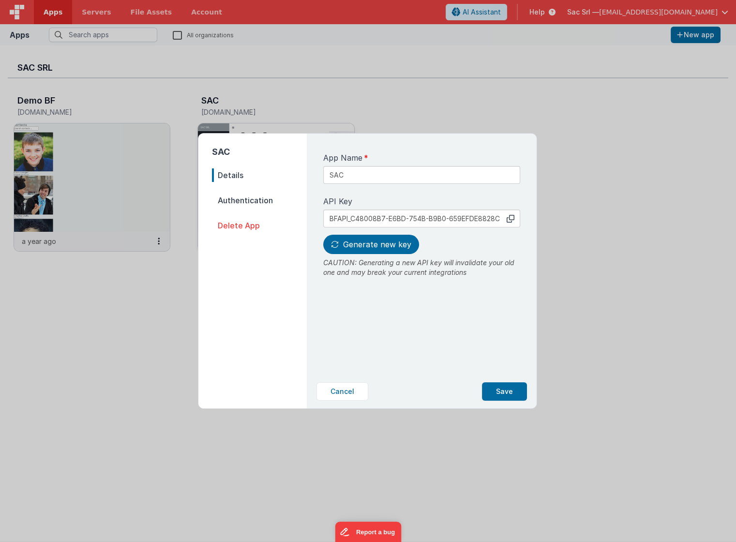
click at [252, 176] on span "Details" at bounding box center [259, 176] width 95 height 14
click at [251, 200] on span "Authentication" at bounding box center [259, 201] width 95 height 14
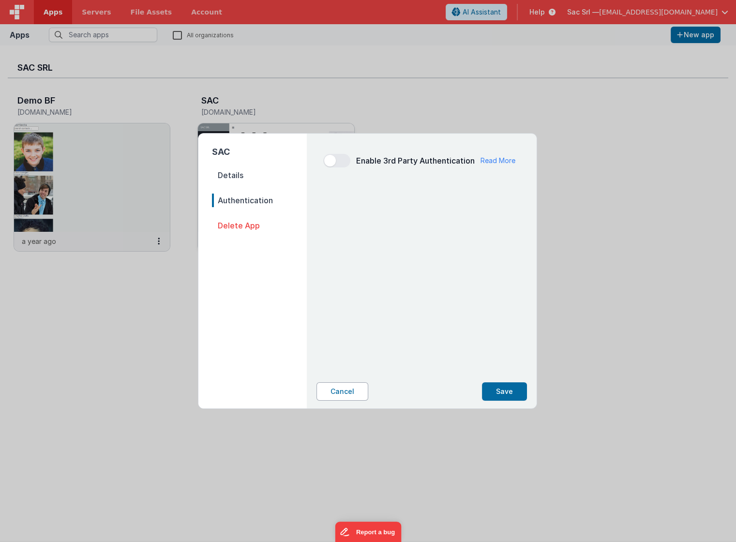
click at [352, 390] on button "Cancel" at bounding box center [343, 392] width 52 height 18
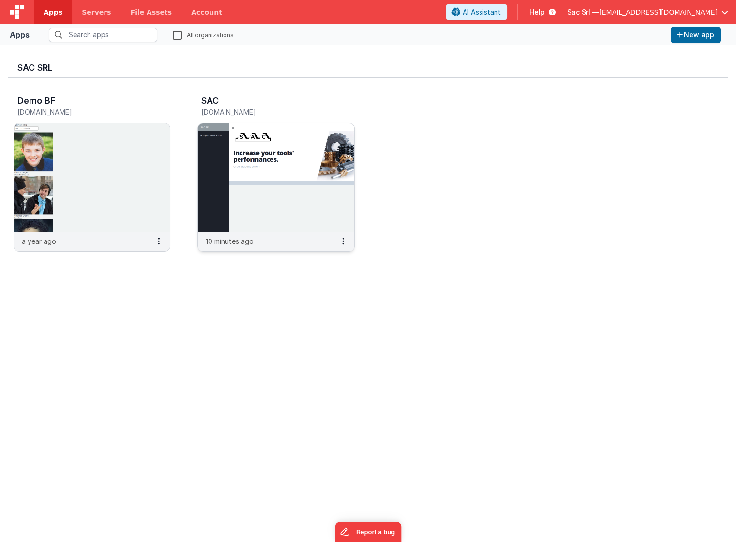
click at [305, 204] on img at bounding box center [276, 177] width 156 height 108
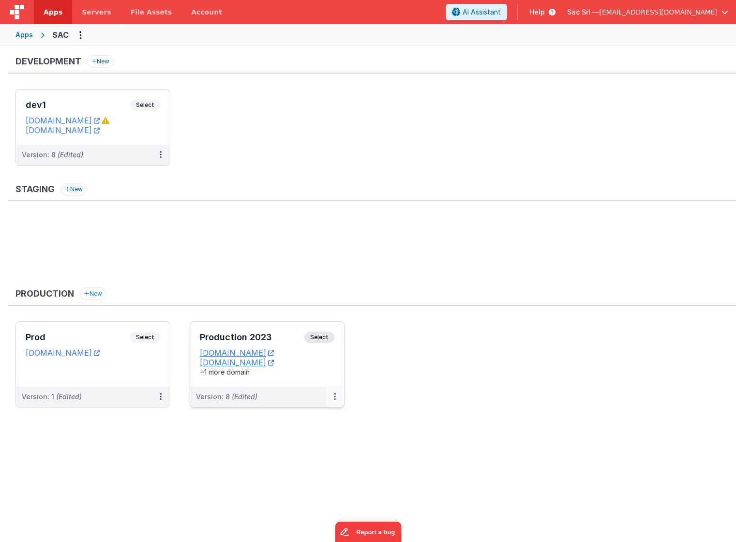
click at [335, 397] on icon at bounding box center [335, 397] width 2 height 0
click at [328, 415] on link "Edit" at bounding box center [301, 418] width 85 height 17
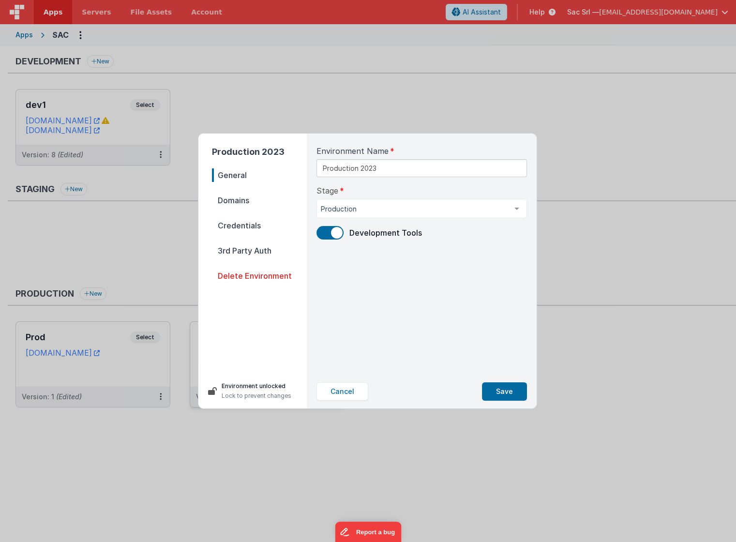
click at [248, 198] on span "Domains" at bounding box center [259, 201] width 95 height 14
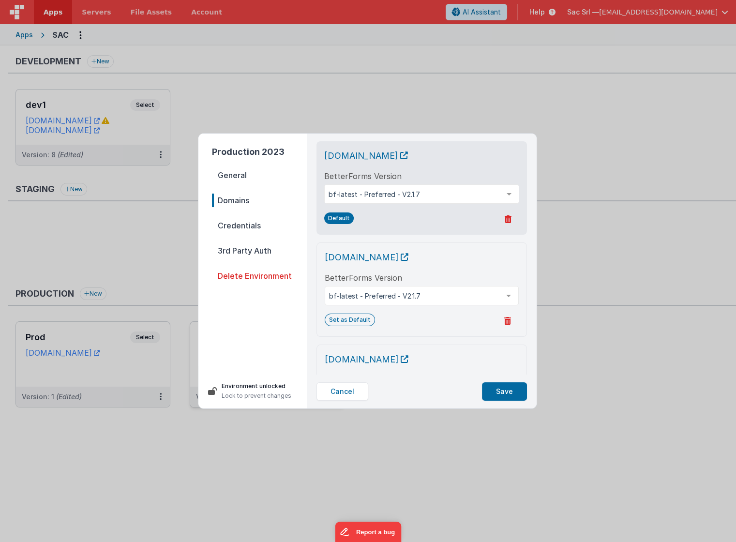
click at [249, 225] on span "Credentials" at bounding box center [259, 226] width 95 height 14
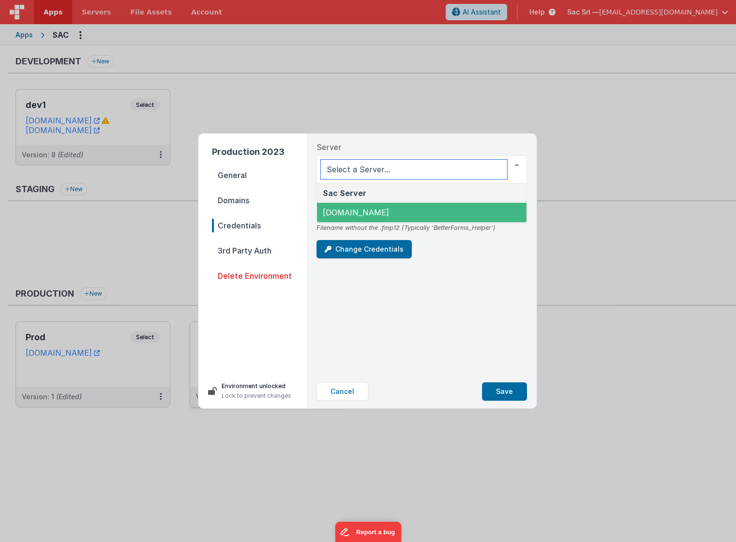
click at [422, 207] on span "[DOMAIN_NAME]" at bounding box center [422, 212] width 210 height 19
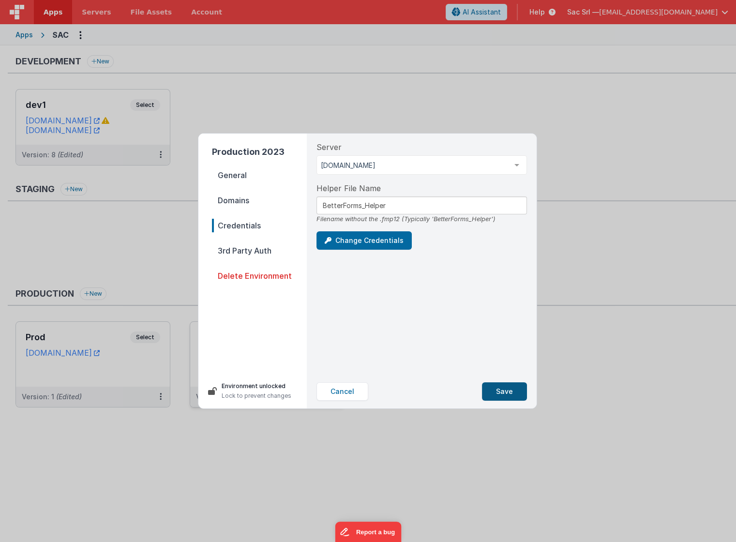
click at [506, 394] on button "Save" at bounding box center [504, 392] width 45 height 18
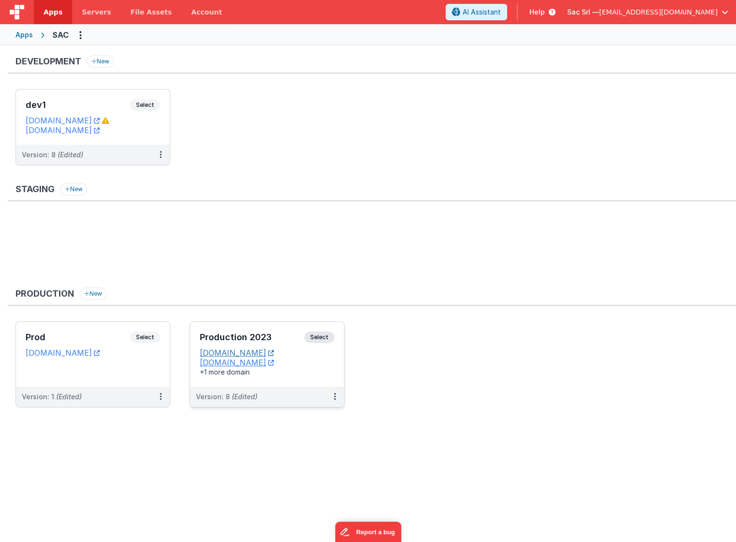
click at [274, 353] on icon at bounding box center [271, 353] width 6 height 0
click at [274, 138] on ul "dev1 Select URLs sactools.nodisorder.app sacdev.fmbetterforms.com Version: 8 (E…" at bounding box center [375, 132] width 721 height 86
click at [109, 10] on link "Servers" at bounding box center [96, 12] width 48 height 24
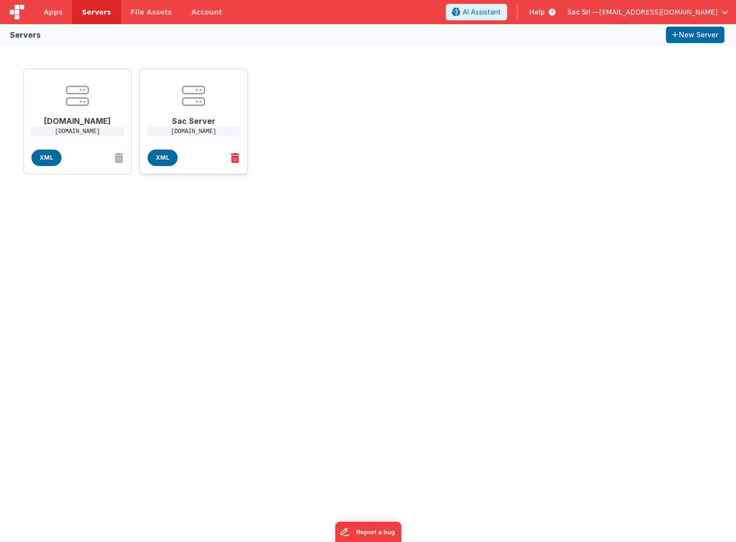
click at [237, 157] on icon at bounding box center [233, 158] width 13 height 16
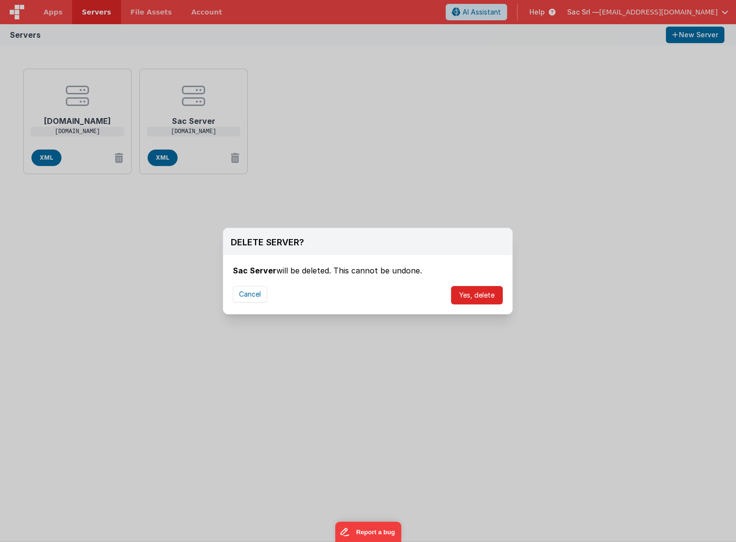
click at [485, 297] on button "Yes, delete" at bounding box center [477, 295] width 52 height 18
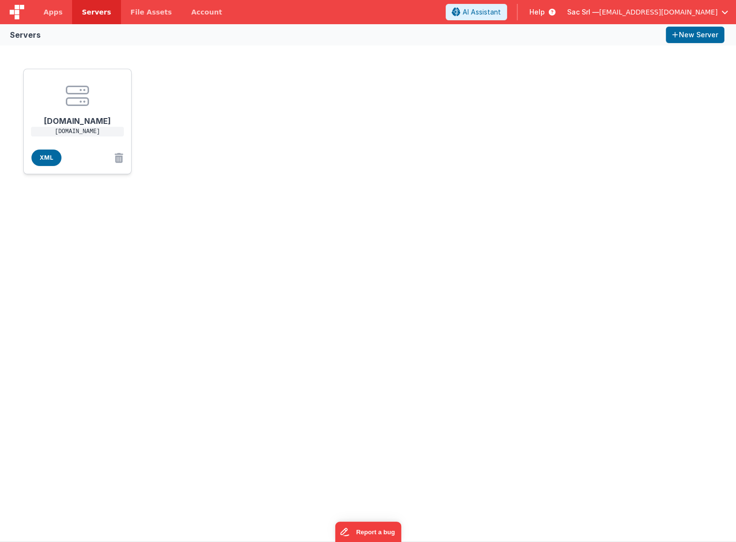
click at [94, 100] on center at bounding box center [77, 95] width 77 height 23
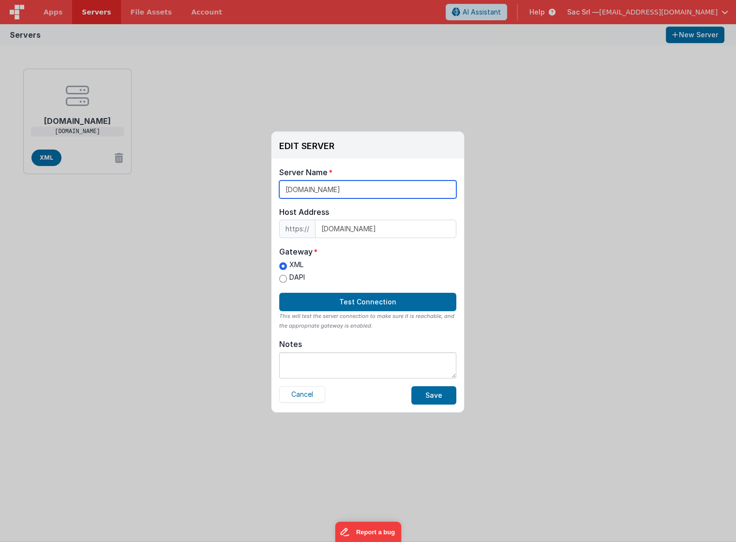
drag, startPoint x: 376, startPoint y: 191, endPoint x: 284, endPoint y: 191, distance: 92.0
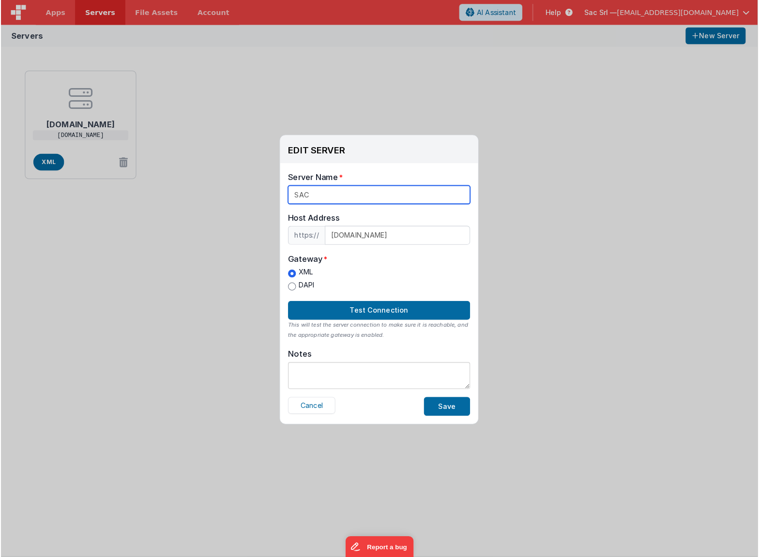
scroll to position [0, 0]
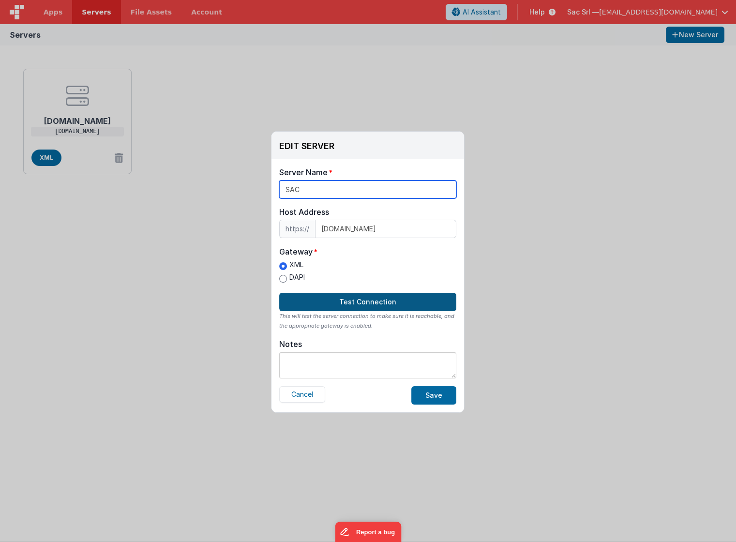
type input "SAC"
click at [386, 304] on button "Test Connection" at bounding box center [367, 302] width 177 height 18
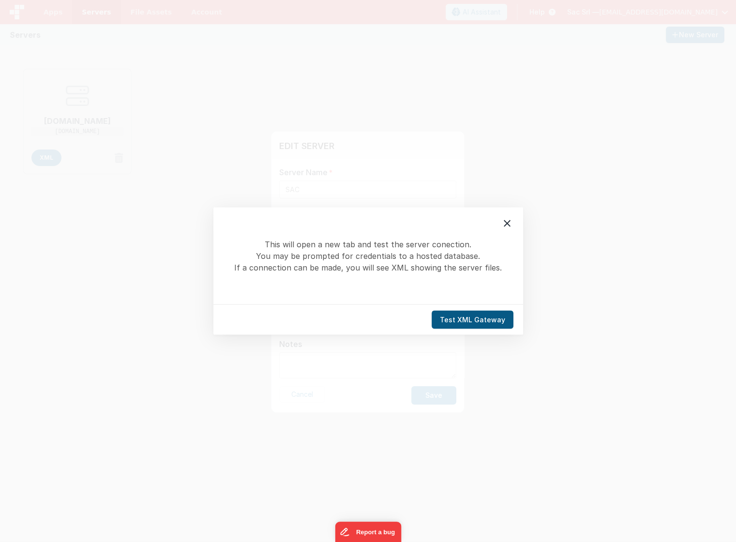
click at [461, 320] on button "Test XML Gateway" at bounding box center [473, 320] width 82 height 18
click at [506, 220] on icon at bounding box center [508, 224] width 12 height 12
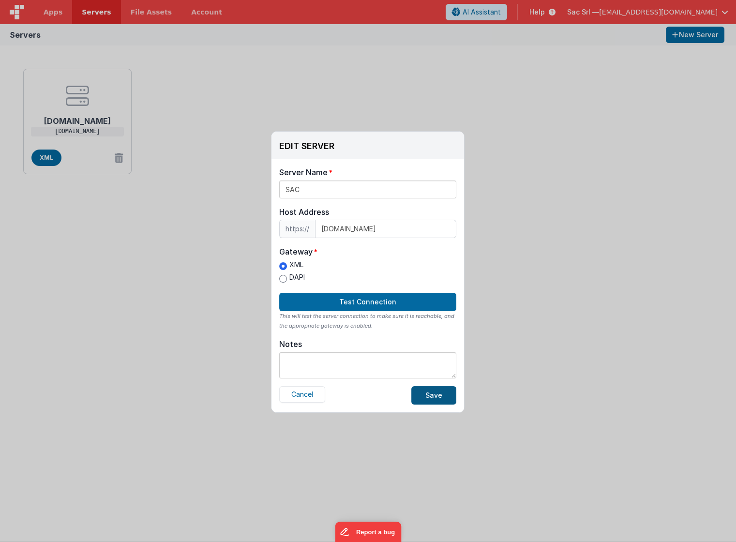
click at [429, 394] on button "Save" at bounding box center [434, 395] width 45 height 18
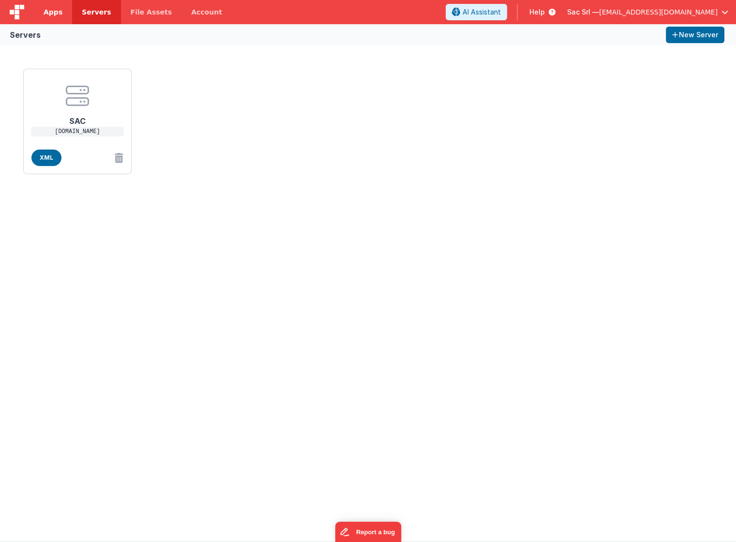
click at [47, 12] on span "Apps" at bounding box center [53, 12] width 19 height 10
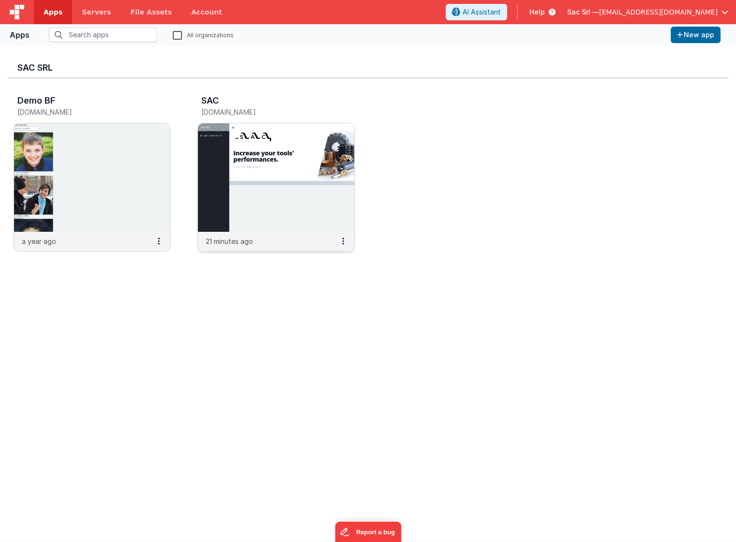
click at [312, 208] on img at bounding box center [276, 177] width 156 height 108
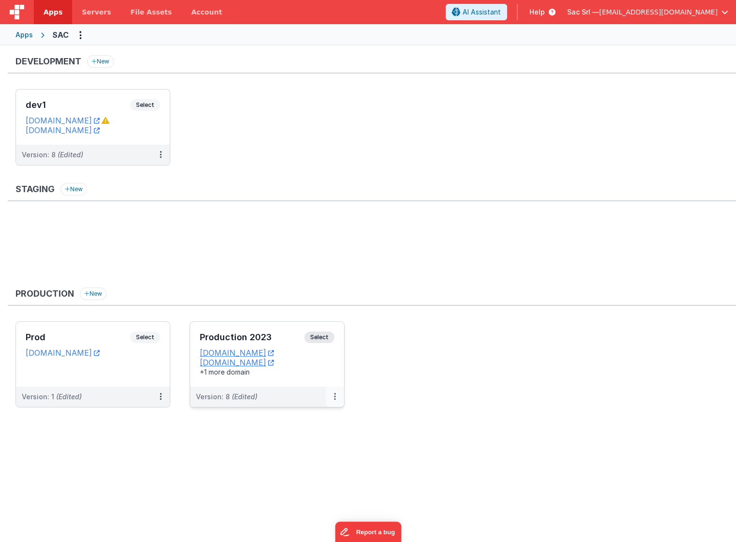
click at [332, 392] on button at bounding box center [335, 397] width 18 height 20
click at [311, 419] on link "Edit" at bounding box center [301, 418] width 85 height 17
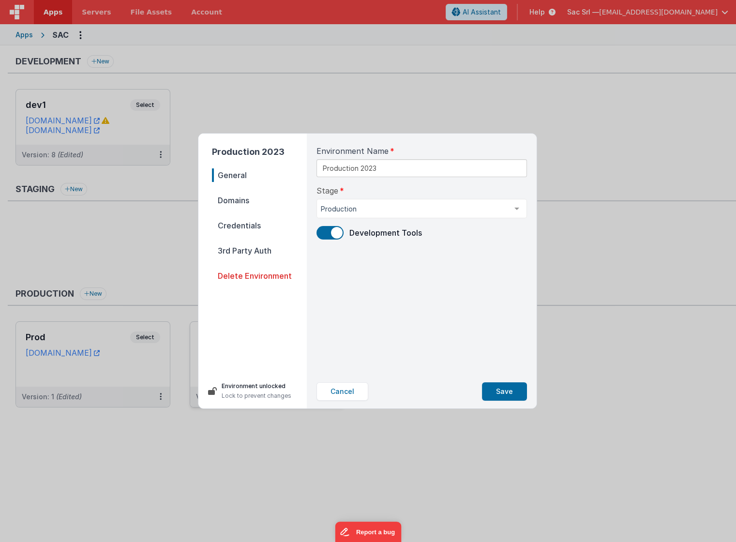
click at [265, 230] on span "Credentials" at bounding box center [259, 226] width 95 height 14
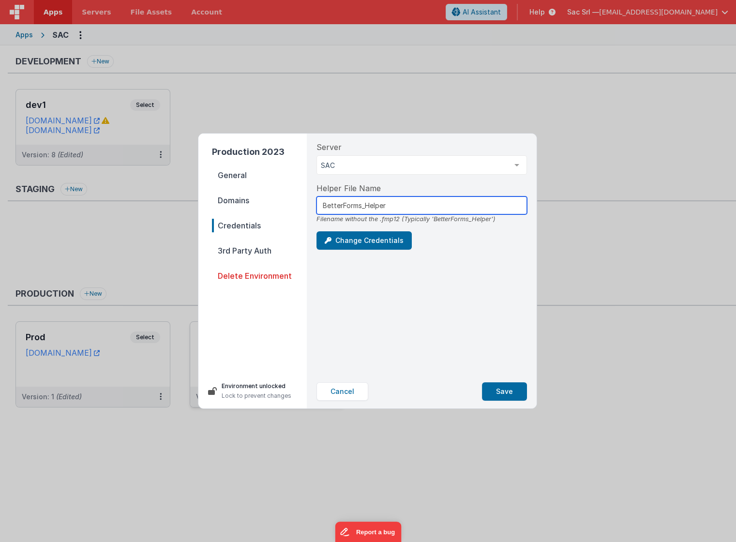
click at [345, 205] on input "BetterForms_Helper" at bounding box center [422, 206] width 211 height 18
type input "Betterforms_helper"
click at [510, 390] on button "Save" at bounding box center [504, 392] width 45 height 18
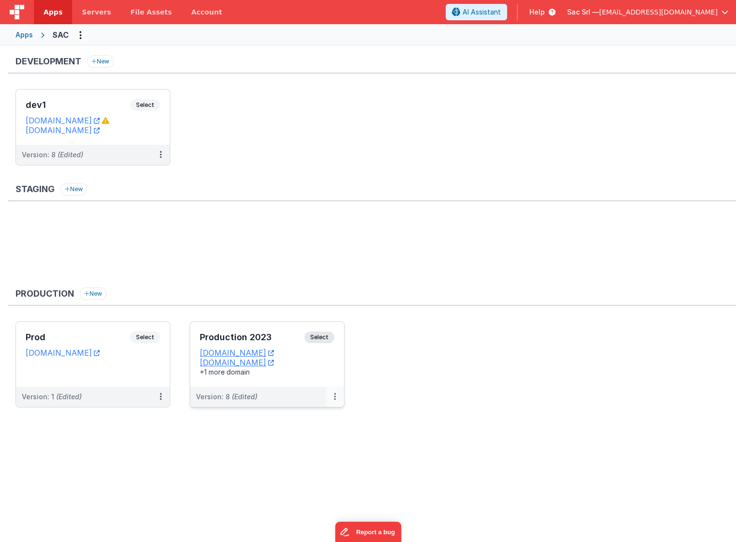
click at [334, 397] on icon at bounding box center [335, 397] width 2 height 0
click at [333, 381] on div at bounding box center [368, 271] width 736 height 542
click at [327, 371] on div "+1 more domain" at bounding box center [267, 373] width 135 height 10
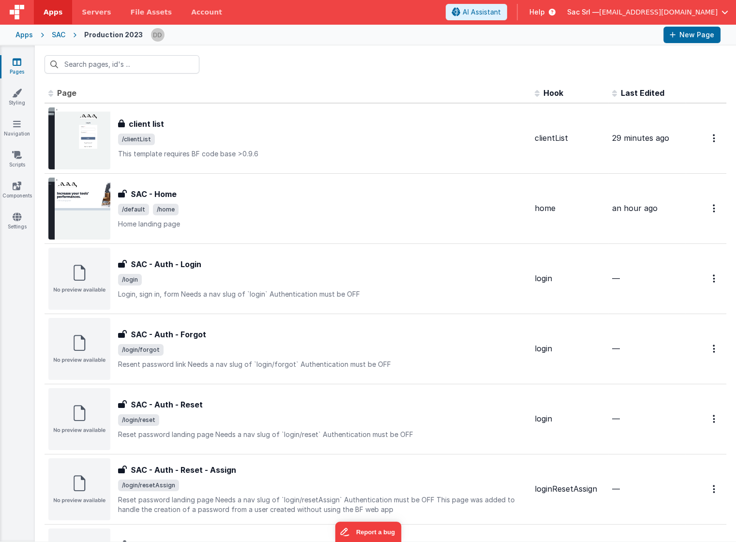
click at [58, 37] on div "SAC" at bounding box center [59, 35] width 14 height 10
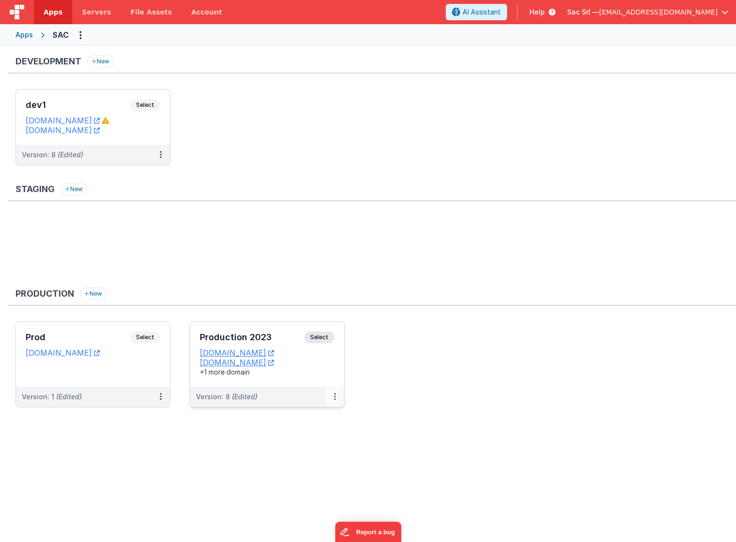
click at [339, 397] on button at bounding box center [335, 397] width 18 height 20
click at [300, 432] on span "Open Helper" at bounding box center [299, 436] width 43 height 8
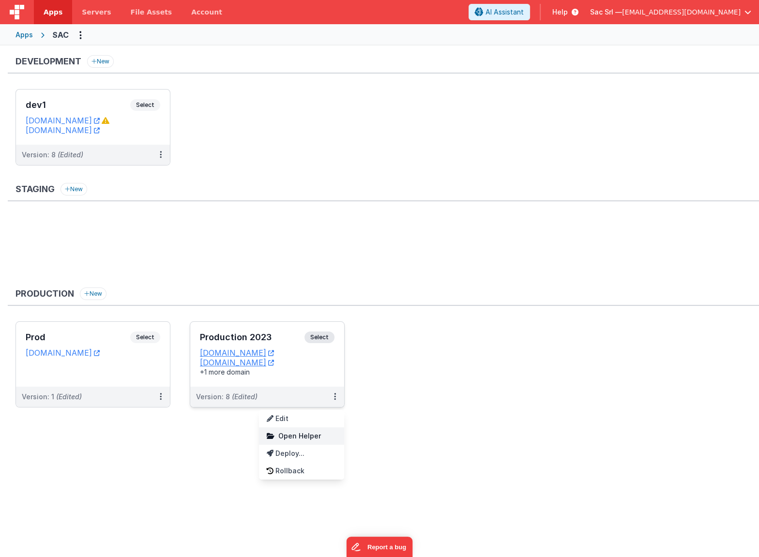
click at [310, 432] on span "Open Helper" at bounding box center [299, 436] width 43 height 8
click at [309, 415] on link "Edit" at bounding box center [301, 418] width 85 height 17
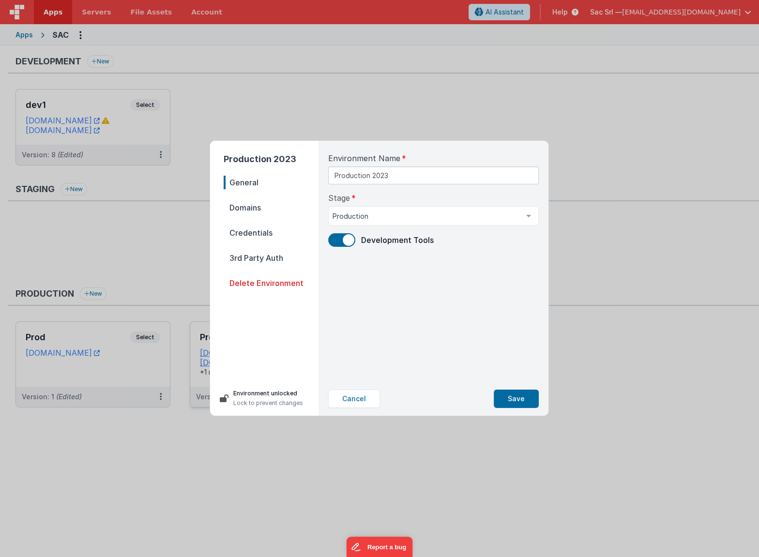
click at [278, 233] on span "Credentials" at bounding box center [271, 233] width 95 height 14
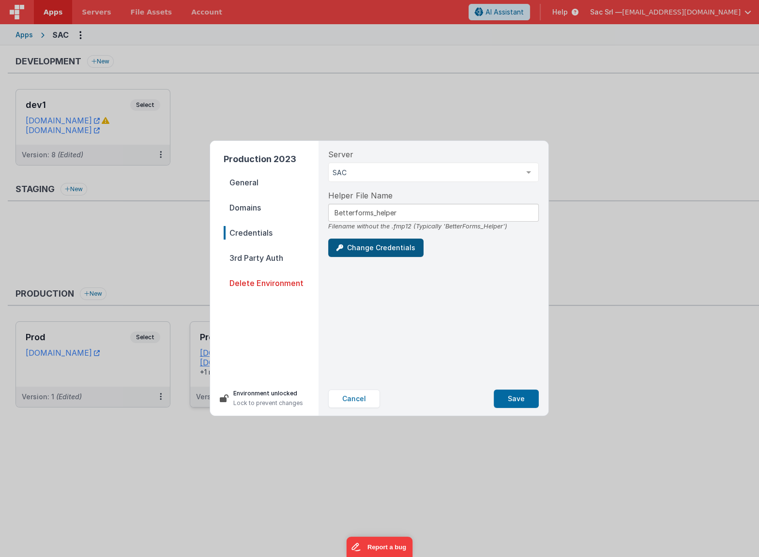
click at [380, 245] on button "Change Credentials" at bounding box center [375, 248] width 95 height 18
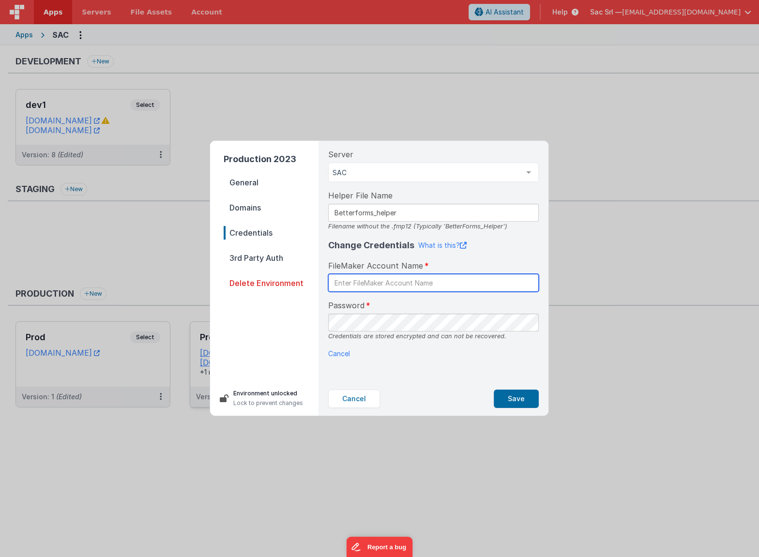
type input "b"
type input "BetterForms"
click at [526, 397] on button "Save" at bounding box center [516, 399] width 45 height 18
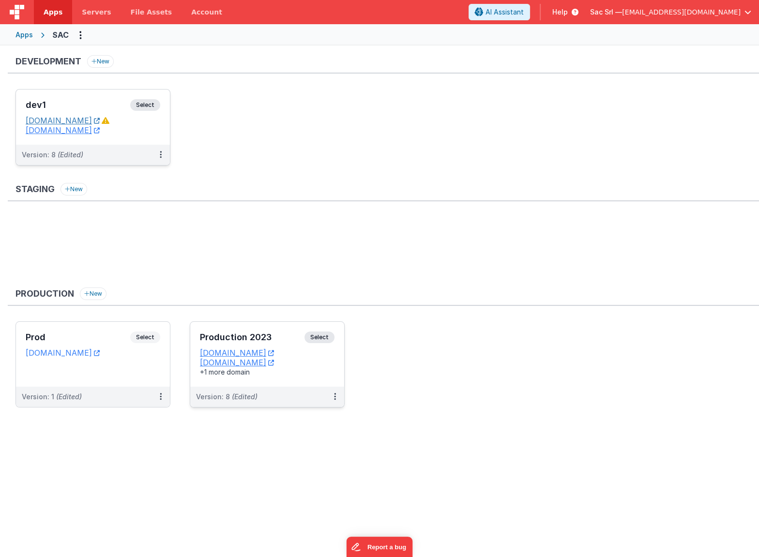
click at [100, 119] on link "[DOMAIN_NAME]" at bounding box center [63, 121] width 74 height 10
click at [728, 8] on span "[EMAIL_ADDRESS][DOMAIN_NAME]" at bounding box center [681, 12] width 119 height 10
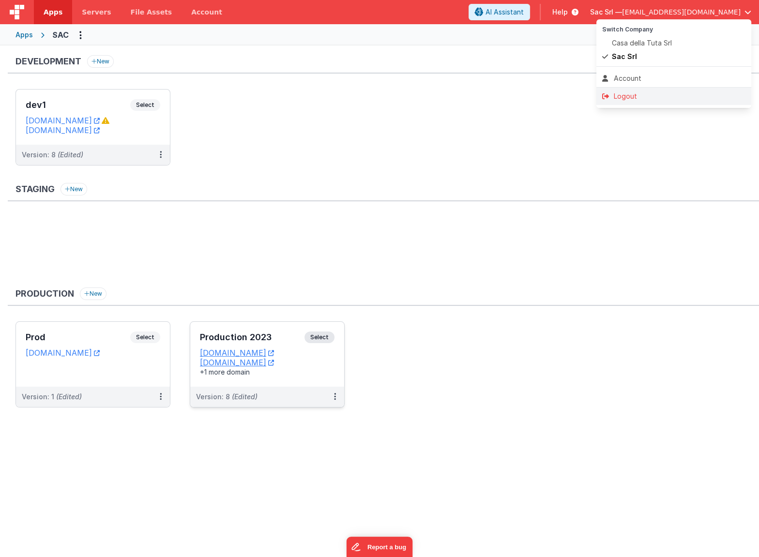
drag, startPoint x: 645, startPoint y: 75, endPoint x: 632, endPoint y: 92, distance: 22.1
click at [641, 91] on div "Switch Company Casa della Tuta Srl Sac Srl Account Logout" at bounding box center [674, 63] width 155 height 89
click at [628, 93] on div "Logout" at bounding box center [673, 97] width 143 height 10
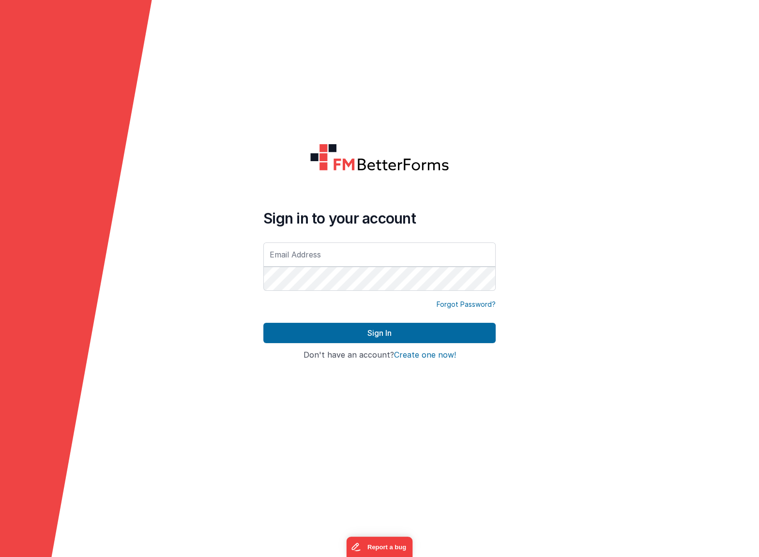
click at [384, 254] on input "text" at bounding box center [379, 255] width 232 height 24
click at [364, 253] on input "text" at bounding box center [379, 255] width 232 height 24
click at [0, 542] on com-1password-button at bounding box center [0, 557] width 0 height 0
type input "order@nodisorder.com"
